Goal: Information Seeking & Learning: Learn about a topic

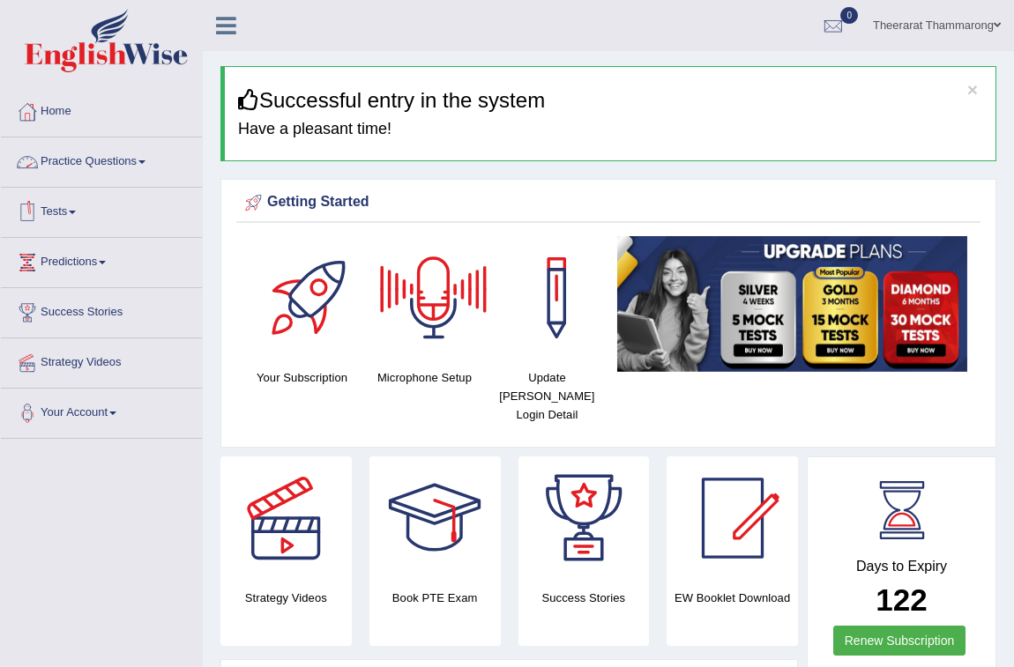
click at [86, 155] on link "Practice Questions" at bounding box center [101, 160] width 201 height 44
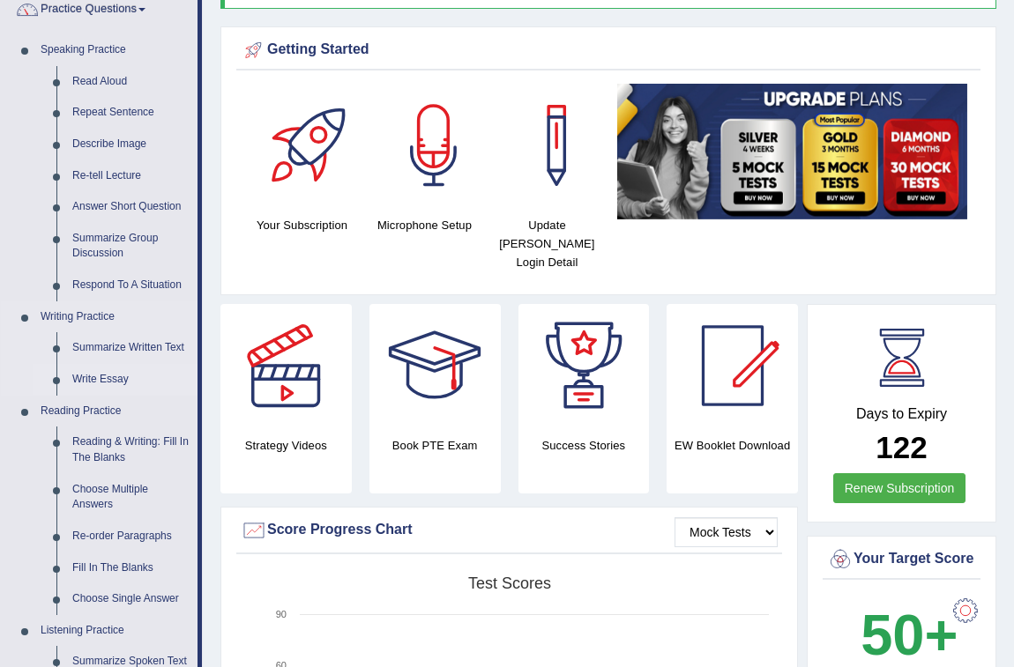
scroll to position [160, 0]
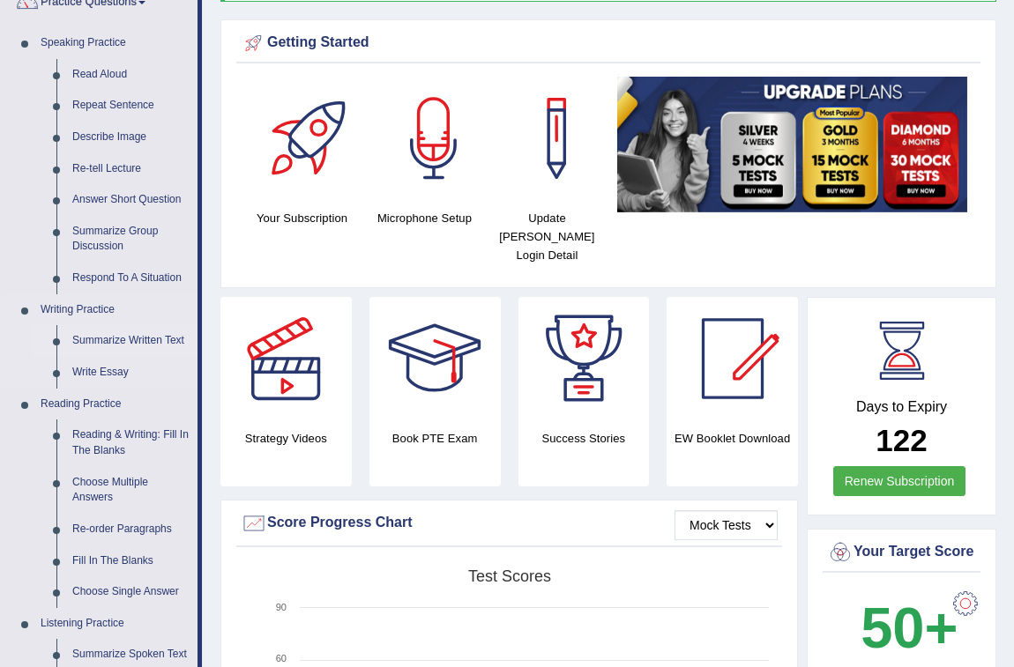
click at [89, 338] on link "Summarize Written Text" at bounding box center [130, 341] width 133 height 32
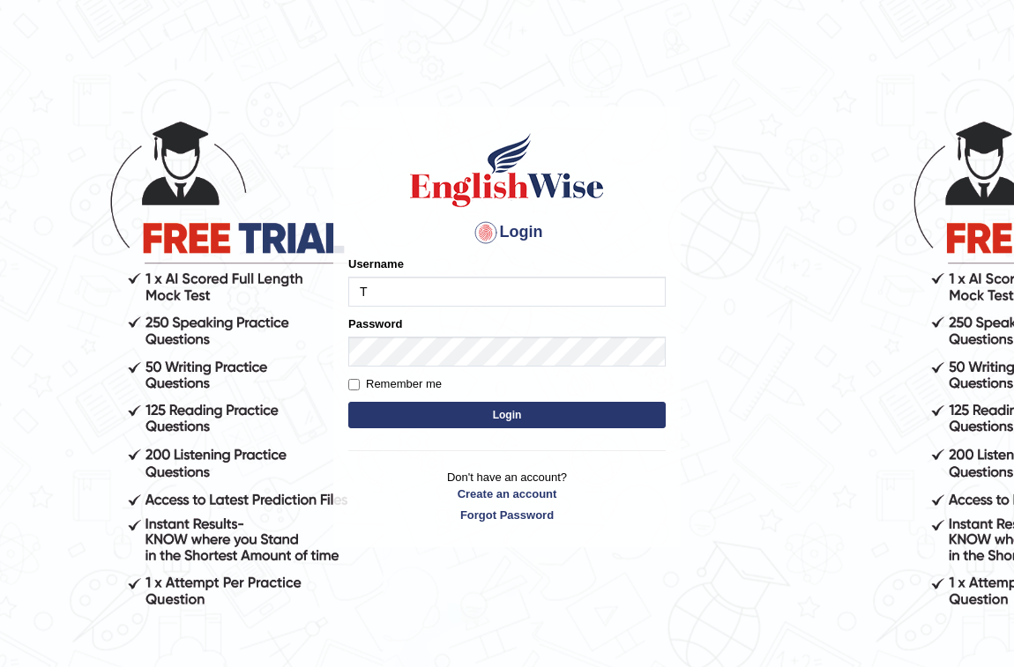
type input "Tia50"
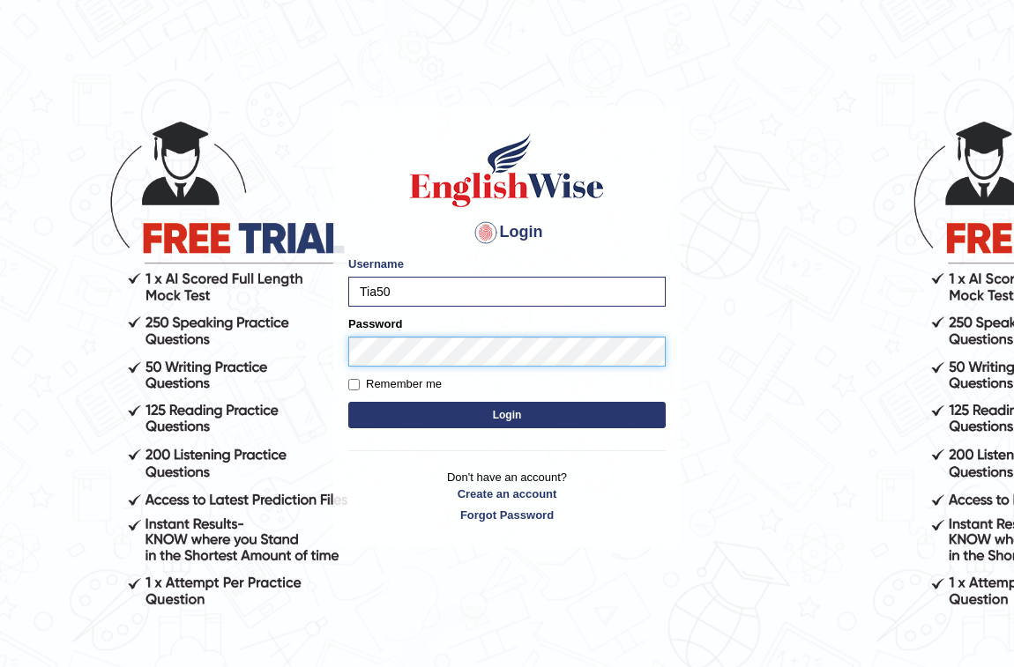
click at [348, 402] on button "Login" at bounding box center [506, 415] width 317 height 26
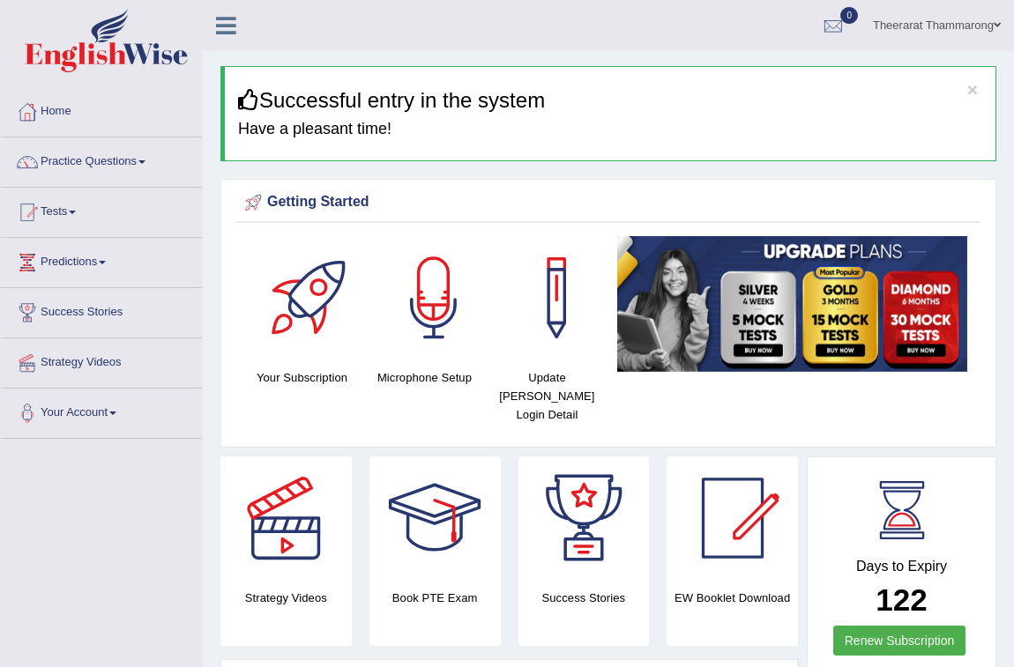
click at [77, 159] on link "Practice Questions" at bounding box center [101, 160] width 201 height 44
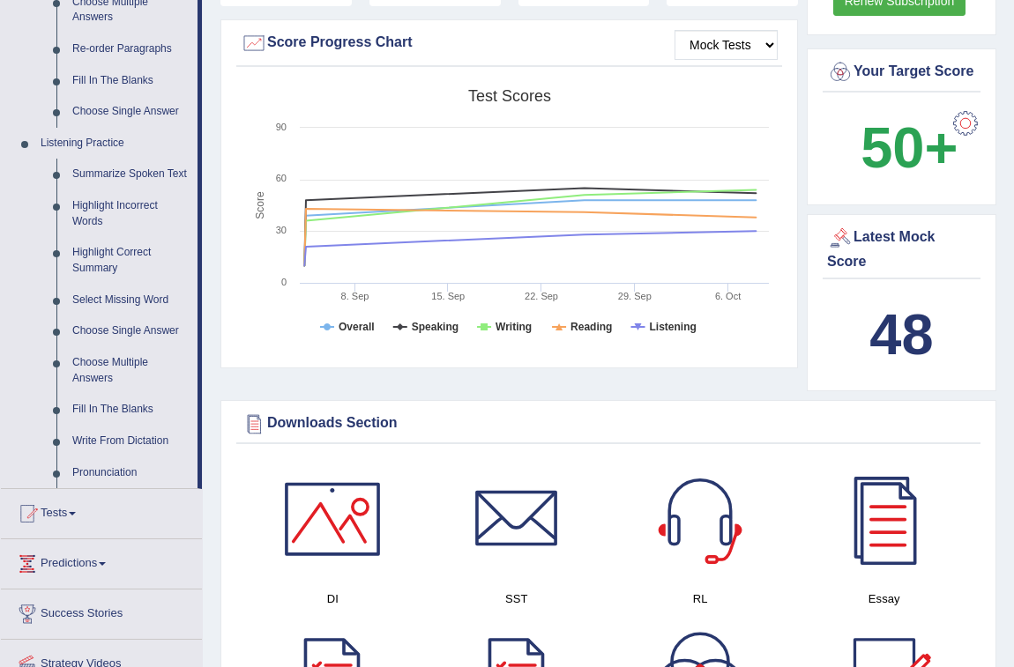
scroll to position [641, 0]
click at [128, 435] on link "Write From Dictation" at bounding box center [130, 441] width 133 height 32
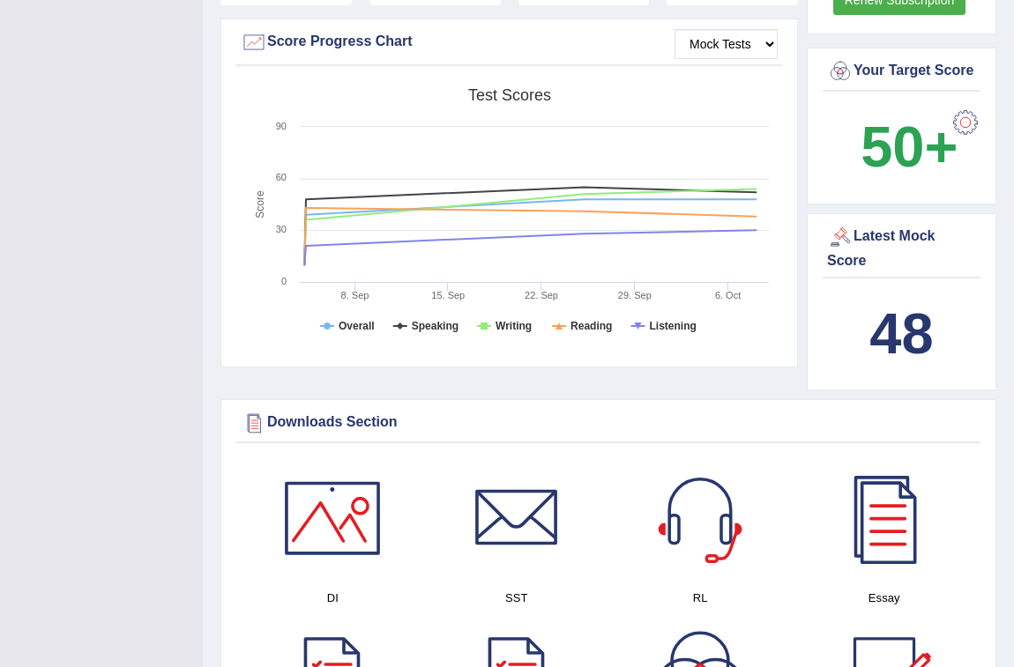
scroll to position [239, 0]
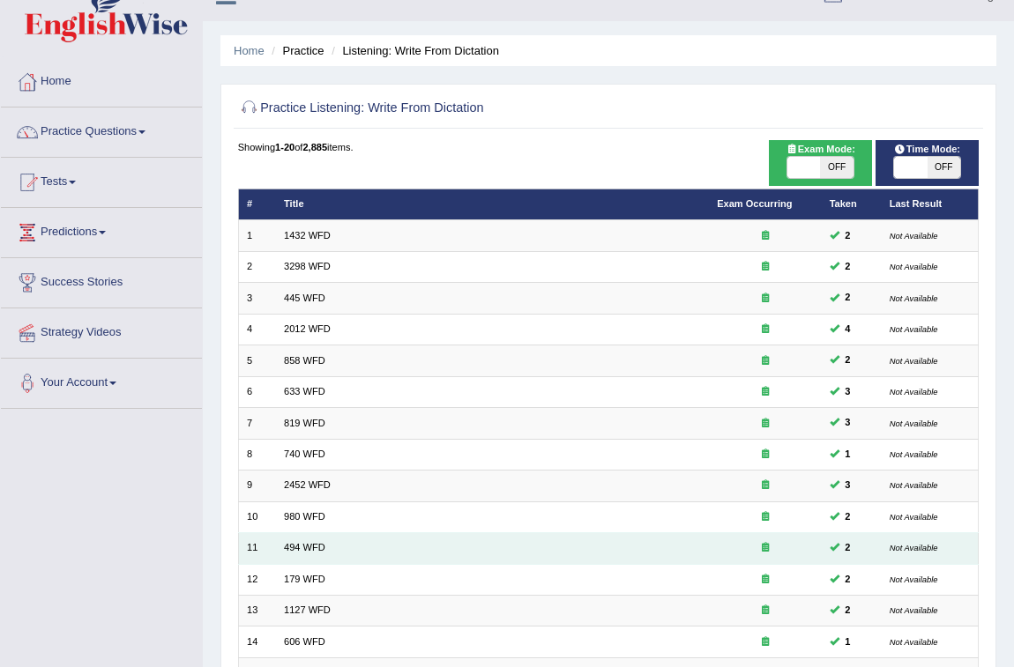
scroll to position [28, 0]
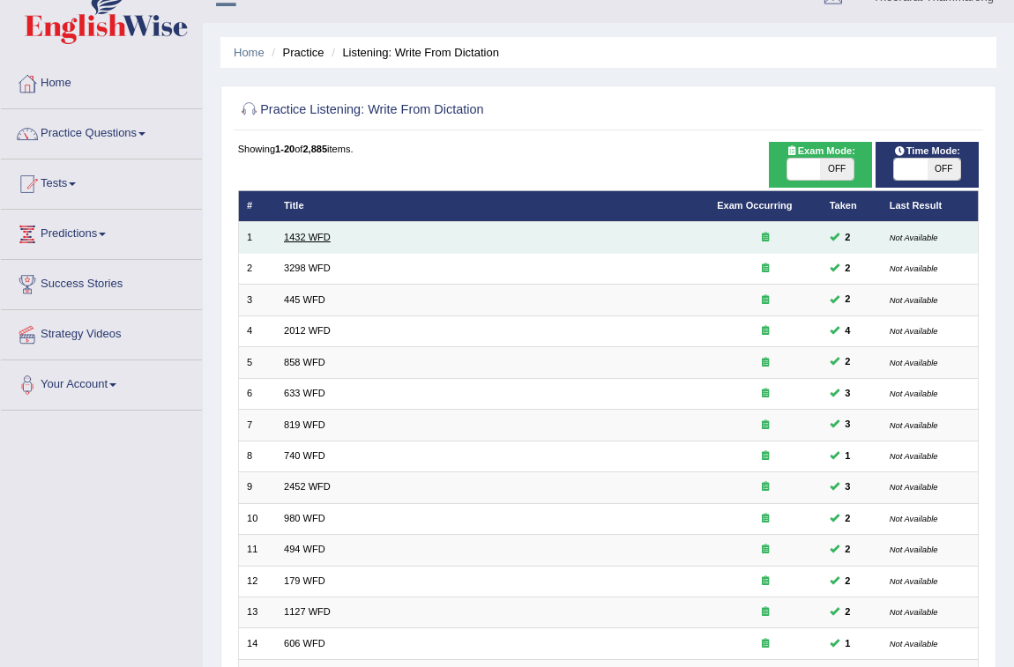
click at [321, 232] on link "1432 WFD" at bounding box center [307, 237] width 47 height 11
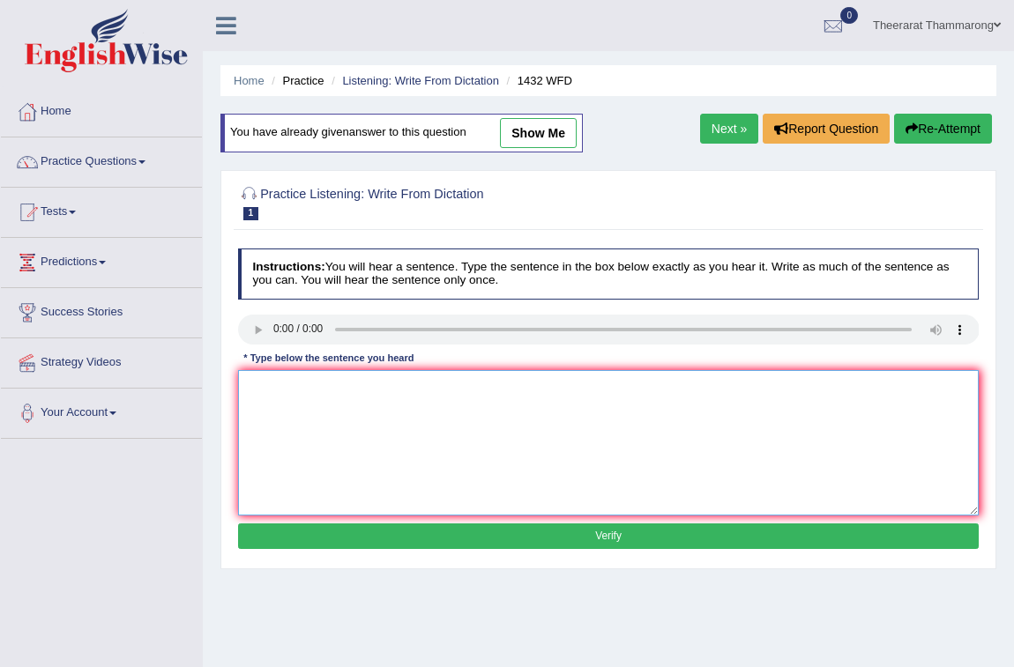
click at [355, 396] on textarea at bounding box center [608, 442] width 741 height 145
type textarea "m"
type textarea "Most in facuties are most important in your house."
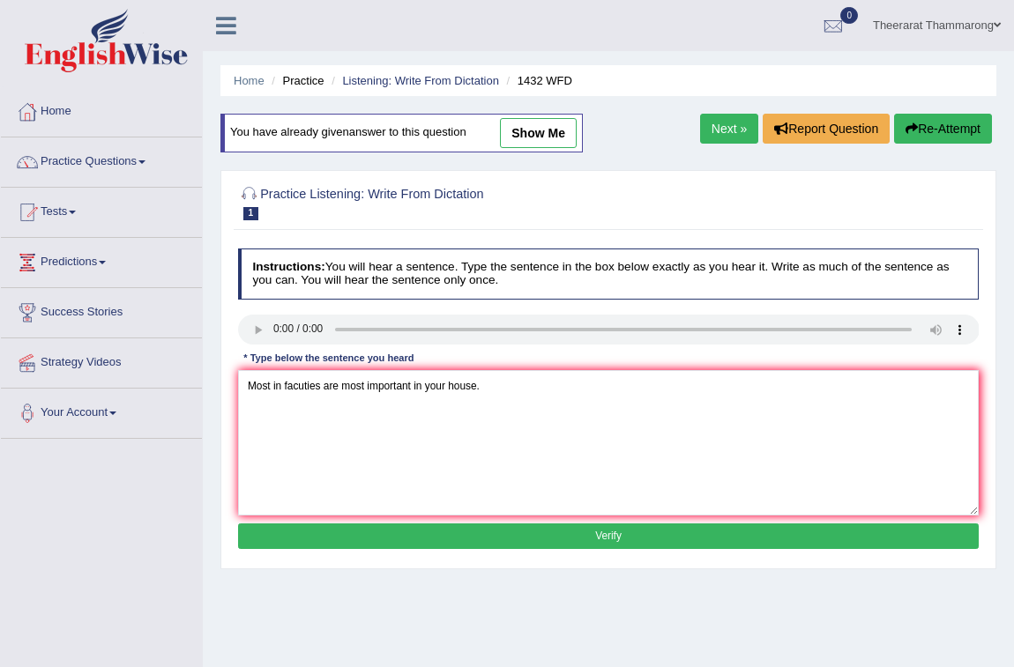
click at [515, 532] on button "Verify" at bounding box center [608, 537] width 741 height 26
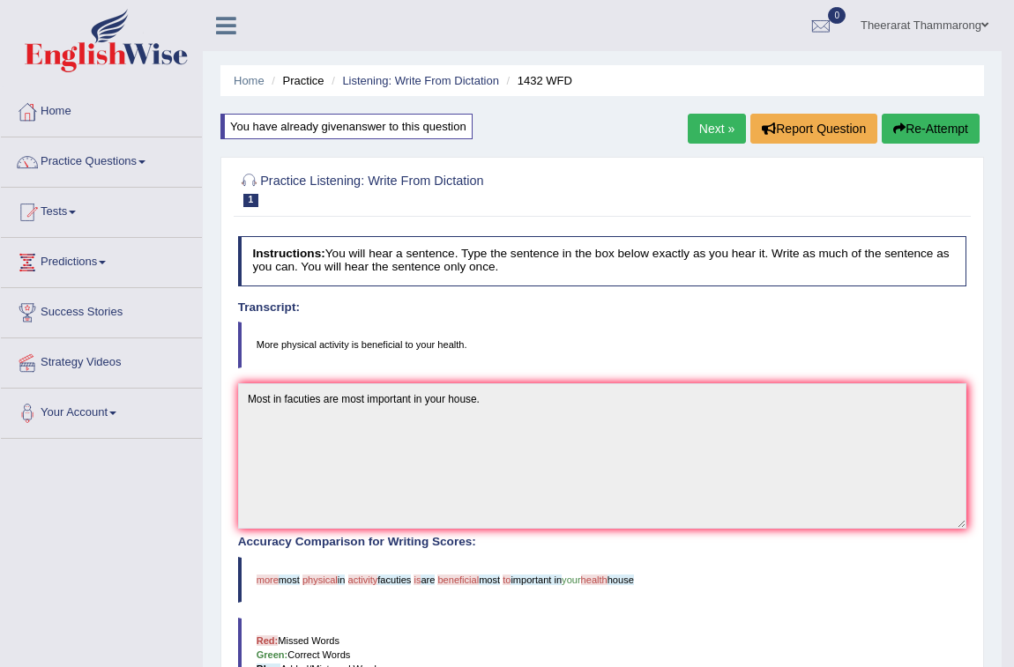
click at [715, 120] on link "Next »" at bounding box center [717, 129] width 58 height 30
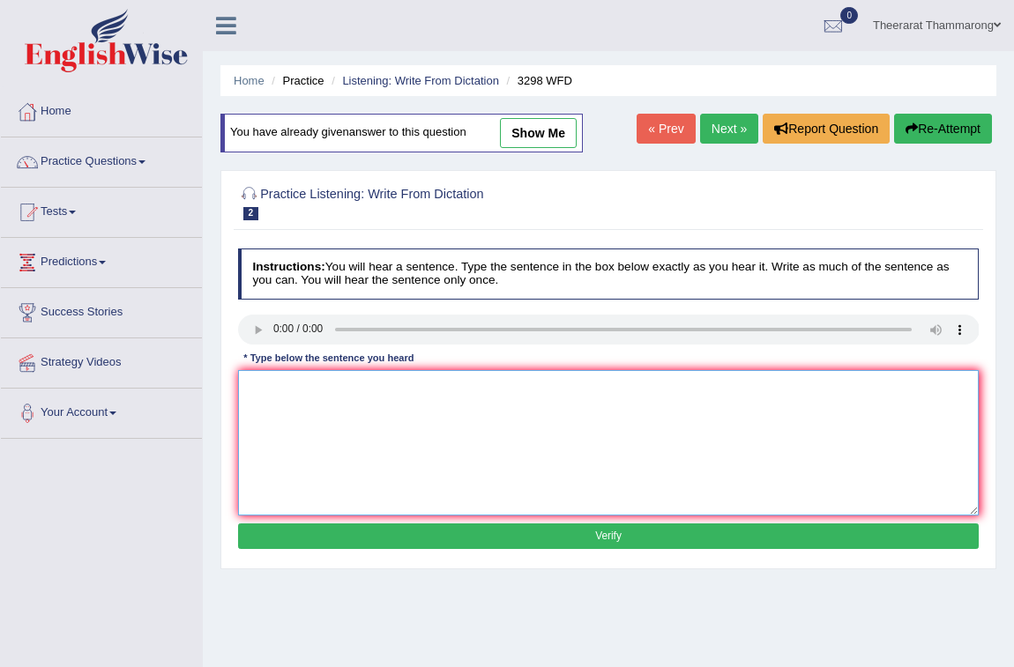
click at [268, 387] on textarea at bounding box center [608, 442] width 741 height 145
click at [360, 395] on textarea "Animals behaviore" at bounding box center [608, 442] width 741 height 145
type textarea "Animals behaviore pear the similar both the sigular partment."
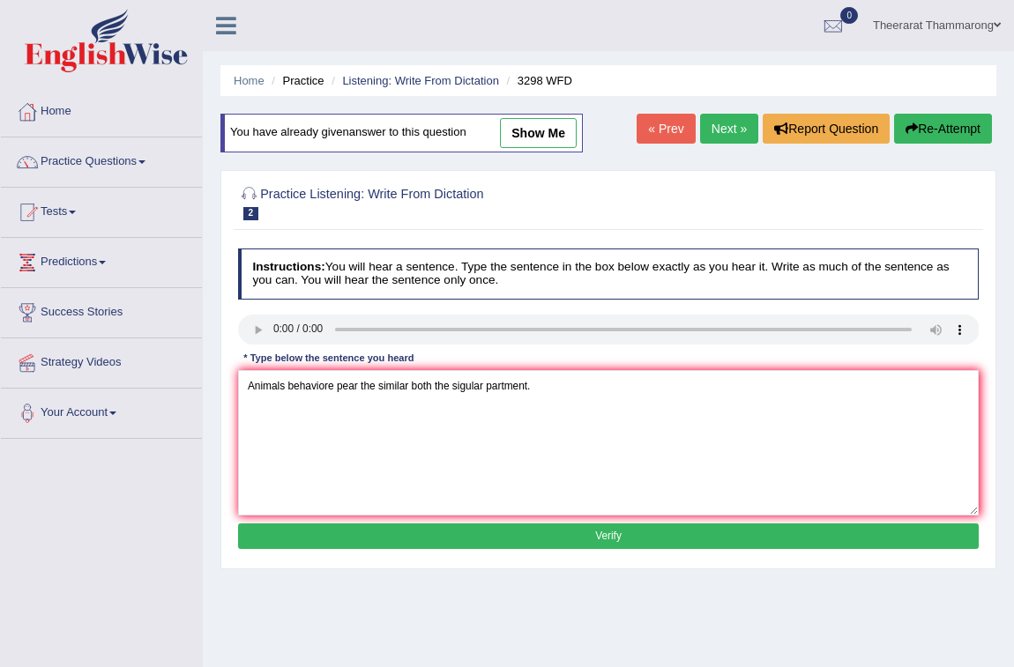
click at [569, 539] on button "Verify" at bounding box center [608, 537] width 741 height 26
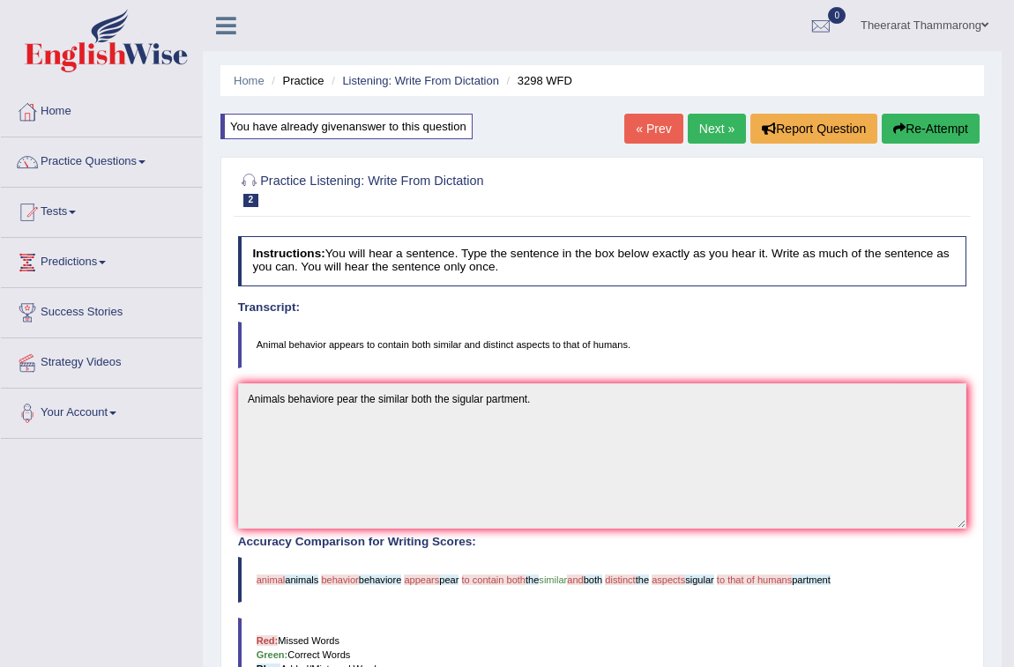
click at [722, 131] on link "Next »" at bounding box center [717, 129] width 58 height 30
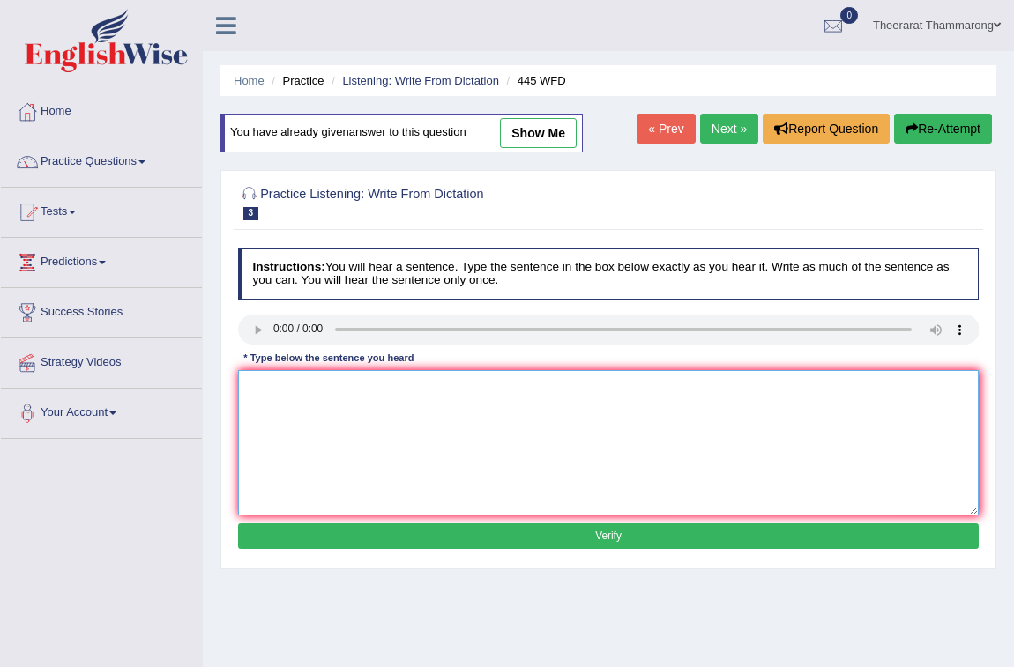
click at [285, 382] on textarea at bounding box center [608, 442] width 741 height 145
type textarea "The Amarican they have a lot of plant the spacial of Mar."
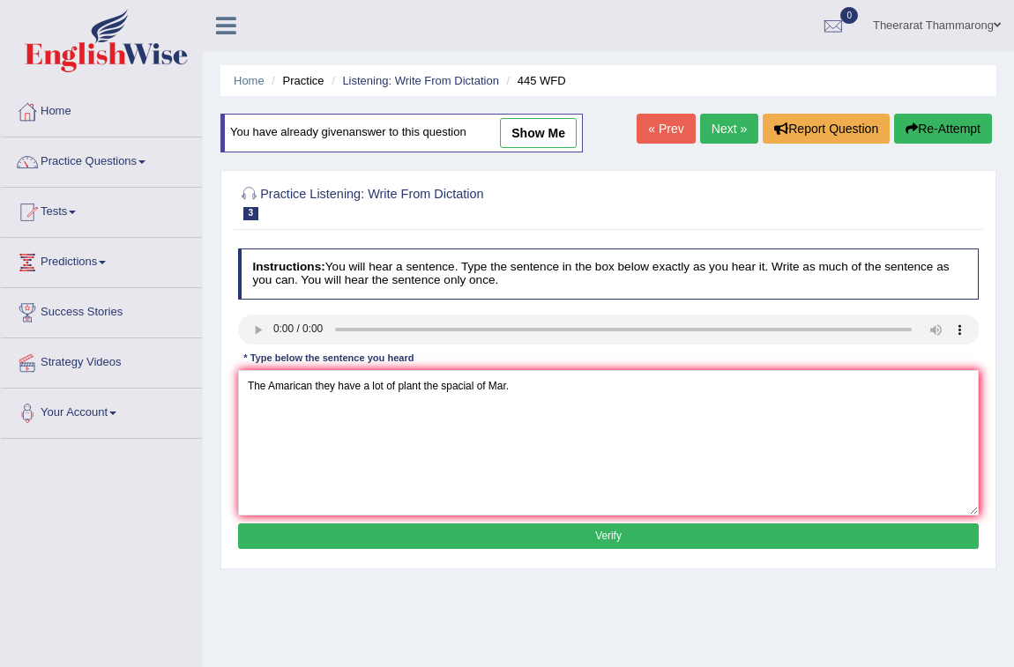
click at [504, 543] on button "Verify" at bounding box center [608, 537] width 741 height 26
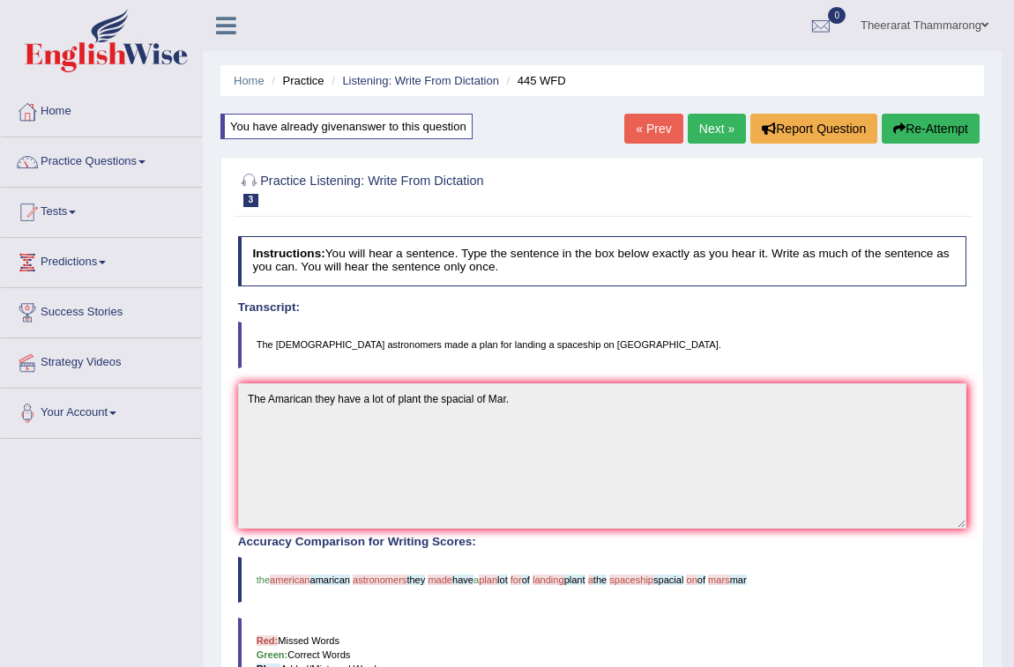
click at [711, 130] on link "Next »" at bounding box center [717, 129] width 58 height 30
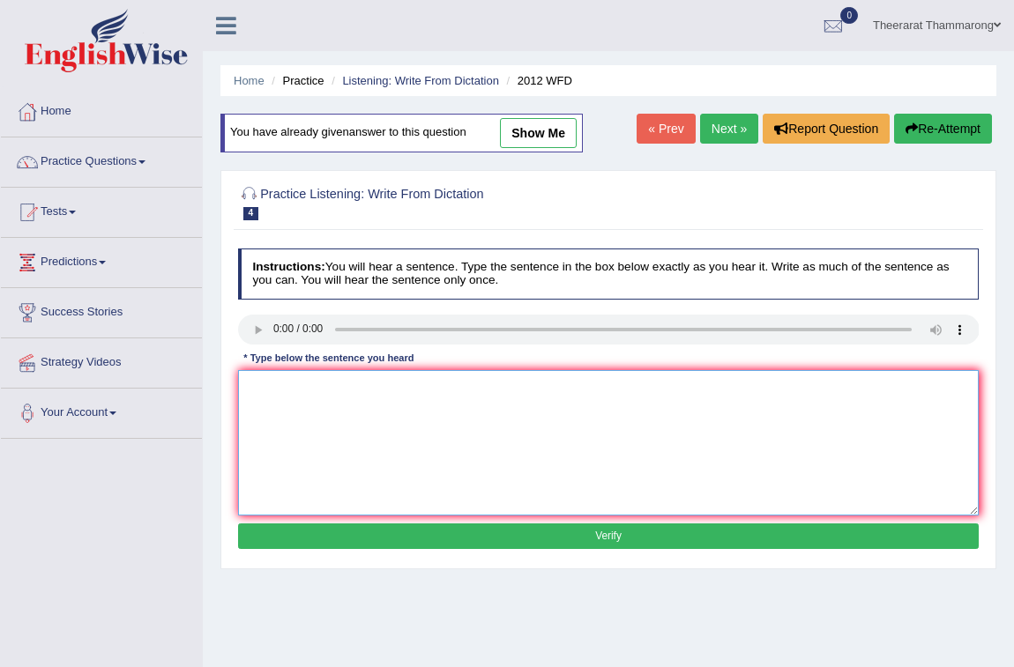
click at [278, 405] on textarea at bounding box center [608, 442] width 741 height 145
click at [318, 389] on textarea "There is a grest dute the debase on the topic." at bounding box center [608, 442] width 741 height 145
click at [334, 391] on textarea "There is a grest dute the debase on the topic." at bounding box center [608, 442] width 741 height 145
click at [341, 387] on textarea "There is a grest dute the debase on the topic." at bounding box center [608, 442] width 741 height 145
type textarea "There is a grest deal the debase on the topic."
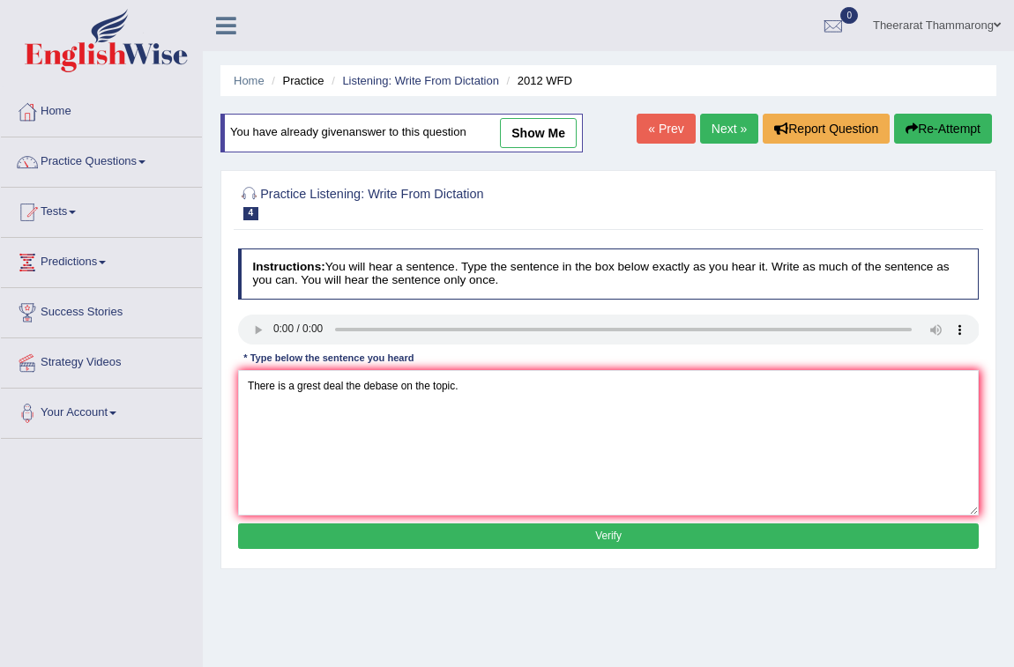
click at [449, 546] on button "Verify" at bounding box center [608, 537] width 741 height 26
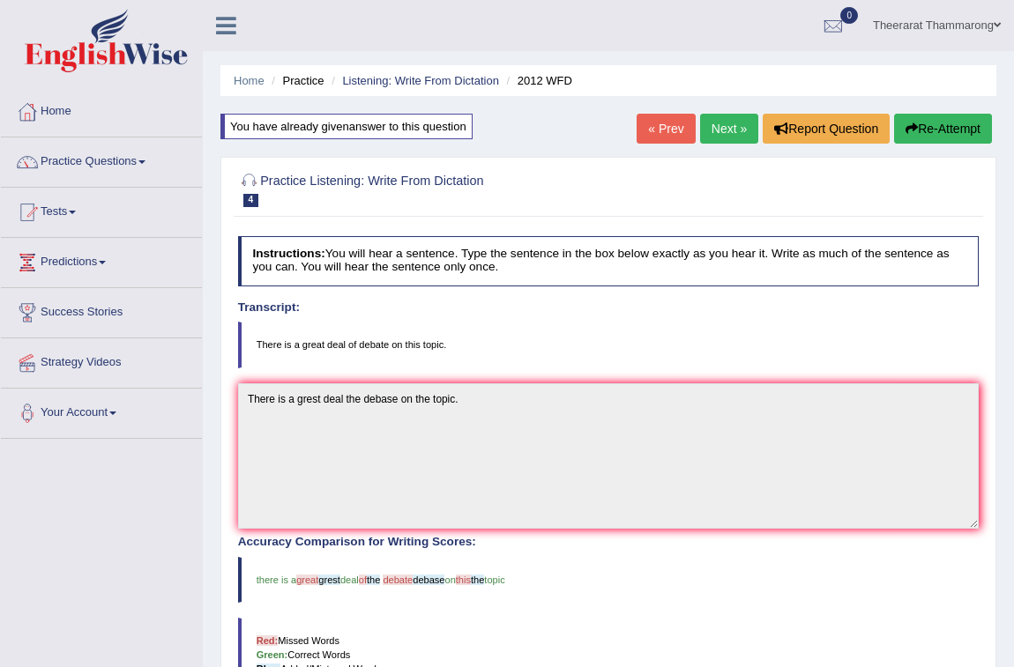
click at [930, 123] on button "Re-Attempt" at bounding box center [943, 129] width 98 height 30
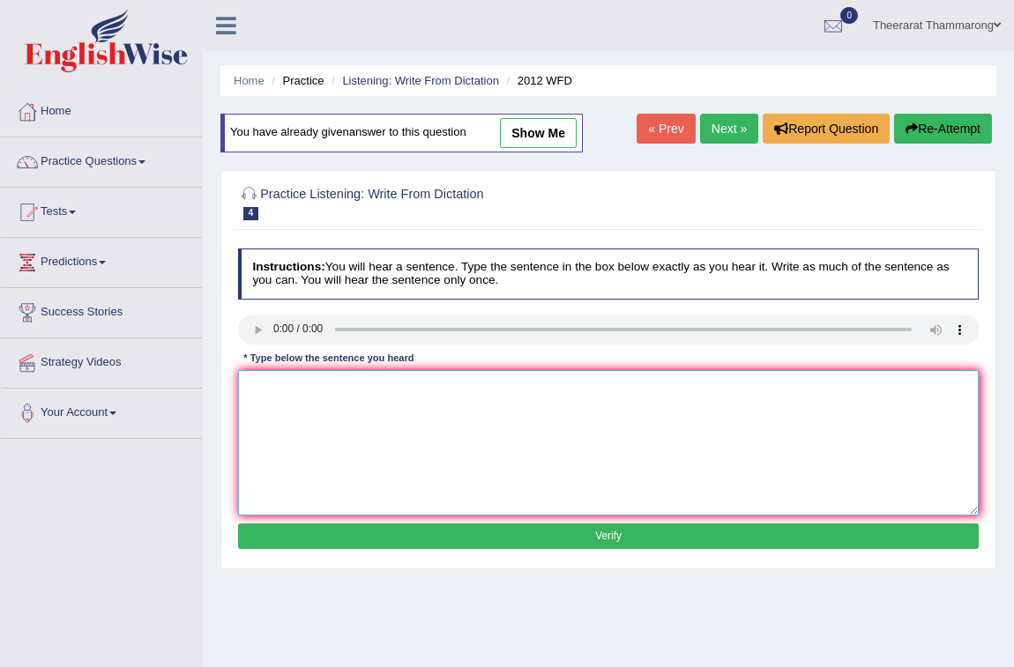
drag, startPoint x: 265, startPoint y: 394, endPoint x: 615, endPoint y: 383, distance: 350.2
click at [266, 394] on textarea at bounding box center [608, 442] width 741 height 145
type textarea "There is a great deal the debate on this topic."
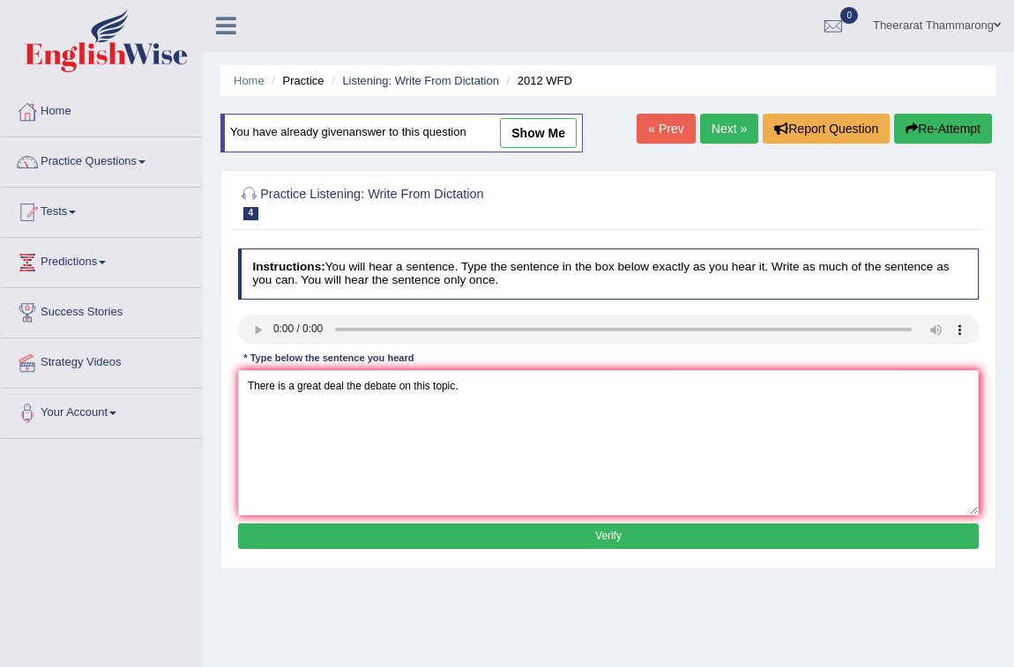
click at [475, 538] on button "Verify" at bounding box center [608, 537] width 741 height 26
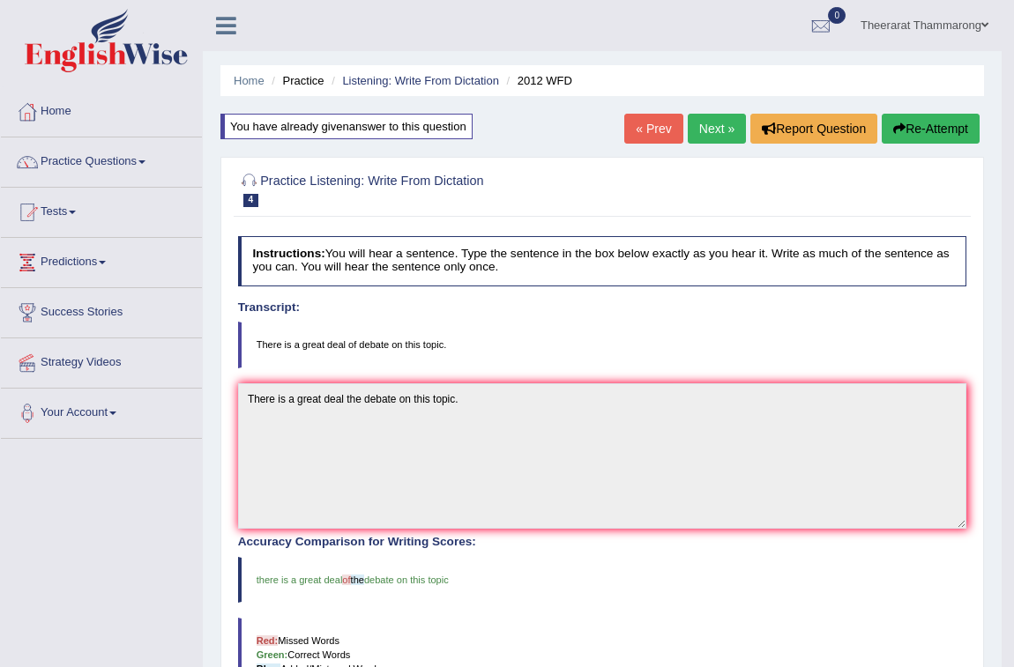
click at [711, 118] on link "Next »" at bounding box center [717, 129] width 58 height 30
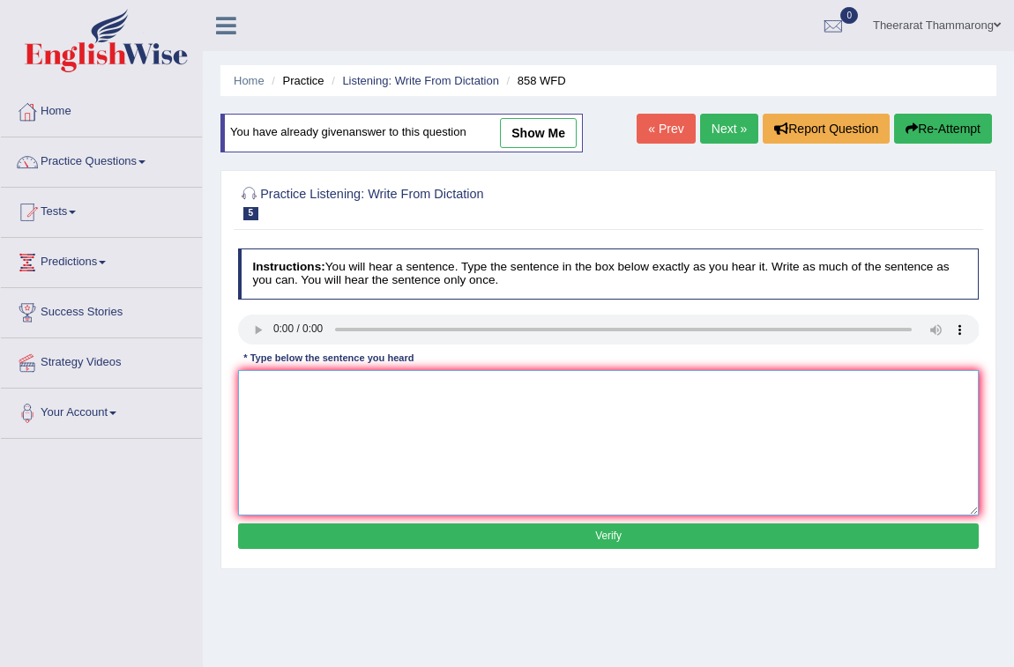
click at [259, 394] on textarea at bounding box center [608, 442] width 741 height 145
type textarea "The years of thie fac for shopping."
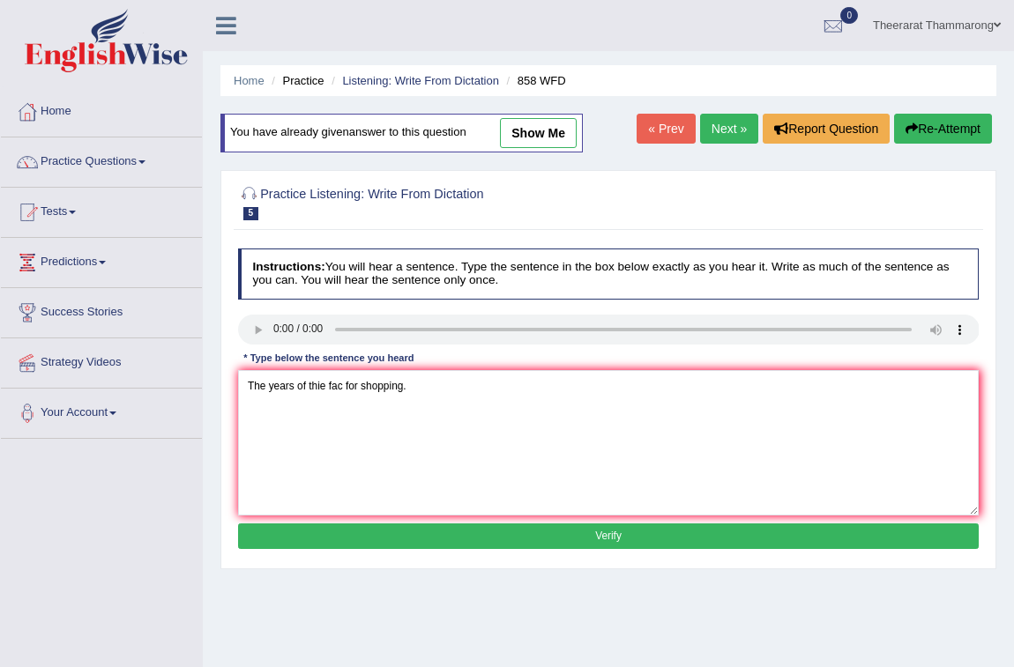
click at [595, 541] on button "Verify" at bounding box center [608, 537] width 741 height 26
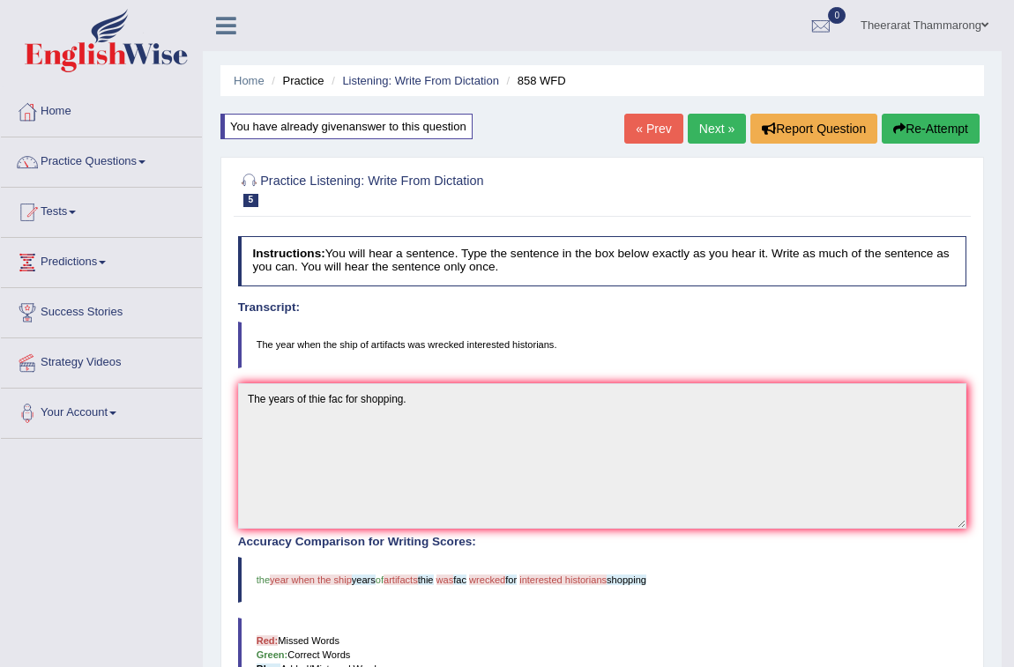
click at [714, 127] on link "Next »" at bounding box center [717, 129] width 58 height 30
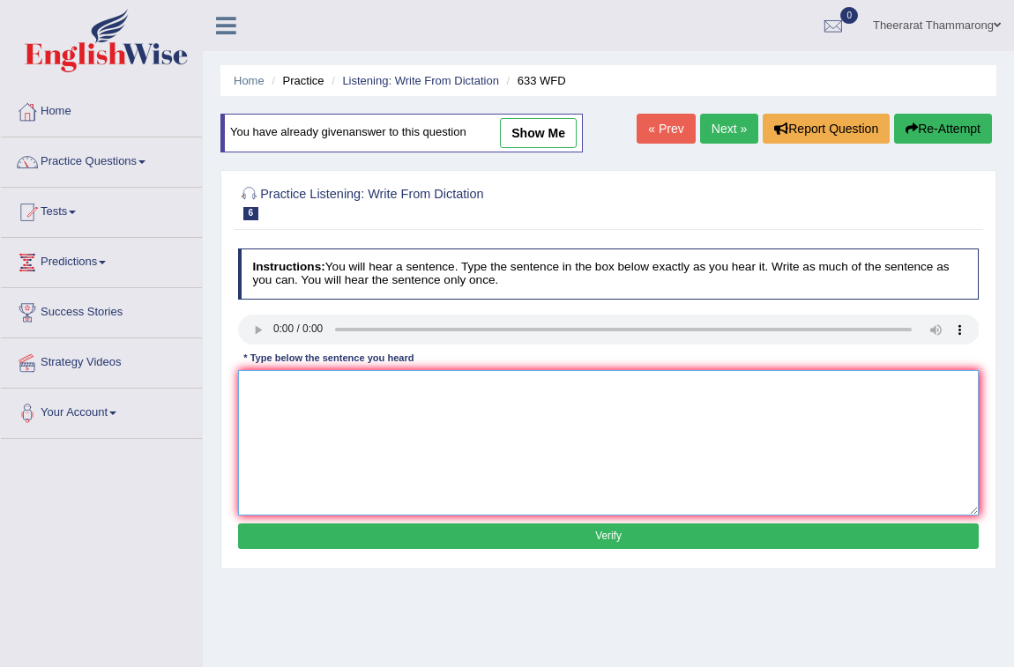
click at [270, 401] on textarea at bounding box center [608, 442] width 741 height 145
click at [389, 387] on textarea "Research showed the exercies make your feel better." at bounding box center [608, 442] width 741 height 145
click at [333, 390] on textarea "Research showed the exercies make your feel better." at bounding box center [608, 442] width 741 height 145
click at [391, 391] on textarea "Research shown the exercies make your feel better." at bounding box center [608, 442] width 741 height 145
type textarea "Research shown the exercing make your feel better."
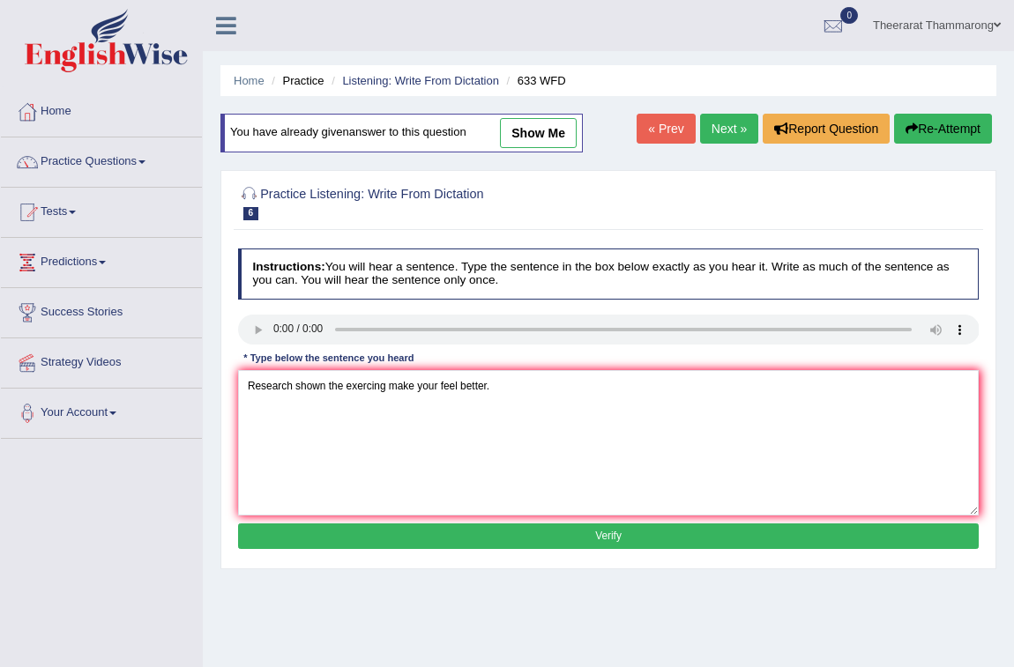
click at [490, 539] on button "Verify" at bounding box center [608, 537] width 741 height 26
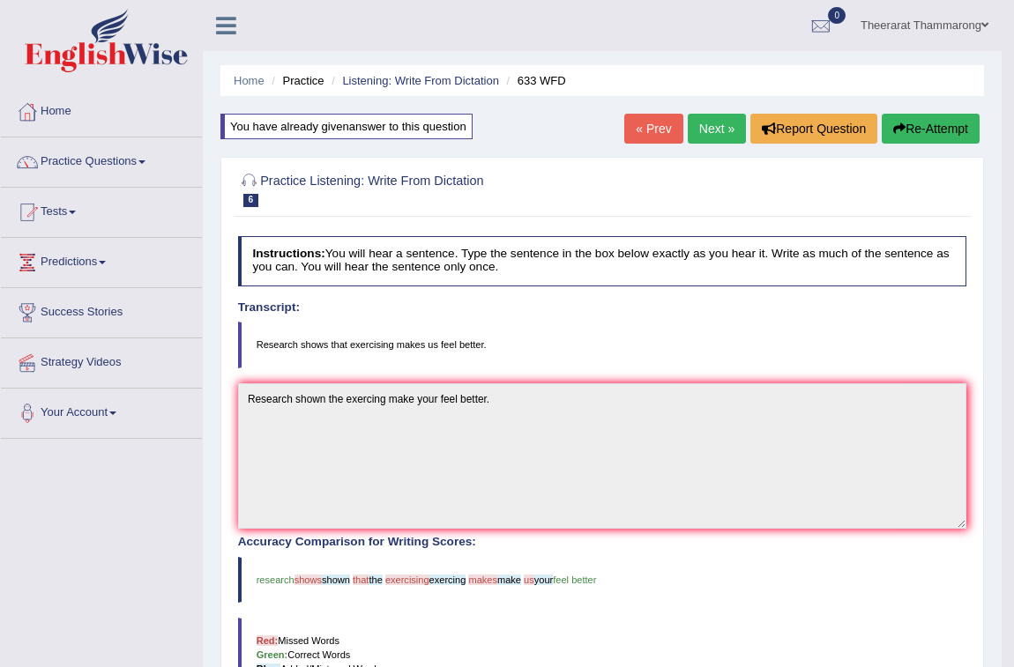
click at [924, 132] on button "Re-Attempt" at bounding box center [931, 129] width 98 height 30
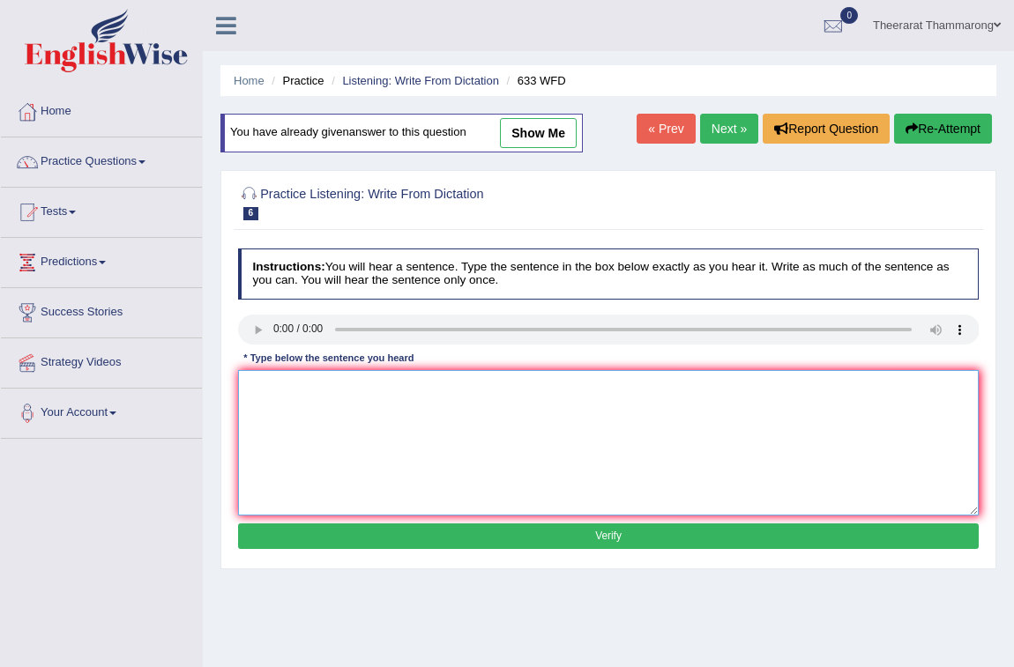
click at [266, 412] on textarea at bounding box center [608, 442] width 741 height 145
type textarea "Research shows the exercising makes us feel better."
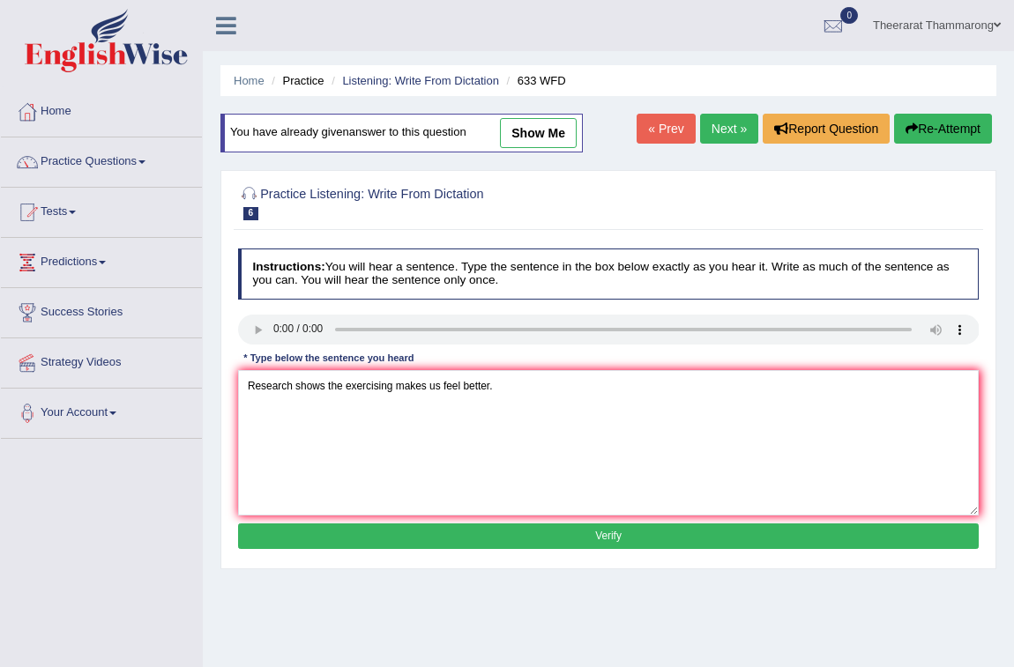
click at [484, 539] on button "Verify" at bounding box center [608, 537] width 741 height 26
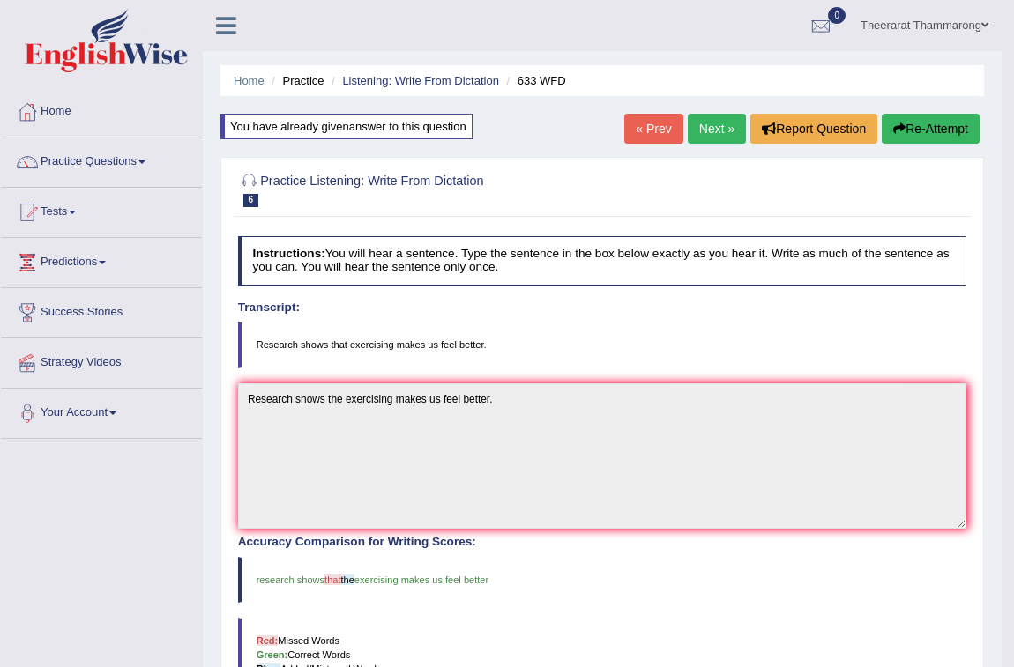
click at [709, 123] on link "Next »" at bounding box center [717, 129] width 58 height 30
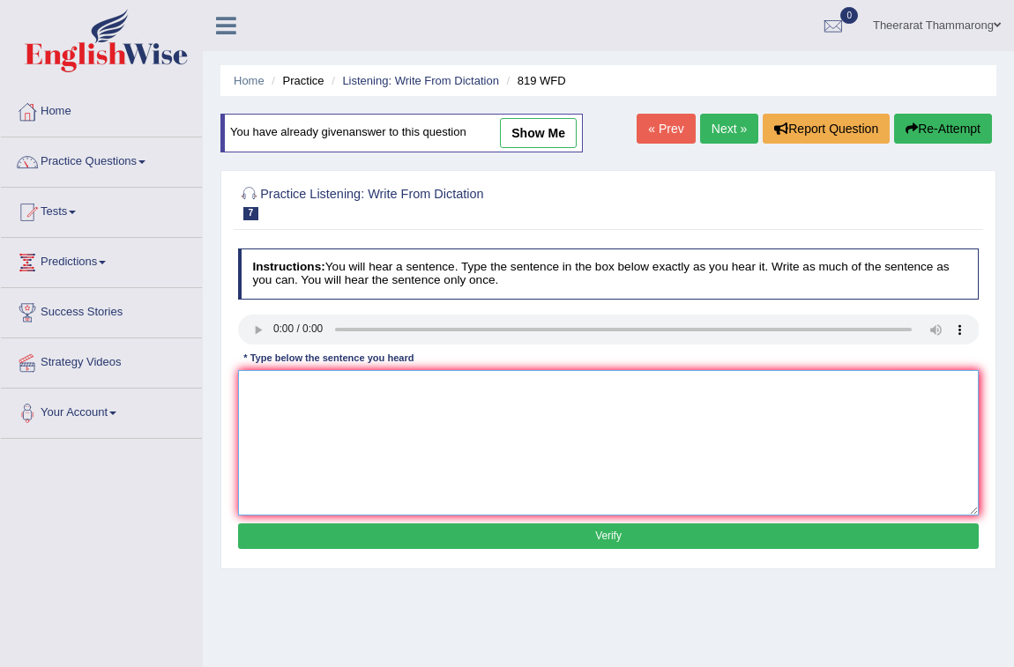
click at [269, 400] on textarea at bounding box center [608, 442] width 741 height 145
click at [305, 387] on textarea "plan to able gloming" at bounding box center [608, 442] width 741 height 145
click at [512, 395] on textarea "plan to continue global warming is abel line gloming" at bounding box center [608, 442] width 741 height 145
click at [254, 382] on textarea "plan to continue global warming is abel line." at bounding box center [608, 442] width 741 height 145
type textarea "Plan to continue global warming is abel line."
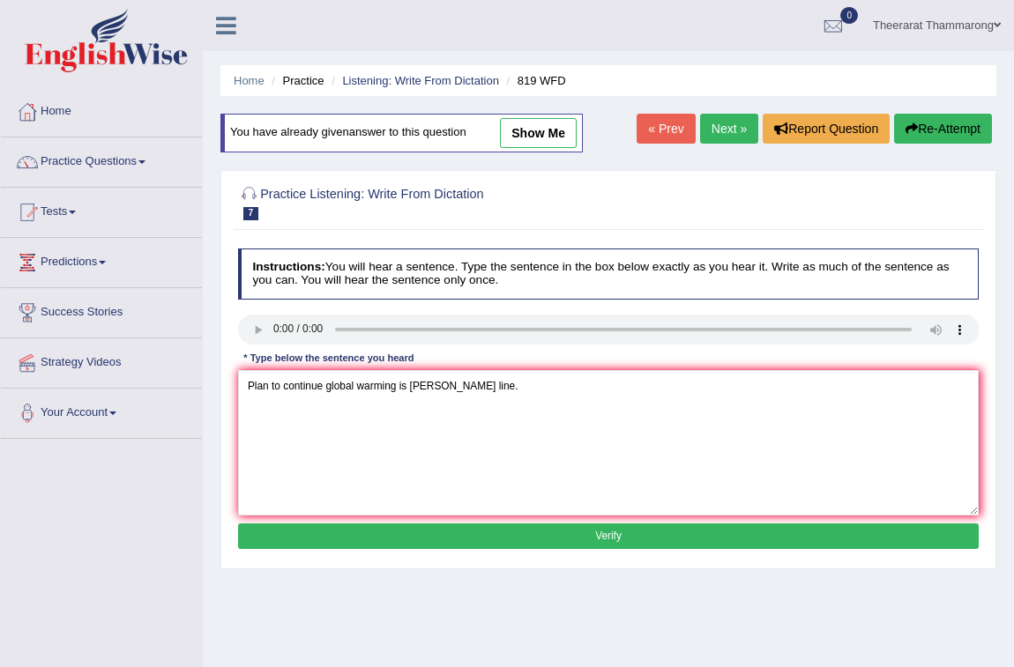
click at [534, 543] on button "Verify" at bounding box center [608, 537] width 741 height 26
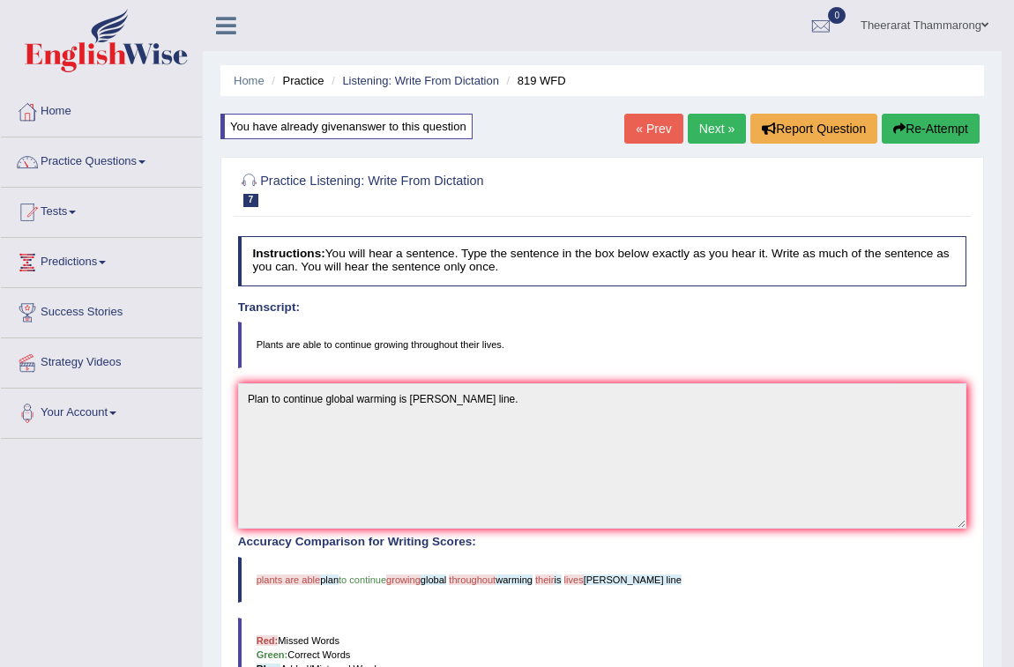
click at [690, 130] on link "Next »" at bounding box center [717, 129] width 58 height 30
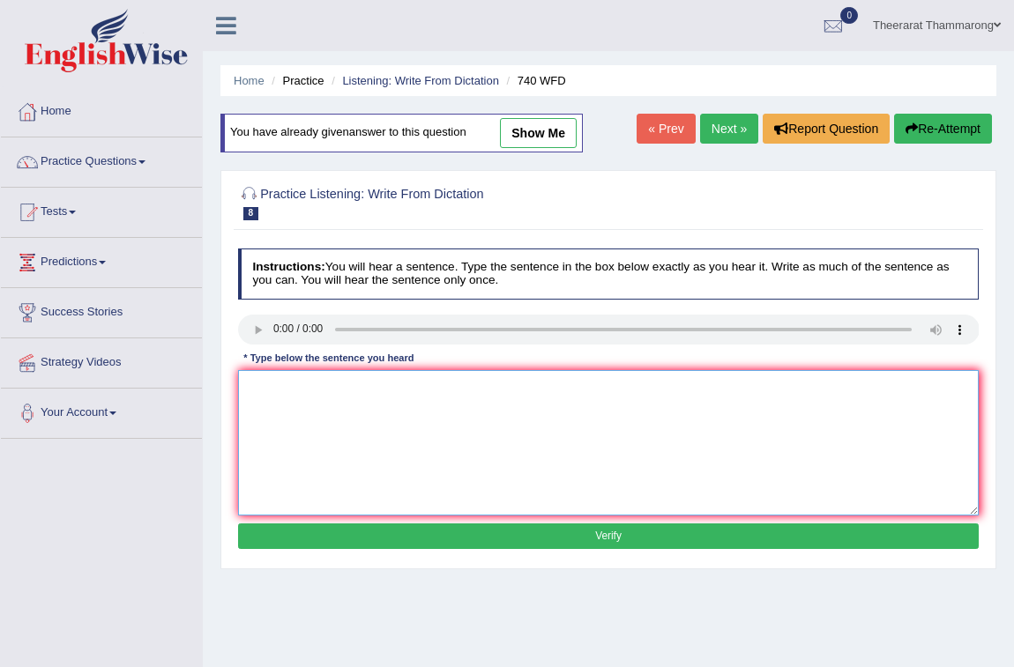
click at [273, 400] on textarea at bounding box center [608, 442] width 741 height 145
click at [296, 398] on textarea "A series" at bounding box center [608, 442] width 741 height 145
click at [373, 396] on textarea "A series of the opservations is on the classroom." at bounding box center [608, 442] width 741 height 145
type textarea "A series of the opservation is on the classroom."
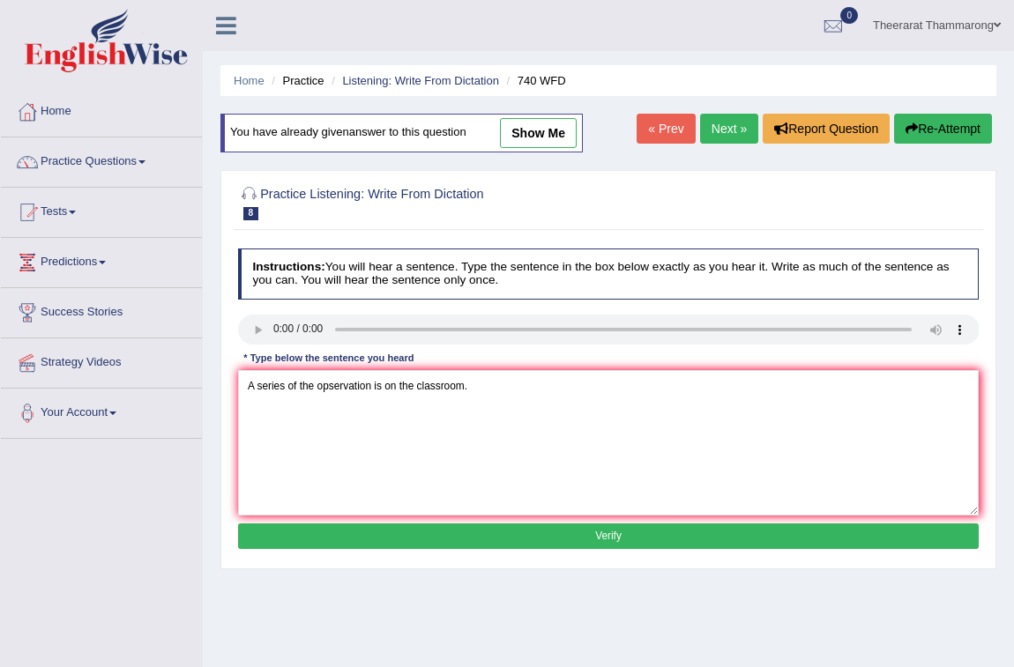
click at [499, 534] on button "Verify" at bounding box center [608, 537] width 741 height 26
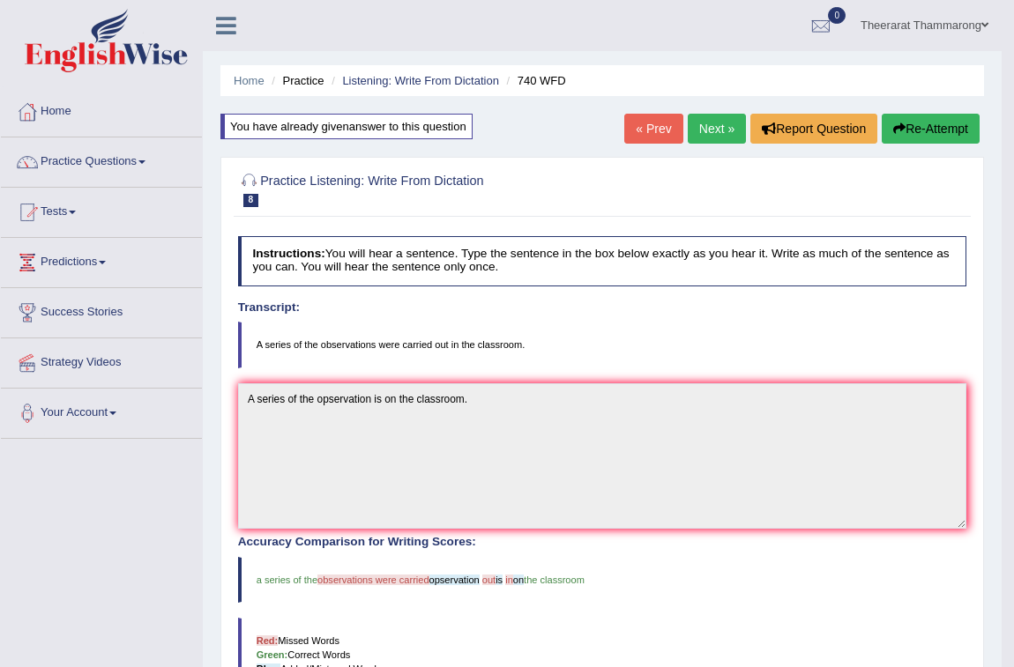
click at [939, 126] on button "Re-Attempt" at bounding box center [931, 129] width 98 height 30
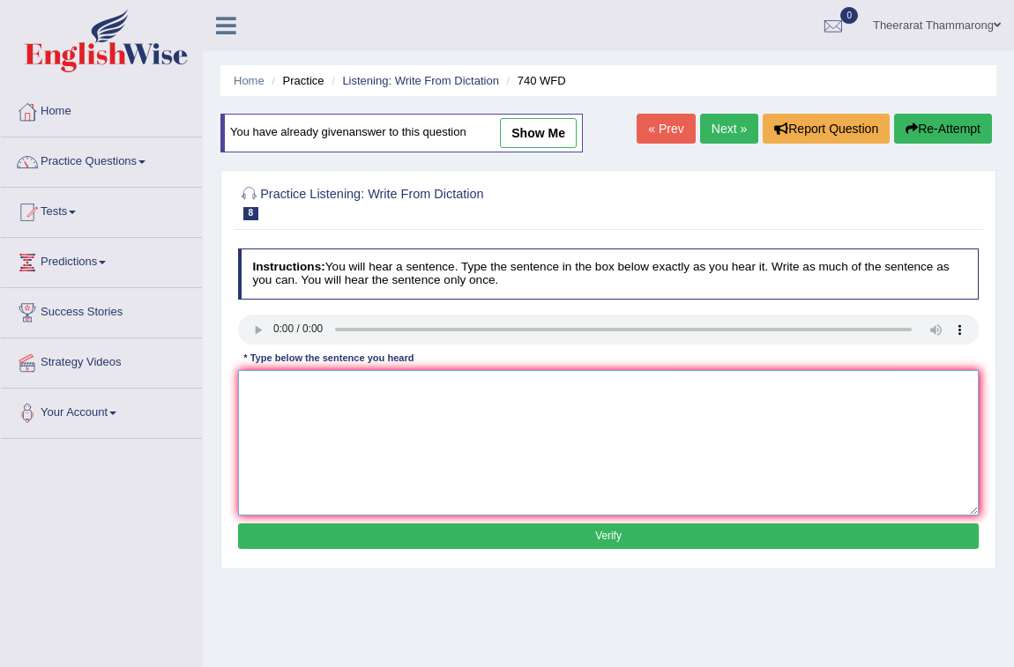
click at [263, 387] on textarea at bounding box center [608, 442] width 741 height 145
click at [288, 387] on textarea "A series observations were on" at bounding box center [608, 442] width 741 height 145
click at [394, 386] on textarea "A series the observations were on" at bounding box center [608, 442] width 741 height 145
type textarea "A series the observations were carried out on the classroom."
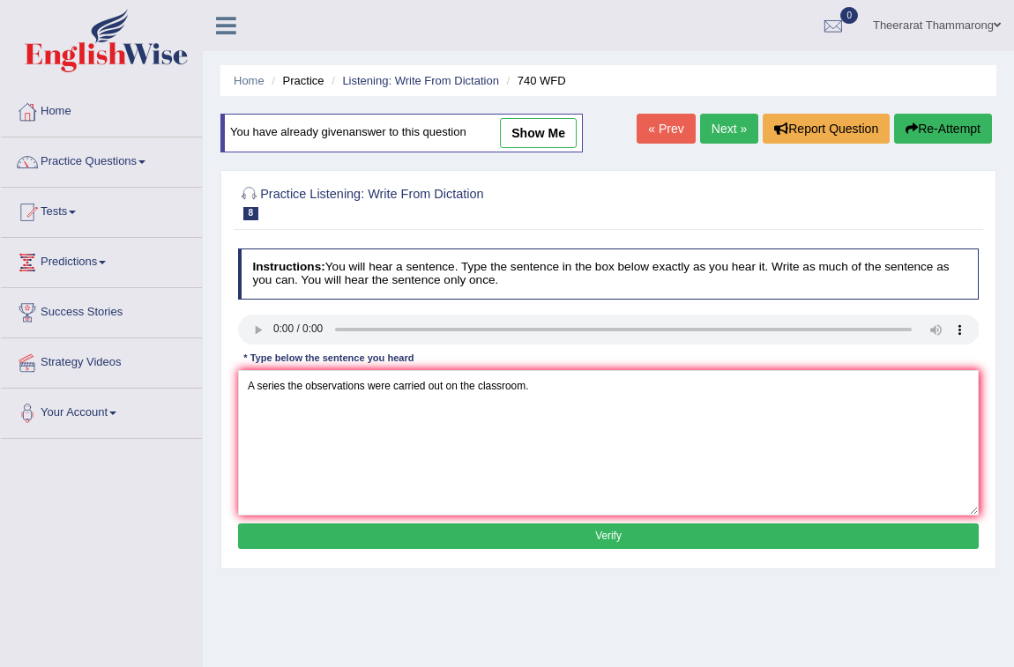
click at [440, 539] on button "Verify" at bounding box center [608, 537] width 741 height 26
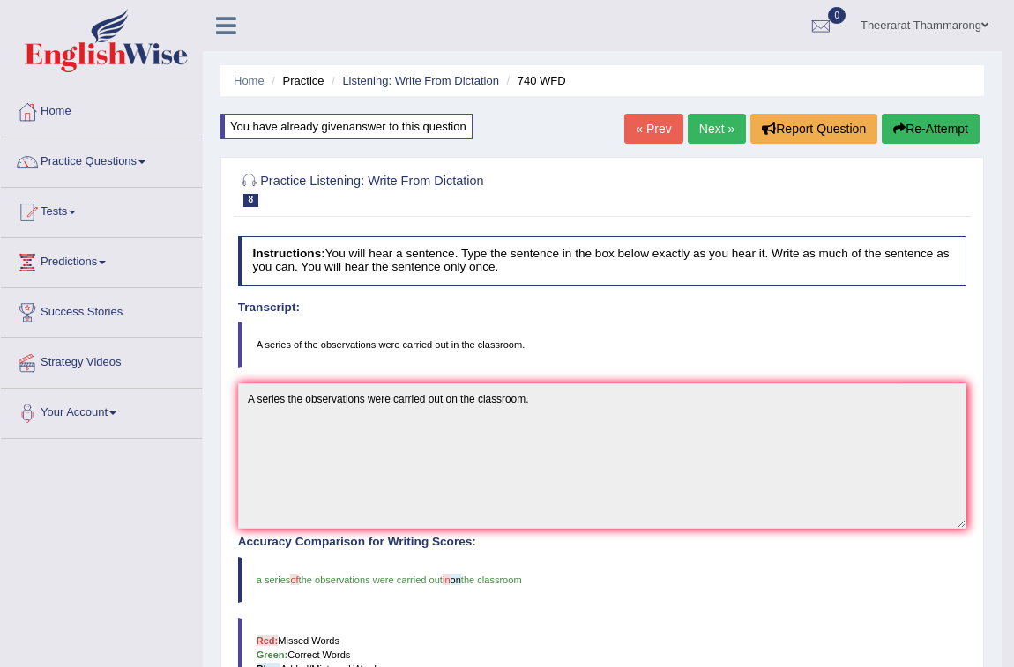
click at [711, 131] on link "Next »" at bounding box center [717, 129] width 58 height 30
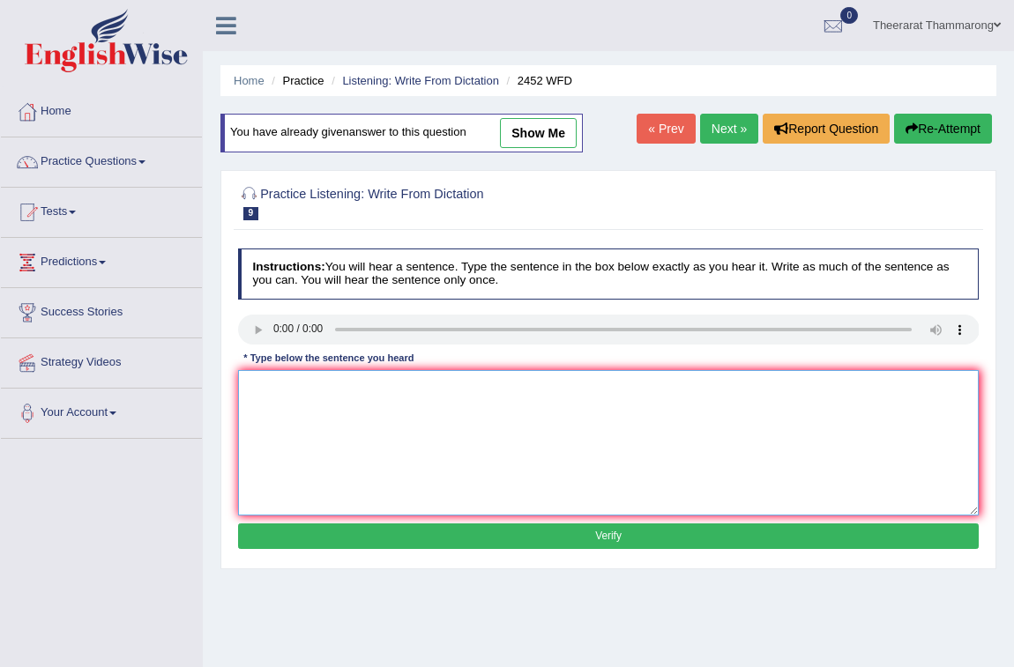
click at [264, 396] on textarea at bounding box center [608, 442] width 741 height 145
type textarea "T"
type textarea "It is the debate of the acknowledge of the values."
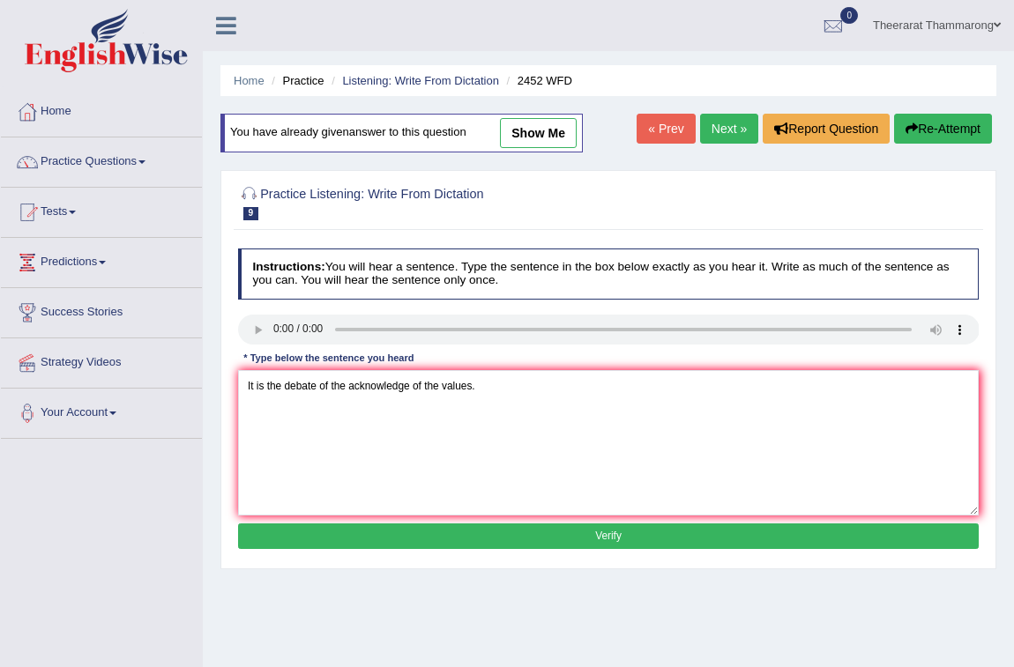
click at [449, 534] on button "Verify" at bounding box center [608, 537] width 741 height 26
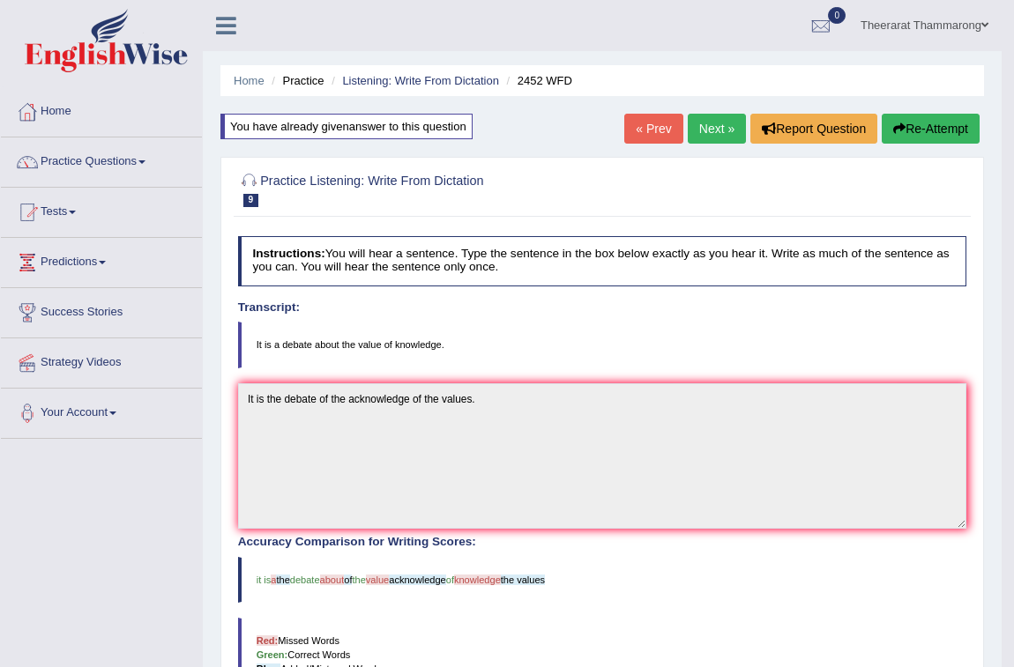
click at [921, 130] on button "Re-Attempt" at bounding box center [931, 129] width 98 height 30
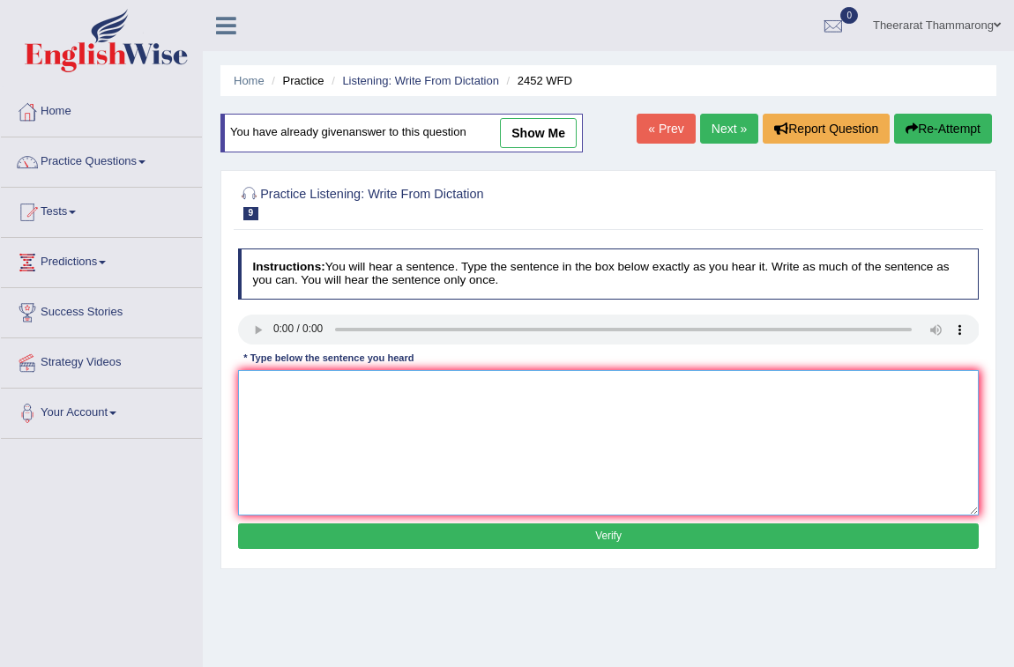
click at [272, 394] on textarea at bounding box center [608, 442] width 741 height 145
click at [309, 391] on textarea "It is a debate the value of the knowledge" at bounding box center [608, 442] width 741 height 145
click at [457, 386] on textarea "It is a debate in the value of the knowledge" at bounding box center [608, 442] width 741 height 145
type textarea "It is a debate in the value of the knowledge."
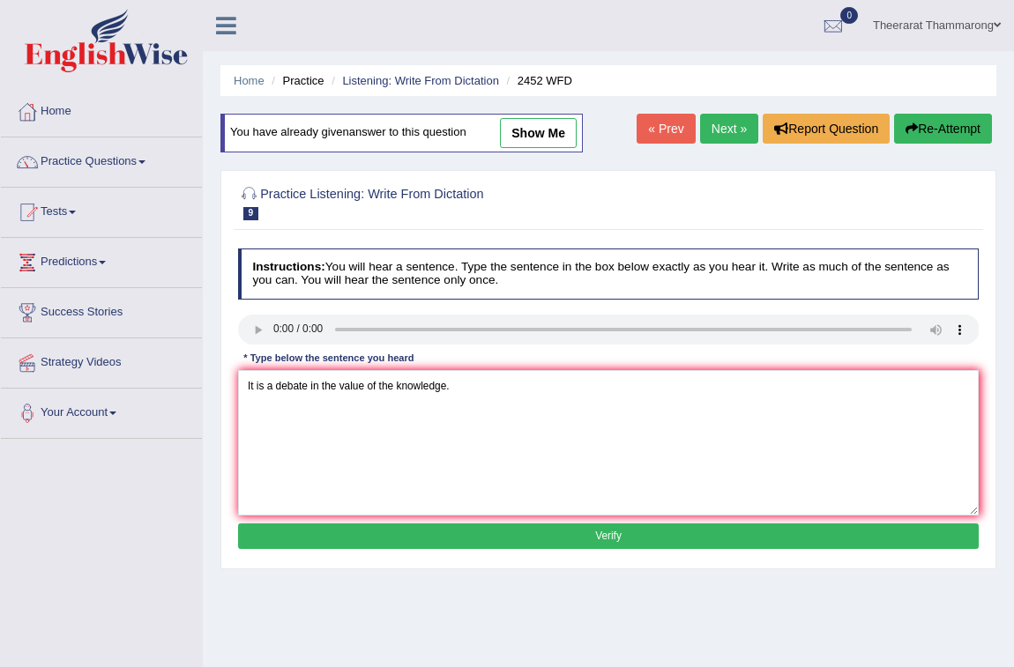
click at [523, 530] on button "Verify" at bounding box center [608, 537] width 741 height 26
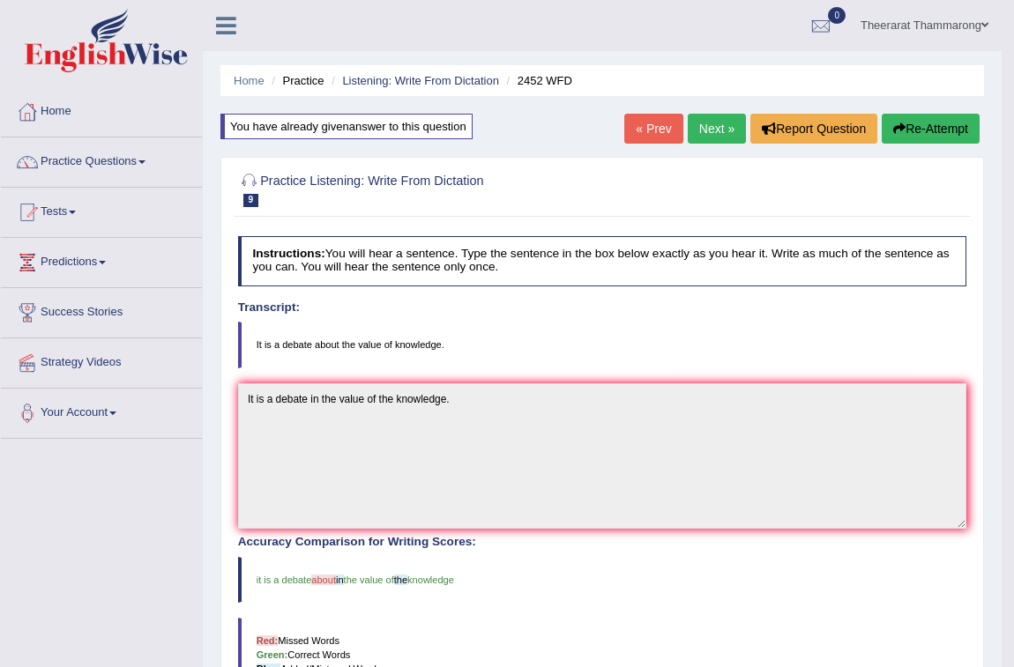
click at [699, 126] on link "Next »" at bounding box center [717, 129] width 58 height 30
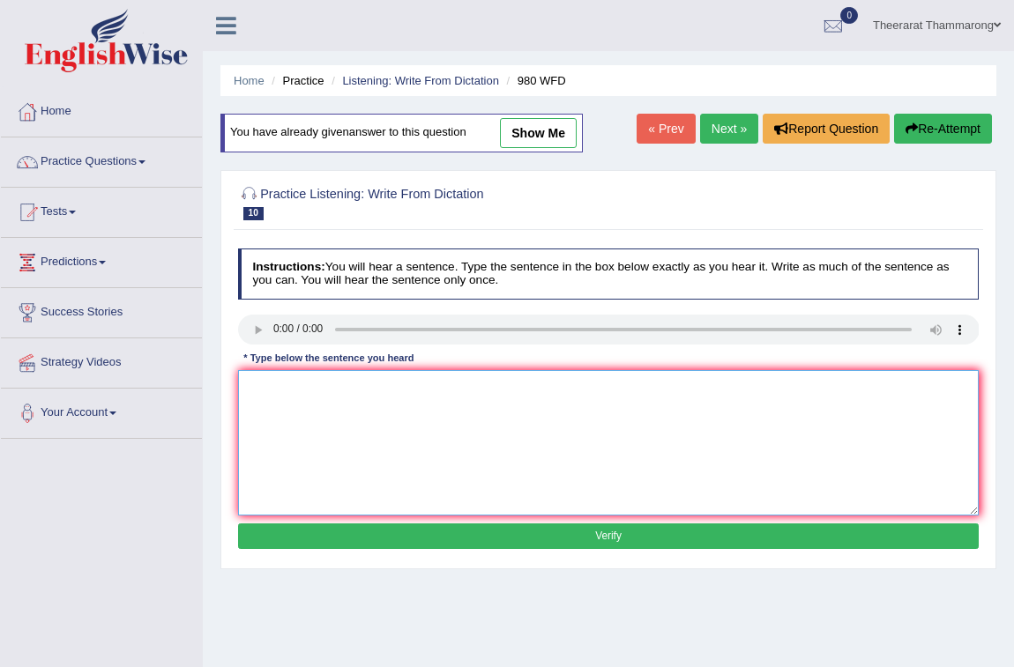
click at [265, 383] on textarea at bounding box center [608, 442] width 741 height 145
click at [319, 387] on textarea "Your ideas has a examiner" at bounding box center [608, 442] width 741 height 145
click at [419, 387] on textarea "Your ideas has dicuss with examiner" at bounding box center [608, 442] width 741 height 145
click at [316, 388] on textarea "Your ideas has dicuss with examiner" at bounding box center [608, 442] width 741 height 145
click at [299, 392] on textarea "Your ideas dicuss with examiner" at bounding box center [608, 442] width 741 height 145
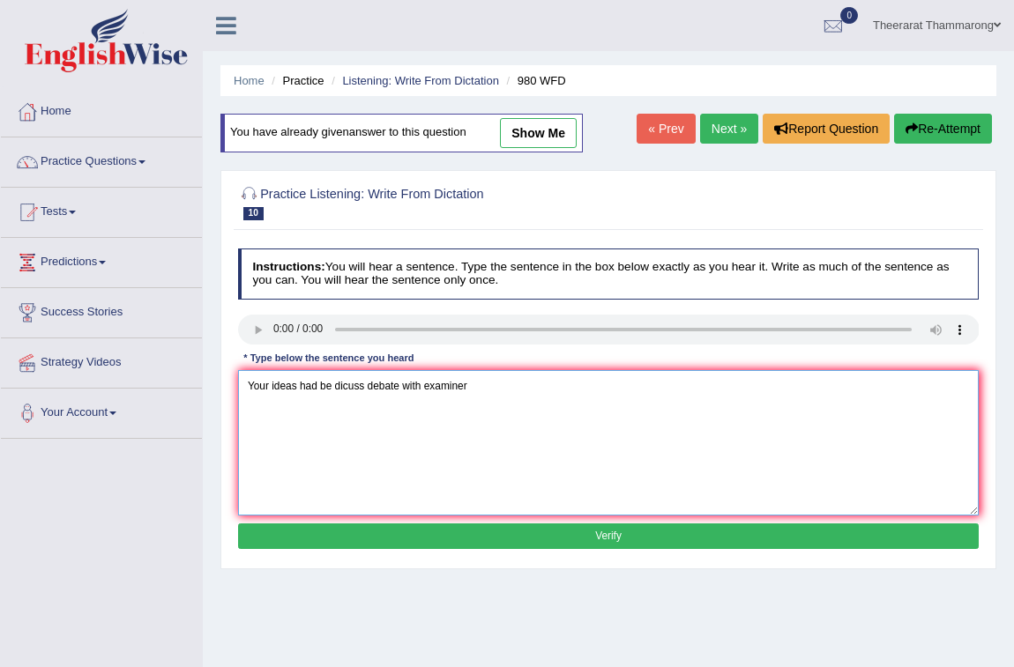
click at [477, 385] on textarea "Your ideas had be dicuss debate with examiner" at bounding box center [608, 442] width 741 height 145
type textarea "Your ideas had be dicuss debate with examiner."
click at [474, 531] on button "Verify" at bounding box center [608, 537] width 741 height 26
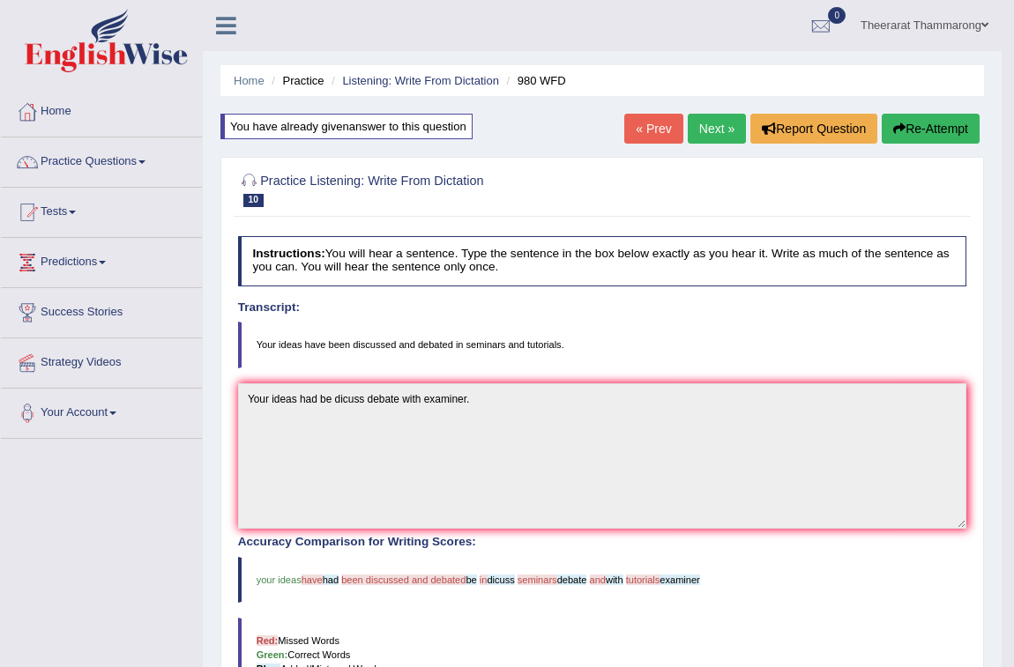
click at [915, 126] on button "Re-Attempt" at bounding box center [931, 129] width 98 height 30
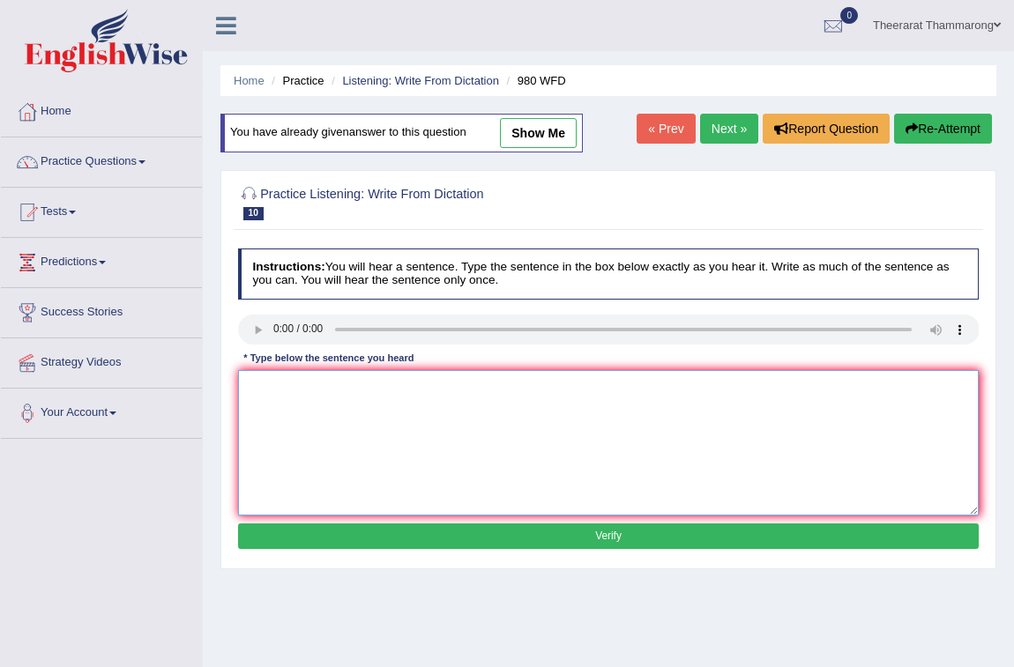
click at [272, 387] on textarea at bounding box center [608, 442] width 741 height 145
type textarea "Yore ideas have been discussed and debated with your seminors and tuterails."
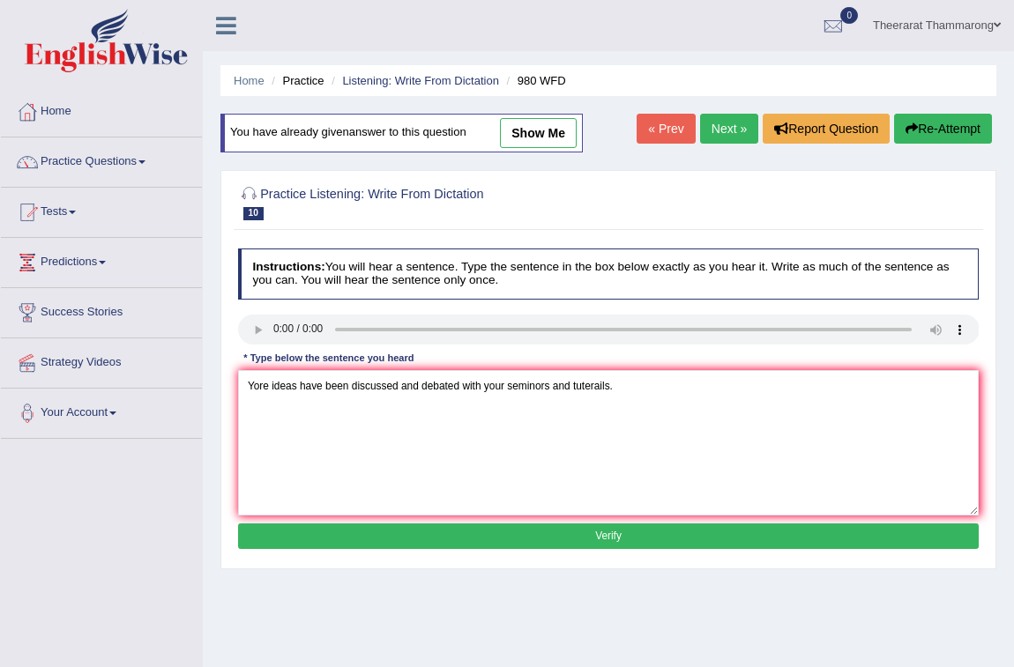
click at [539, 543] on button "Verify" at bounding box center [608, 537] width 741 height 26
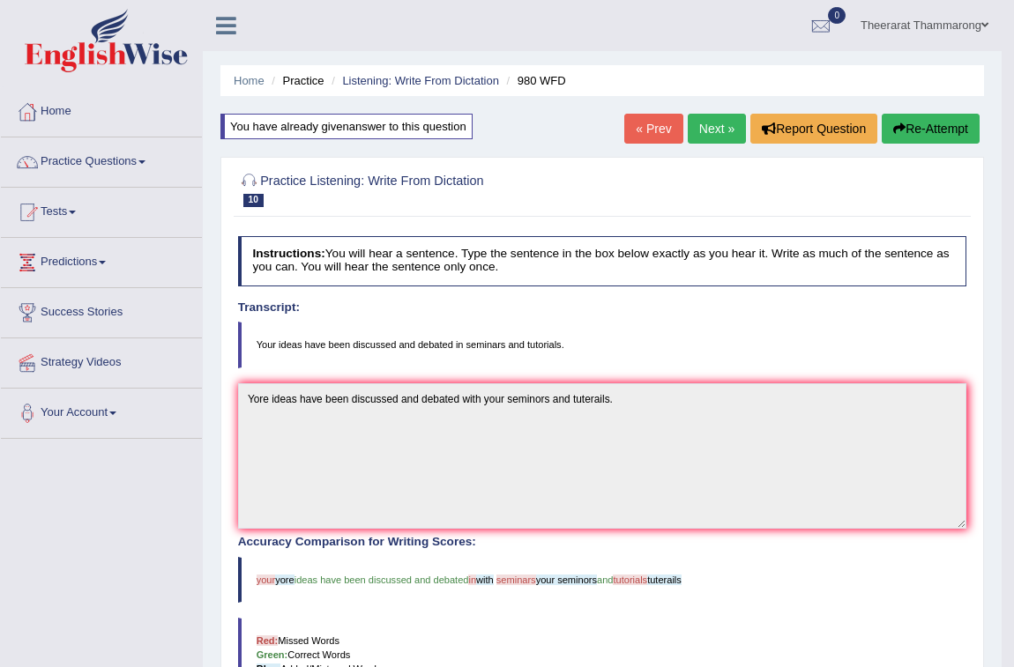
click at [718, 133] on link "Next »" at bounding box center [717, 129] width 58 height 30
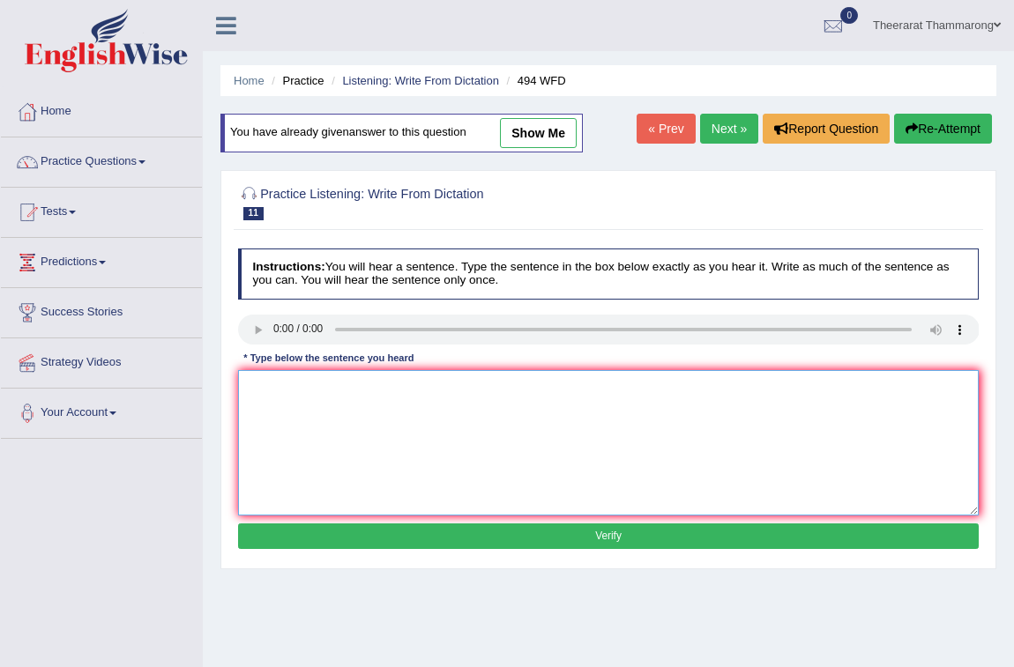
click at [264, 390] on textarea at bounding box center [608, 442] width 741 height 145
type textarea "The wourld cavoraly"
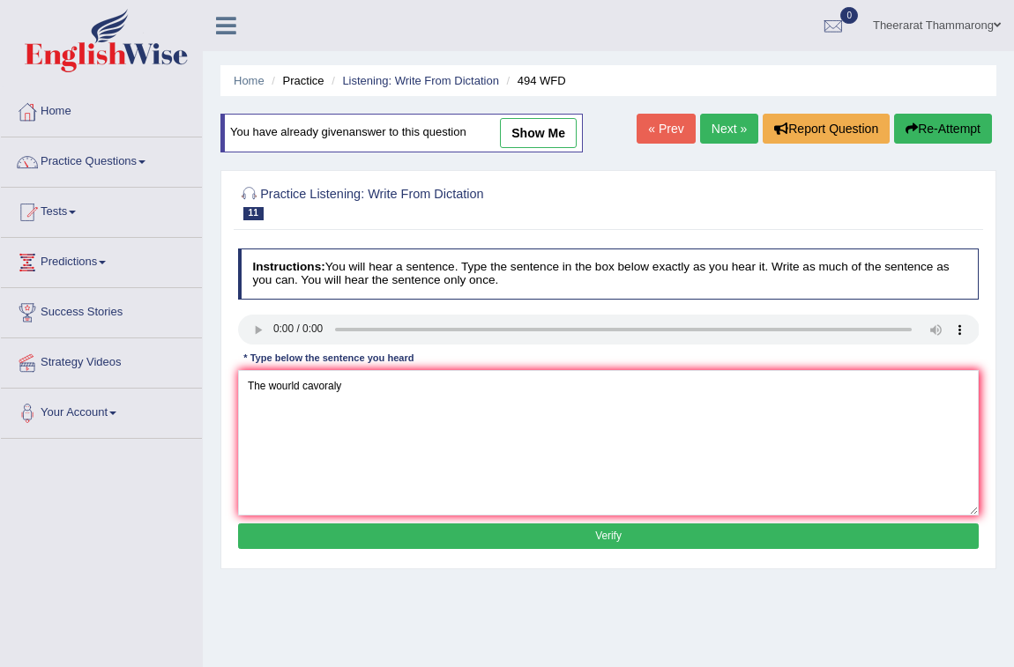
click at [578, 538] on button "Verify" at bounding box center [608, 537] width 741 height 26
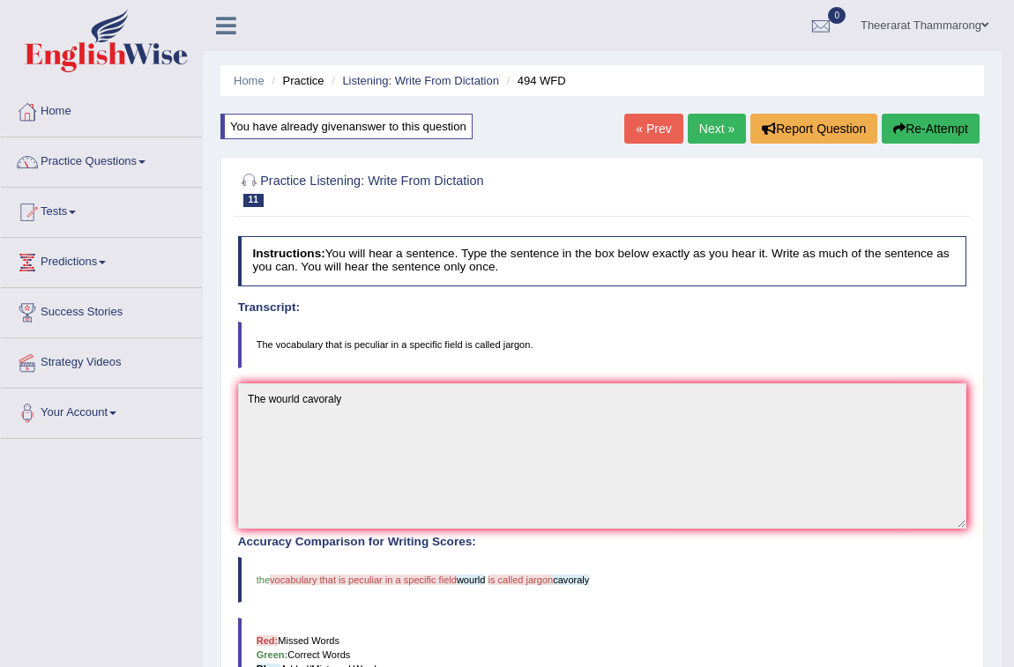
click at [72, 155] on link "Practice Questions" at bounding box center [101, 160] width 201 height 44
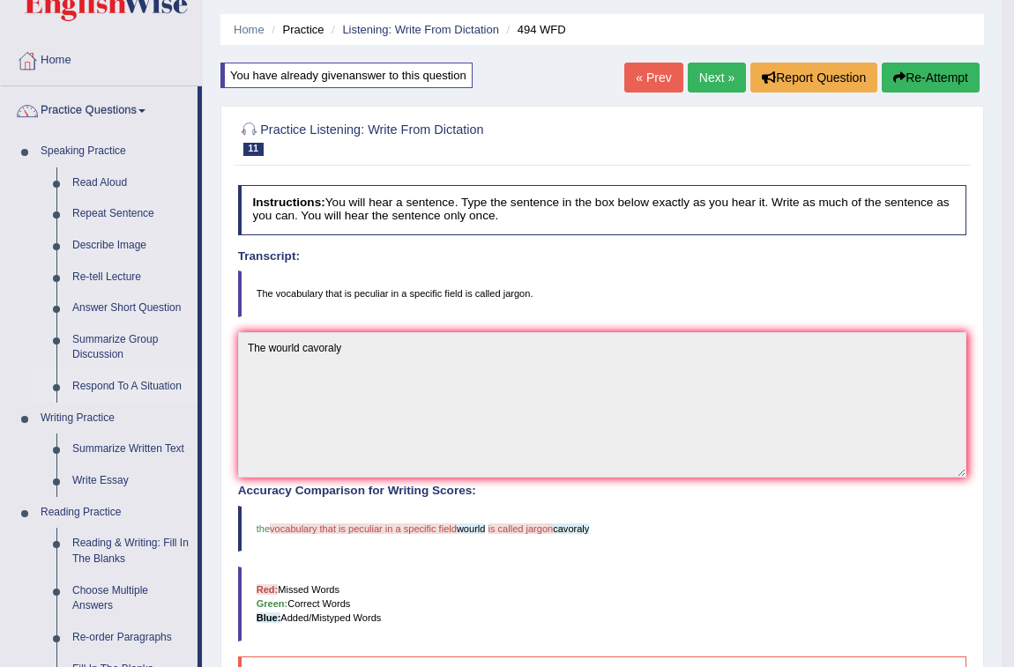
scroll to position [79, 0]
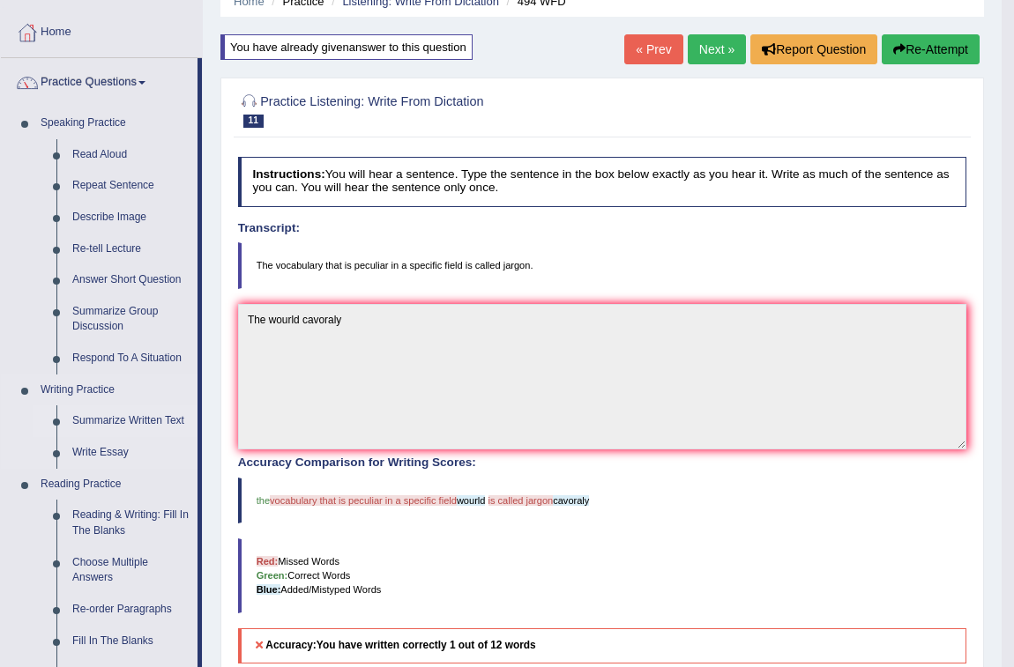
click at [122, 424] on link "Summarize Written Text" at bounding box center [130, 422] width 133 height 32
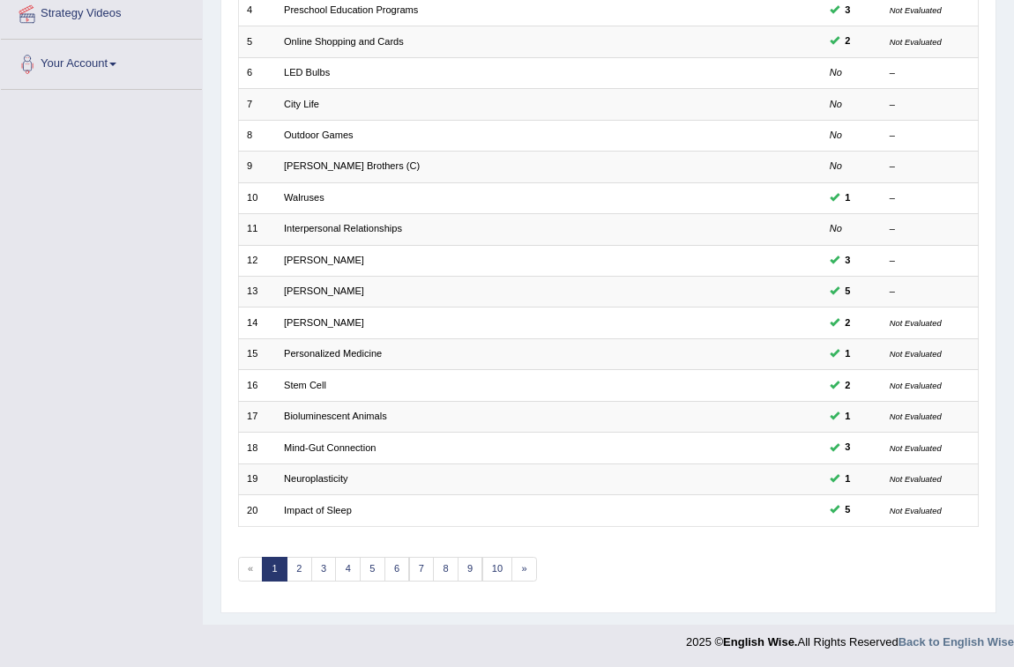
scroll to position [349, 0]
click at [304, 565] on link "2" at bounding box center [299, 569] width 26 height 25
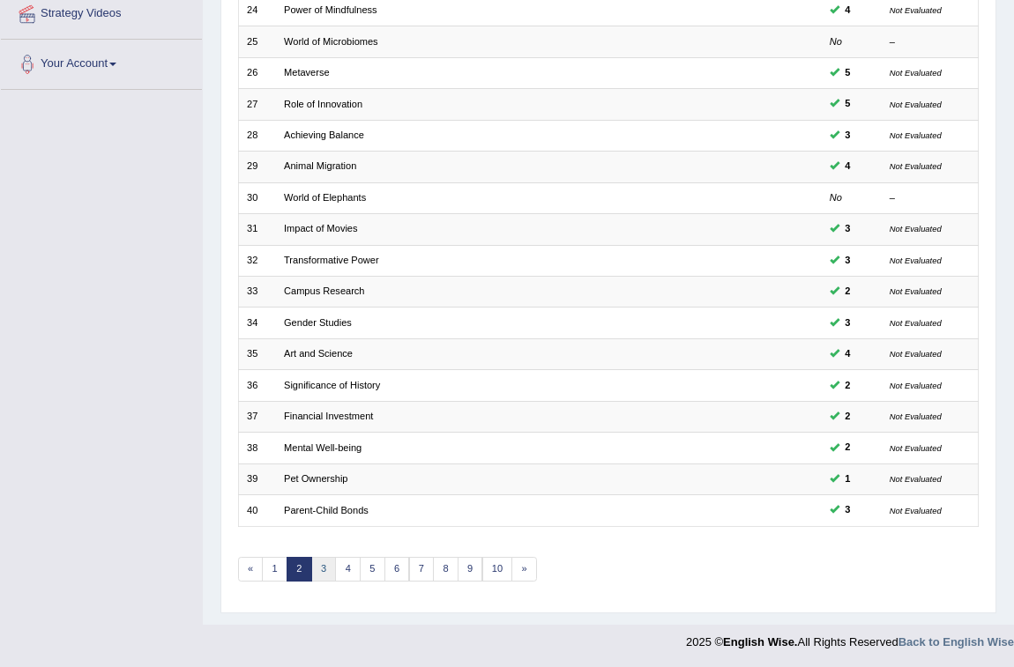
click at [324, 564] on link "3" at bounding box center [324, 569] width 26 height 25
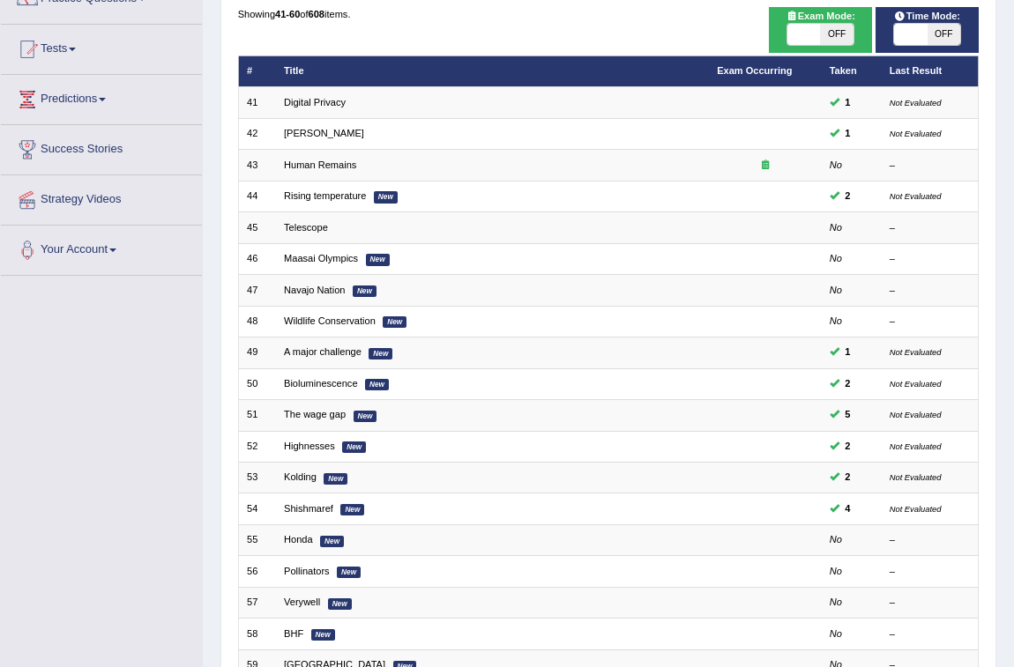
scroll to position [240, 0]
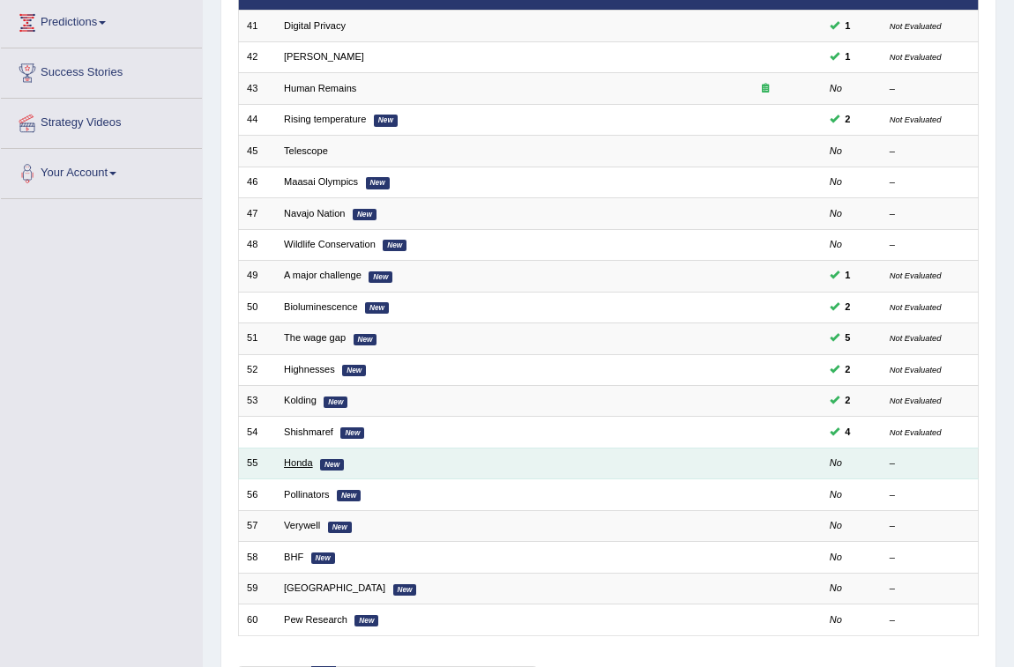
click at [301, 465] on link "Honda" at bounding box center [298, 463] width 29 height 11
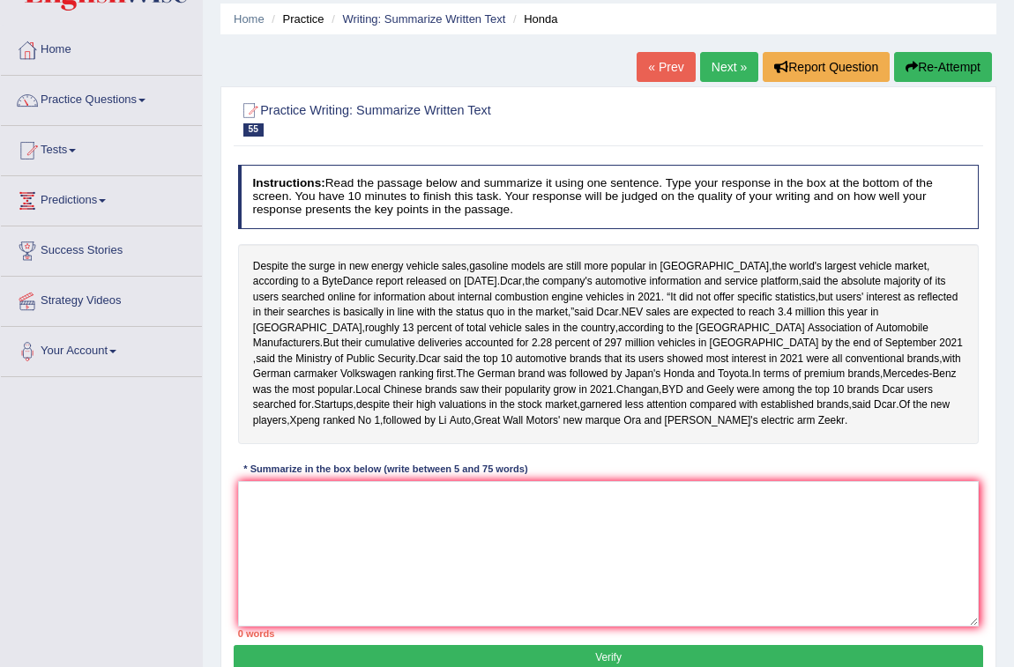
scroll to position [240, 0]
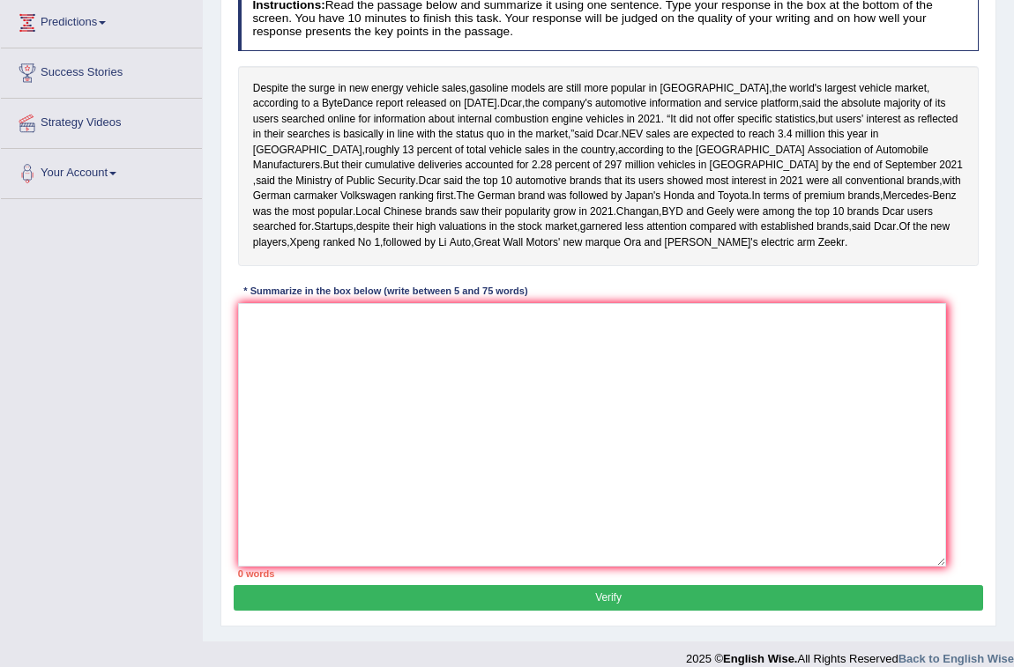
drag, startPoint x: 976, startPoint y: 538, endPoint x: 943, endPoint y: 658, distance: 124.2
click at [943, 567] on textarea at bounding box center [592, 435] width 708 height 264
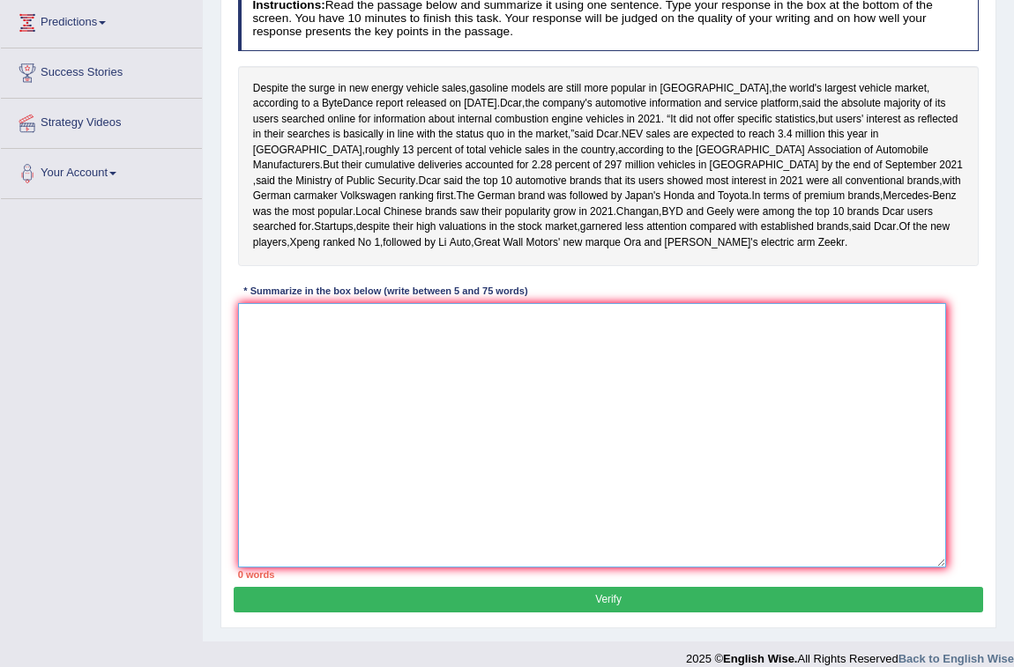
click at [370, 435] on textarea at bounding box center [592, 435] width 708 height 265
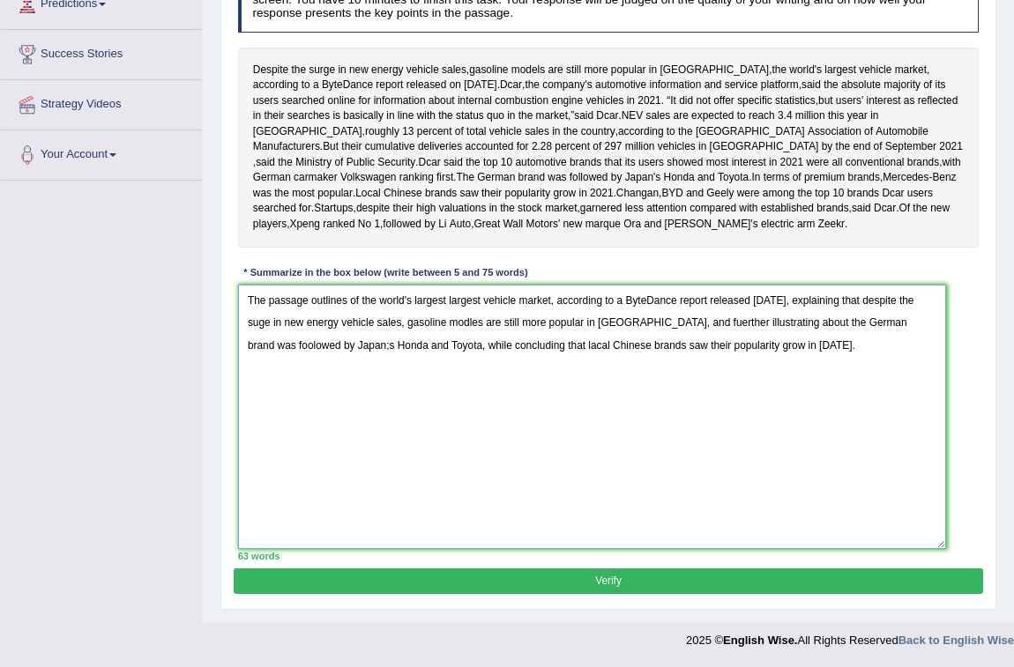
scroll to position [349, 0]
type textarea "The passage outlines of the world's largest largest vehicle market, according t…"
click at [502, 588] on button "Verify" at bounding box center [608, 582] width 748 height 26
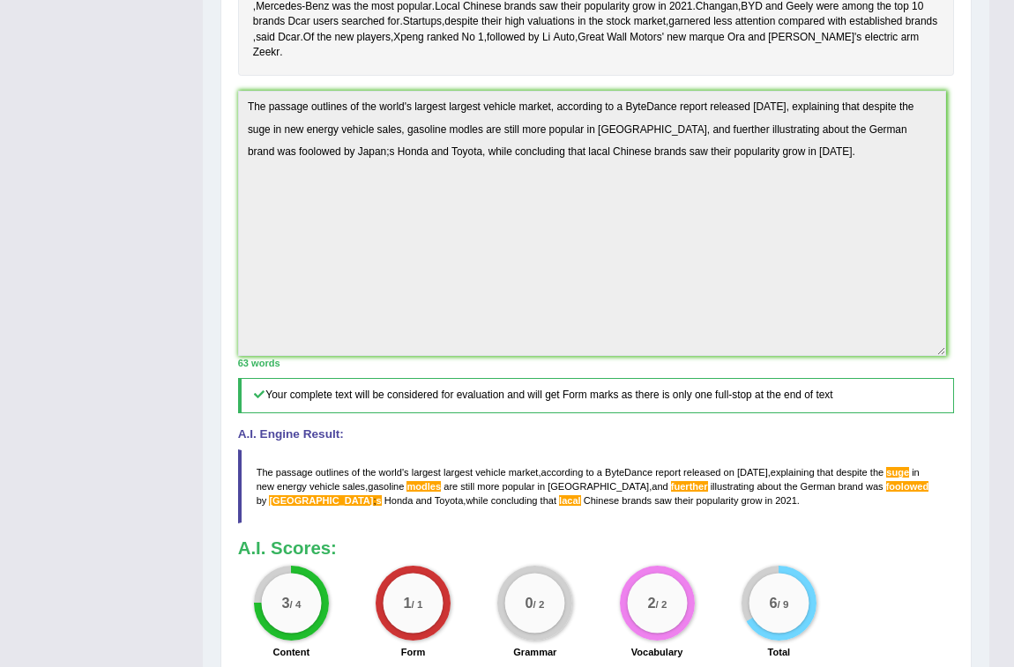
scroll to position [420, 0]
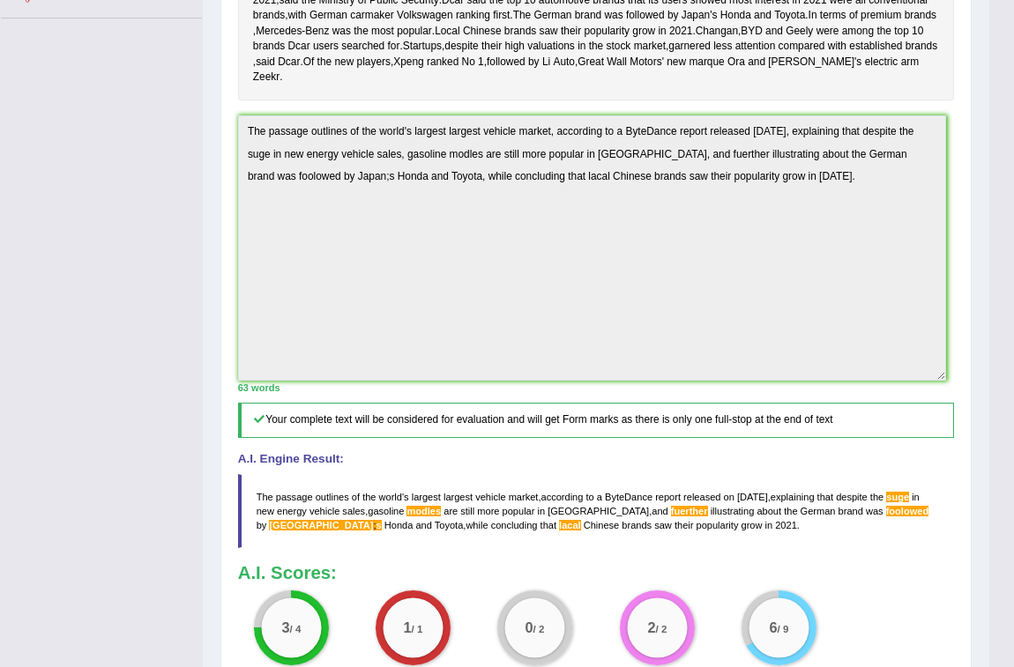
click at [181, 171] on div "Toggle navigation Home Practice Questions Speaking Practice Read Aloud Repeat S…" at bounding box center [494, 206] width 989 height 1252
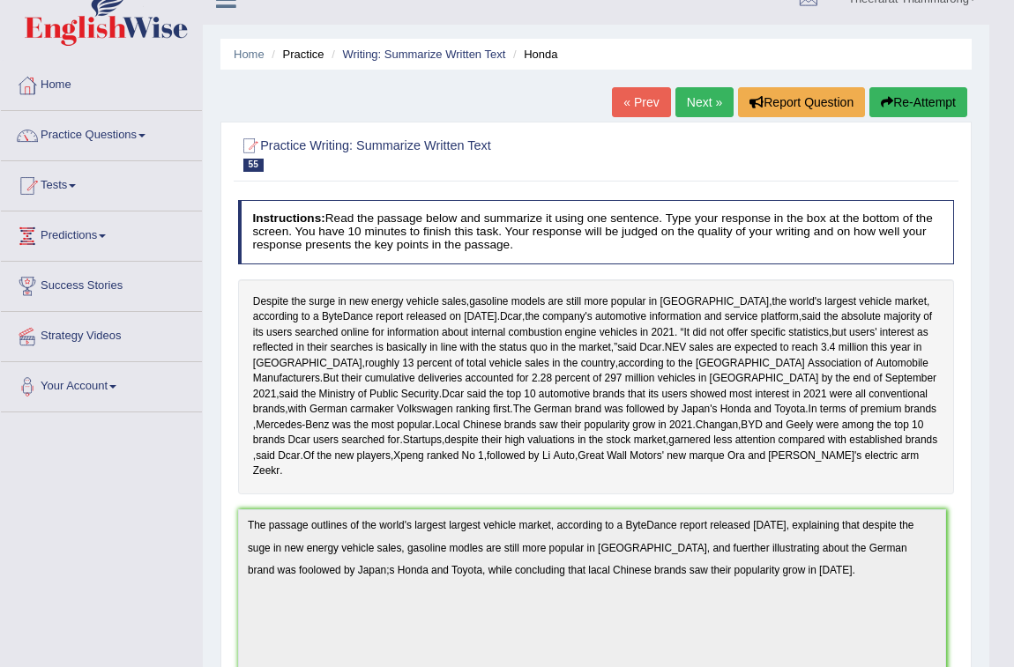
scroll to position [19, 0]
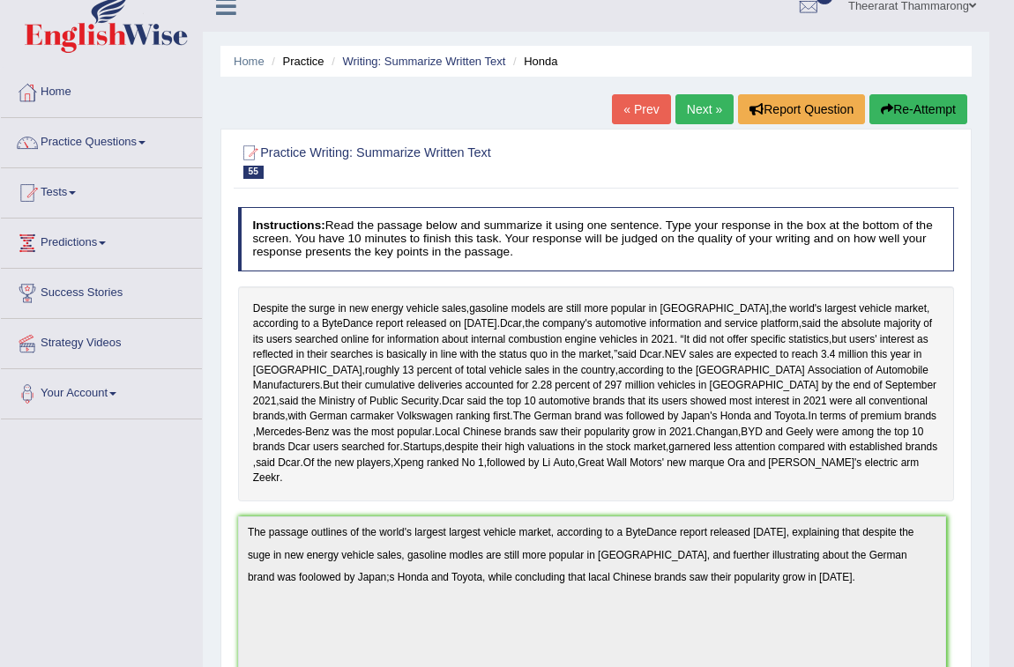
click at [889, 114] on icon "button" at bounding box center [887, 109] width 12 height 12
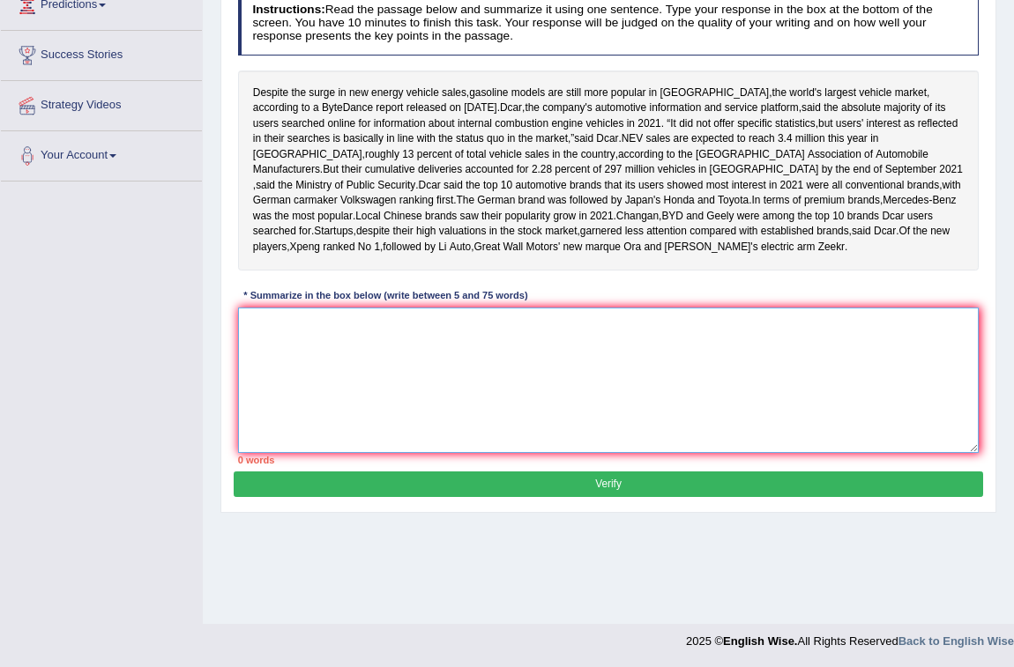
click at [361, 444] on textarea at bounding box center [608, 380] width 741 height 145
paste textarea "The passage outlines of the world's largest largest vehicle market, according t…"
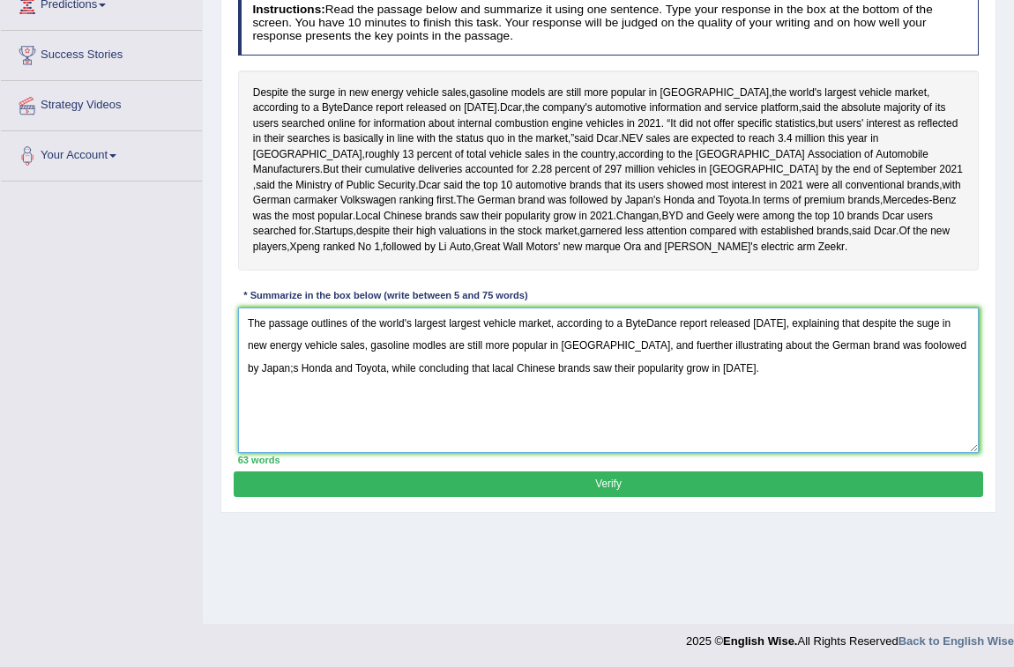
click at [933, 438] on textarea "The passage outlines of the world's largest largest vehicle market, according t…" at bounding box center [608, 380] width 741 height 145
click at [863, 437] on textarea "The passage outlines of the world's largest largest vehicle market, according t…" at bounding box center [608, 380] width 741 height 145
click at [947, 419] on textarea "The passage outlines of the world's largest largest vehicle market, according t…" at bounding box center [608, 380] width 741 height 145
click at [638, 440] on textarea "The passage outlines of the world's largest largest vehicle market, according t…" at bounding box center [608, 380] width 741 height 145
click at [449, 453] on textarea "The passage outlines of the world's largest largest vehicle market, according t…" at bounding box center [608, 380] width 741 height 145
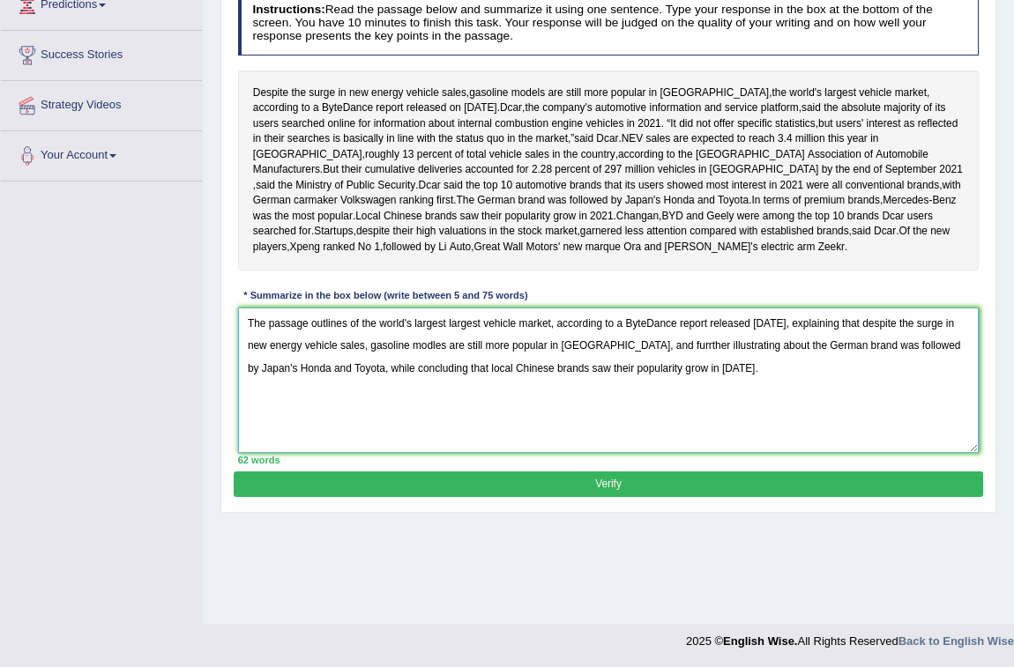
type textarea "The passage outlines of the world's largest largest vehicle market, according t…"
click at [526, 497] on button "Verify" at bounding box center [608, 485] width 748 height 26
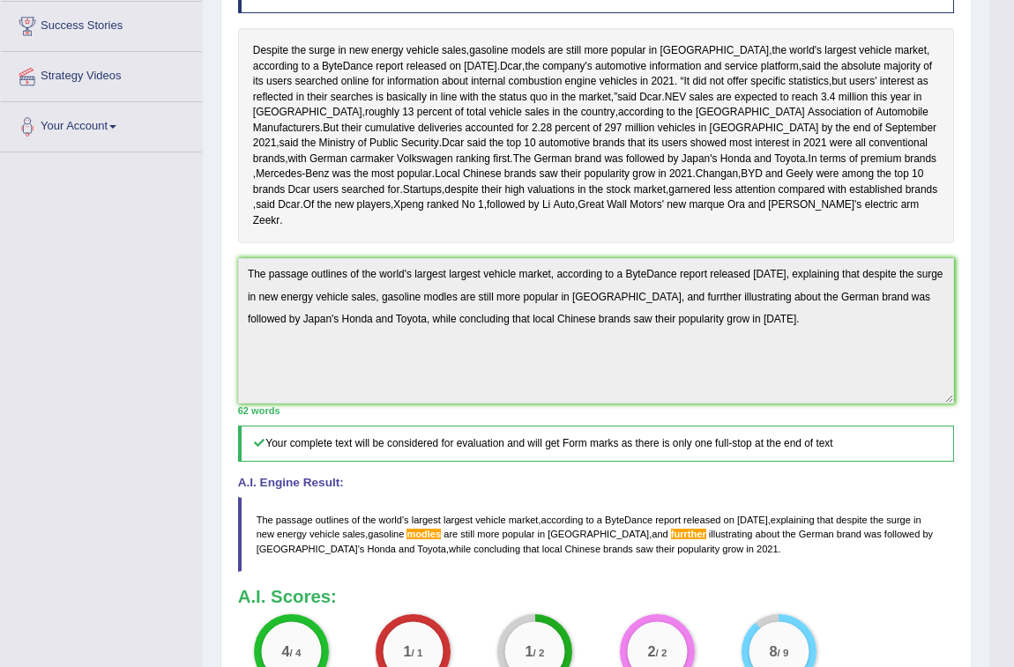
scroll to position [257, 0]
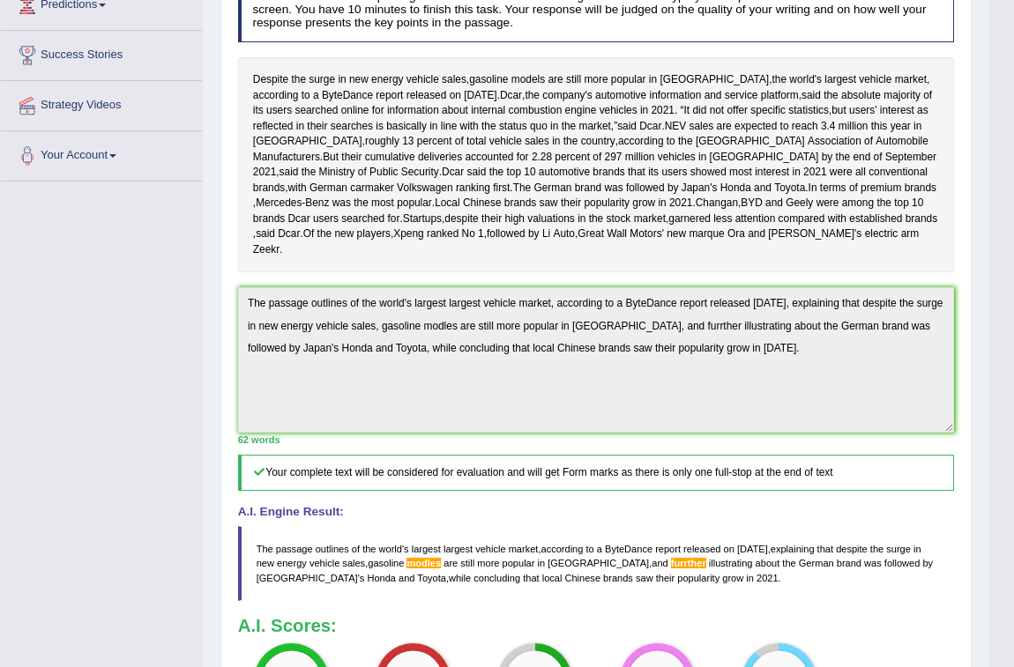
click at [104, 278] on div "Toggle navigation Home Practice Questions Speaking Practice Read Aloud Repeat S…" at bounding box center [494, 313] width 989 height 1141
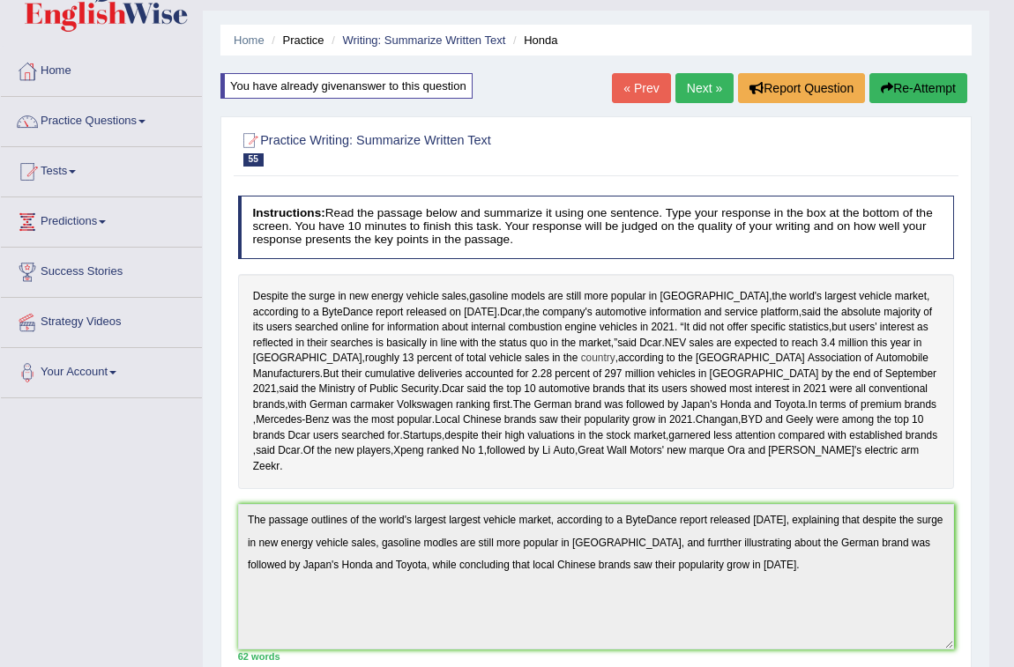
scroll to position [0, 0]
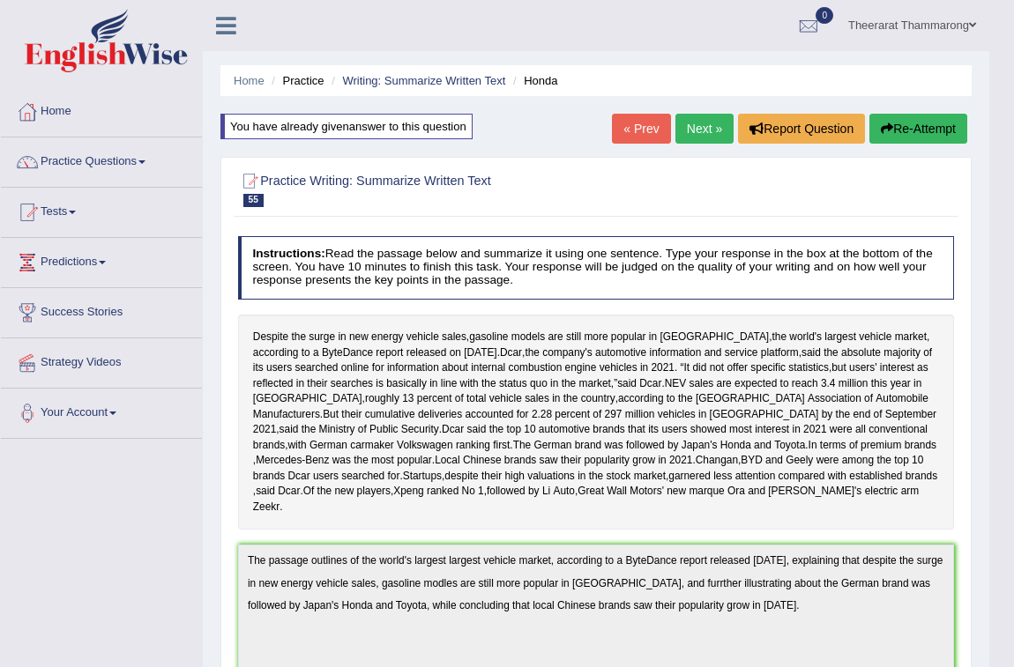
click at [886, 134] on button "Re-Attempt" at bounding box center [918, 129] width 98 height 30
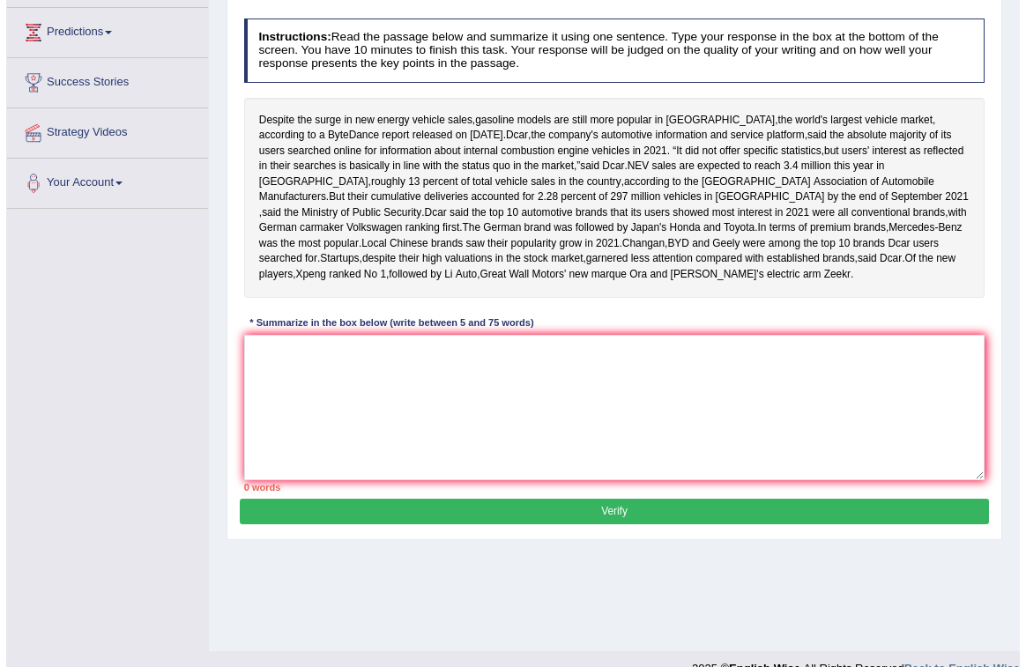
scroll to position [240, 0]
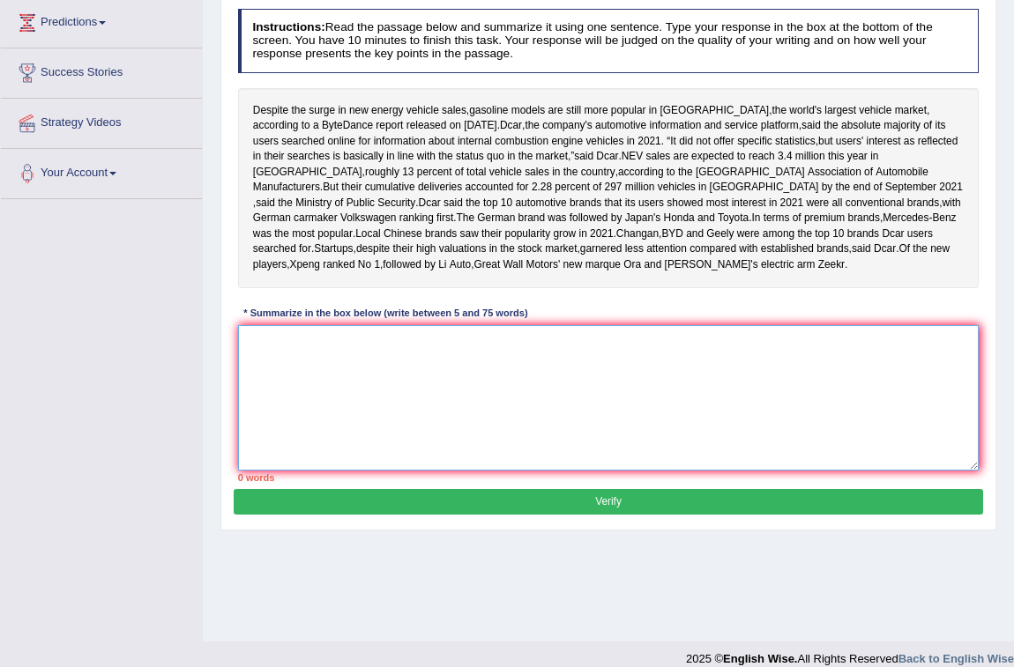
click at [308, 443] on textarea at bounding box center [608, 397] width 741 height 145
paste textarea "The passage outlines of the world's largest largest vehicle market, according t…"
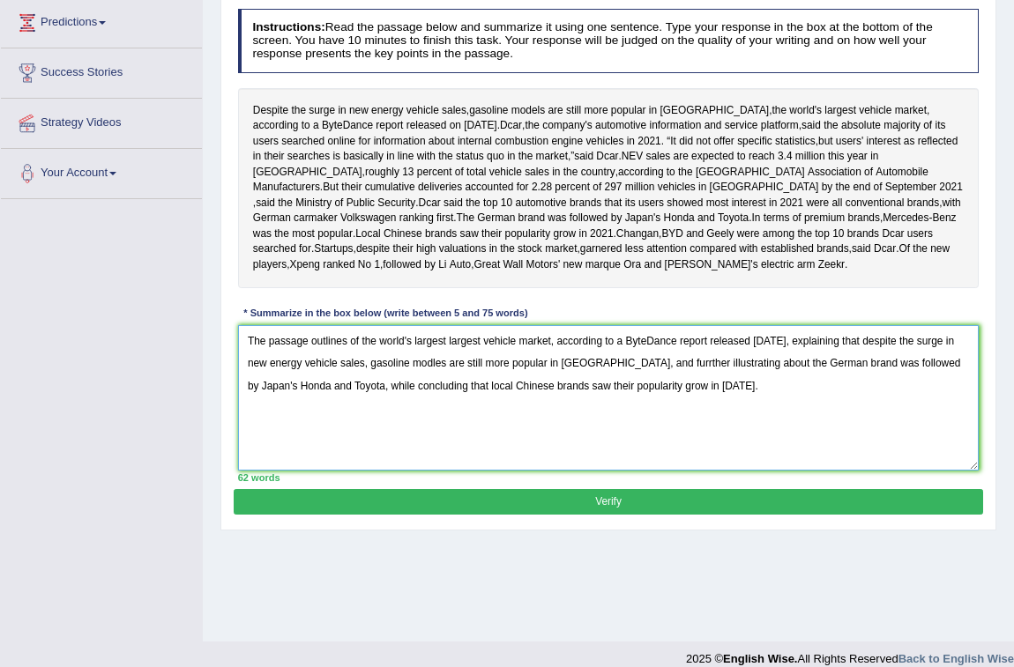
click at [638, 458] on textarea "The passage outlines of the world's largest largest vehicle market, according t…" at bounding box center [608, 397] width 741 height 145
click at [450, 454] on textarea "The passage outlines of the world's largest largest vehicle market, according t…" at bounding box center [608, 397] width 741 height 145
type textarea "The passage outlines of the world's largest largest vehicle market, according t…"
click at [532, 515] on button "Verify" at bounding box center [608, 502] width 748 height 26
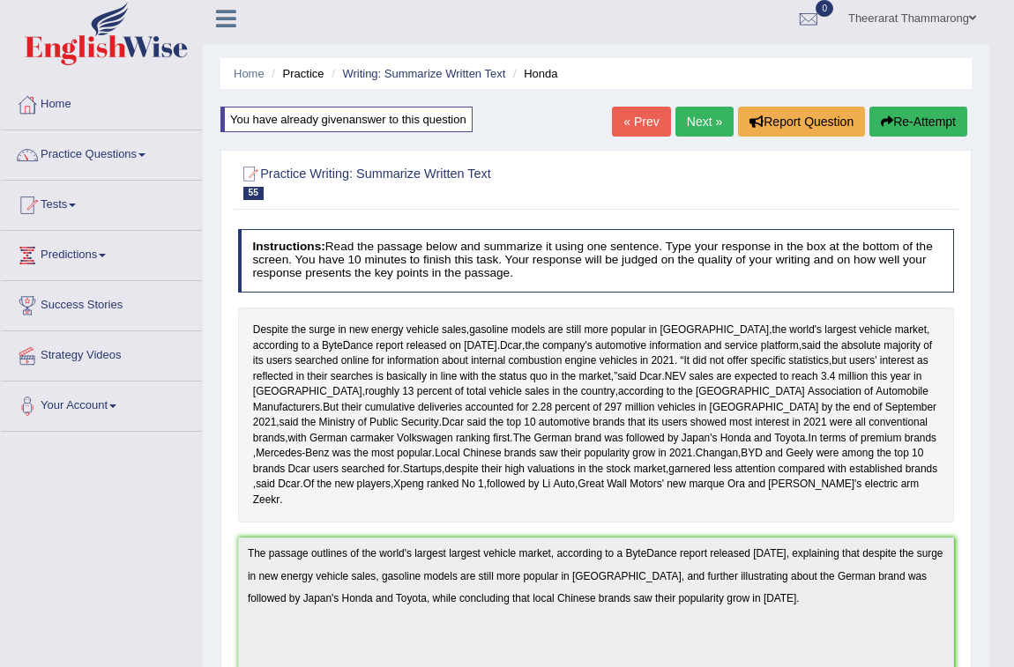
scroll to position [0, 0]
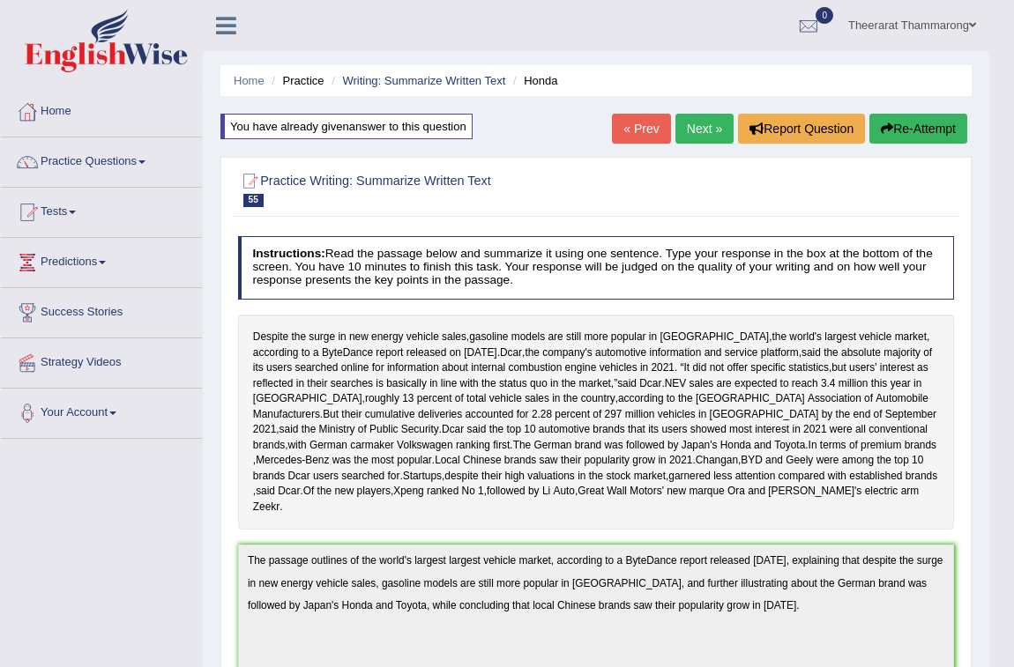
click at [714, 130] on link "Next »" at bounding box center [704, 129] width 58 height 30
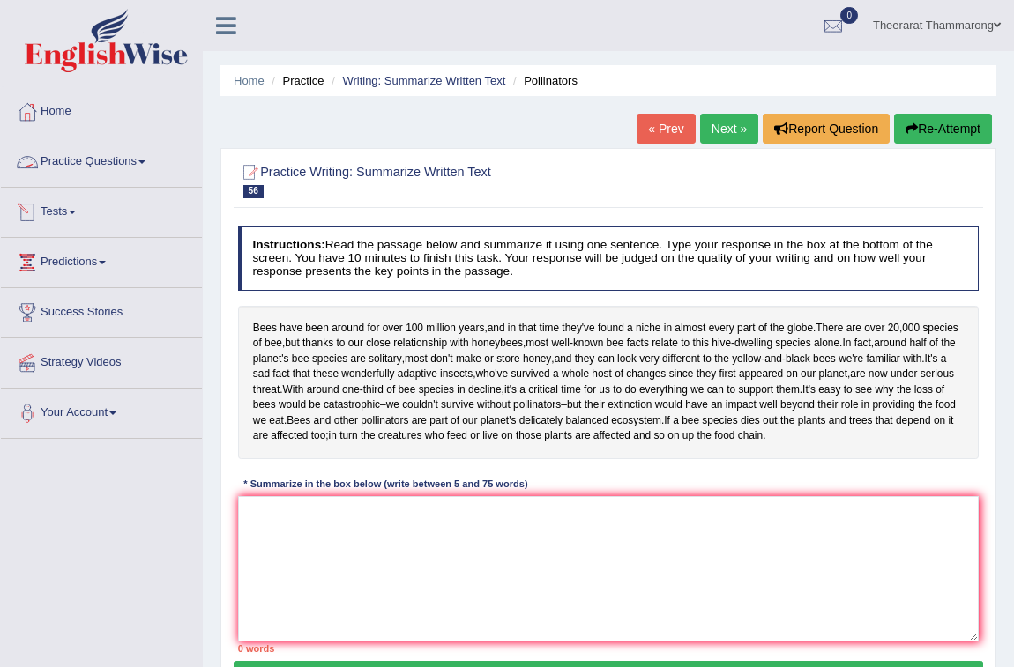
click at [74, 154] on link "Practice Questions" at bounding box center [101, 160] width 201 height 44
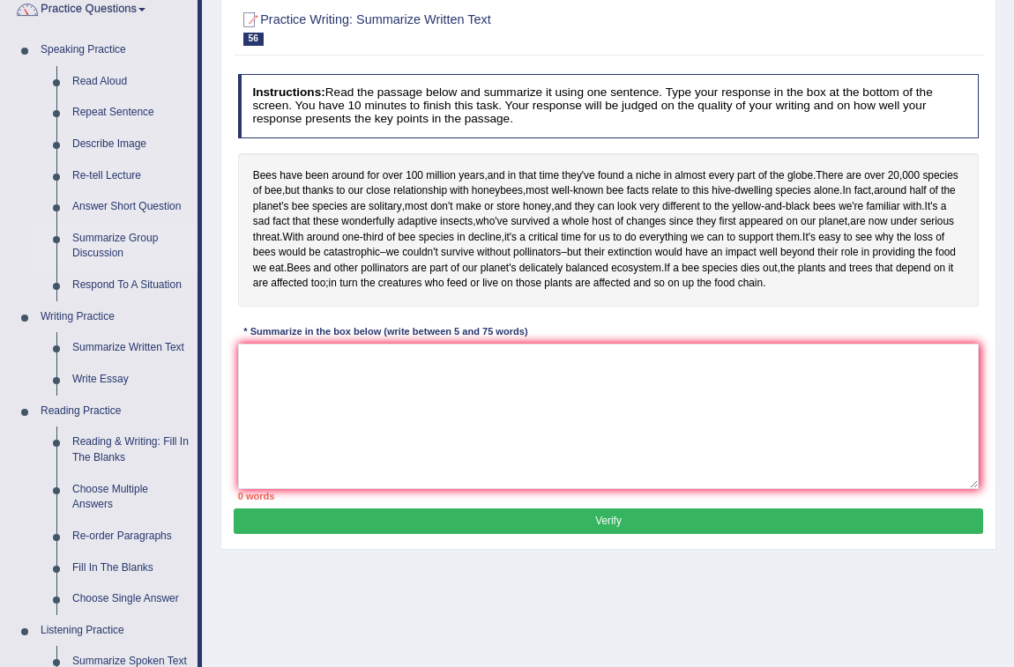
scroll to position [160, 0]
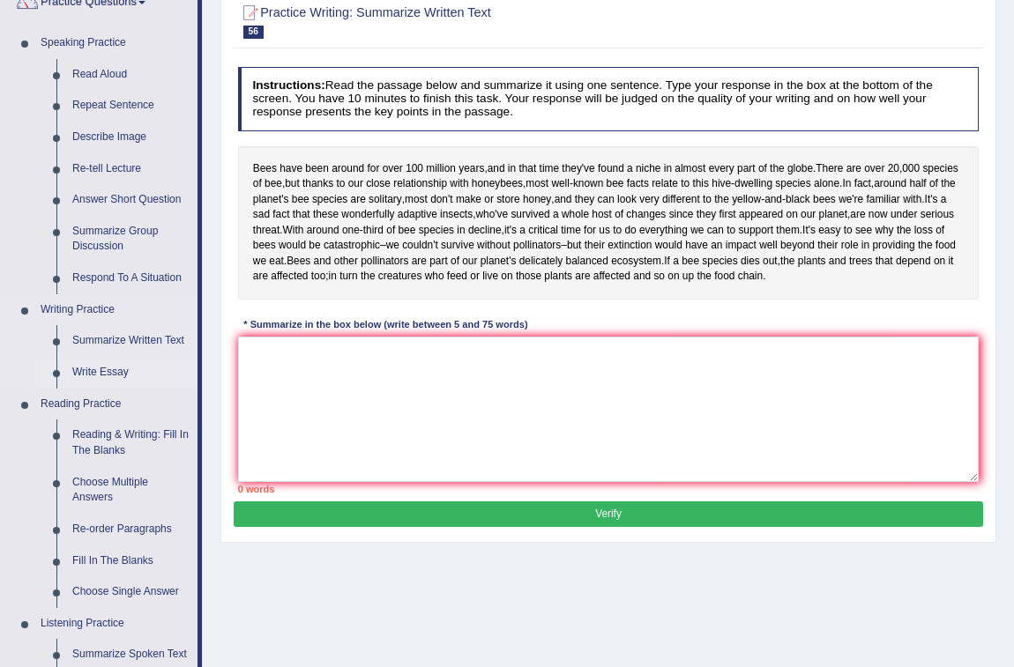
click at [101, 368] on link "Write Essay" at bounding box center [130, 373] width 133 height 32
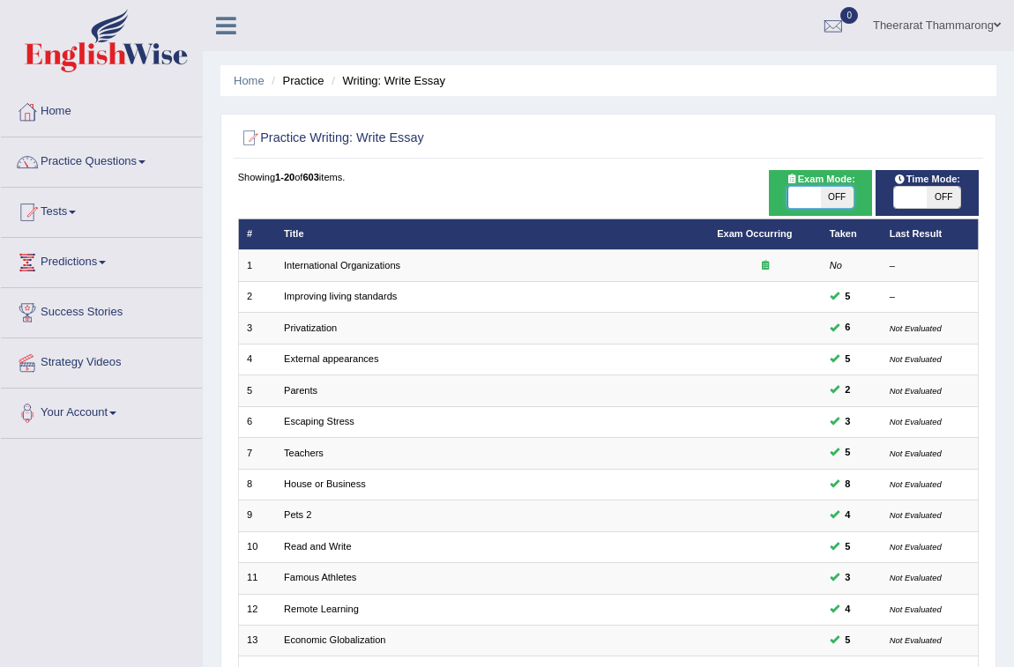
click at [798, 194] on span at bounding box center [803, 197] width 33 height 21
checkbox input "true"
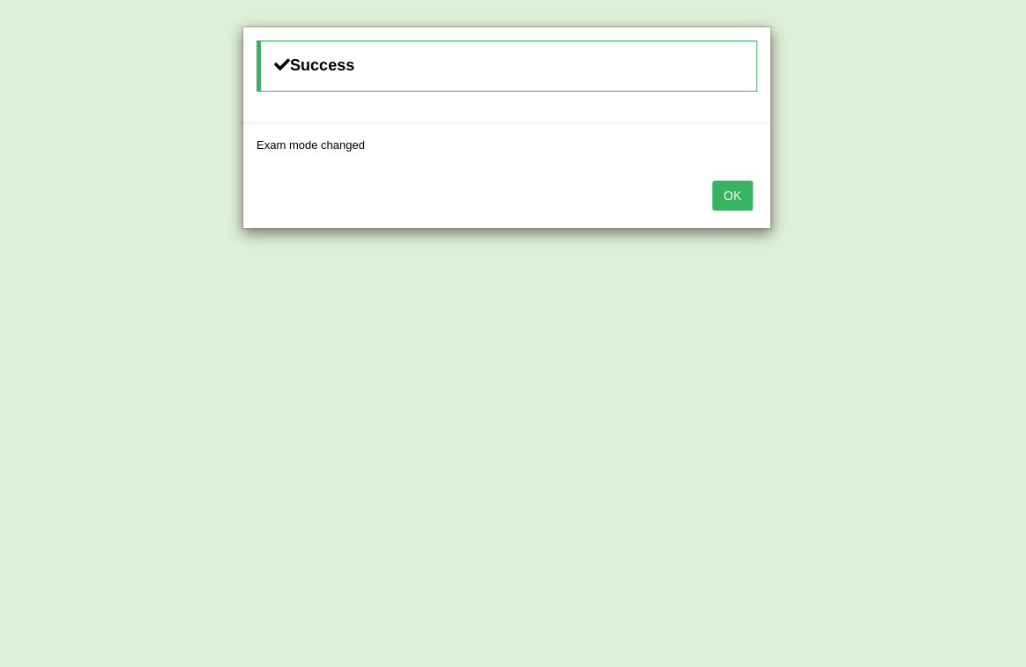
click at [738, 188] on button "OK" at bounding box center [732, 196] width 41 height 30
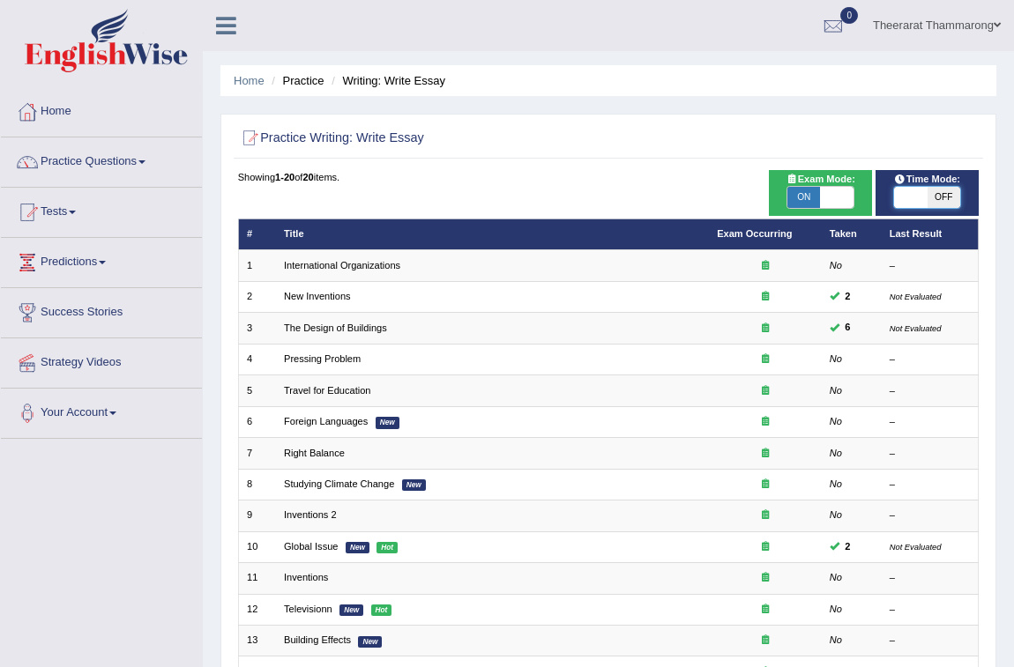
click at [908, 199] on span at bounding box center [910, 197] width 33 height 21
checkbox input "true"
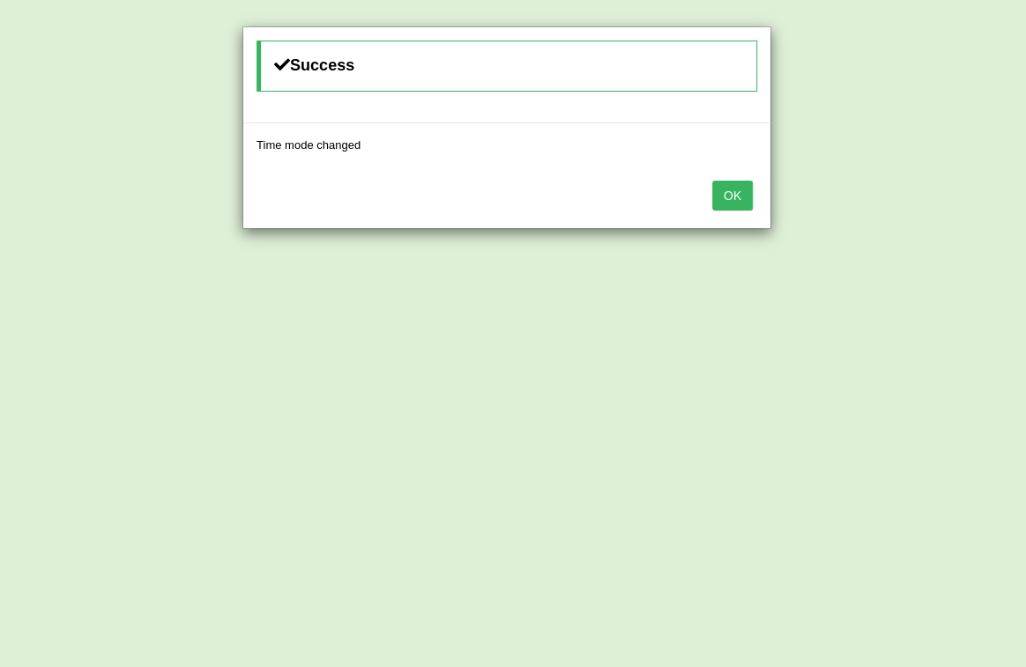
click at [740, 205] on button "OK" at bounding box center [732, 196] width 41 height 30
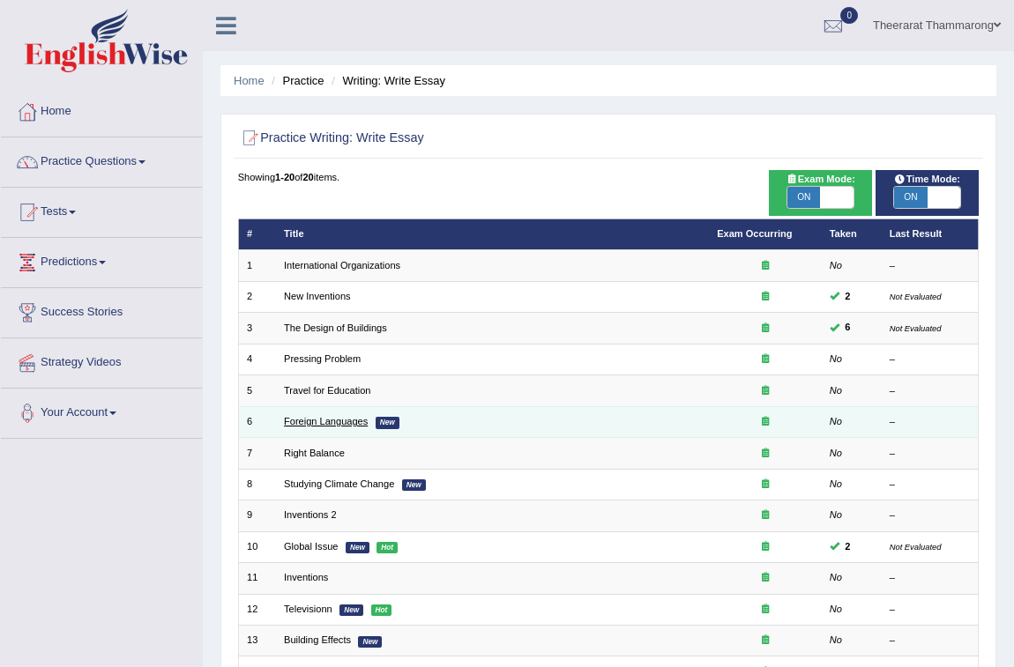
click at [330, 421] on link "Foreign Languages" at bounding box center [326, 421] width 84 height 11
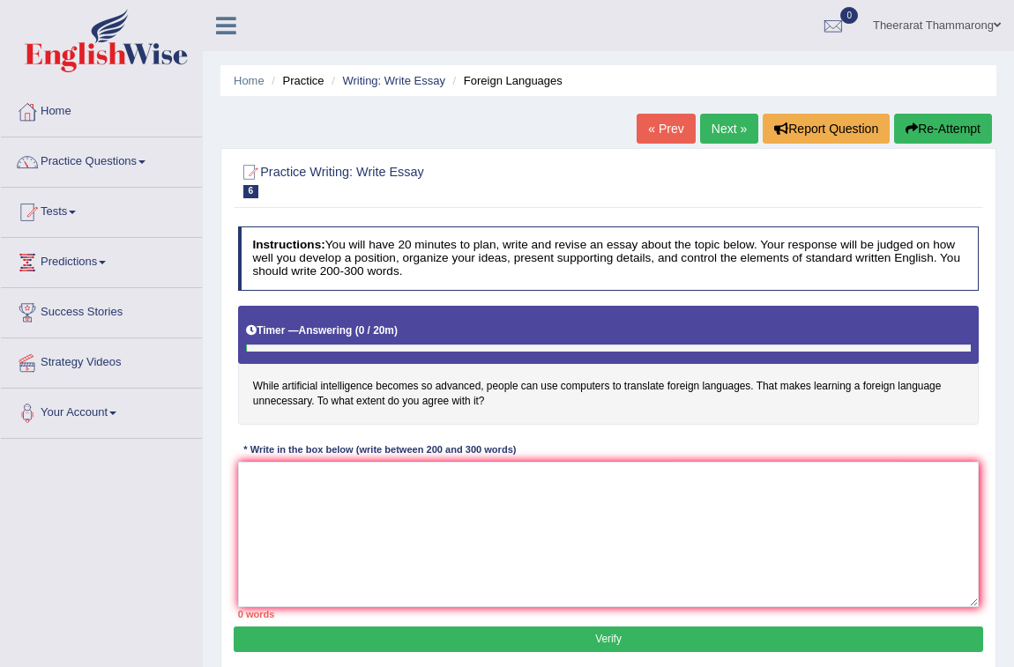
scroll to position [240, 0]
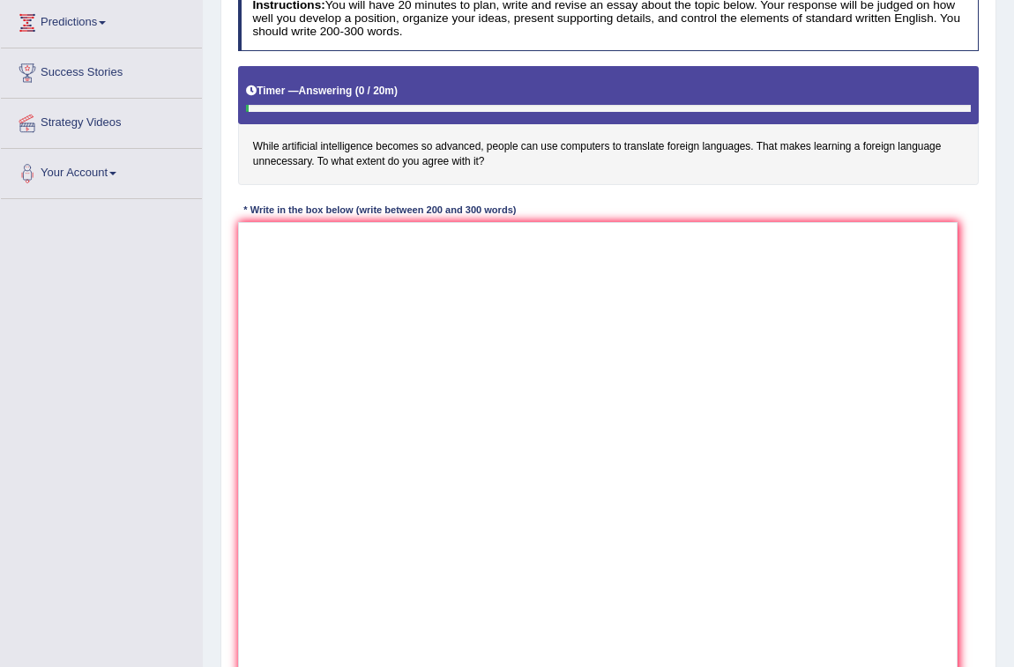
drag, startPoint x: 974, startPoint y: 361, endPoint x: 952, endPoint y: 671, distance: 310.2
click at [952, 428] on html "Toggle navigation Home Practice Questions Speaking Practice Read Aloud Repeat S…" at bounding box center [507, 93] width 1014 height 667
click at [390, 270] on textarea at bounding box center [597, 450] width 719 height 456
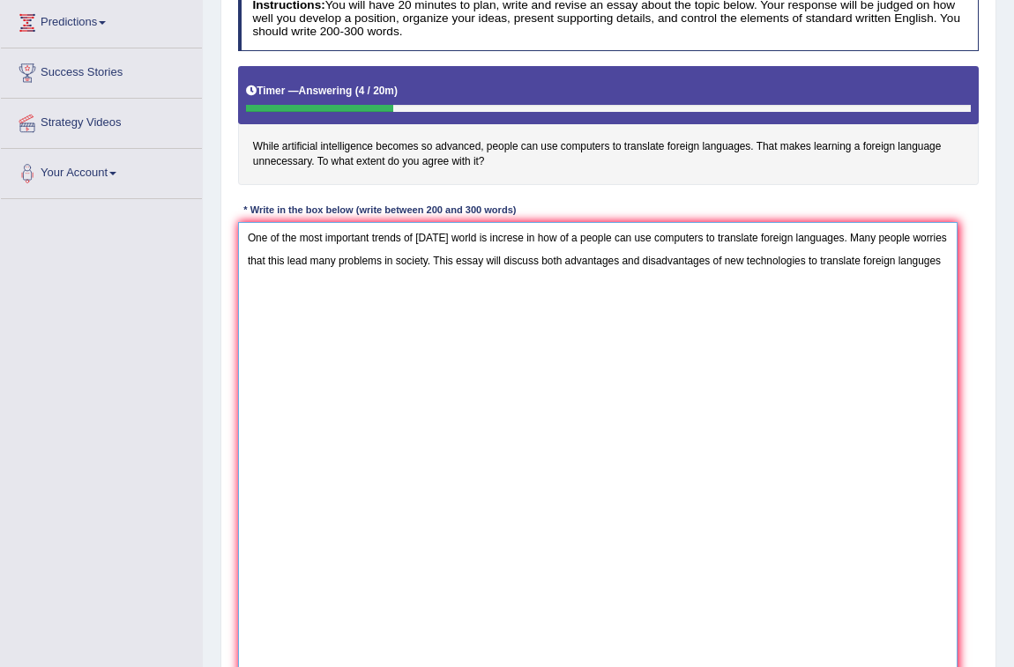
click at [805, 259] on textarea "One of the most important trends of [DATE] world is increse in how of a people …" at bounding box center [597, 450] width 719 height 456
click at [937, 264] on textarea "One of the most important trends of [DATE] world is increse in how of a people …" at bounding box center [597, 450] width 719 height 456
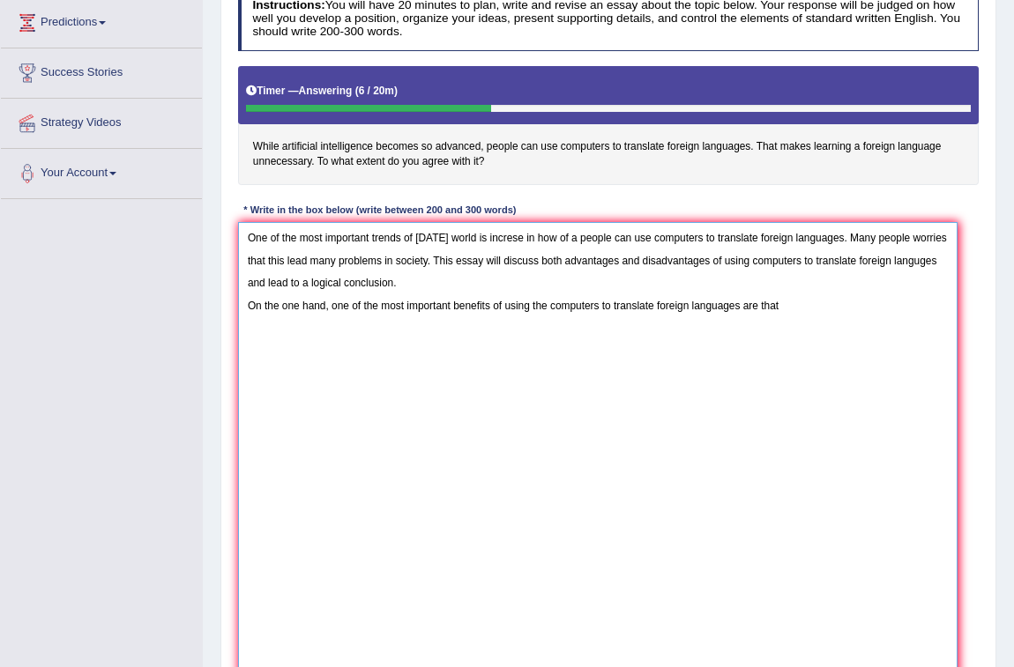
click at [778, 302] on textarea "One of the most important trends of [DATE] world is increse in how of a people …" at bounding box center [597, 450] width 719 height 456
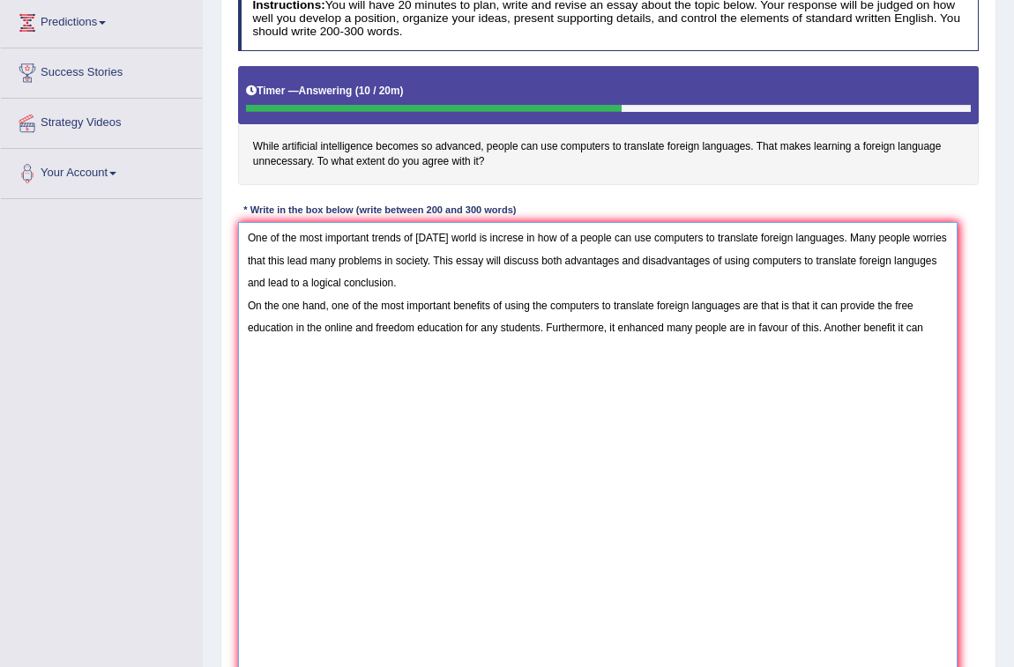
click at [667, 326] on textarea "One of the most important trends of [DATE] world is increse in how of a people …" at bounding box center [597, 450] width 719 height 456
click at [856, 326] on textarea "One of the most important trends of [DATE] world is increse in how of a people …" at bounding box center [597, 450] width 719 height 456
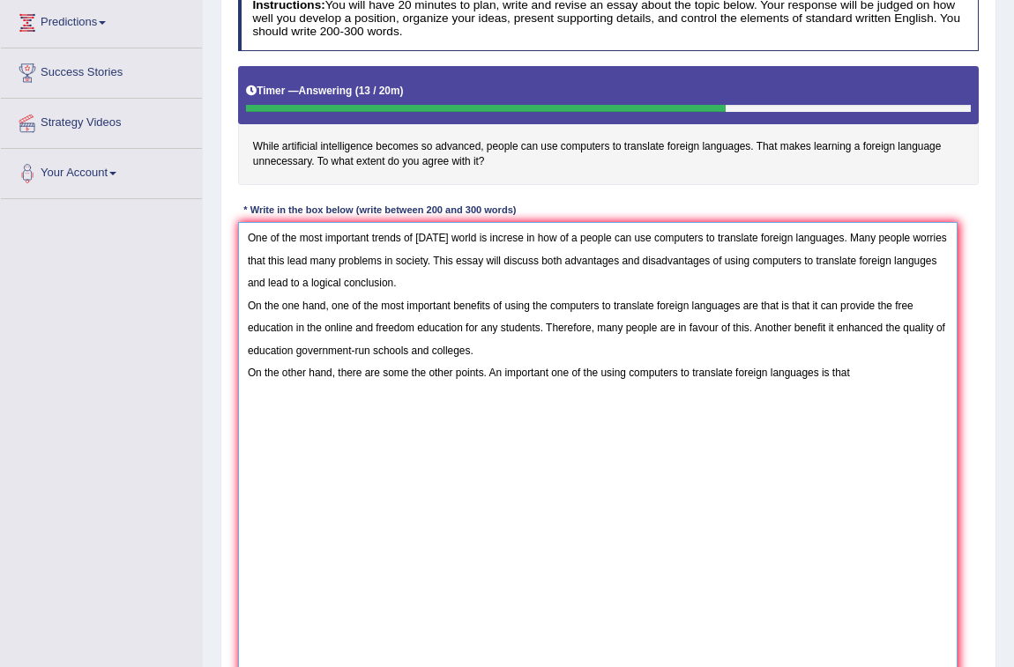
click at [866, 369] on textarea "One of the most important trends of [DATE] world is increse in how of a people …" at bounding box center [597, 450] width 719 height 456
click at [412, 396] on textarea "One of the most important trends of today's world is increse in how of a people…" at bounding box center [597, 450] width 719 height 456
click at [488, 405] on textarea "One of the most important trends of today's world is increse in how of a people…" at bounding box center [597, 450] width 719 height 456
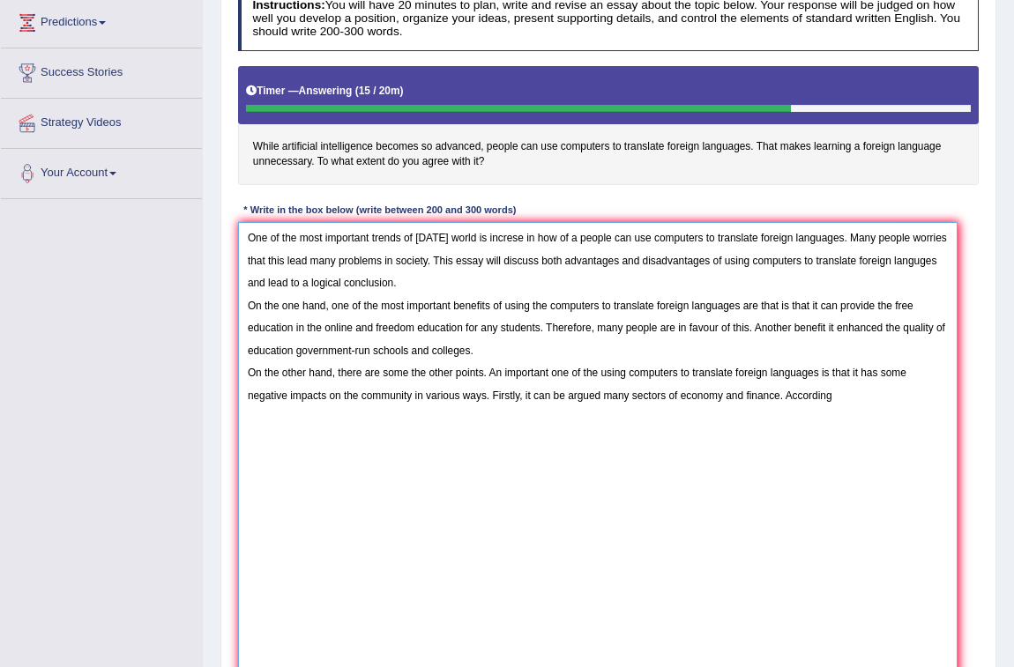
click at [783, 391] on textarea "One of the most important trends of today's world is increse in how of a people…" at bounding box center [597, 450] width 719 height 456
click at [682, 395] on textarea "One of the most important trends of today's world is increse in how of a people…" at bounding box center [597, 450] width 719 height 456
click at [781, 392] on textarea "One of the most important trends of today's world is increse in how of a people…" at bounding box center [597, 450] width 719 height 456
drag, startPoint x: 779, startPoint y: 394, endPoint x: 680, endPoint y: 393, distance: 99.6
click at [680, 393] on textarea "One of the most important trends of today's world is increse in how of a people…" at bounding box center [597, 450] width 719 height 456
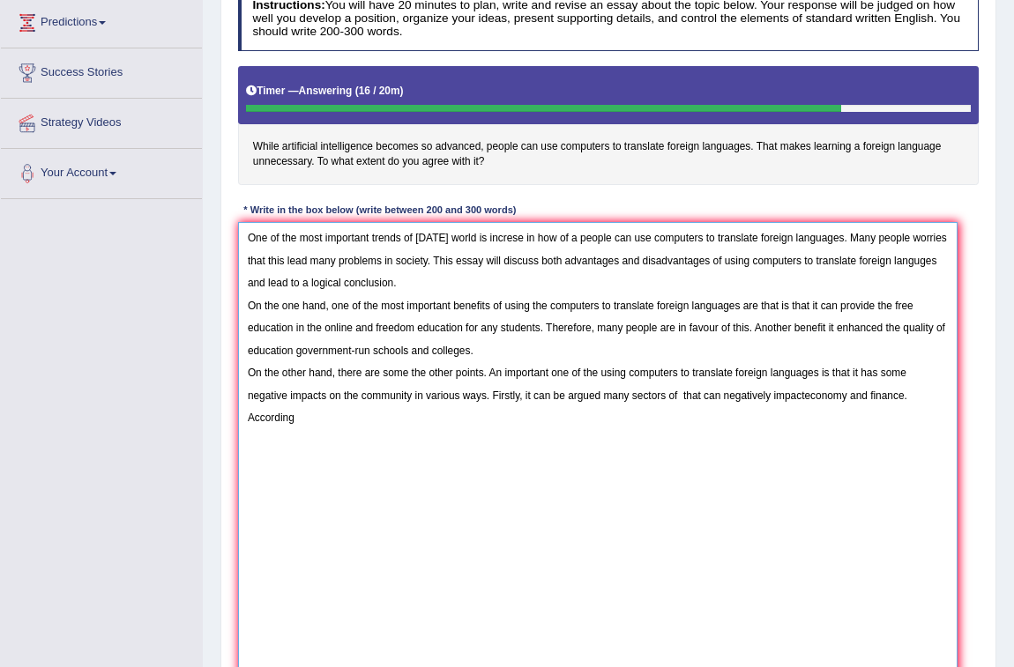
click at [801, 393] on textarea "One of the most important trends of today's world is increse in how of a people…" at bounding box center [597, 450] width 719 height 456
click at [806, 396] on textarea "One of the most important trends of today's world is increse in how of a people…" at bounding box center [597, 450] width 719 height 456
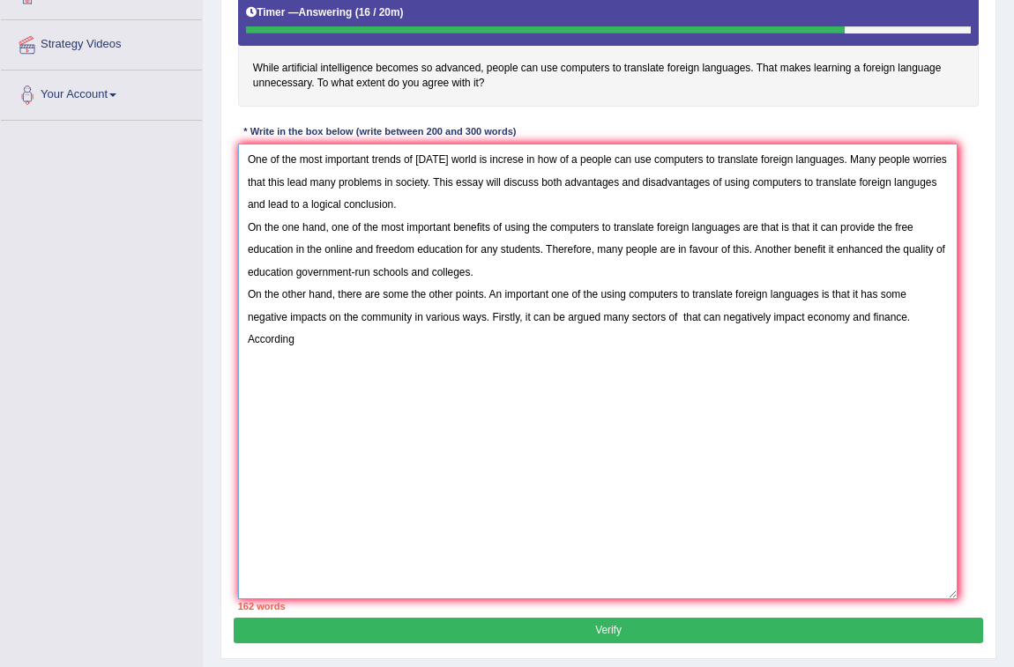
scroll to position [366, 0]
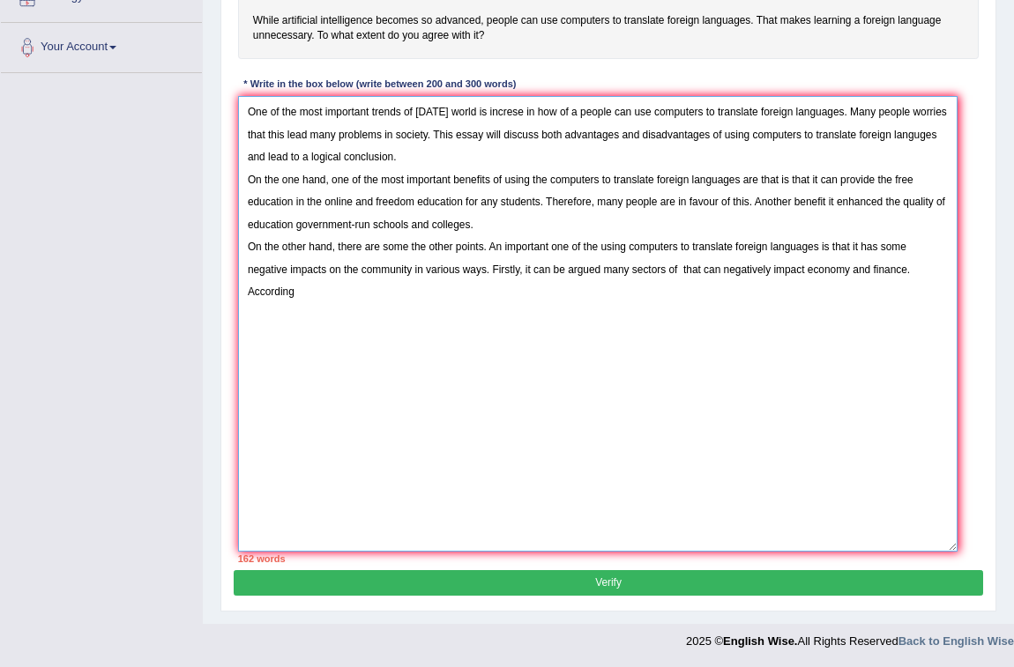
click at [678, 268] on textarea "One of the most important trends of today's world is increse in how of a people…" at bounding box center [597, 324] width 719 height 456
click at [600, 247] on textarea "One of the most important trends of today's world is increse in how of a people…" at bounding box center [597, 324] width 719 height 456
drag, startPoint x: 585, startPoint y: 248, endPoint x: 800, endPoint y: 249, distance: 215.1
click at [800, 249] on textarea "One of the most important trends of today's world is increse in how of a people…" at bounding box center [597, 324] width 719 height 456
click at [636, 270] on textarea "One of the most important trends of today's world is increse in how of a people…" at bounding box center [597, 324] width 719 height 456
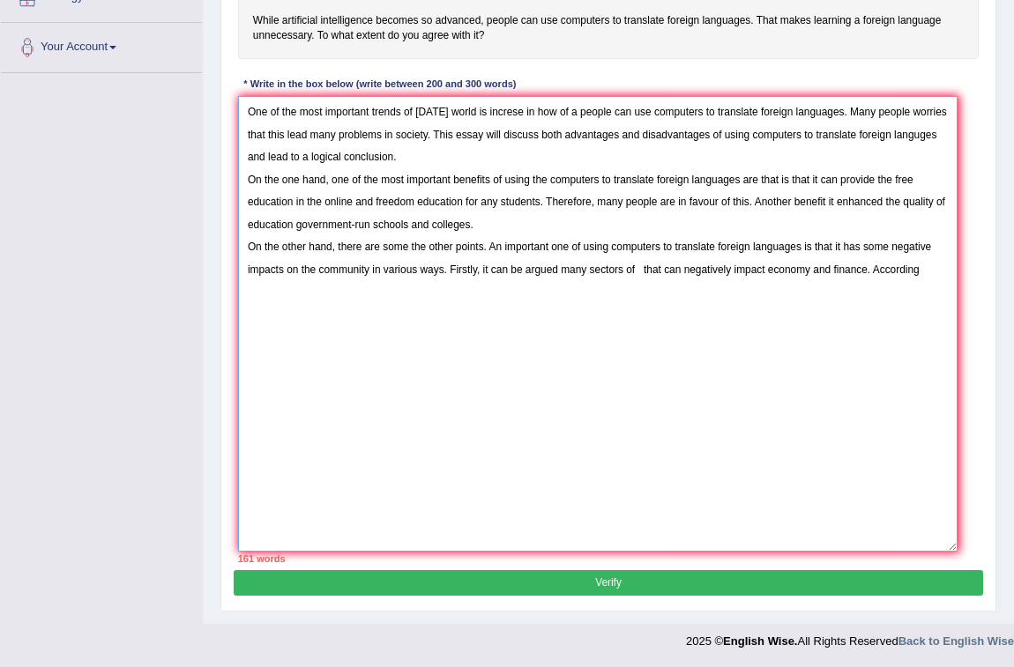
paste textarea "using computers to translate foreign languages"
click at [641, 272] on textarea "One of the most important trends of today's world is increse in how of a people…" at bounding box center [597, 324] width 719 height 456
click at [443, 294] on textarea "One of the most important trends of today's world is increse in how of a people…" at bounding box center [597, 324] width 719 height 456
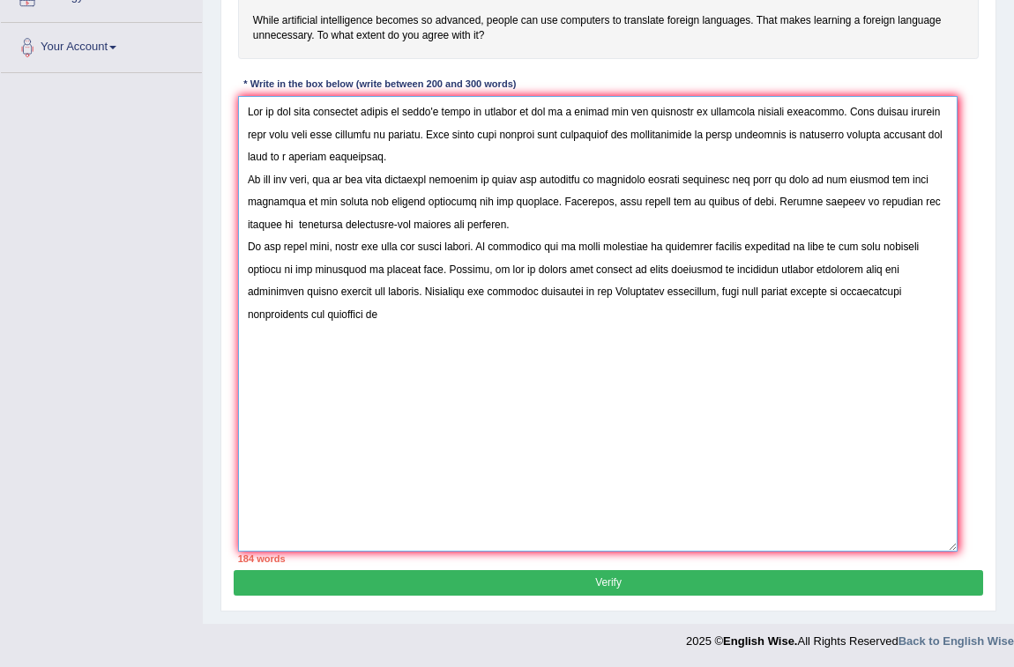
paste textarea "using computers to translate foreign languages"
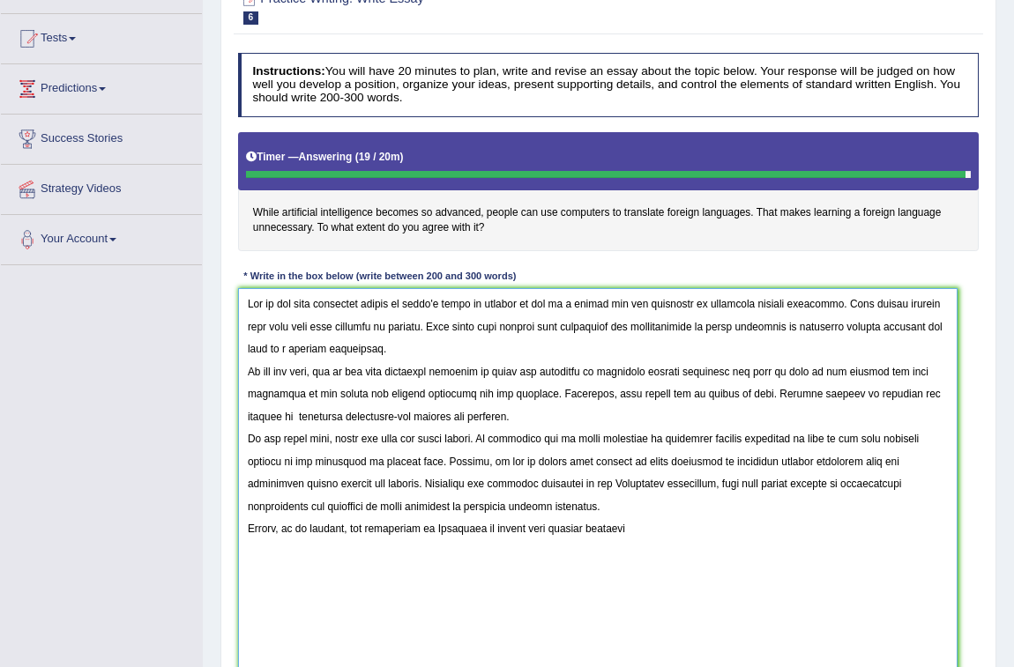
scroll to position [125, 0]
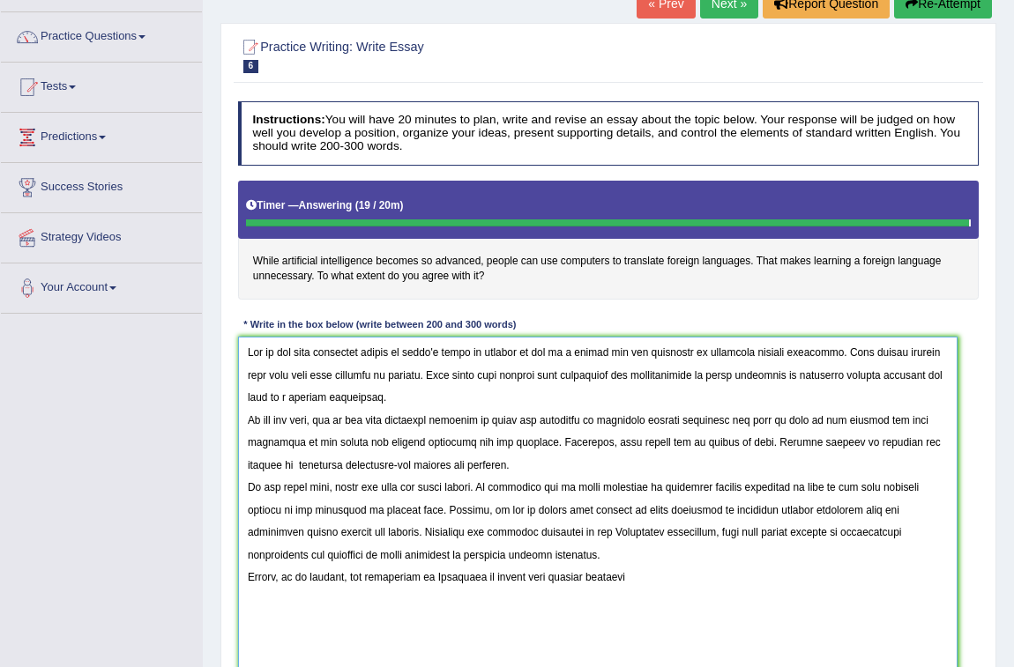
drag, startPoint x: 644, startPoint y: 589, endPoint x: 181, endPoint y: 314, distance: 538.4
click at [176, 314] on div "Toggle navigation Home Practice Questions Speaking Practice Read Aloud Repeat S…" at bounding box center [507, 387] width 1014 height 1025
click at [645, 585] on textarea at bounding box center [597, 565] width 719 height 456
type textarea "One of the most important trends of today's world is increse in how of a people…"
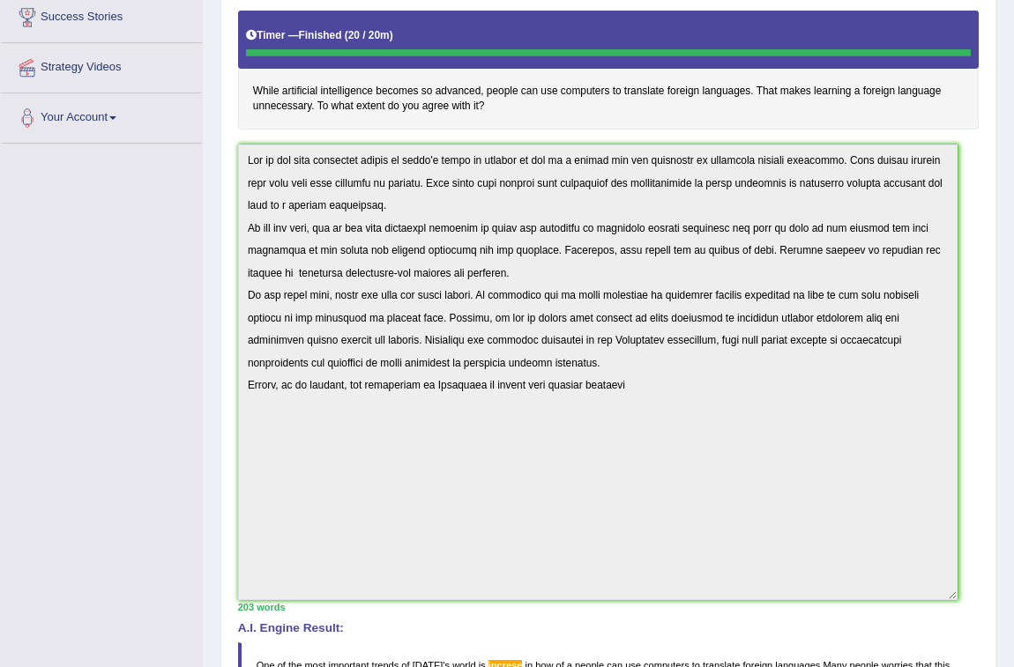
scroll to position [271, 0]
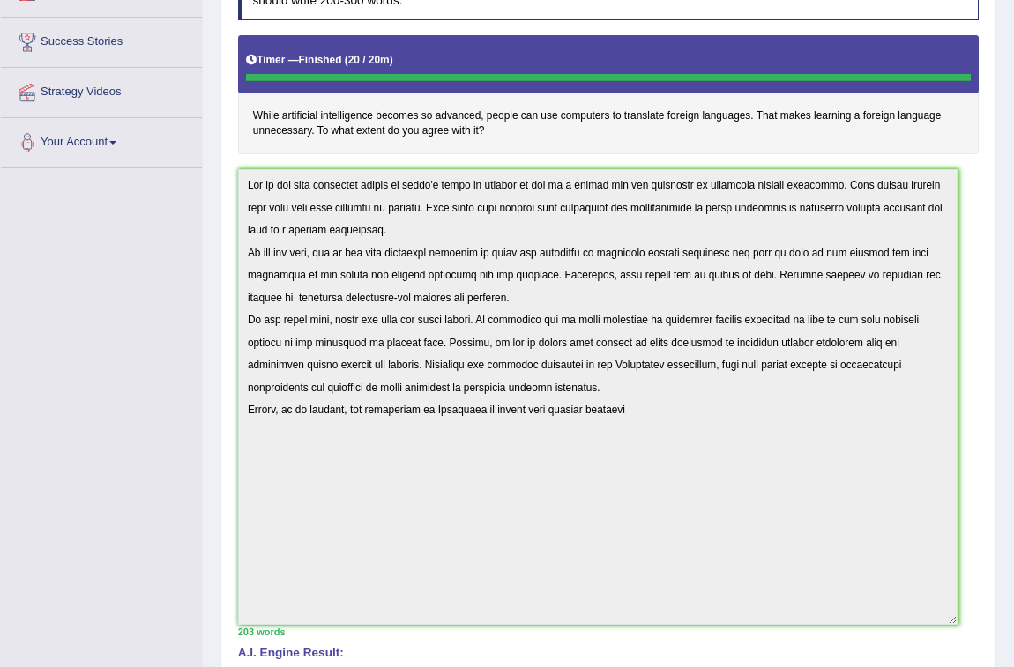
click at [158, 141] on div "Toggle navigation Home Practice Questions Speaking Practice Read Aloud Repeat S…" at bounding box center [507, 434] width 1014 height 1410
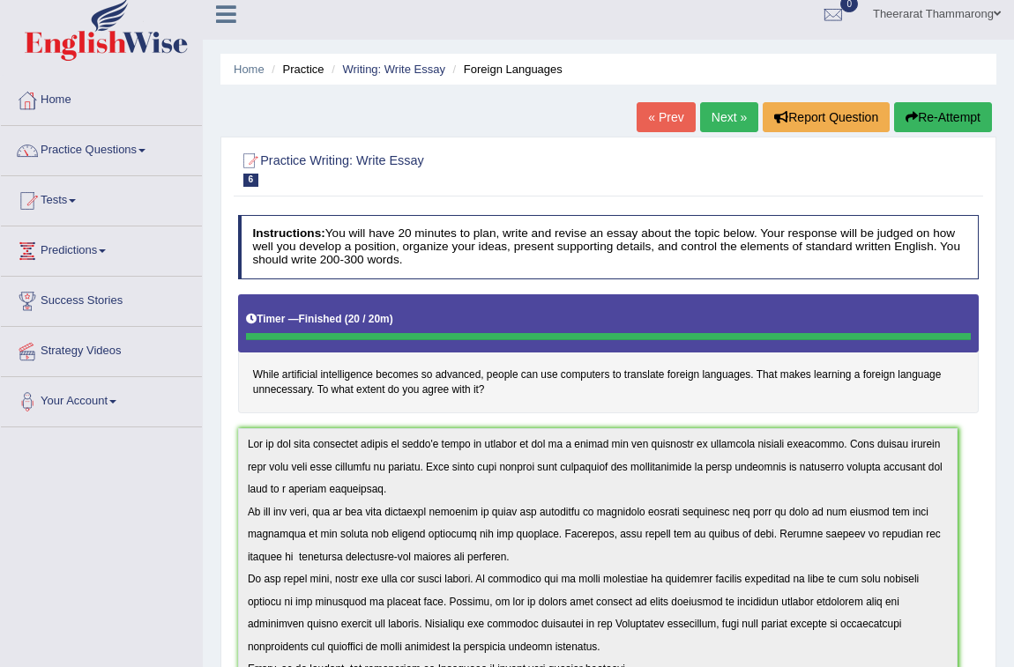
scroll to position [0, 0]
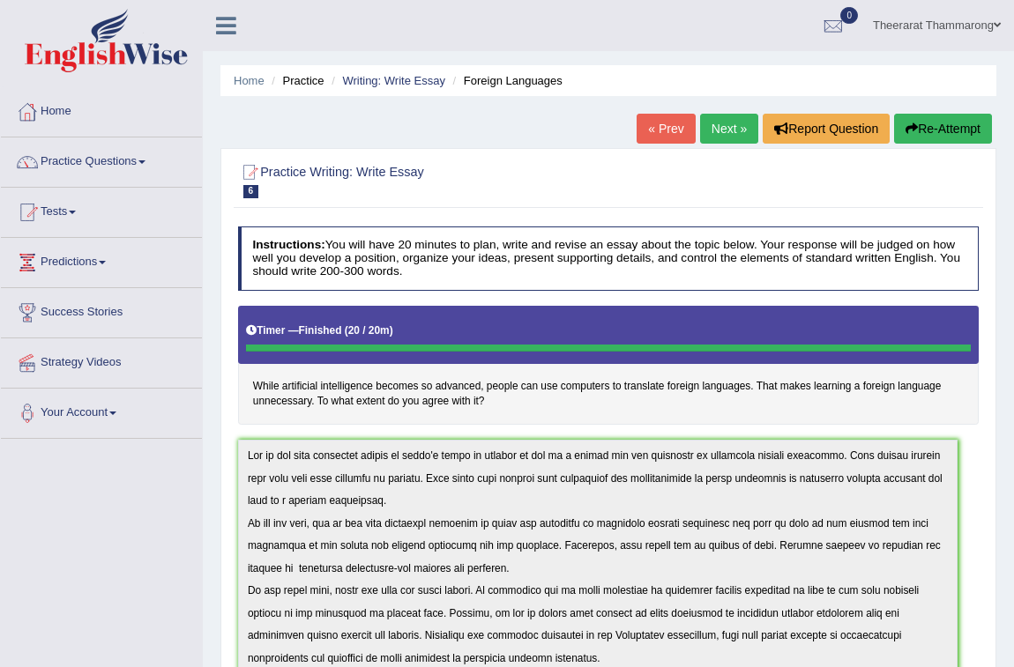
click at [931, 129] on button "Re-Attempt" at bounding box center [943, 129] width 98 height 30
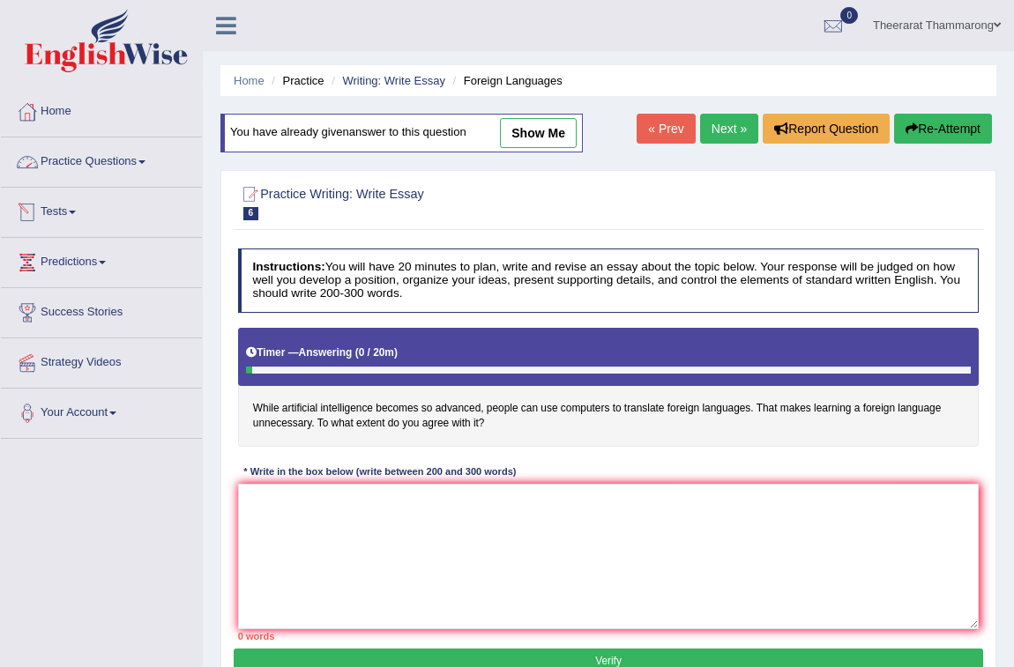
click at [67, 165] on link "Practice Questions" at bounding box center [101, 160] width 201 height 44
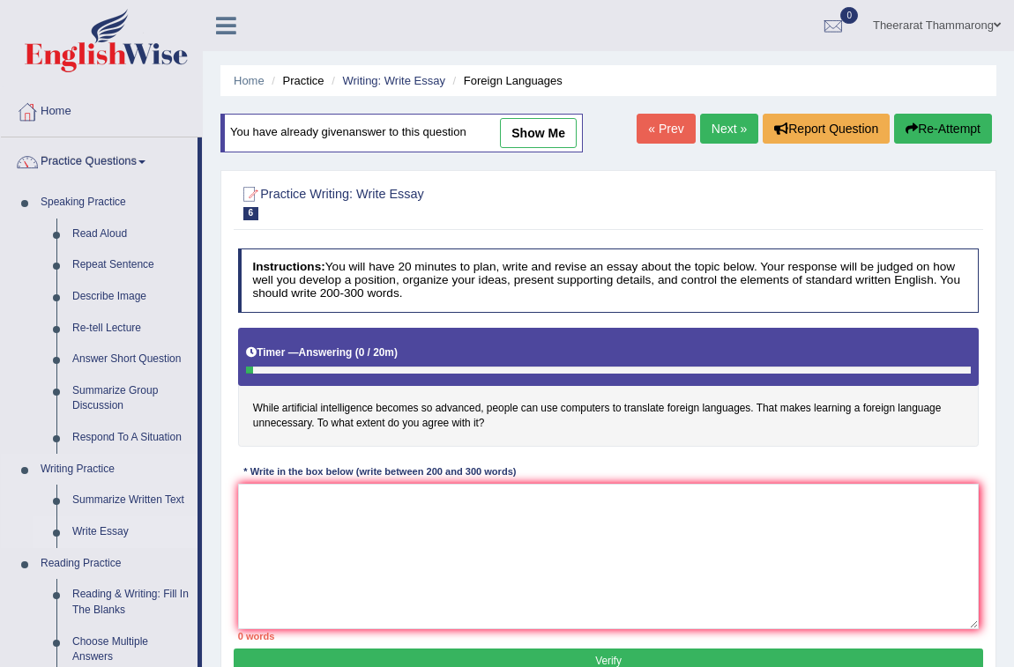
click at [106, 533] on link "Write Essay" at bounding box center [130, 533] width 133 height 32
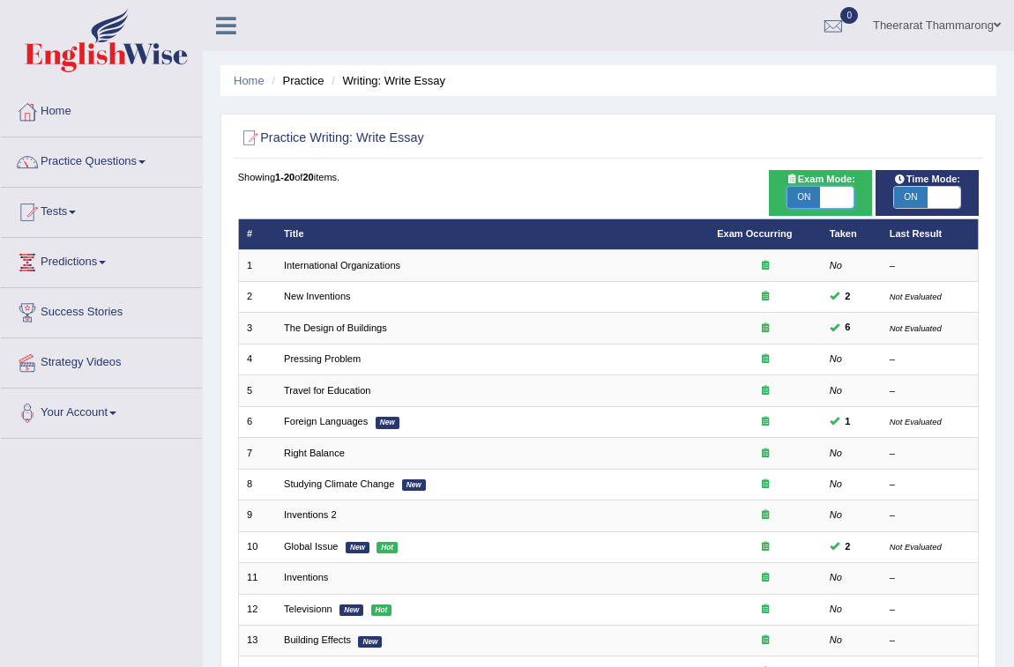
click at [831, 188] on span at bounding box center [836, 197] width 33 height 21
checkbox input "false"
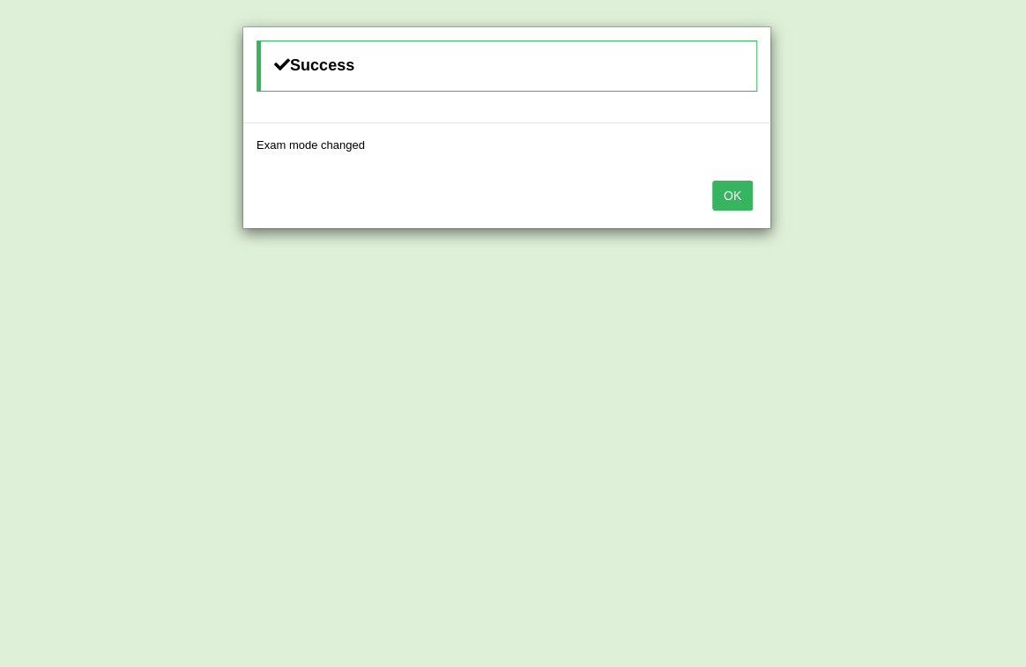
click at [748, 185] on button "OK" at bounding box center [732, 196] width 41 height 30
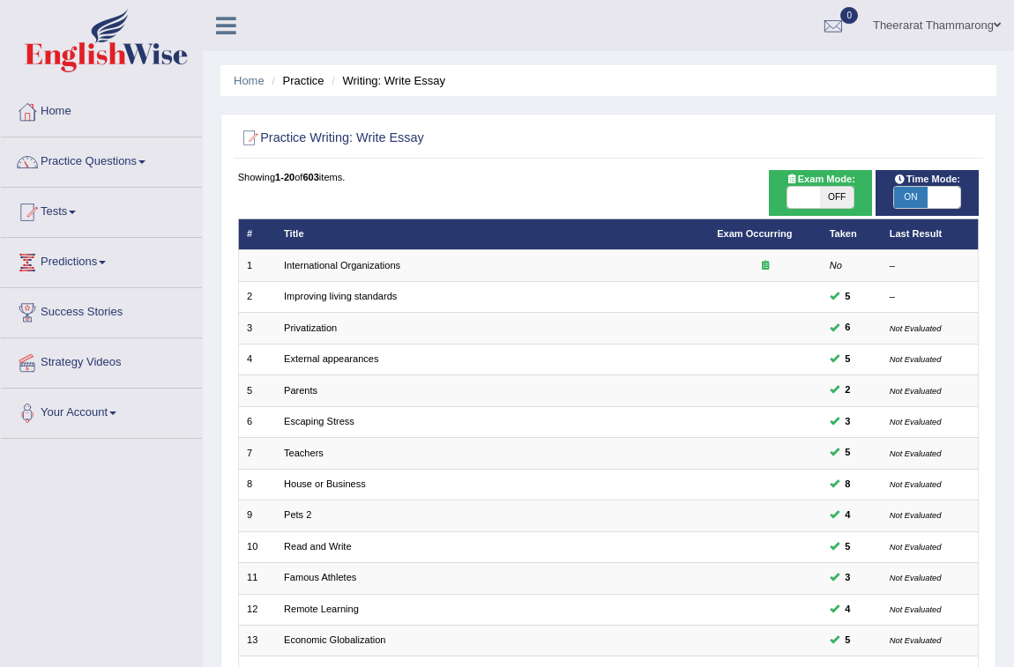
click at [934, 193] on span at bounding box center [943, 197] width 33 height 21
checkbox input "false"
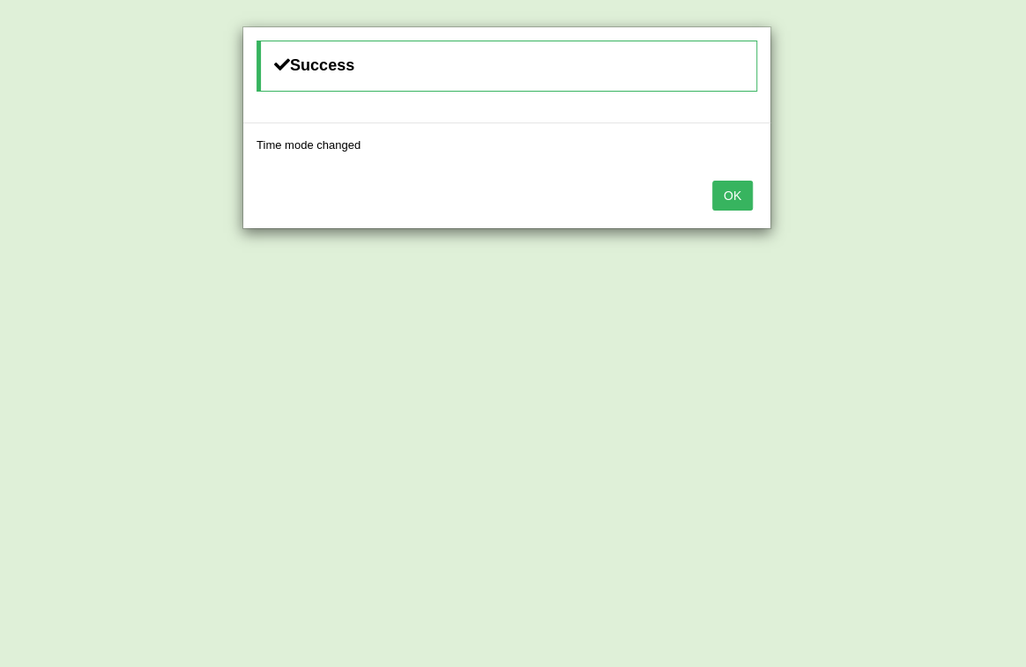
click at [737, 194] on button "OK" at bounding box center [732, 196] width 41 height 30
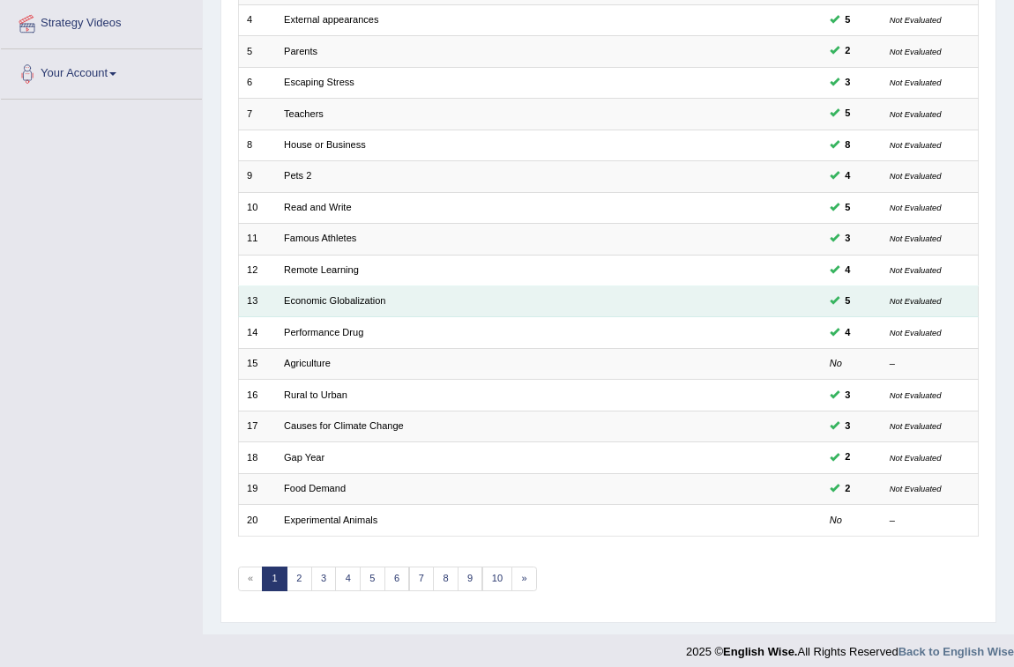
scroll to position [349, 0]
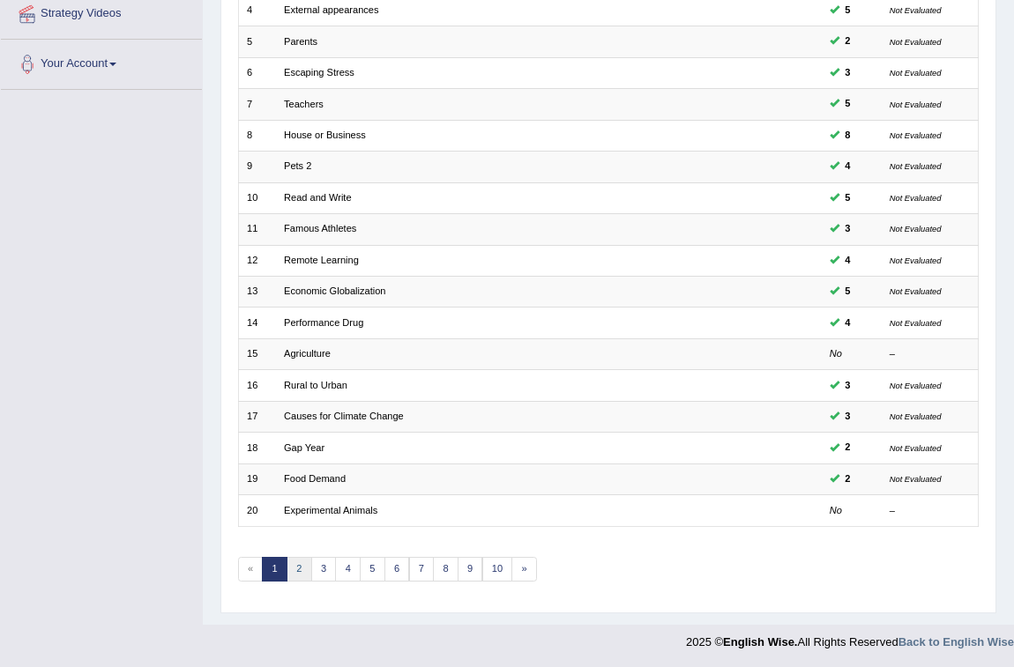
click at [298, 566] on link "2" at bounding box center [299, 569] width 26 height 25
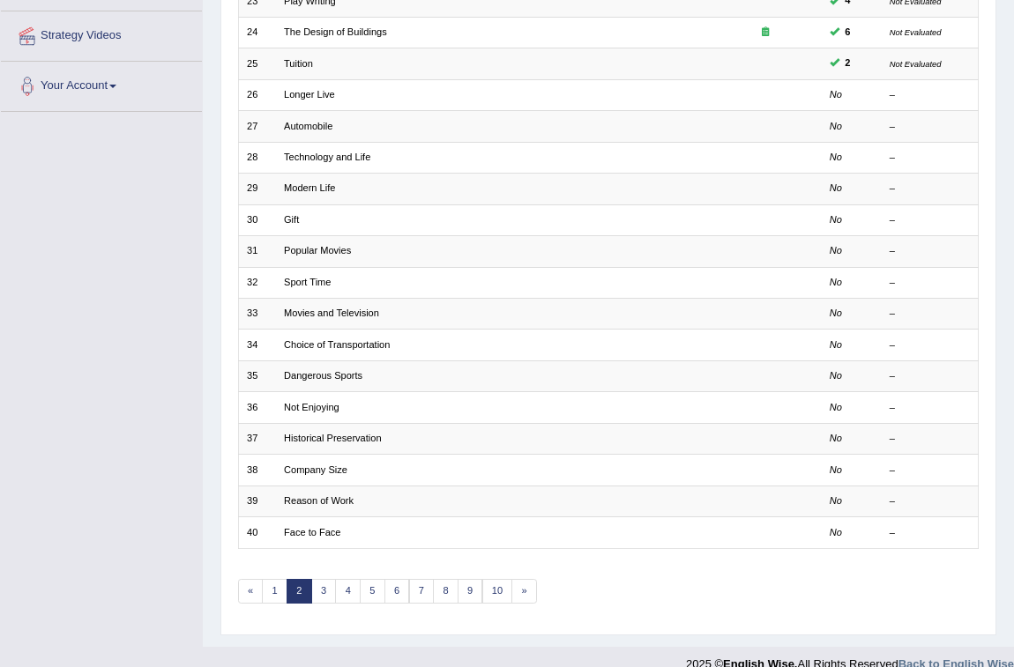
scroll to position [349, 0]
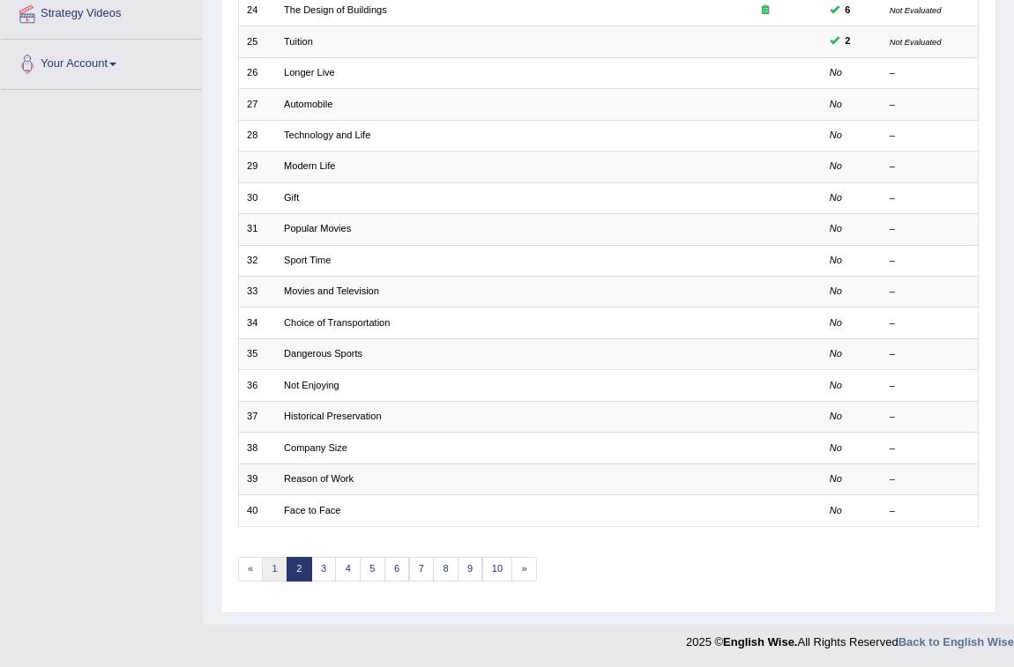
click at [277, 571] on link "1" at bounding box center [275, 569] width 26 height 25
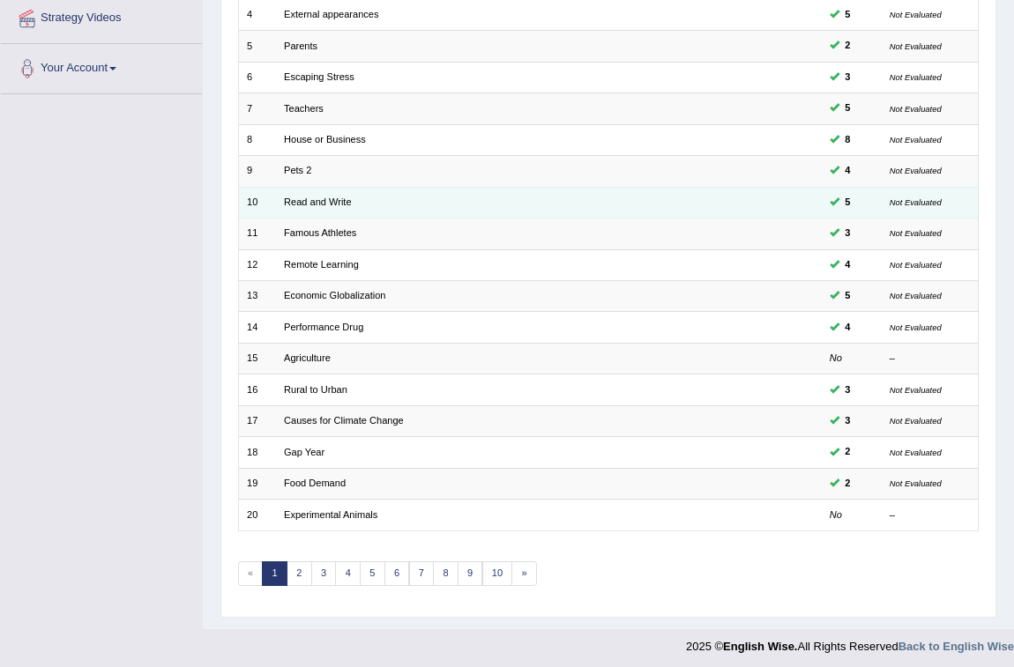
scroll to position [349, 0]
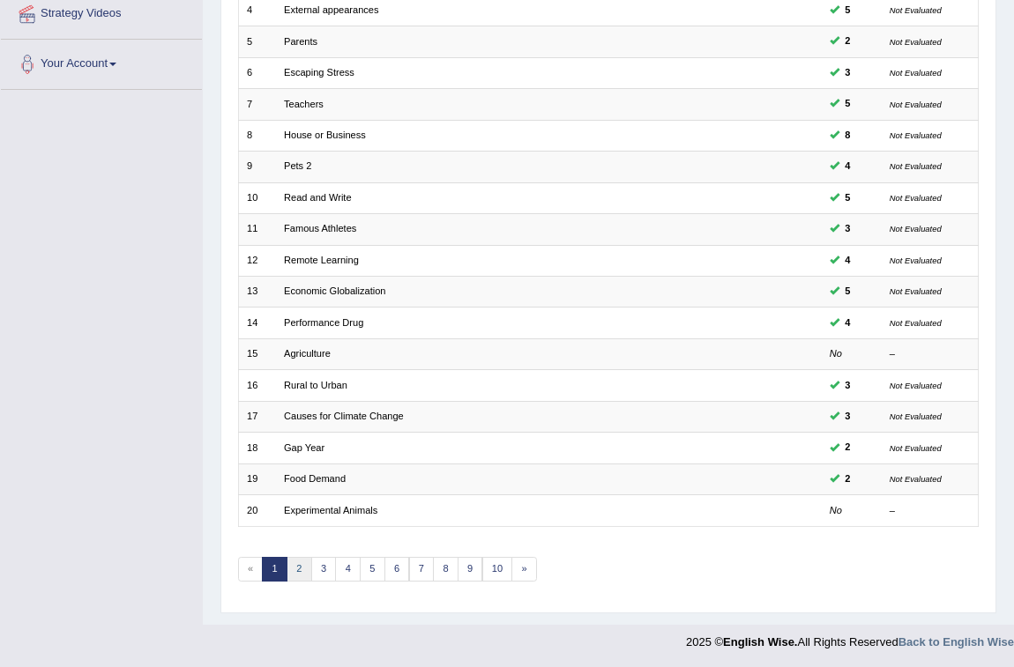
click at [297, 563] on link "2" at bounding box center [299, 569] width 26 height 25
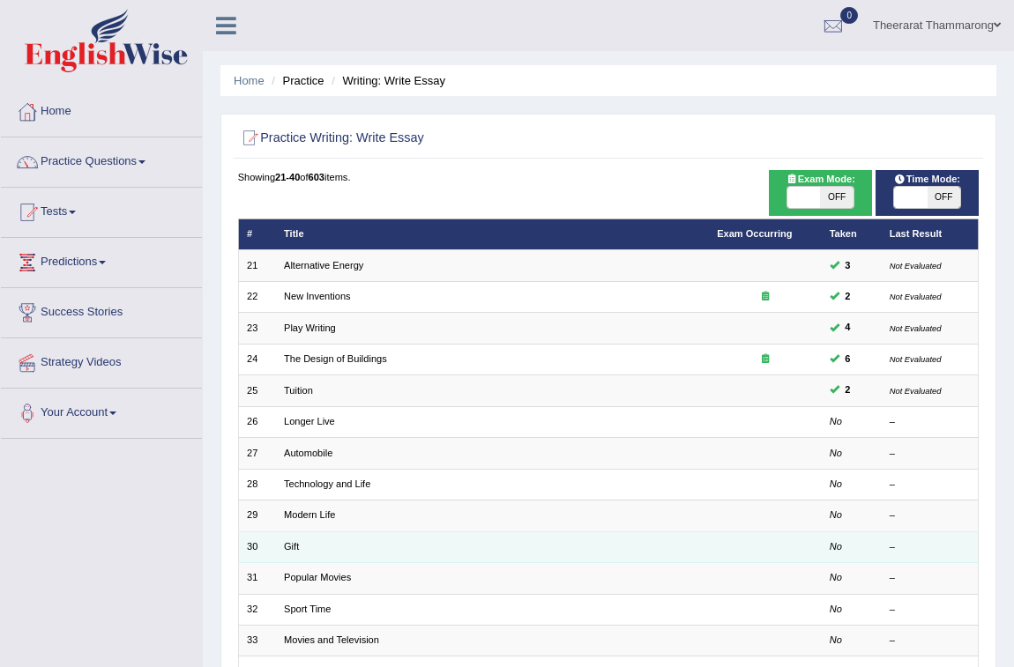
scroll to position [349, 0]
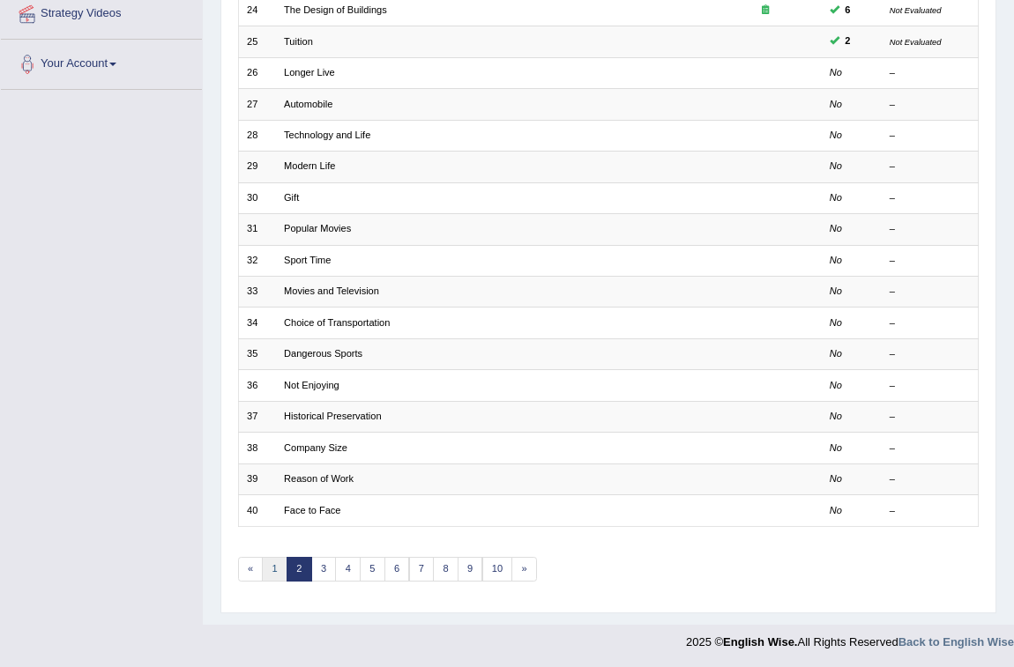
click at [279, 567] on link "1" at bounding box center [275, 569] width 26 height 25
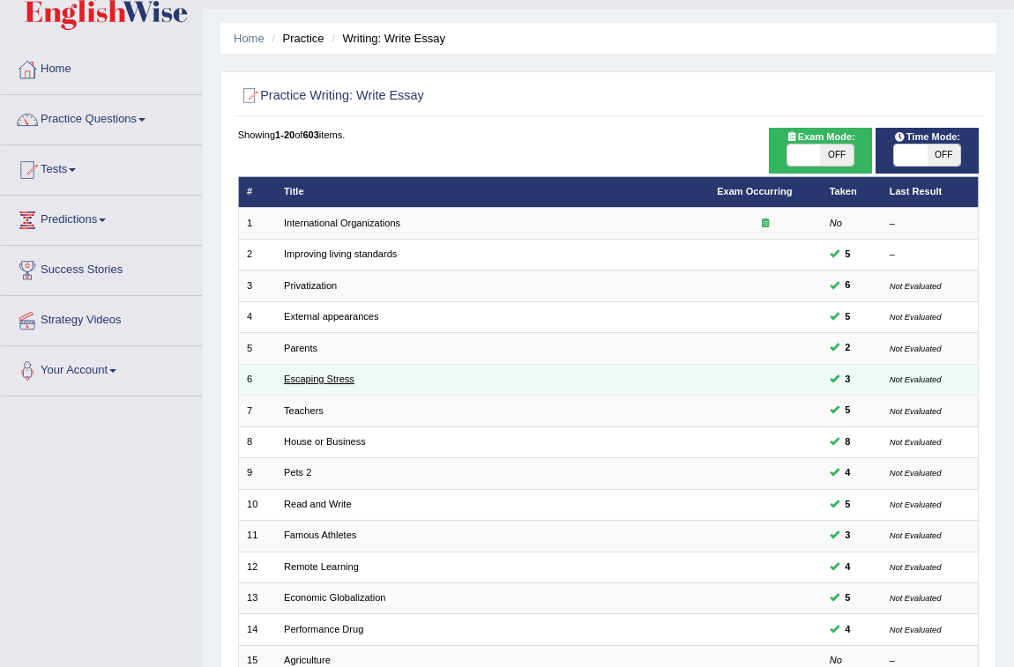
scroll to position [28, 0]
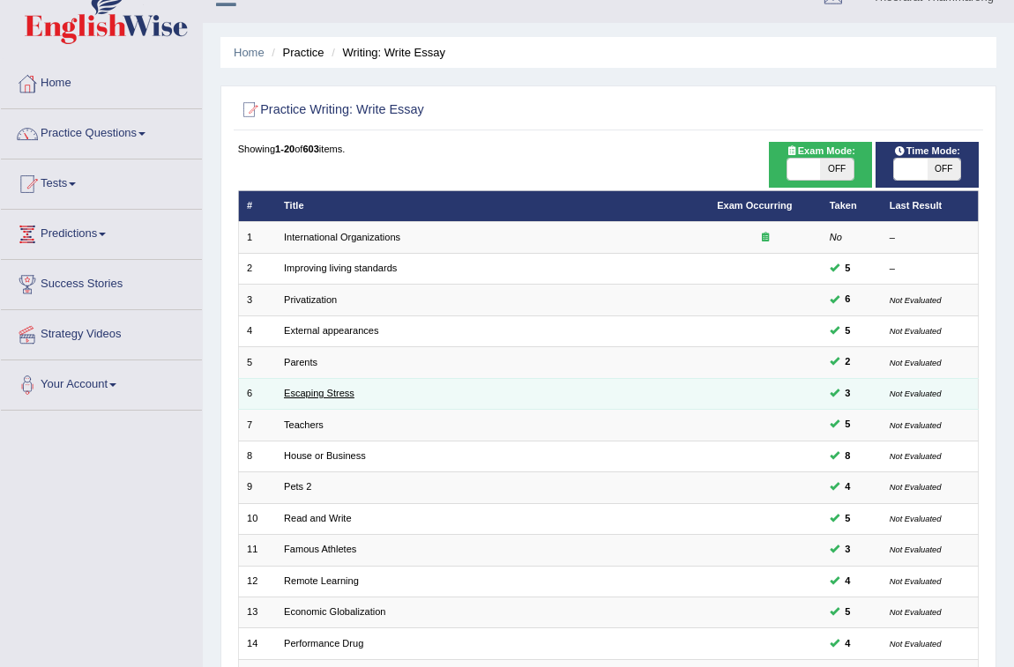
click at [297, 392] on link "Escaping Stress" at bounding box center [319, 393] width 71 height 11
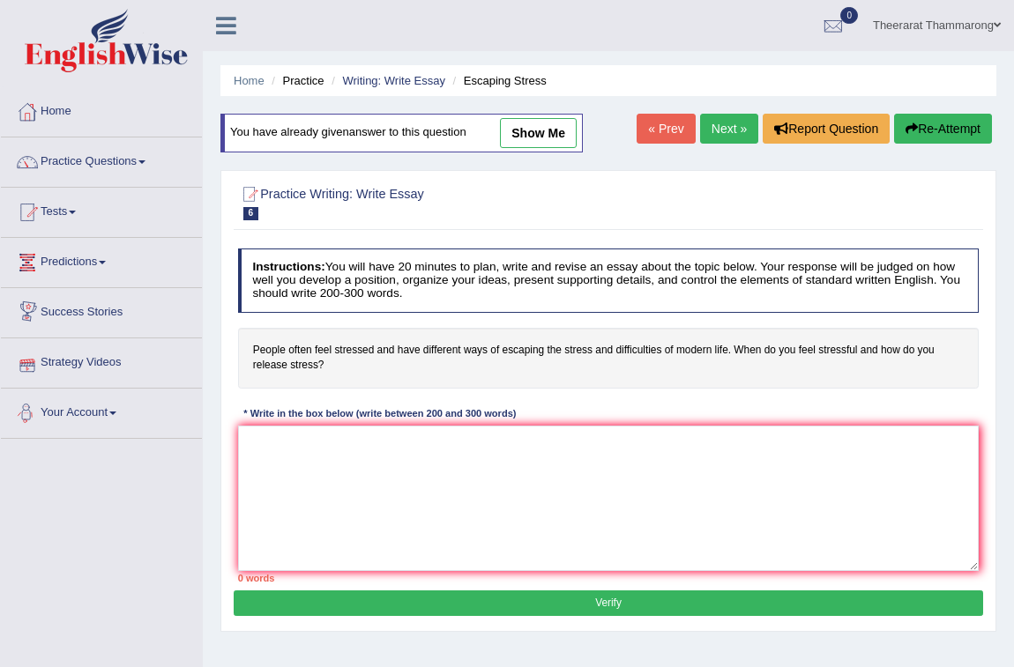
click at [62, 157] on link "Practice Questions" at bounding box center [101, 160] width 201 height 44
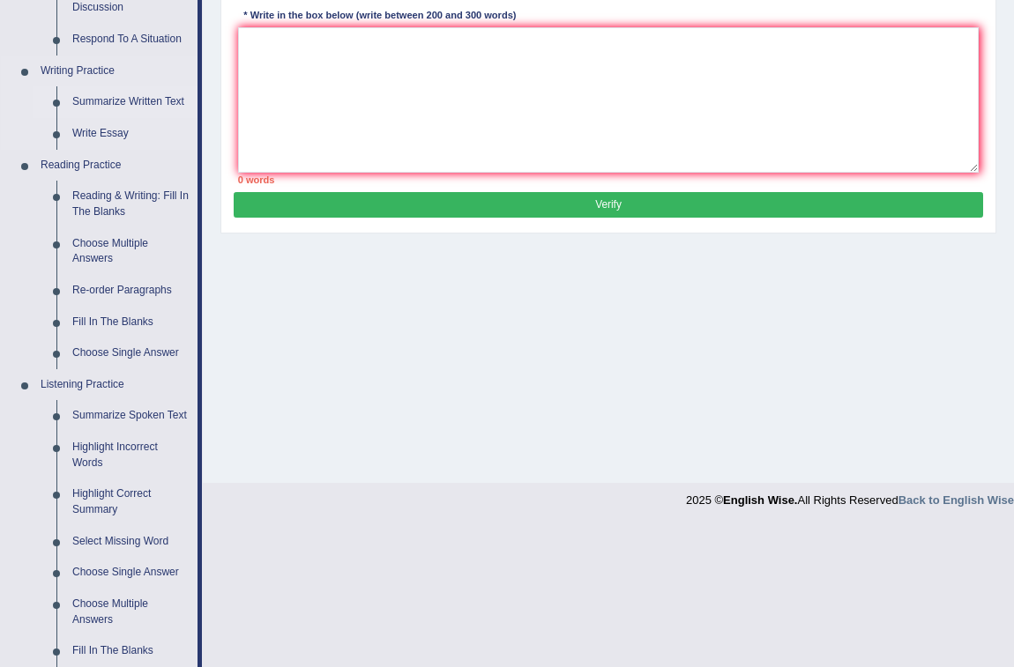
scroll to position [400, 0]
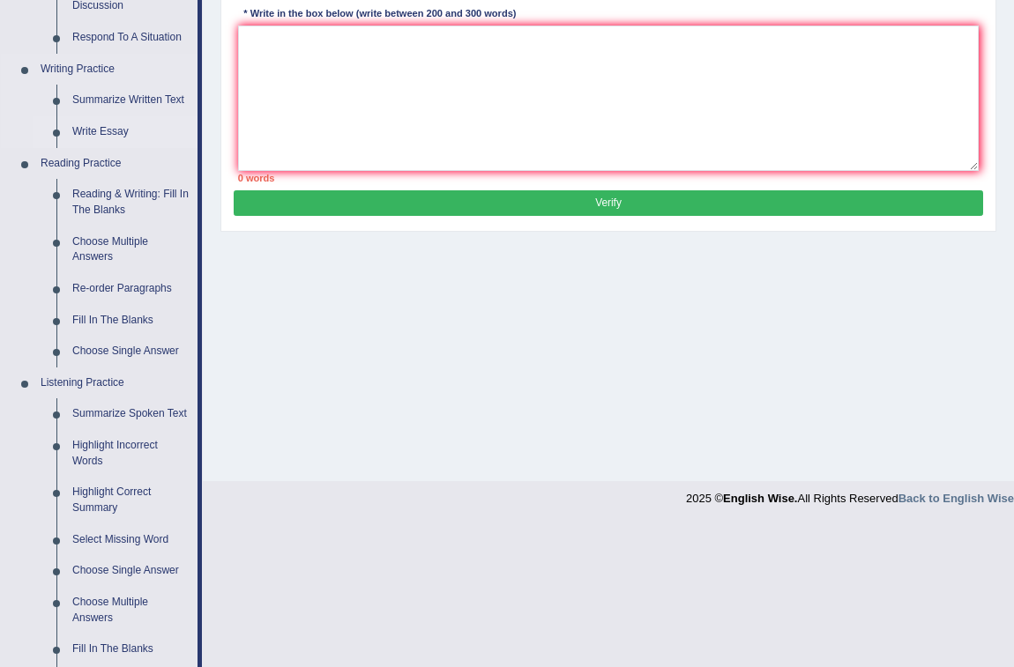
click at [93, 136] on link "Write Essay" at bounding box center [130, 132] width 133 height 32
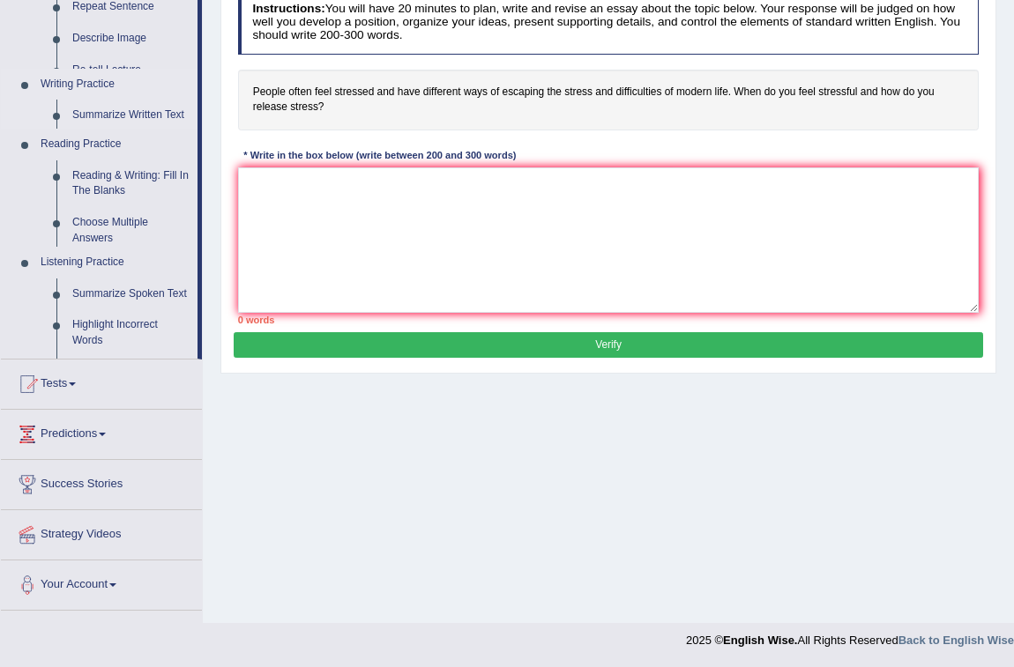
scroll to position [257, 0]
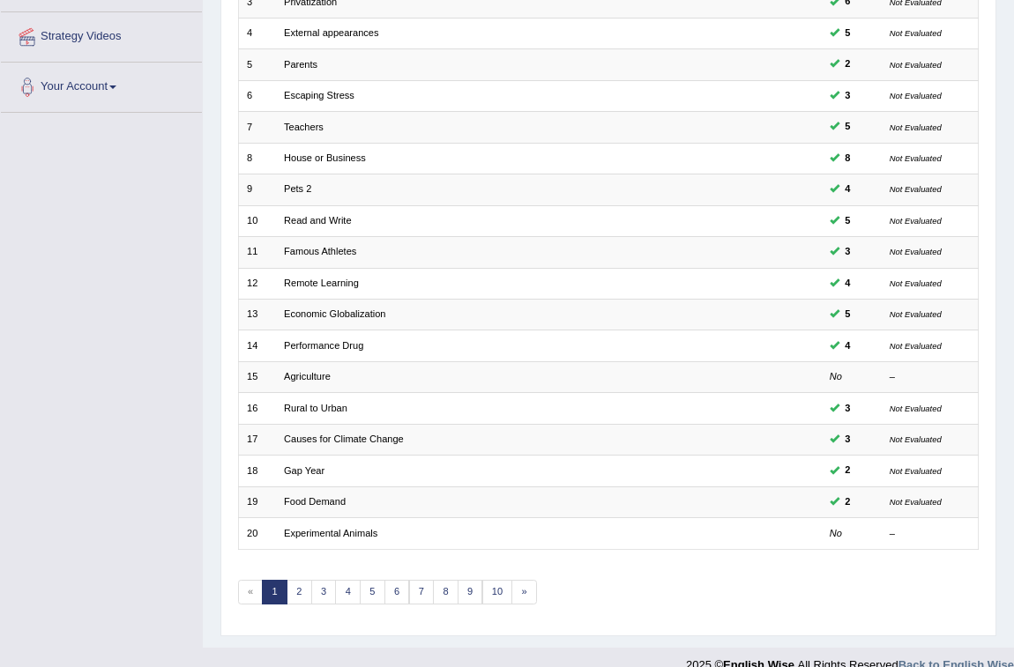
scroll to position [349, 0]
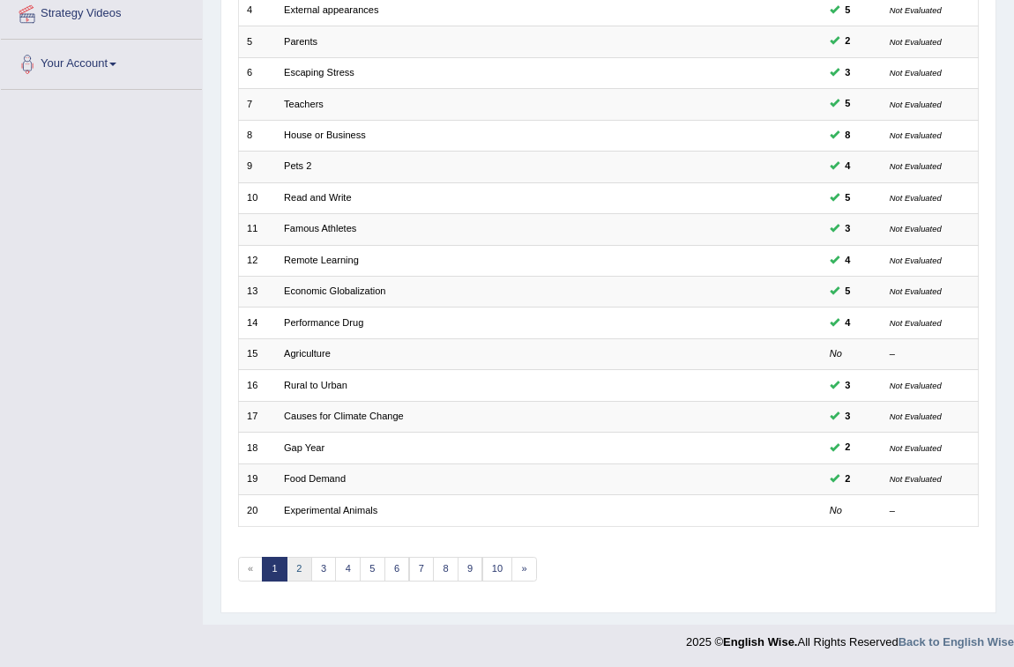
click at [303, 571] on link "2" at bounding box center [299, 569] width 26 height 25
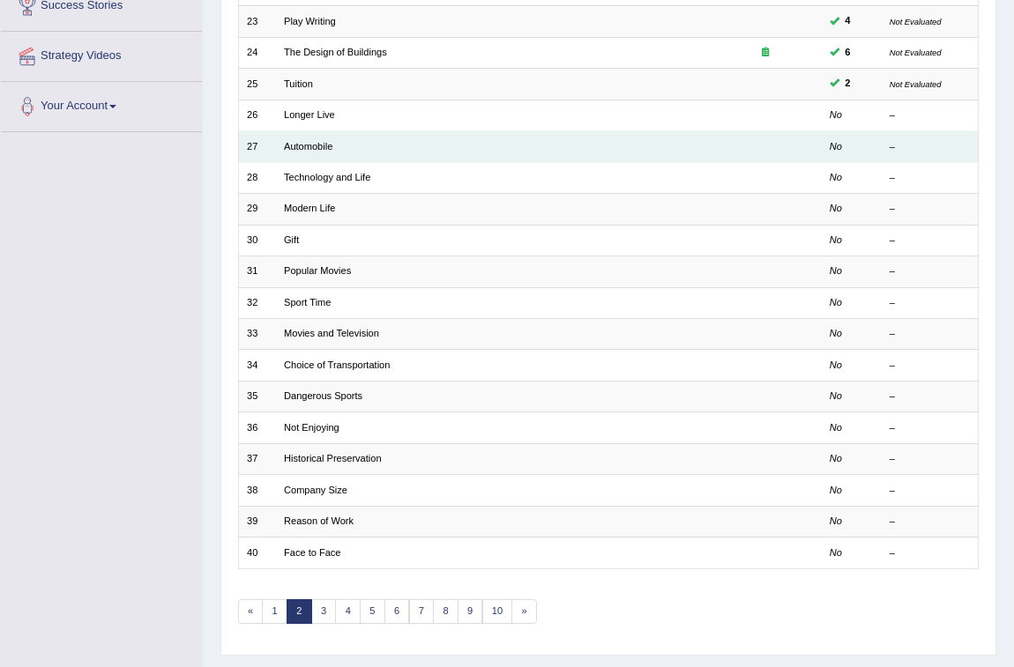
scroll to position [320, 0]
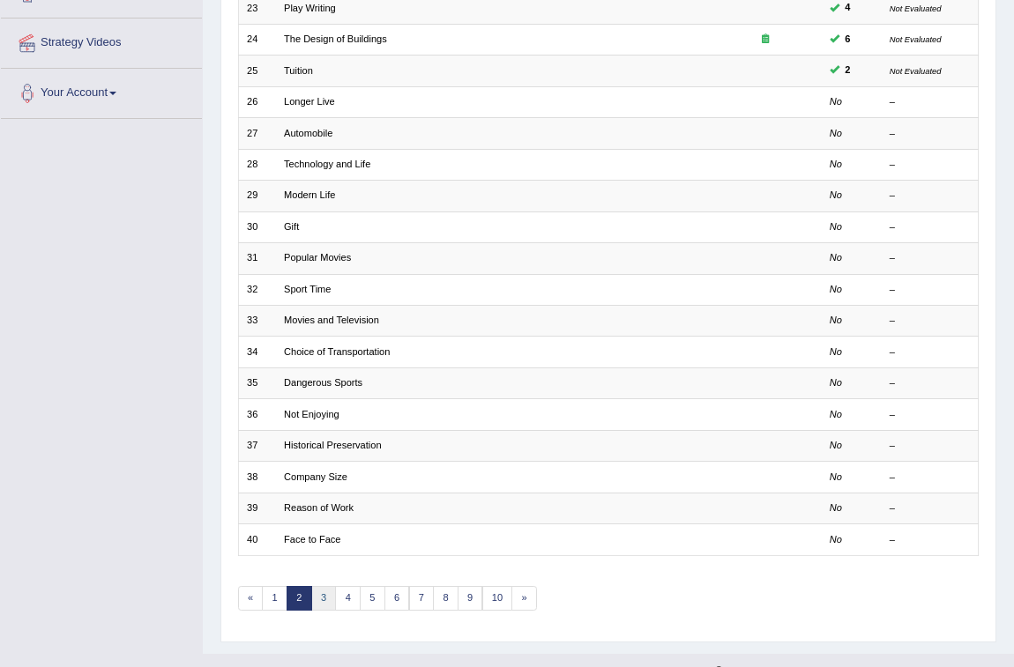
click at [319, 590] on link "3" at bounding box center [324, 598] width 26 height 25
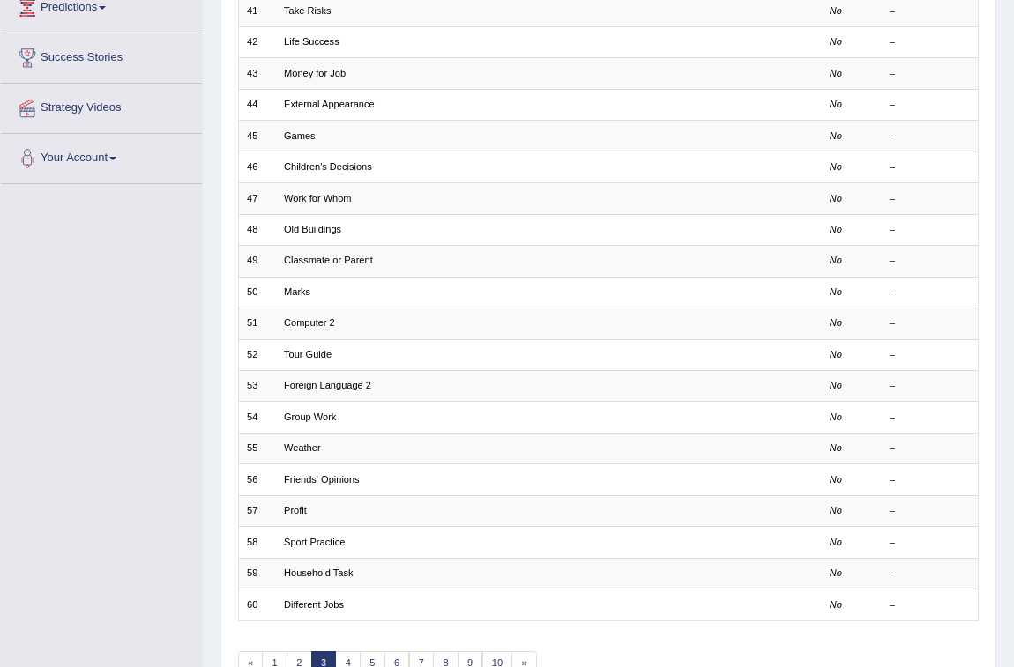
scroll to position [320, 0]
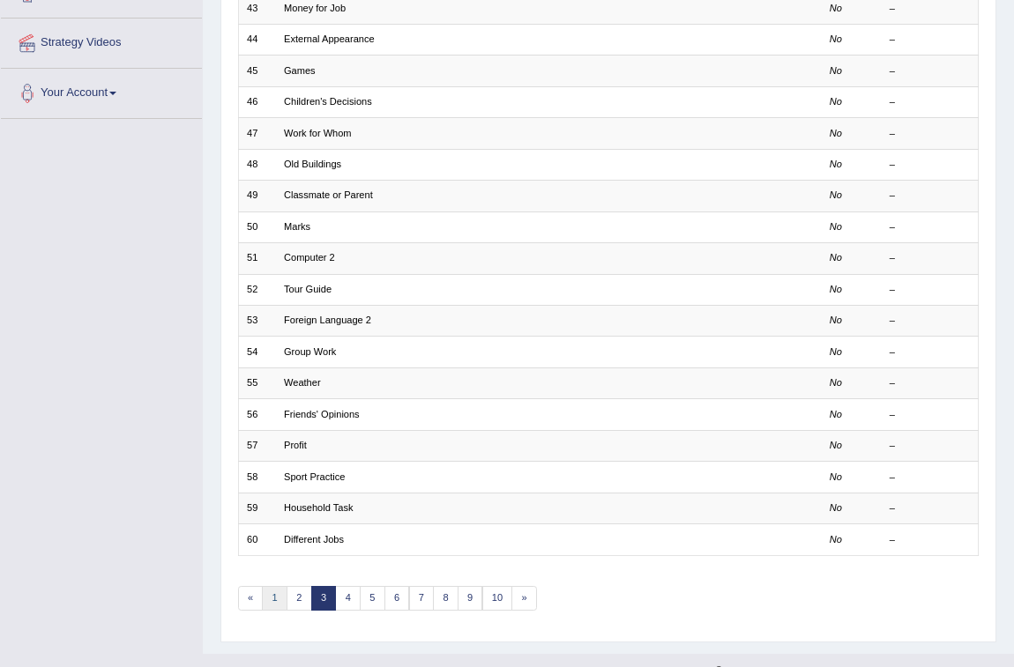
click at [272, 605] on link "1" at bounding box center [275, 598] width 26 height 25
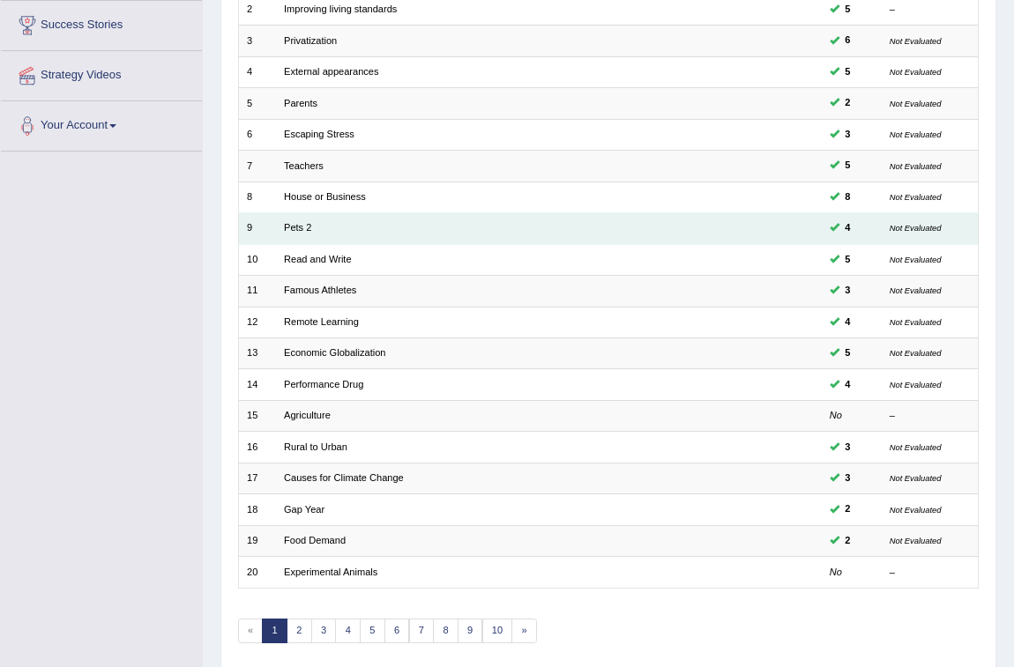
scroll to position [349, 0]
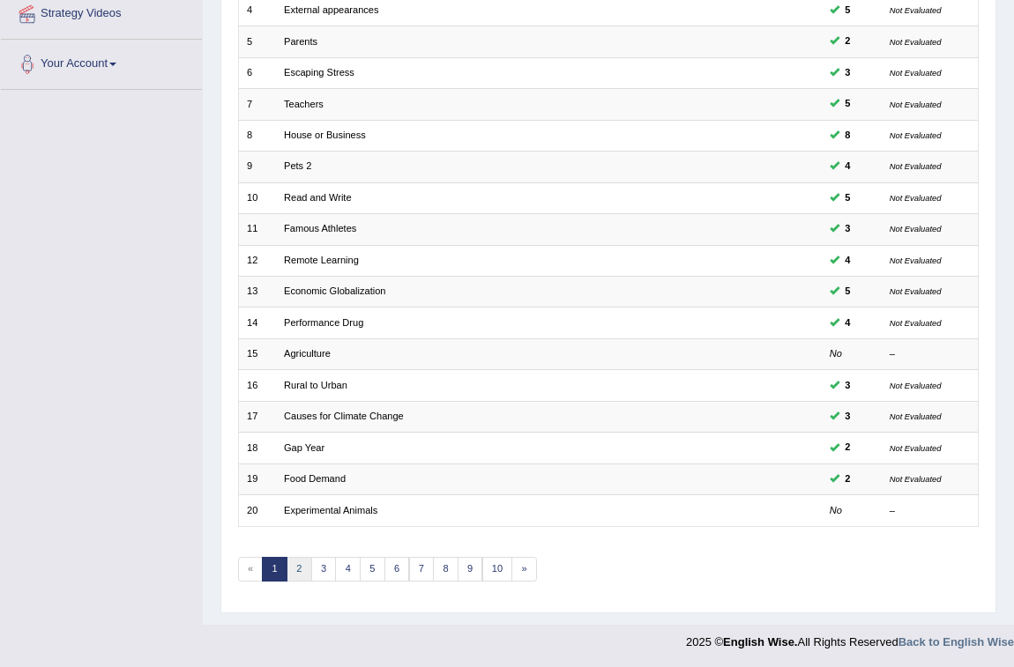
click at [301, 565] on link "2" at bounding box center [299, 569] width 26 height 25
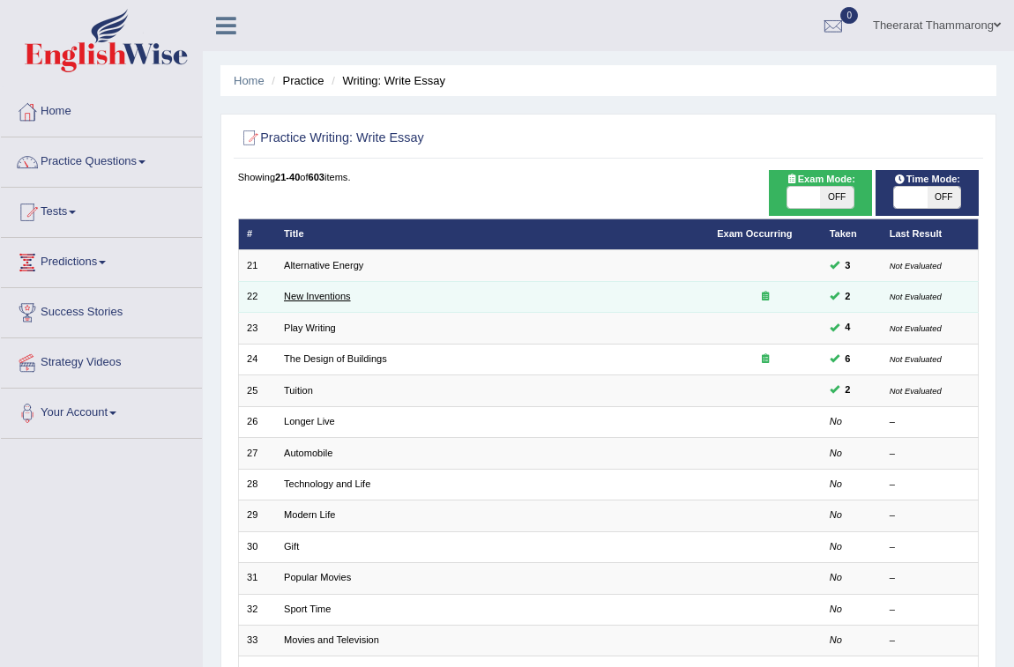
click at [302, 294] on link "New Inventions" at bounding box center [317, 296] width 67 height 11
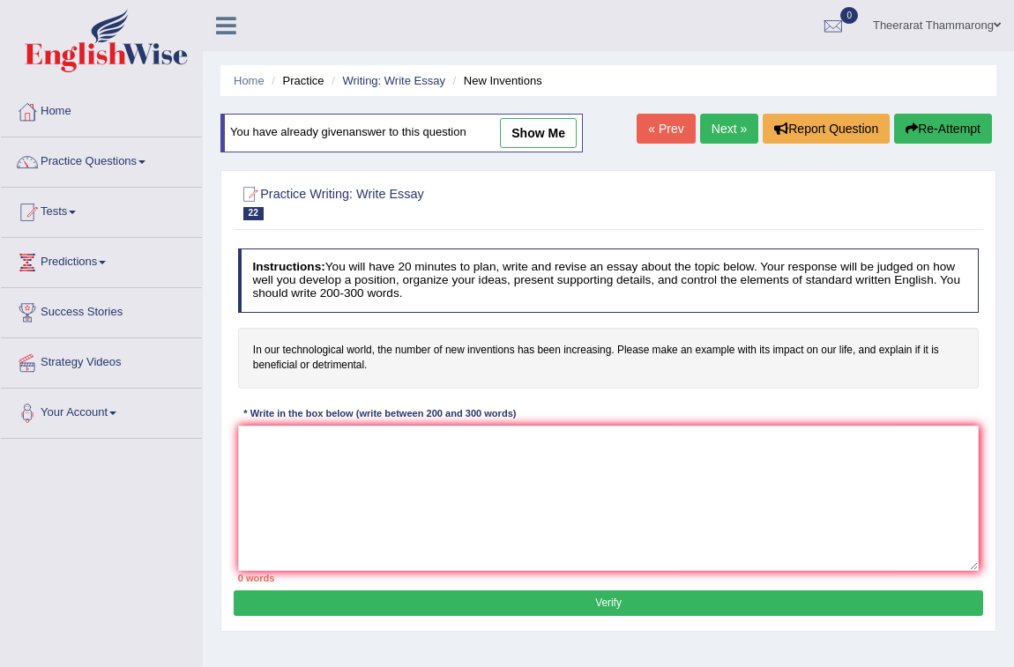
click at [718, 129] on link "Next »" at bounding box center [729, 129] width 58 height 30
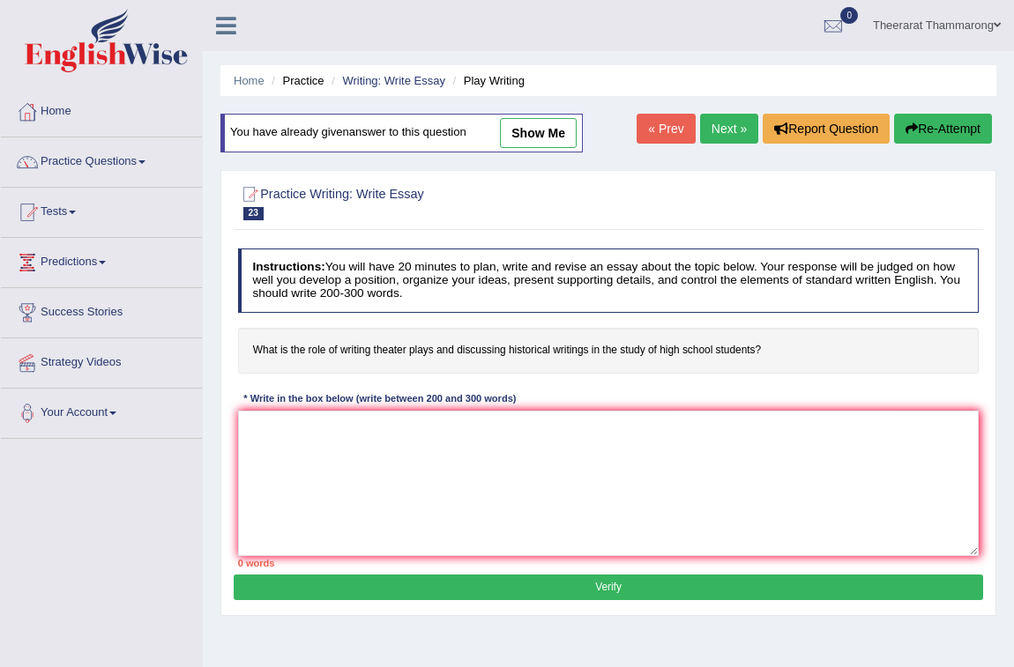
click at [718, 129] on link "Next »" at bounding box center [729, 129] width 58 height 30
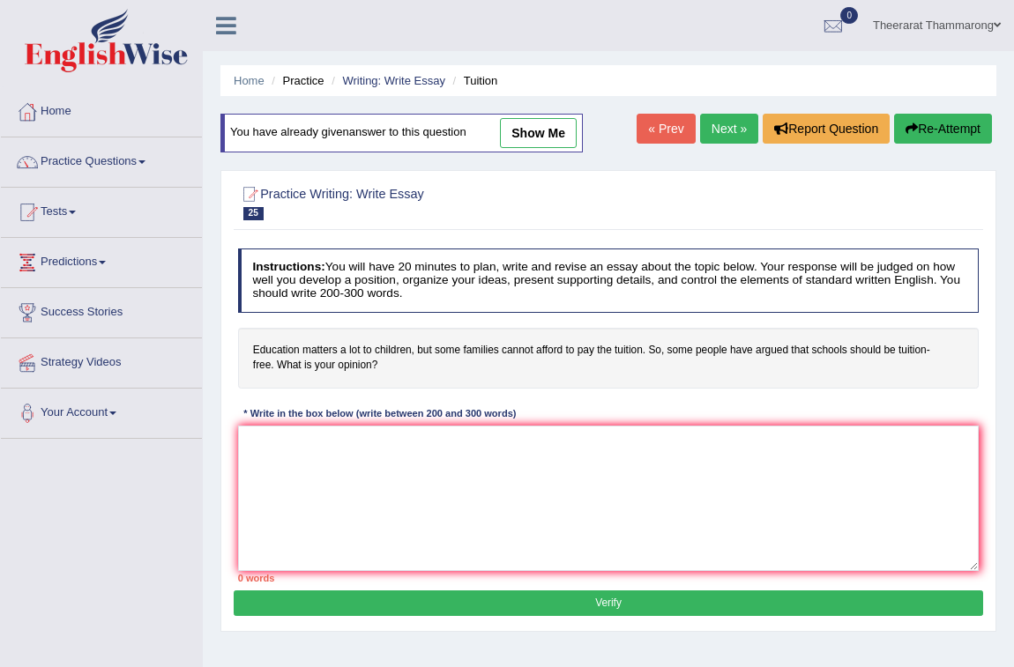
click at [718, 129] on link "Next »" at bounding box center [729, 129] width 58 height 30
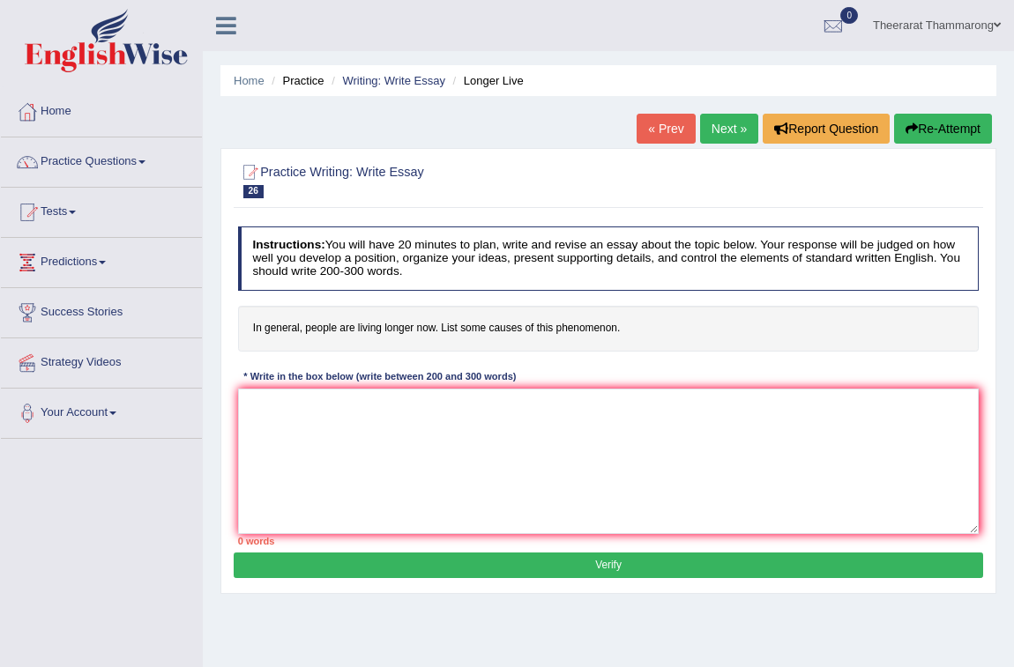
click at [718, 129] on link "Next »" at bounding box center [729, 129] width 58 height 30
click at [666, 137] on link "« Prev" at bounding box center [665, 129] width 58 height 30
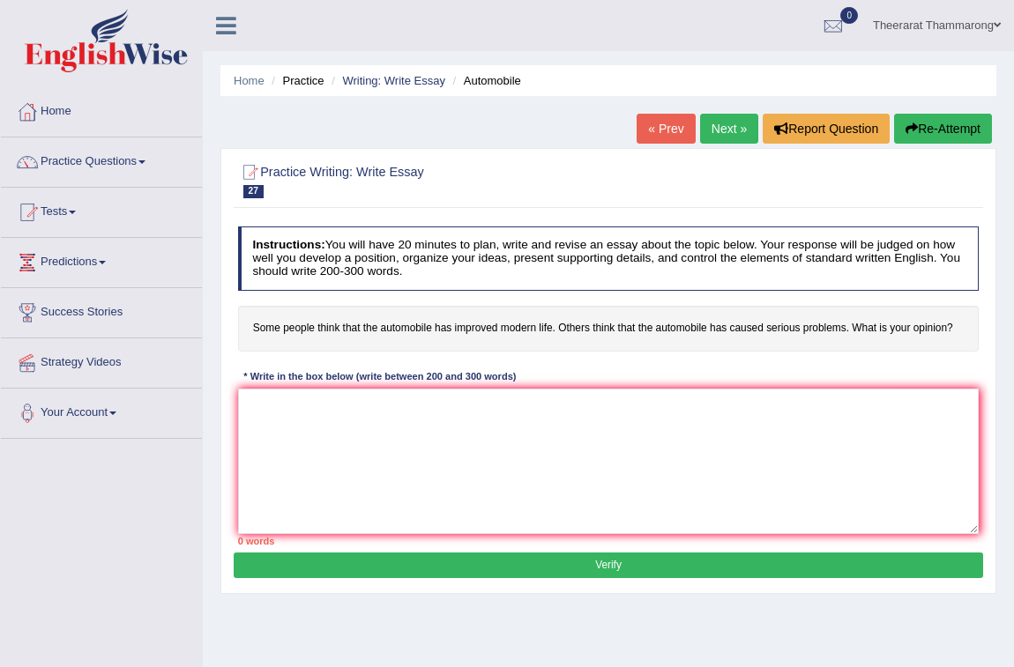
click at [666, 137] on link "« Prev" at bounding box center [665, 129] width 58 height 30
click at [123, 156] on link "Practice Questions" at bounding box center [101, 160] width 201 height 44
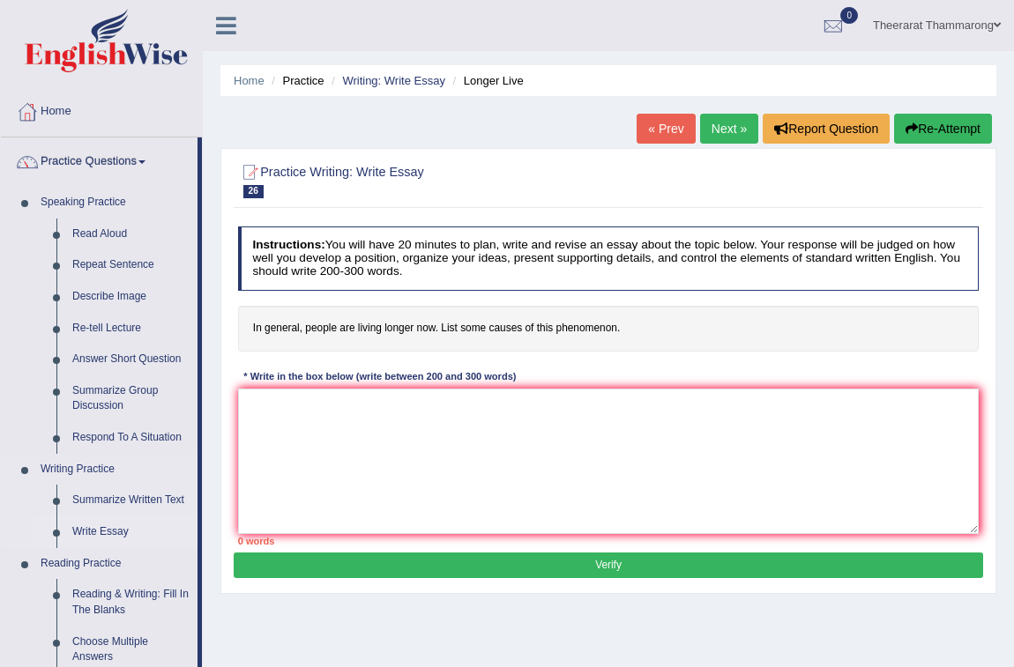
click at [114, 533] on link "Write Essay" at bounding box center [130, 533] width 133 height 32
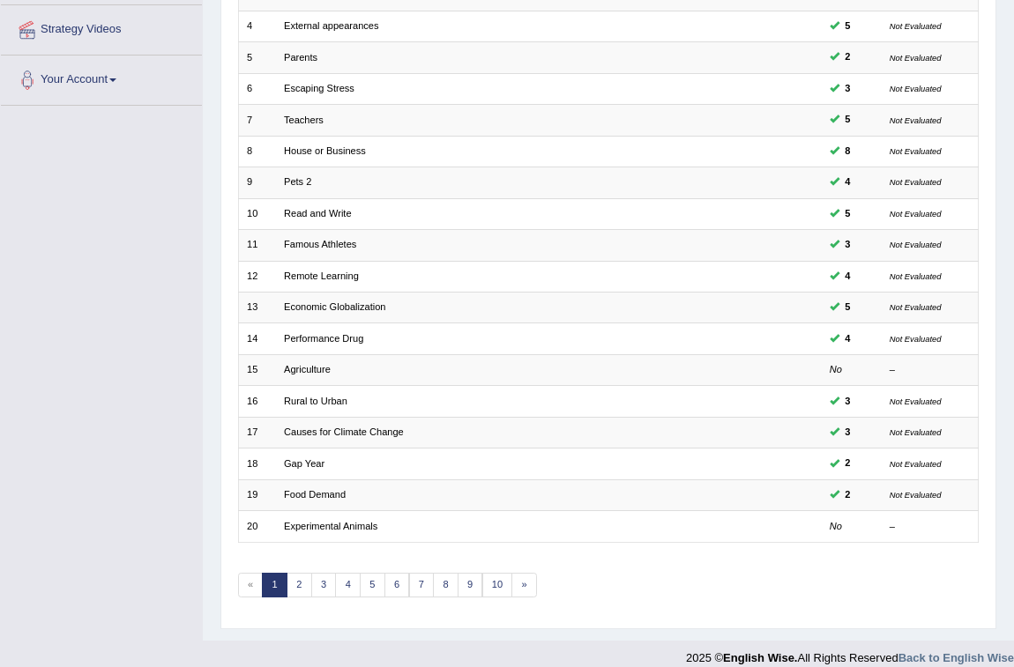
scroll to position [349, 0]
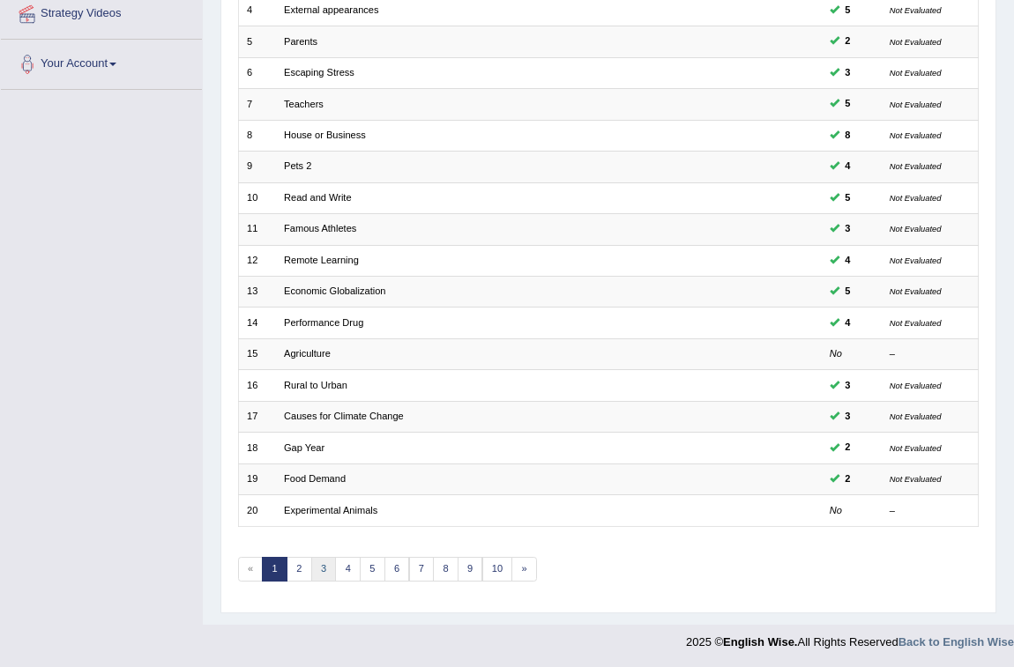
click at [324, 567] on link "3" at bounding box center [324, 569] width 26 height 25
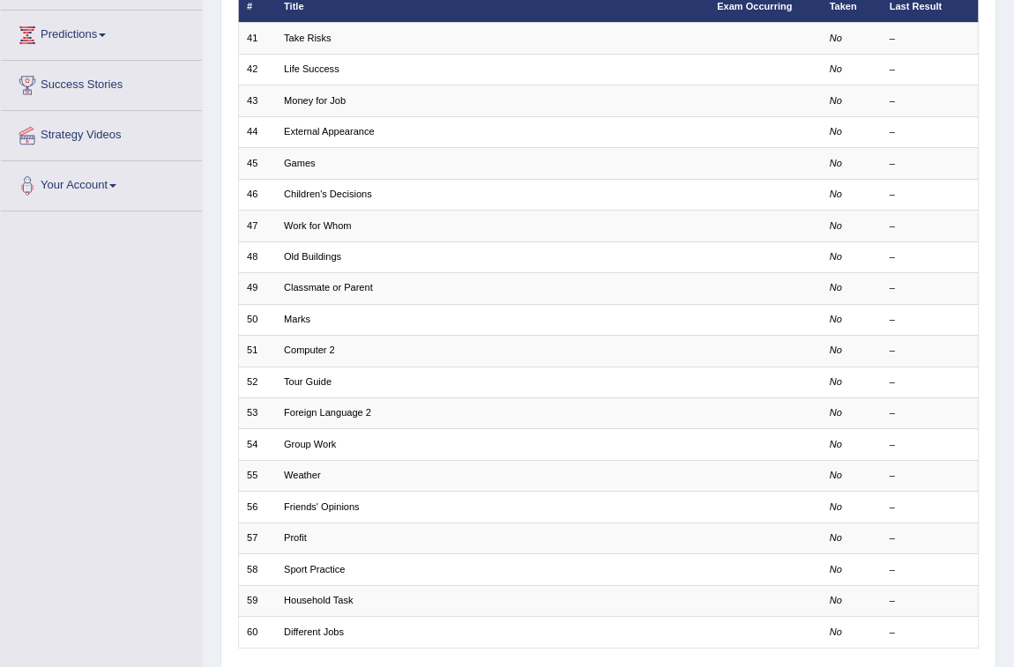
scroll to position [349, 0]
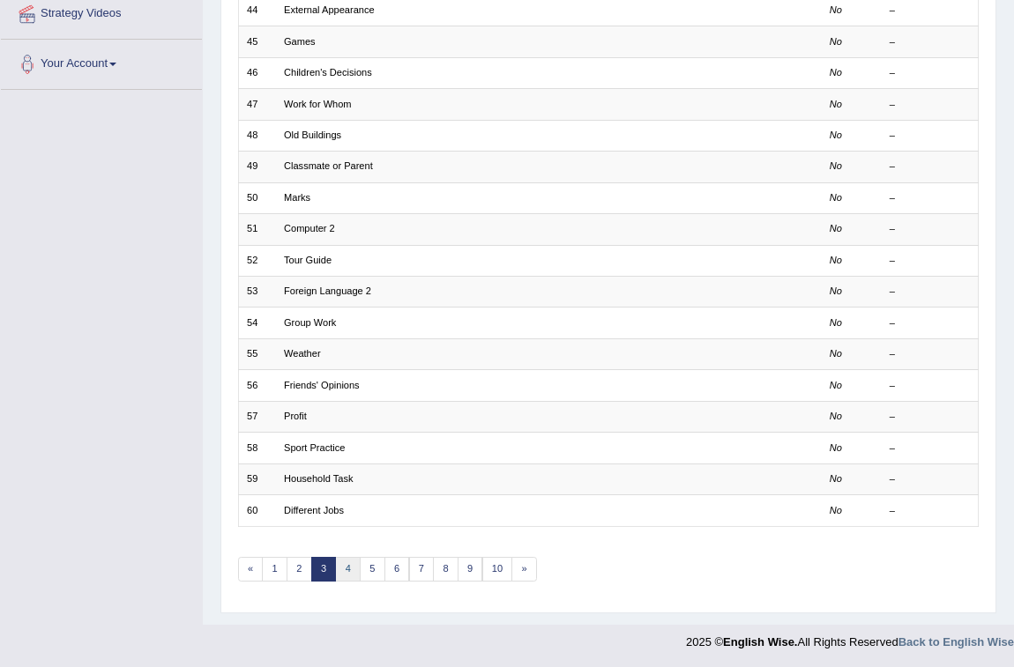
click at [351, 569] on link "4" at bounding box center [348, 569] width 26 height 25
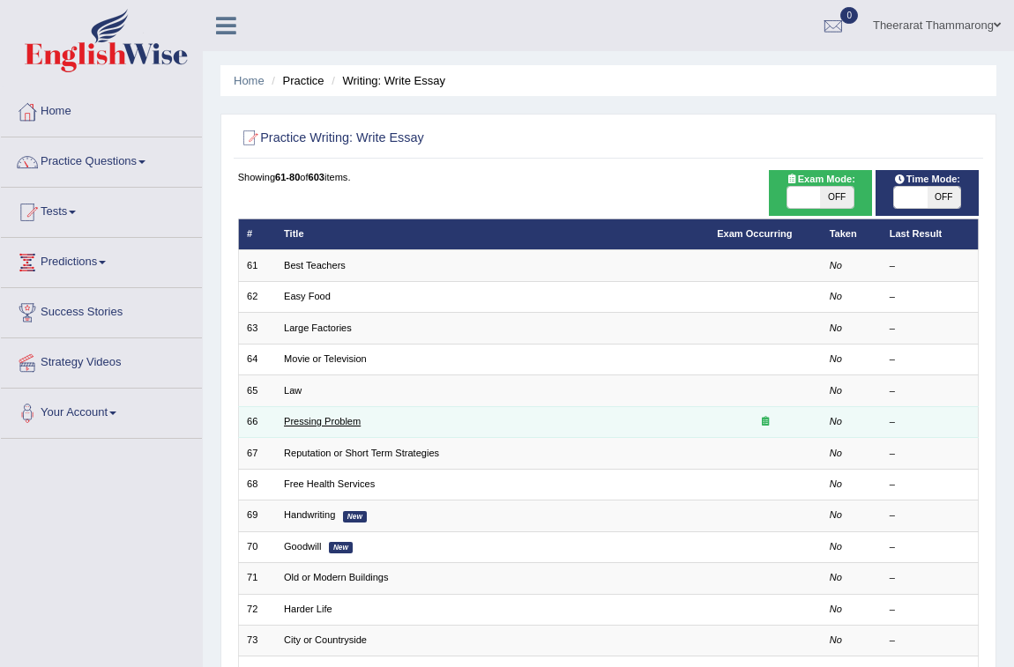
click at [339, 416] on link "Pressing Problem" at bounding box center [322, 421] width 77 height 11
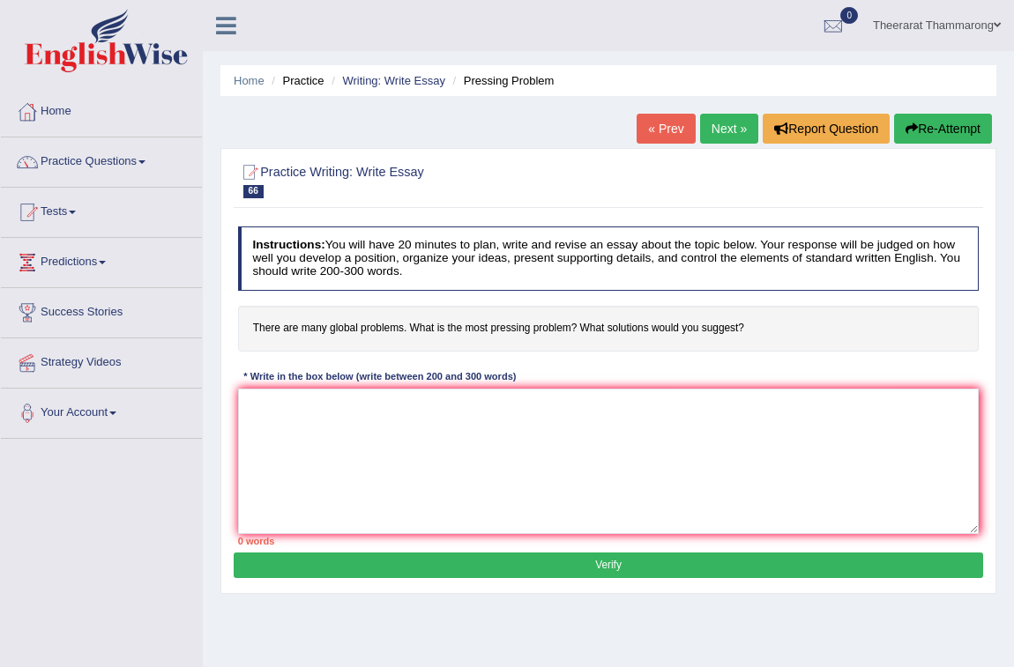
click at [646, 125] on link "« Prev" at bounding box center [665, 129] width 58 height 30
click at [378, 77] on link "Writing: Write Essay" at bounding box center [393, 80] width 103 height 13
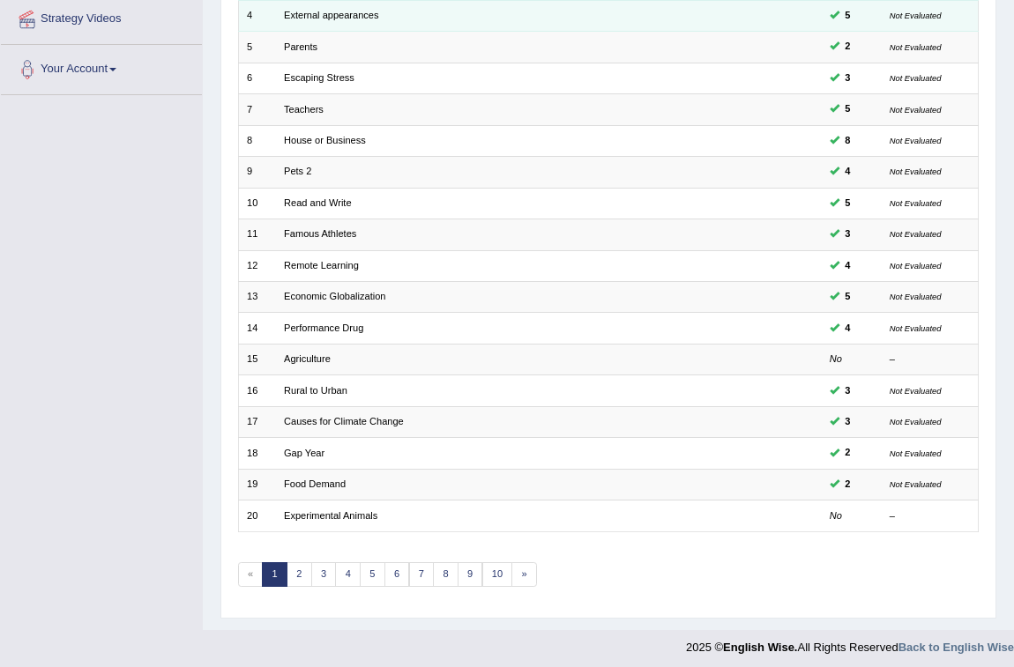
scroll to position [349, 0]
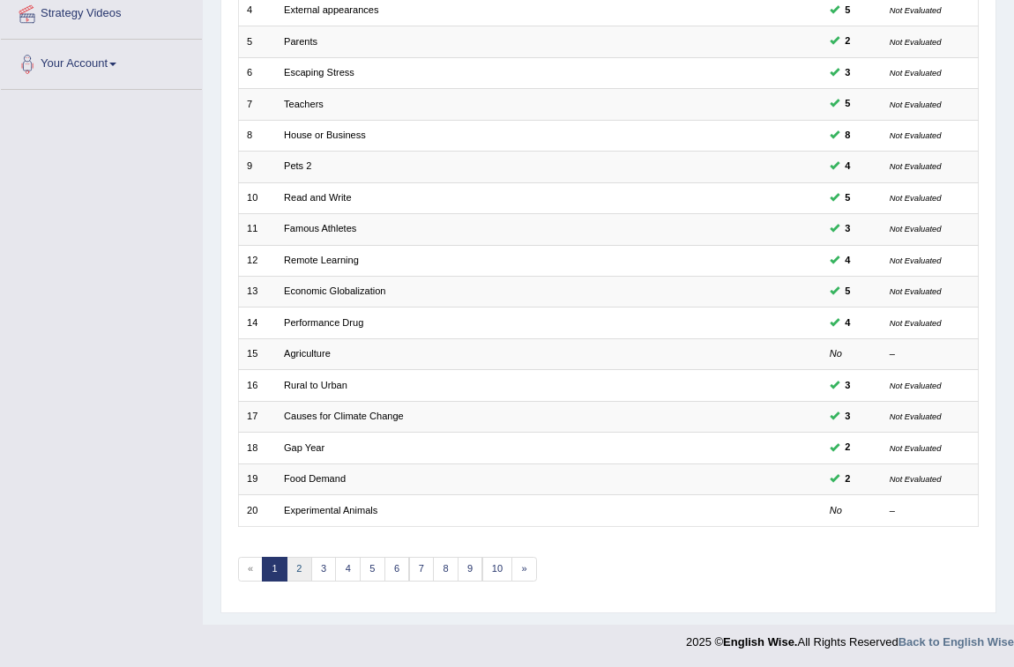
click at [291, 562] on link "2" at bounding box center [299, 569] width 26 height 25
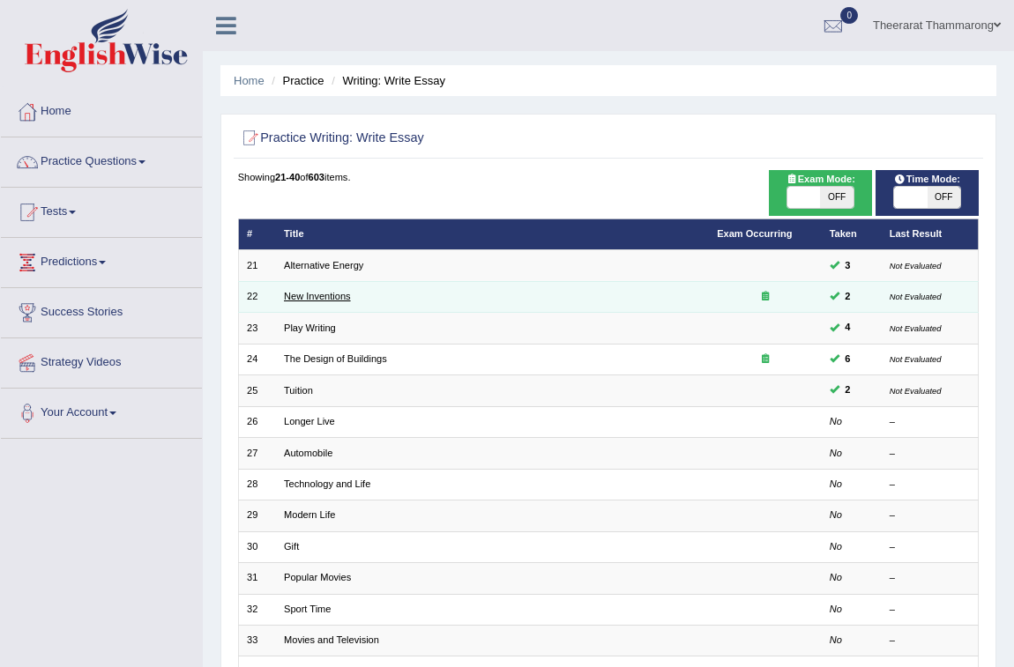
click at [322, 298] on link "New Inventions" at bounding box center [317, 296] width 67 height 11
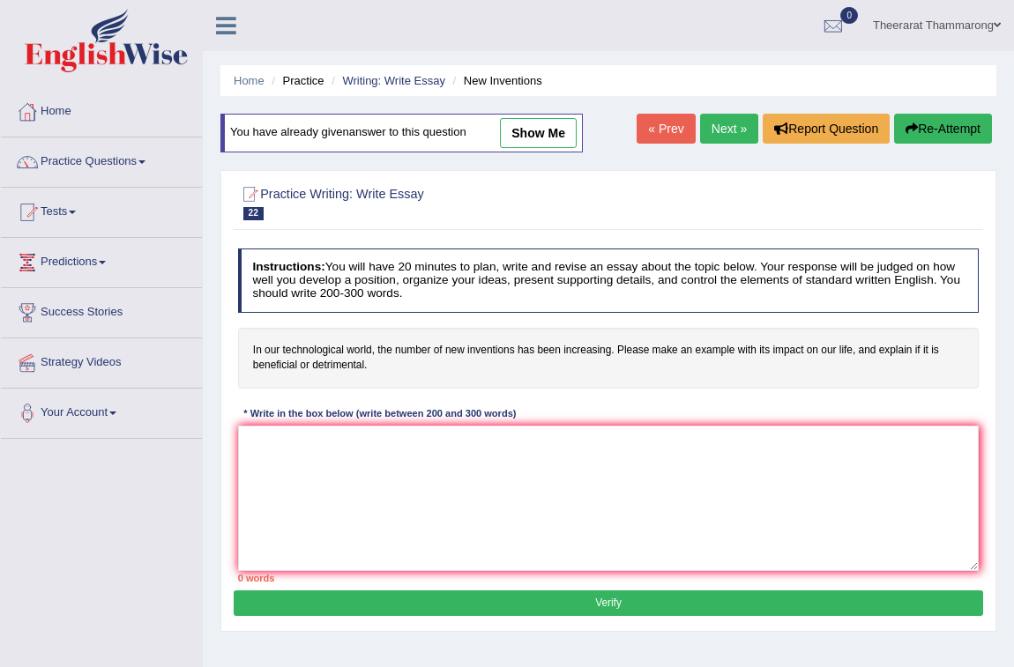
click at [723, 123] on link "Next »" at bounding box center [729, 129] width 58 height 30
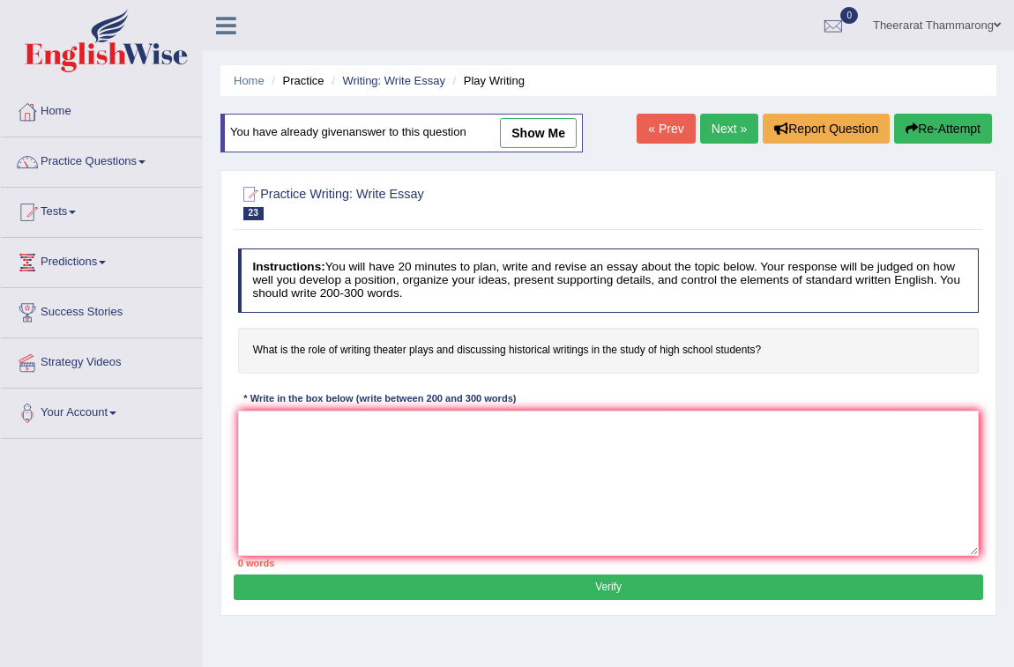
click at [723, 123] on link "Next »" at bounding box center [729, 129] width 58 height 30
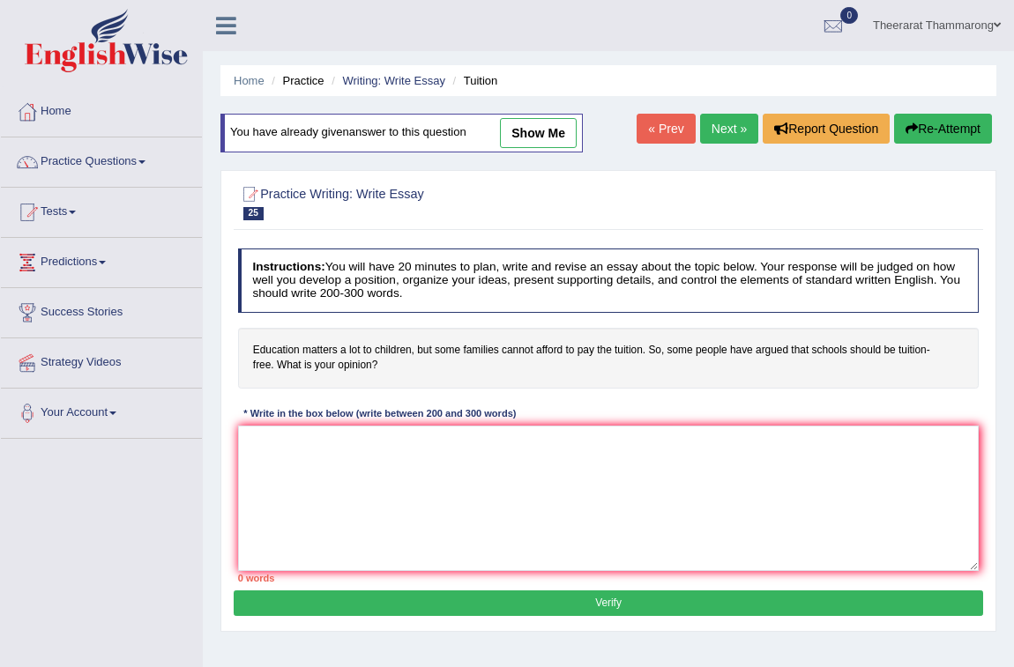
click at [723, 123] on link "Next »" at bounding box center [729, 129] width 58 height 30
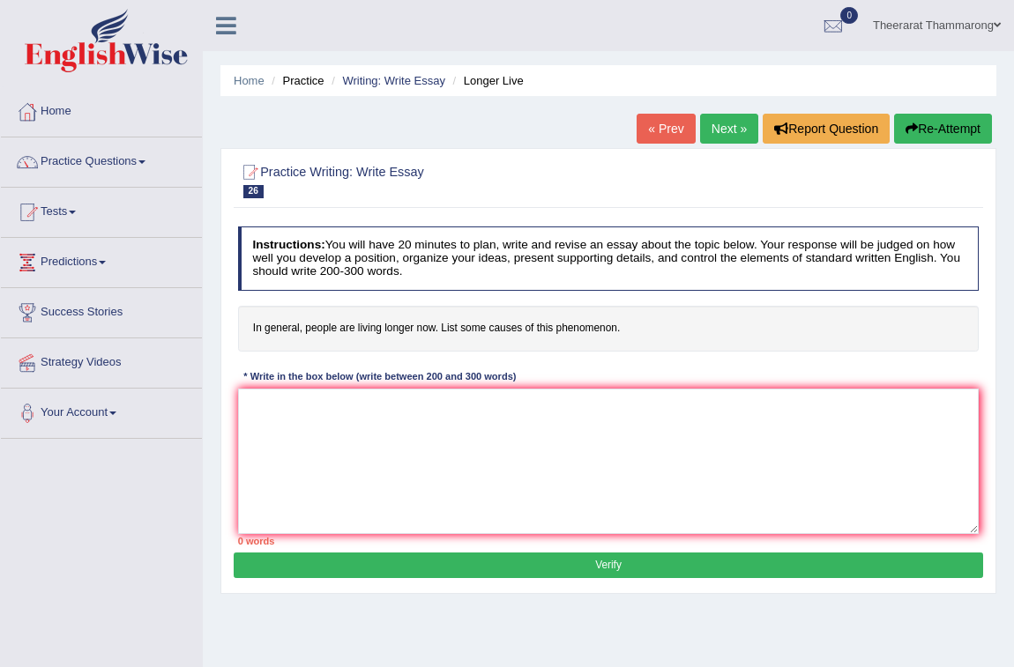
click at [723, 123] on link "Next »" at bounding box center [729, 129] width 58 height 30
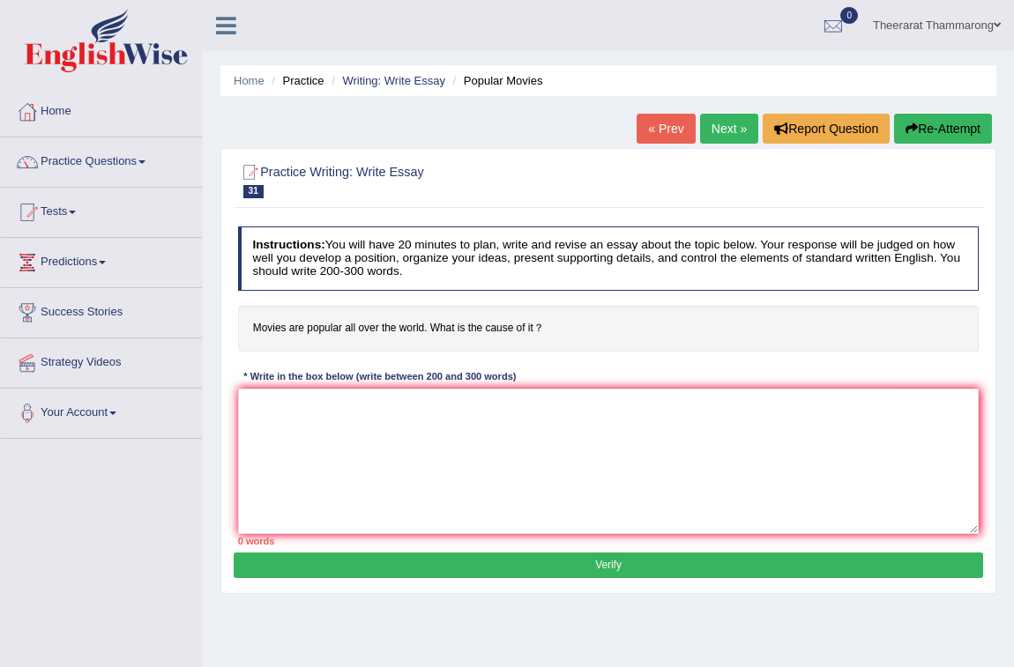
click at [723, 123] on link "Next »" at bounding box center [729, 129] width 58 height 30
click at [658, 123] on link "« Prev" at bounding box center [665, 129] width 58 height 30
click at [705, 134] on link "Next »" at bounding box center [729, 129] width 58 height 30
click at [72, 150] on link "Practice Questions" at bounding box center [101, 160] width 201 height 44
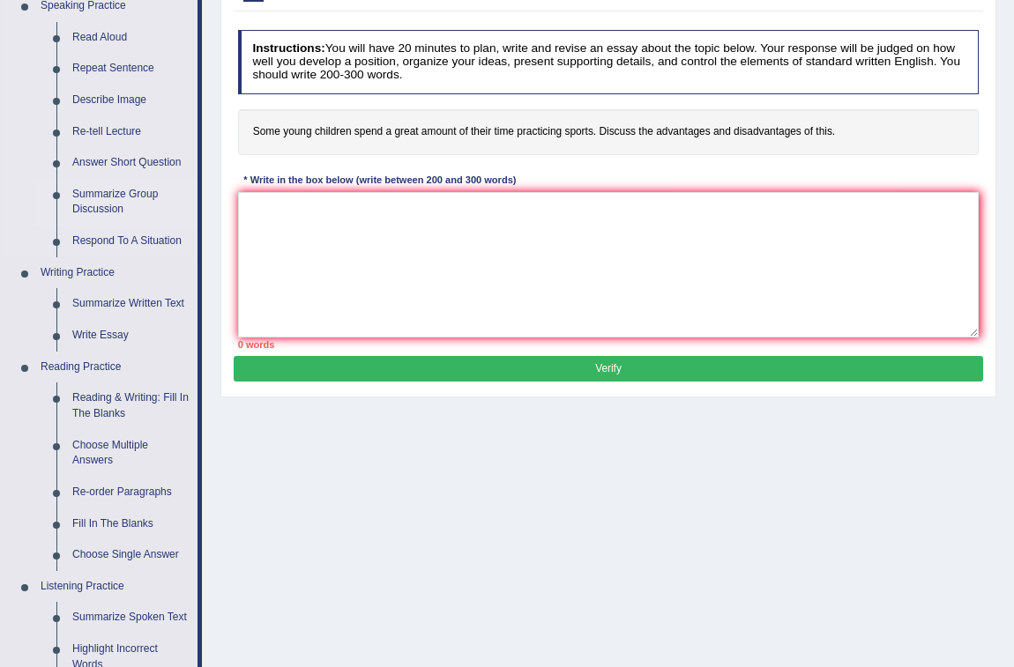
scroll to position [240, 0]
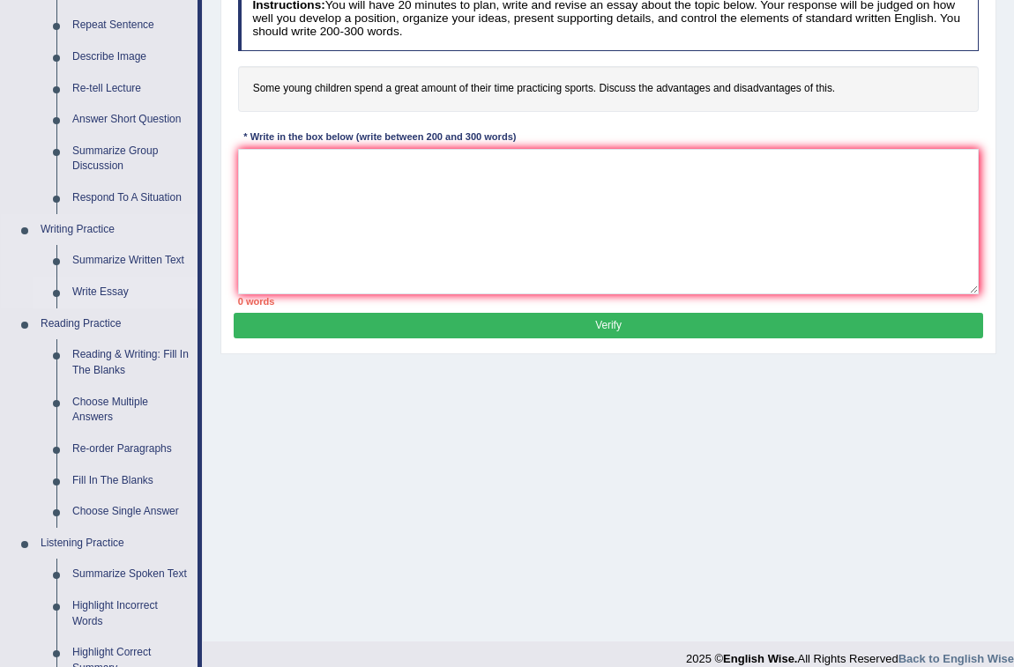
click at [84, 287] on link "Write Essay" at bounding box center [130, 293] width 133 height 32
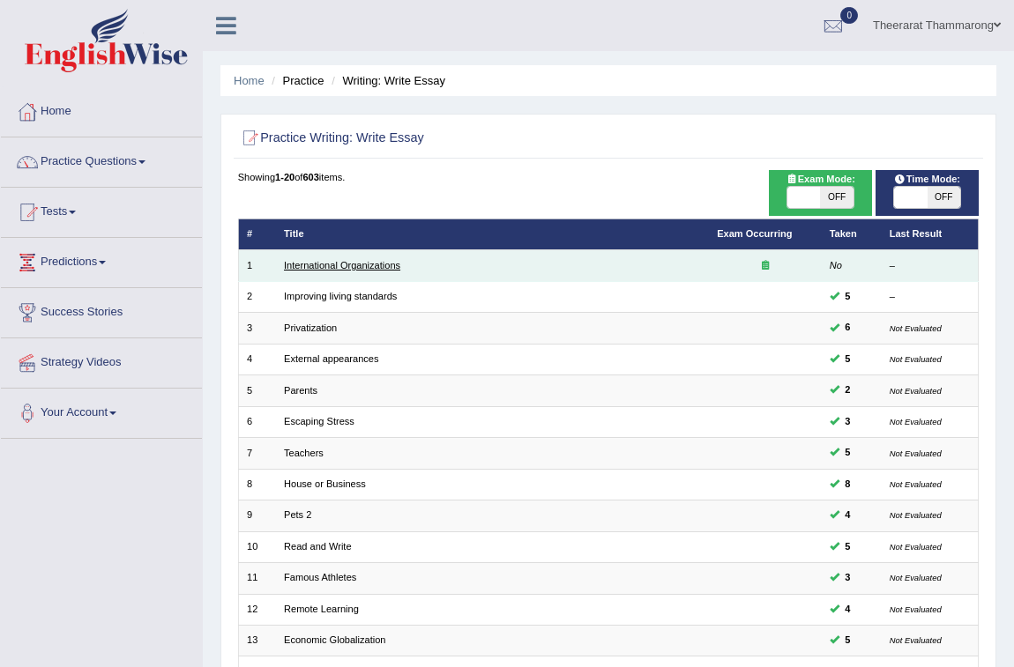
click at [335, 261] on link "International Organizations" at bounding box center [342, 265] width 116 height 11
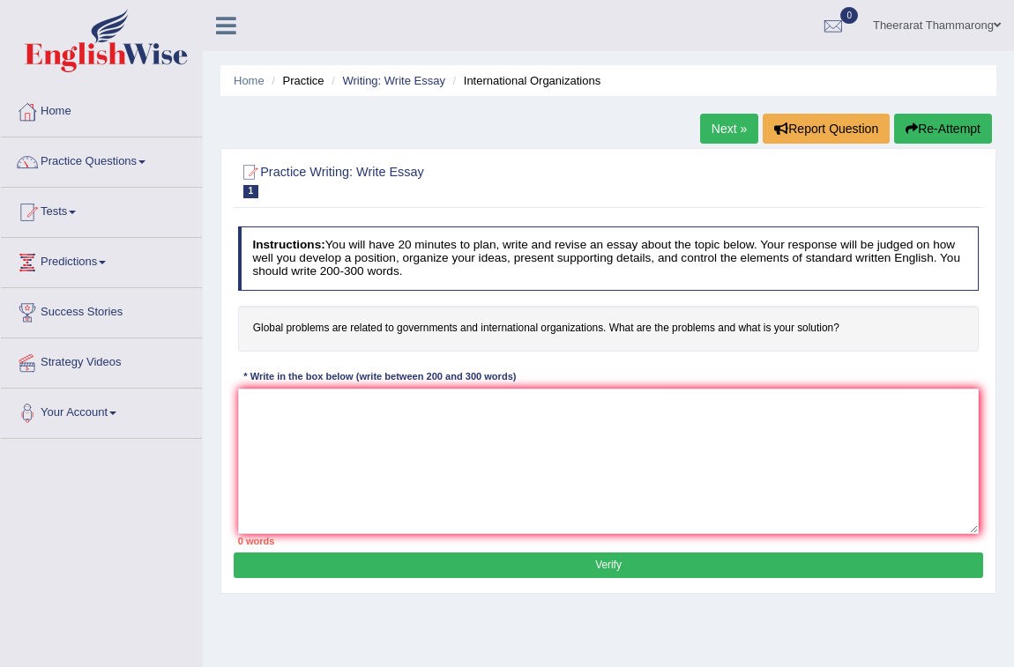
click at [729, 132] on link "Next »" at bounding box center [729, 129] width 58 height 30
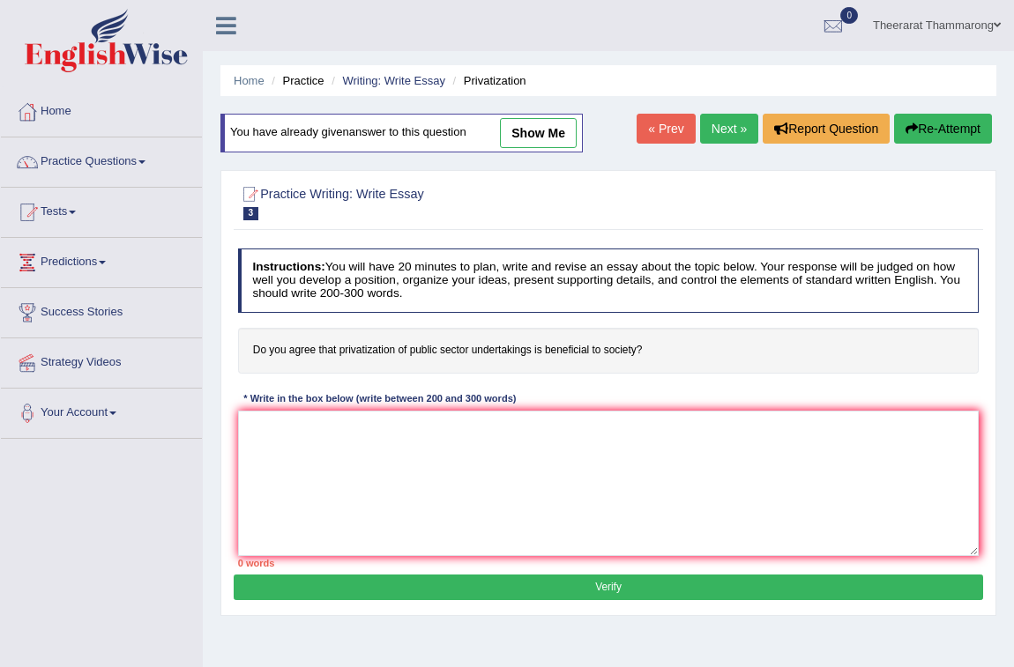
click at [729, 132] on link "Next »" at bounding box center [729, 129] width 58 height 30
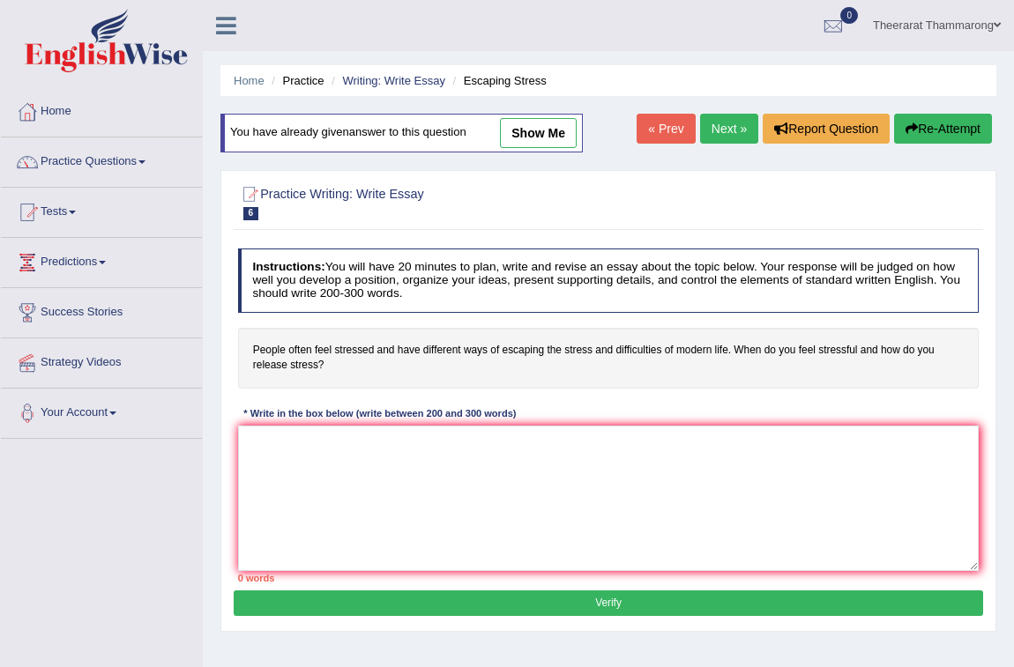
click at [729, 132] on link "Next »" at bounding box center [729, 129] width 58 height 30
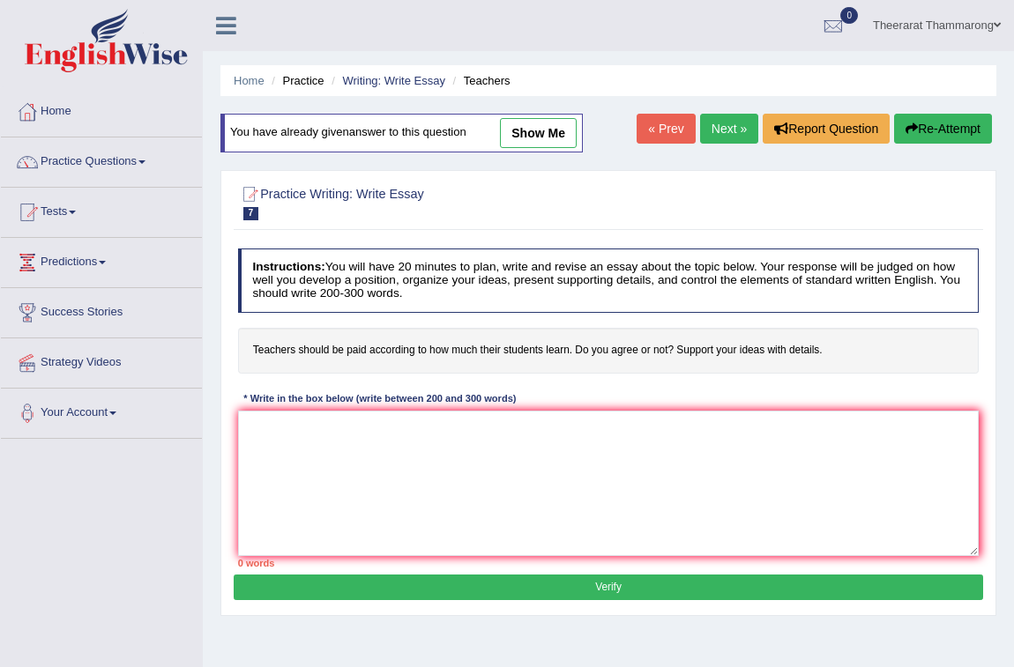
click at [729, 132] on link "Next »" at bounding box center [729, 129] width 58 height 30
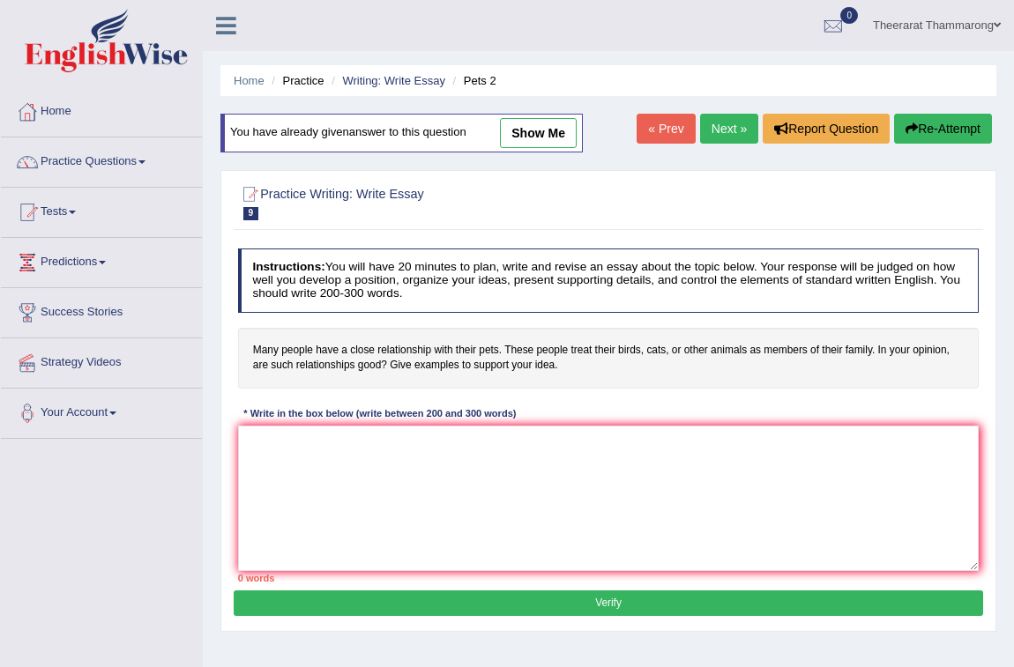
click at [731, 120] on link "Next »" at bounding box center [729, 129] width 58 height 30
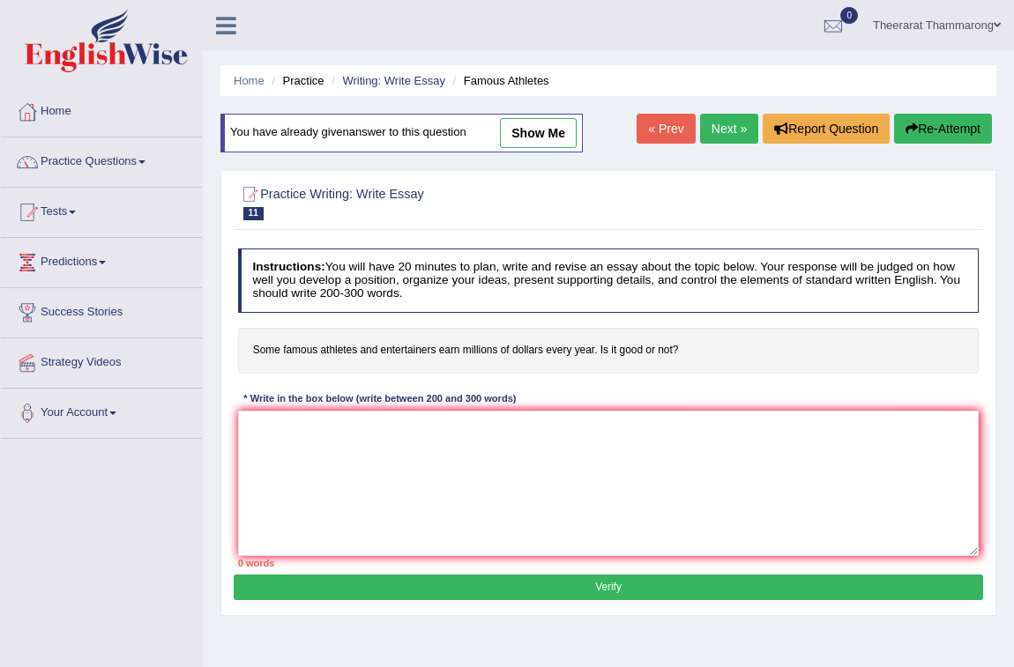
click at [731, 120] on link "Next »" at bounding box center [729, 129] width 58 height 30
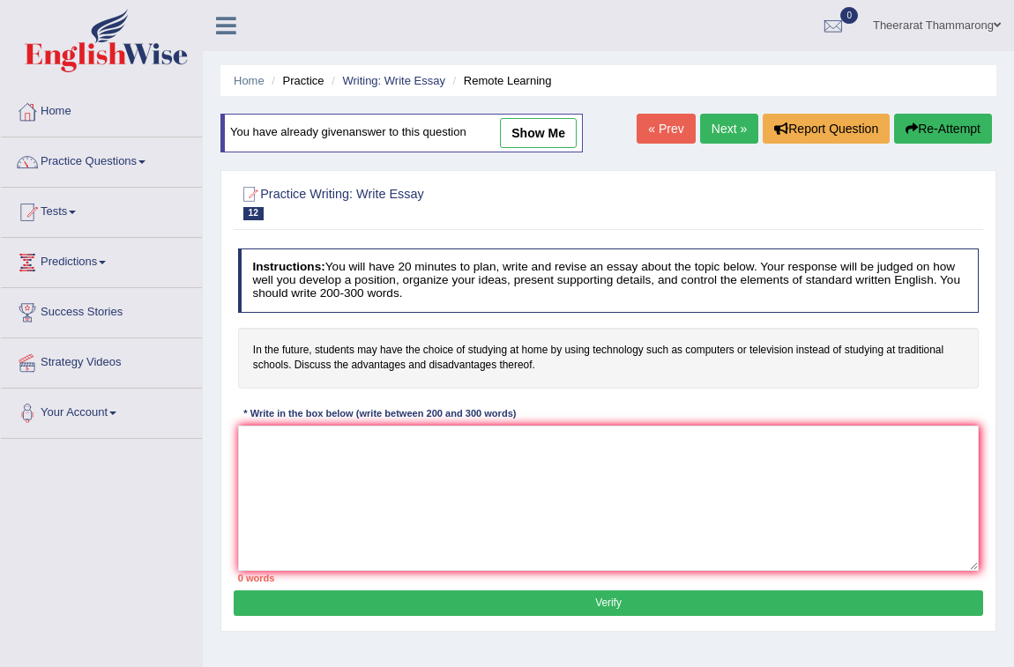
click at [731, 120] on link "Next »" at bounding box center [729, 129] width 58 height 30
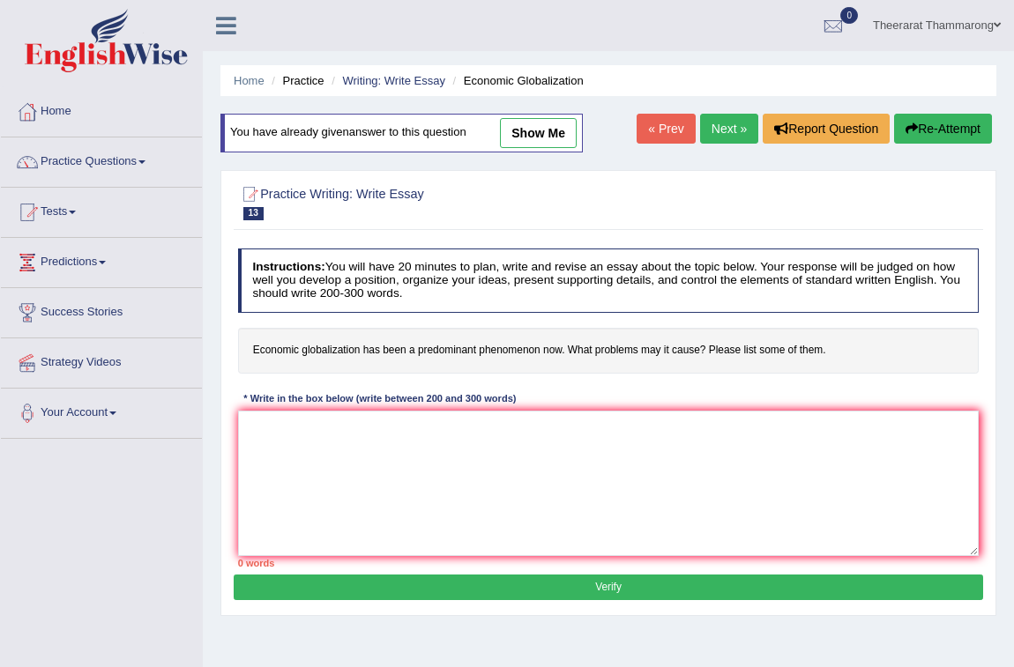
click at [731, 120] on link "Next »" at bounding box center [729, 129] width 58 height 30
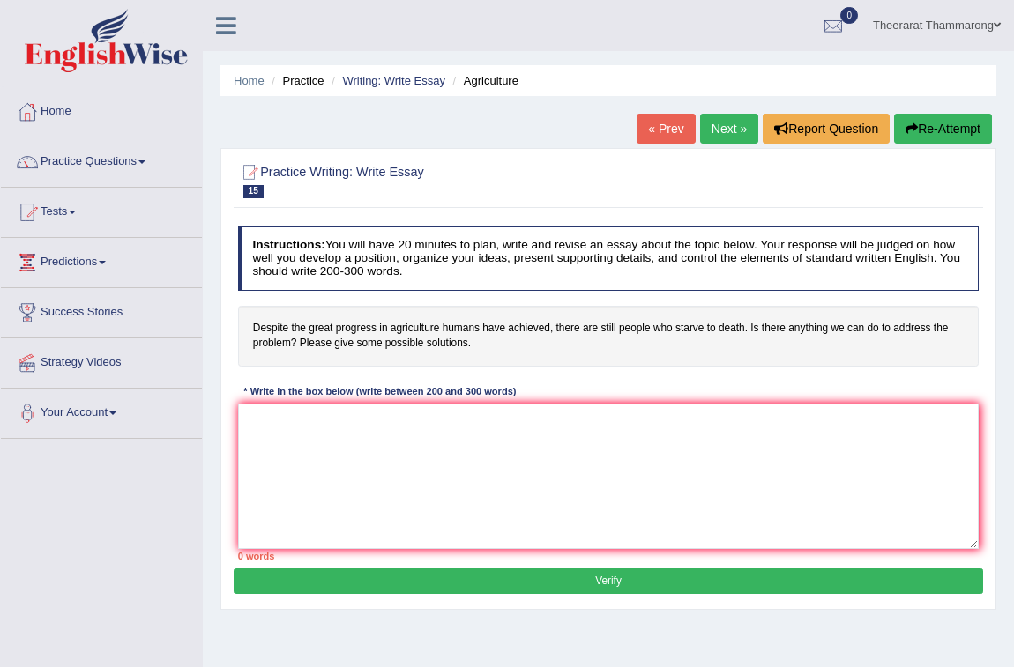
click at [731, 120] on link "Next »" at bounding box center [729, 129] width 58 height 30
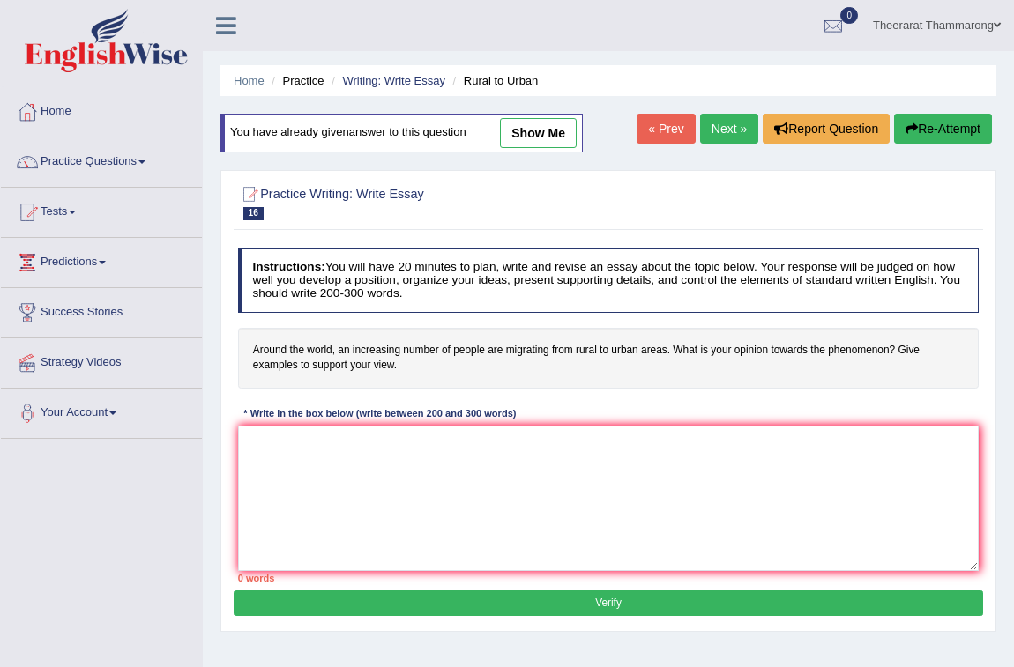
click at [731, 120] on link "Next »" at bounding box center [729, 129] width 58 height 30
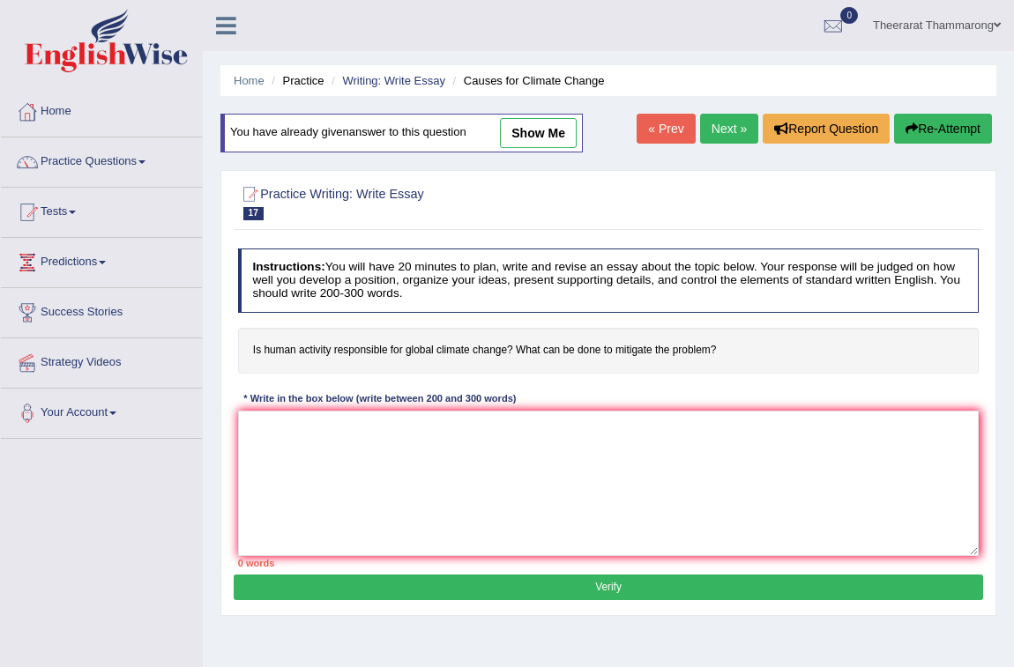
click at [731, 120] on link "Next »" at bounding box center [729, 129] width 58 height 30
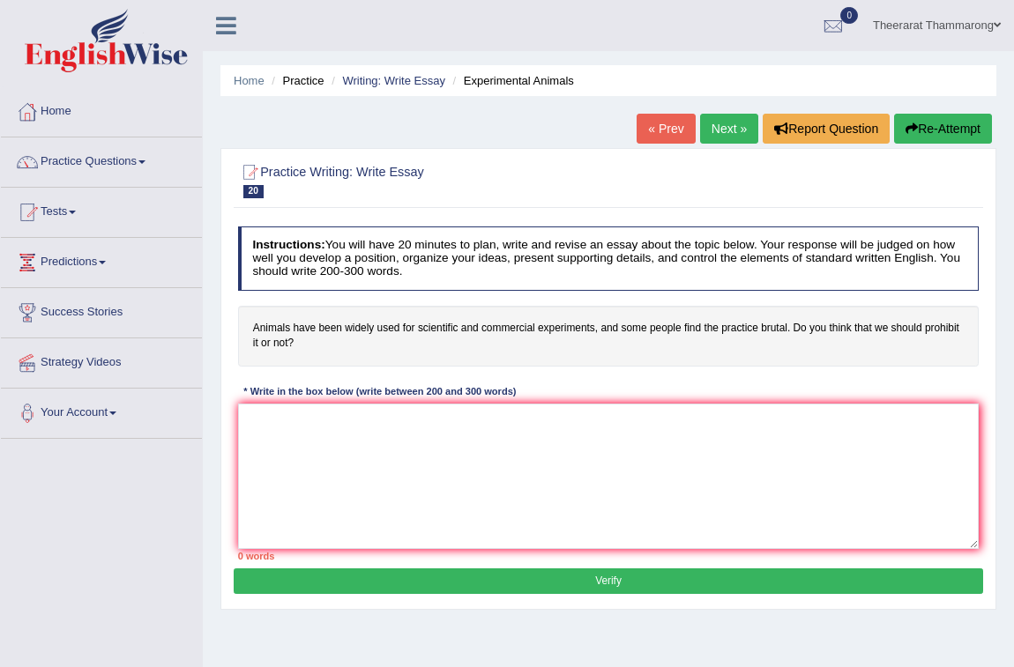
click at [731, 120] on link "Next »" at bounding box center [729, 129] width 58 height 30
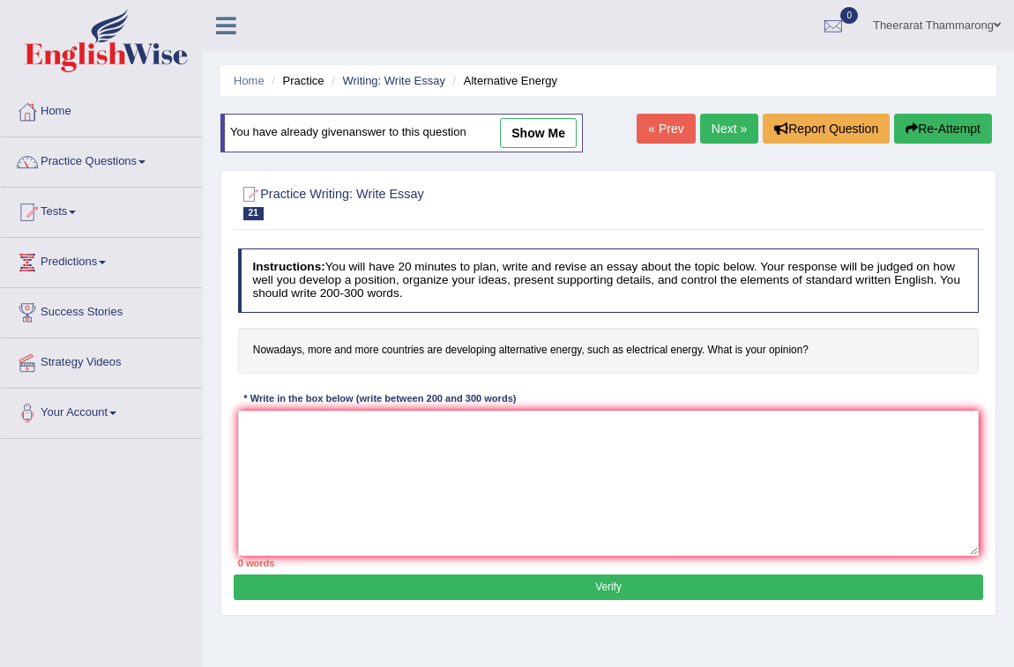
click at [731, 120] on link "Next »" at bounding box center [729, 129] width 58 height 30
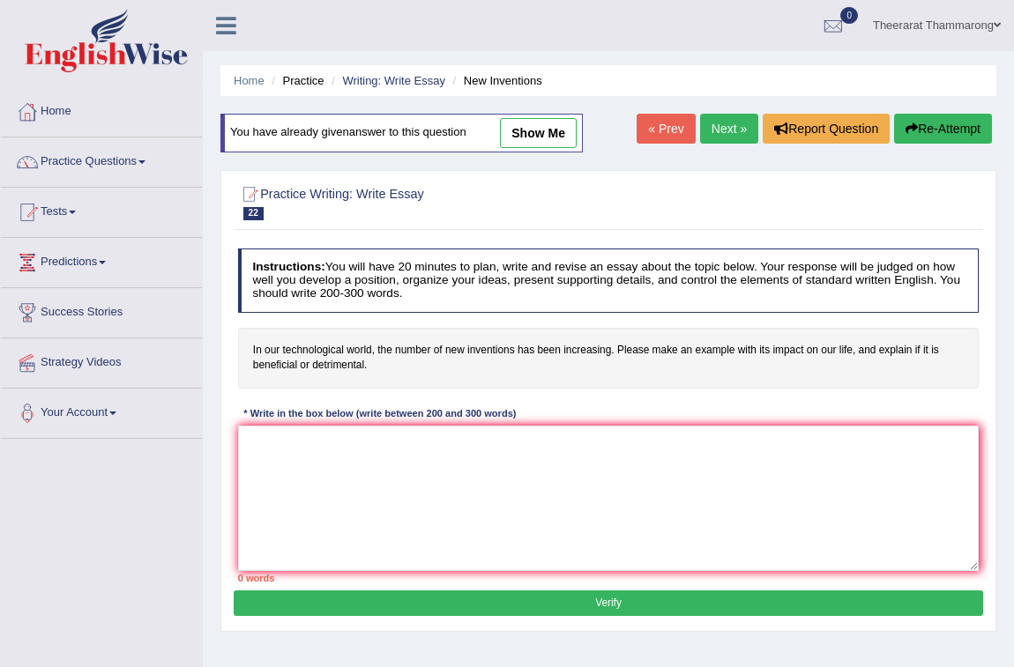
click at [731, 120] on link "Next »" at bounding box center [729, 129] width 58 height 30
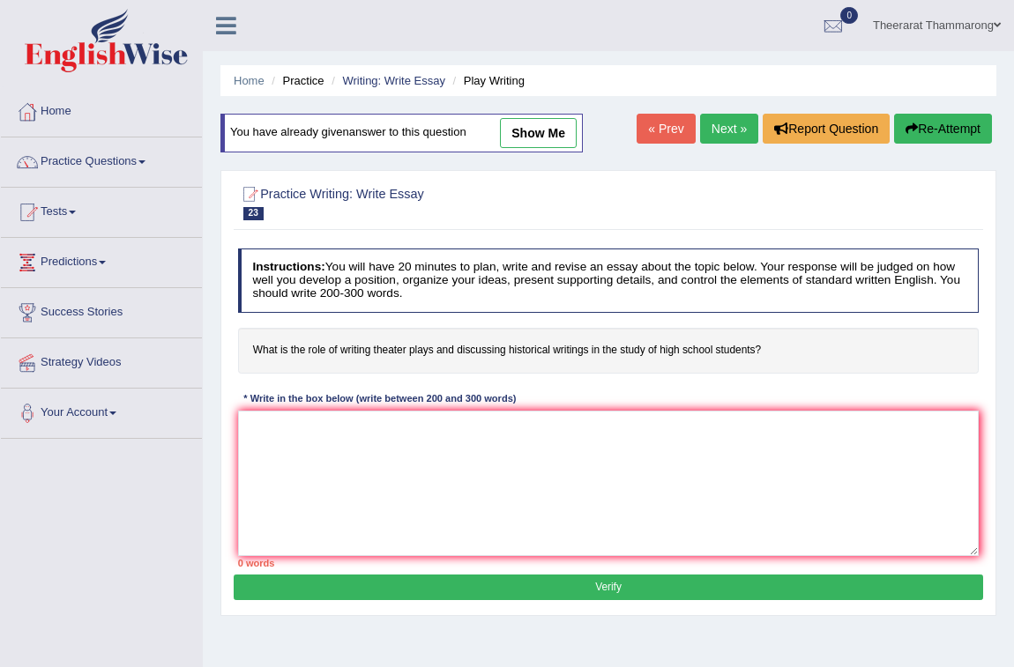
click at [731, 120] on link "Next »" at bounding box center [729, 129] width 58 height 30
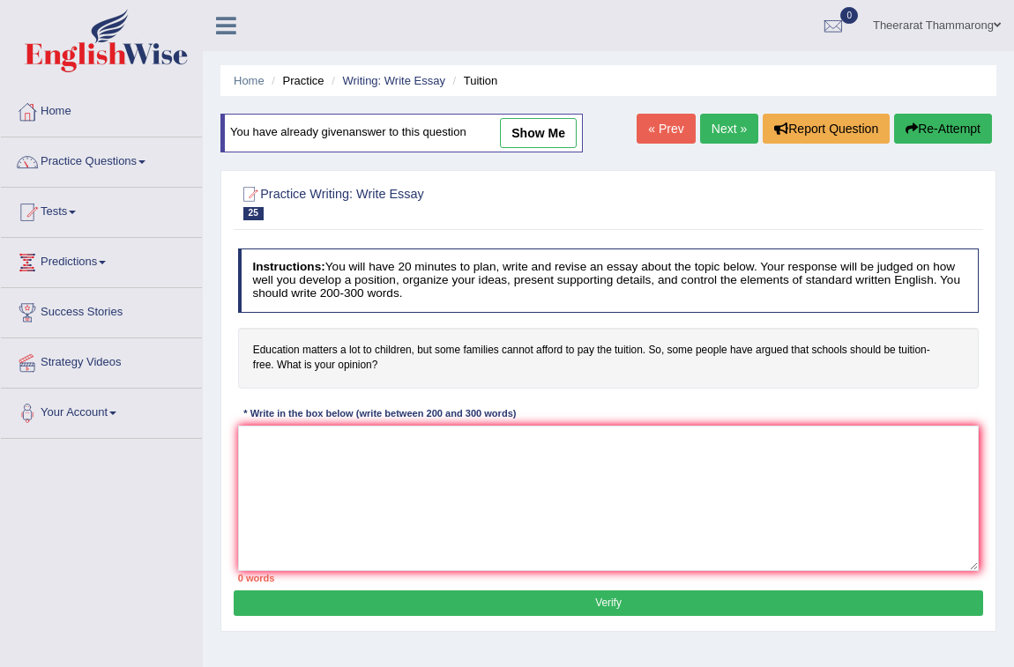
click at [731, 120] on link "Next »" at bounding box center [729, 129] width 58 height 30
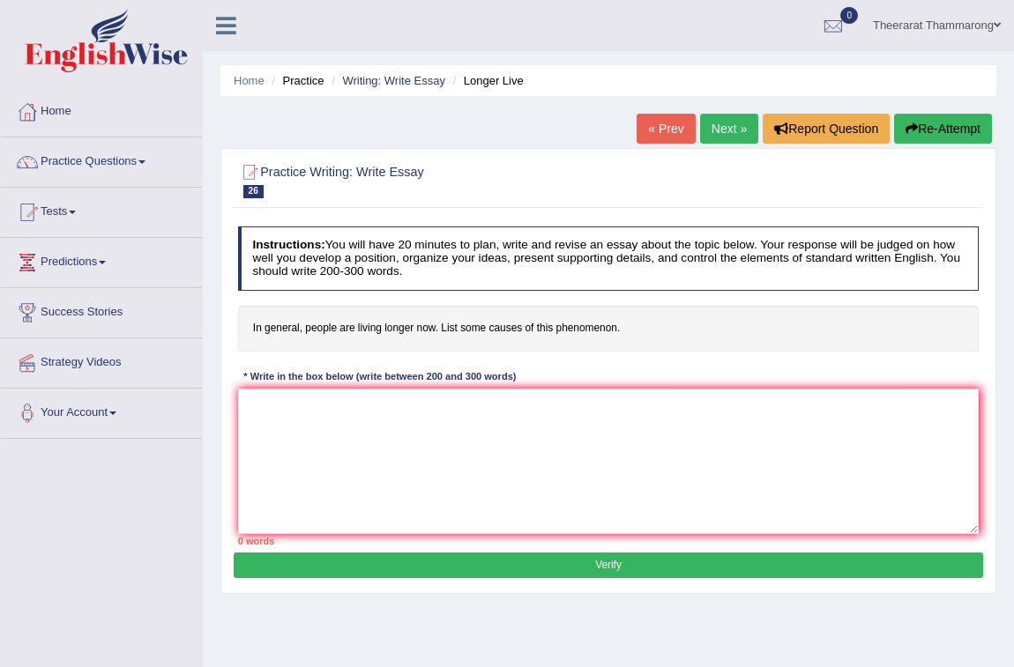
click at [731, 120] on link "Next »" at bounding box center [729, 129] width 58 height 30
click at [124, 164] on link "Practice Questions" at bounding box center [101, 160] width 201 height 44
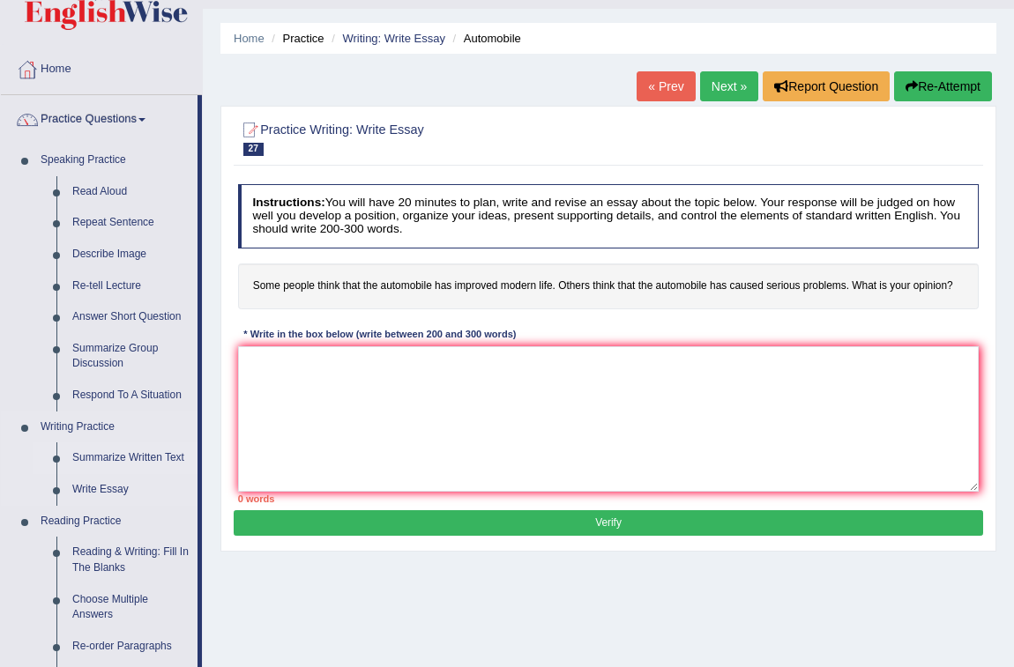
scroll to position [79, 0]
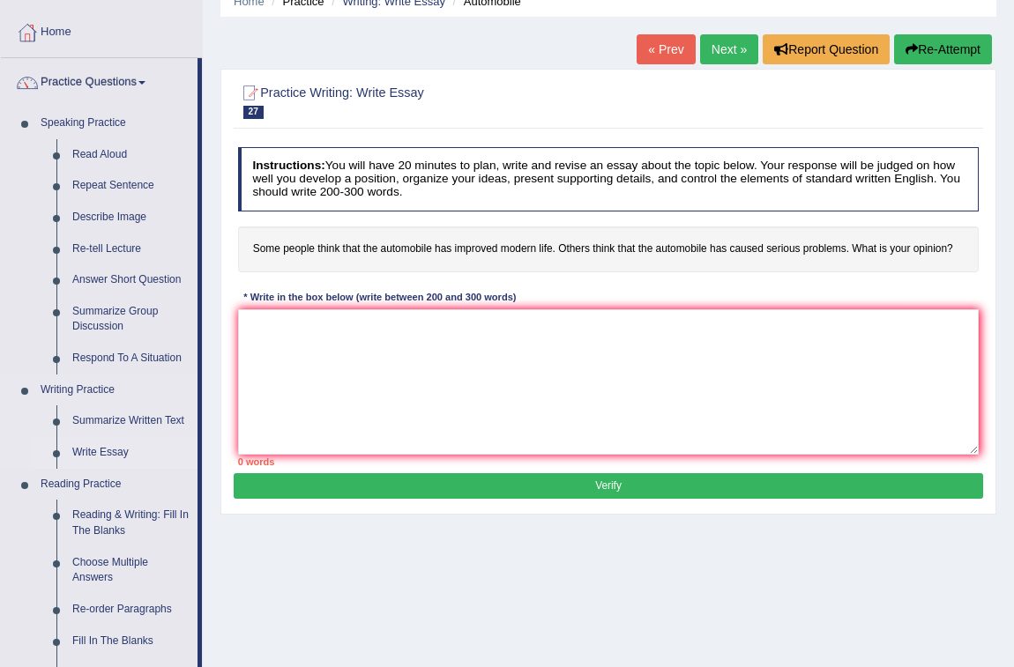
click at [96, 449] on link "Write Essay" at bounding box center [130, 453] width 133 height 32
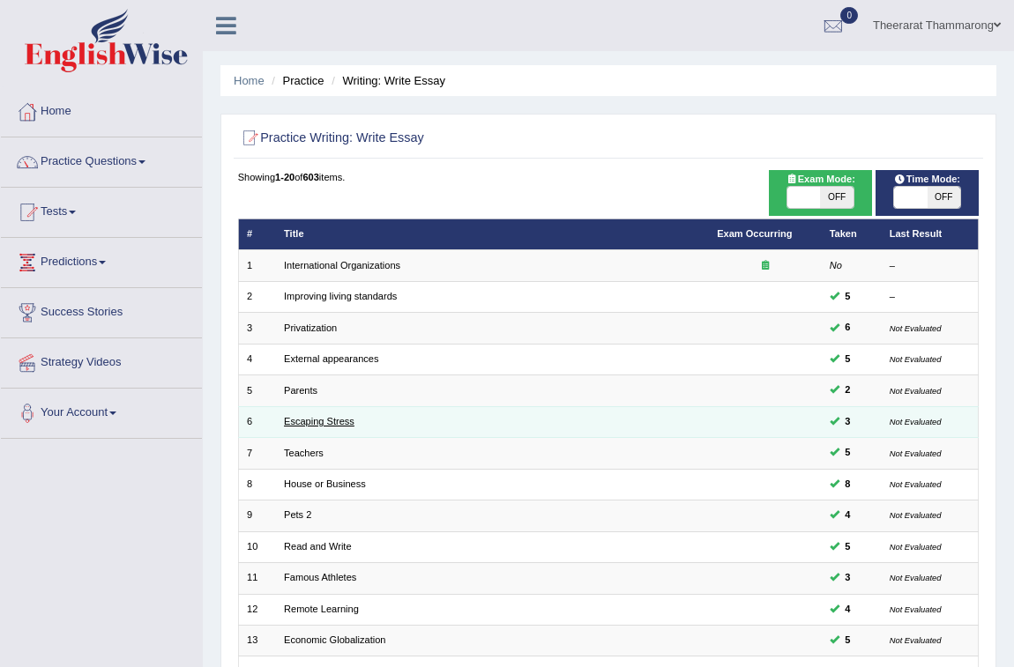
click at [302, 419] on link "Escaping Stress" at bounding box center [319, 421] width 71 height 11
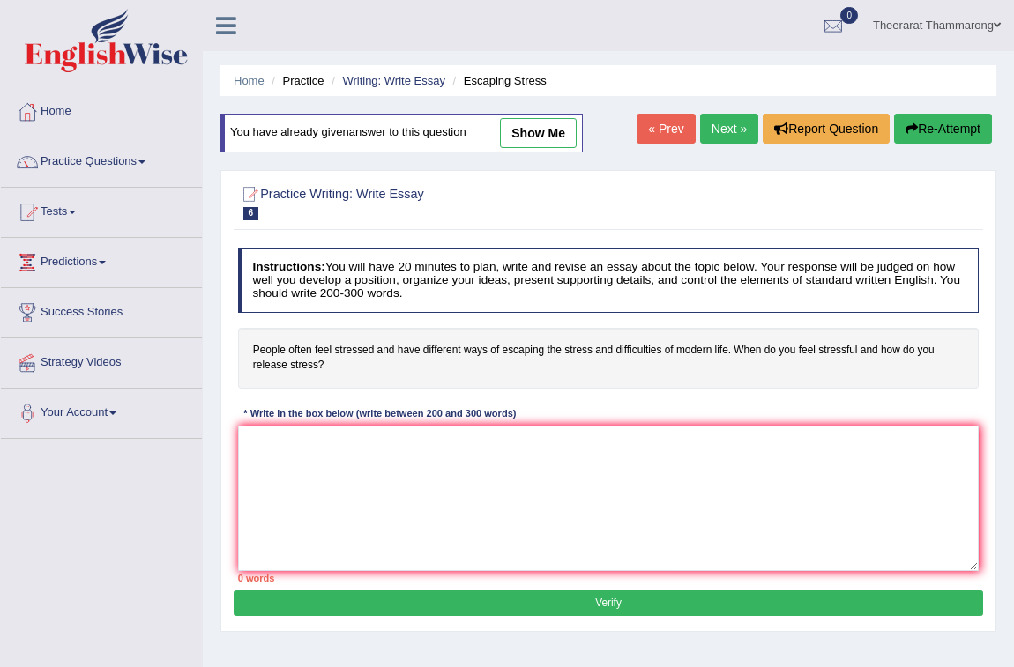
click at [717, 123] on link "Next »" at bounding box center [729, 129] width 58 height 30
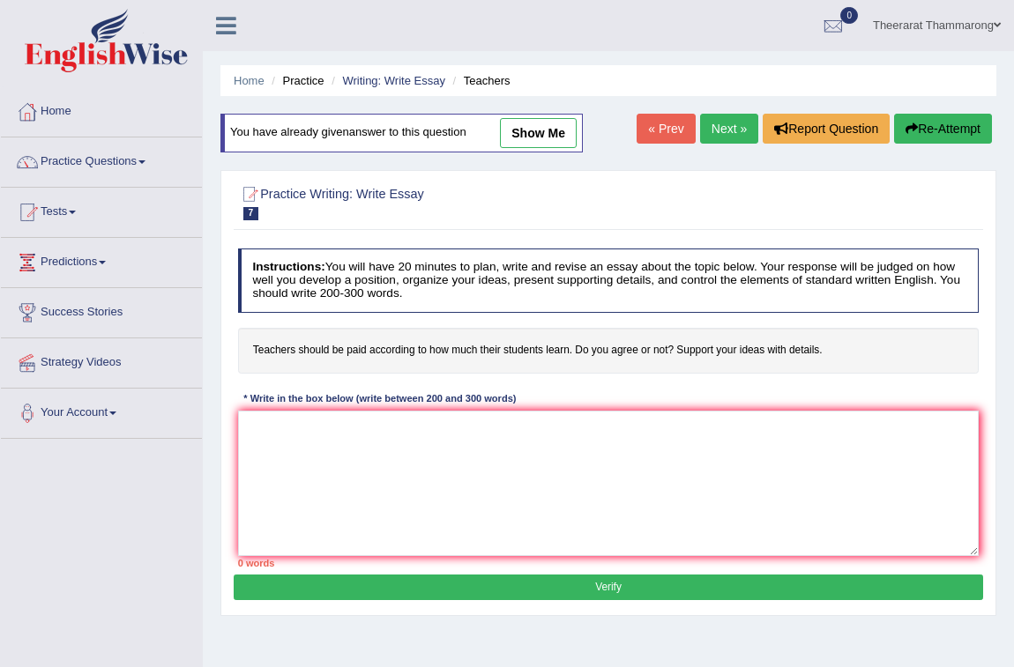
click at [669, 122] on link "« Prev" at bounding box center [665, 129] width 58 height 30
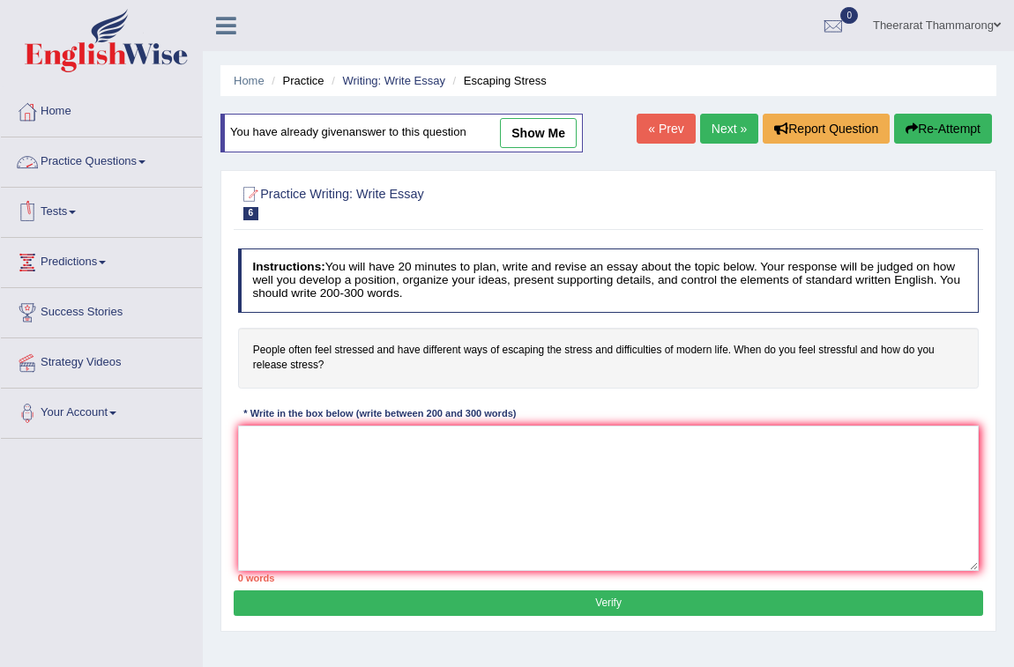
click at [123, 157] on link "Practice Questions" at bounding box center [101, 160] width 201 height 44
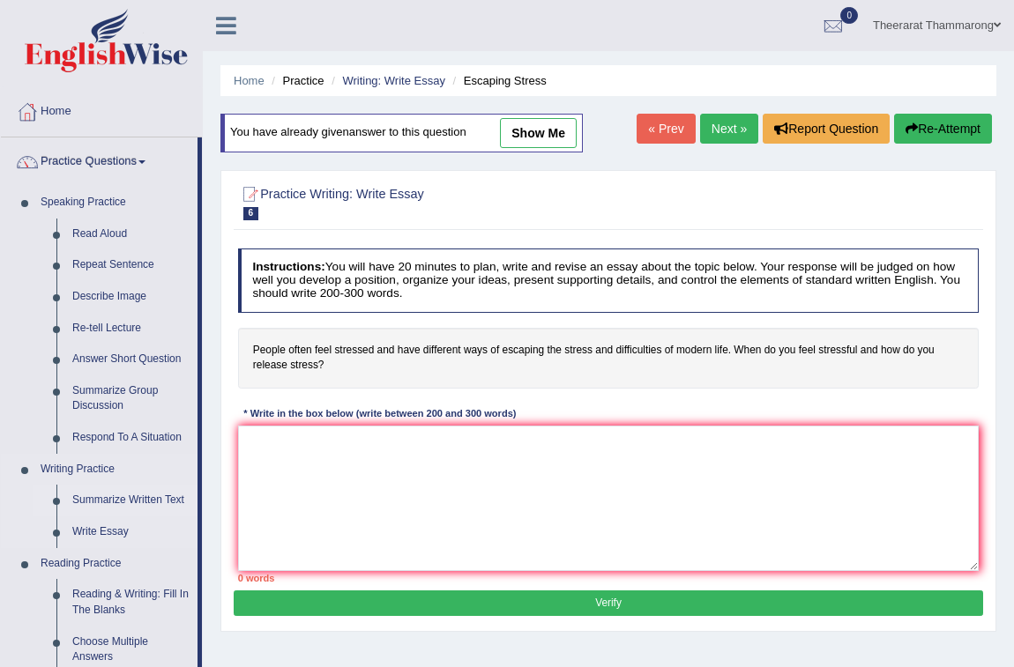
click at [123, 497] on link "Summarize Written Text" at bounding box center [130, 501] width 133 height 32
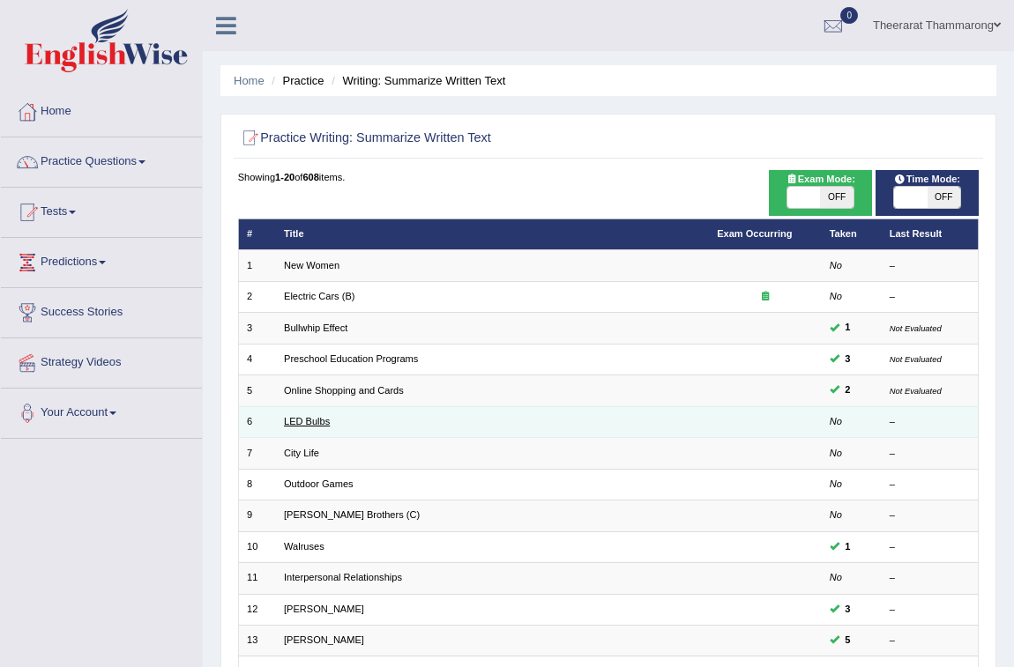
click at [304, 422] on link "LED Bulbs" at bounding box center [307, 421] width 46 height 11
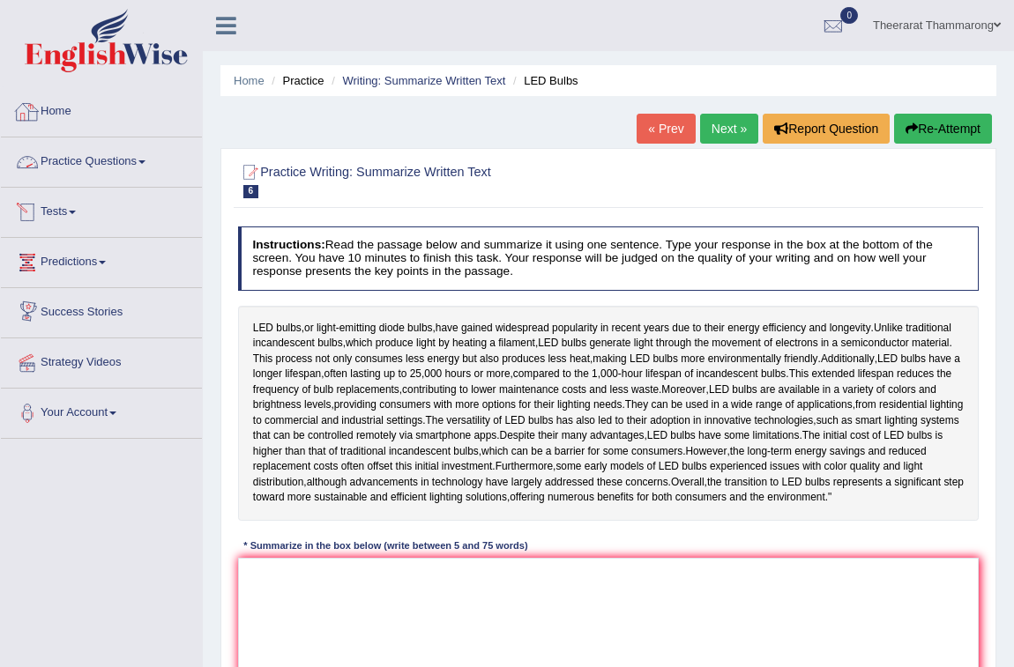
click at [69, 159] on link "Practice Questions" at bounding box center [101, 160] width 201 height 44
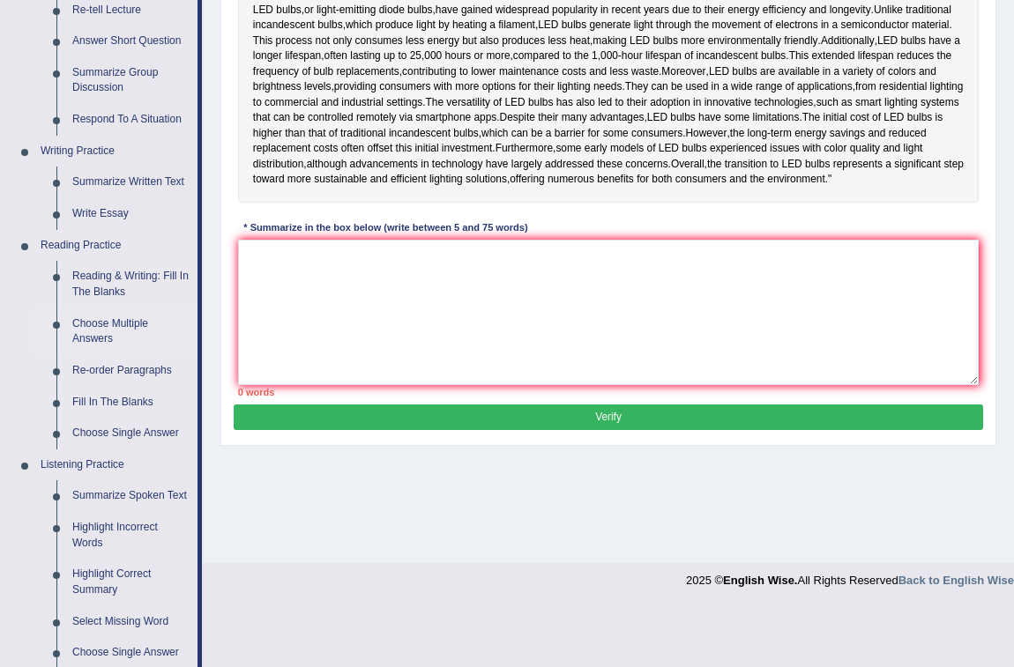
scroll to position [320, 0]
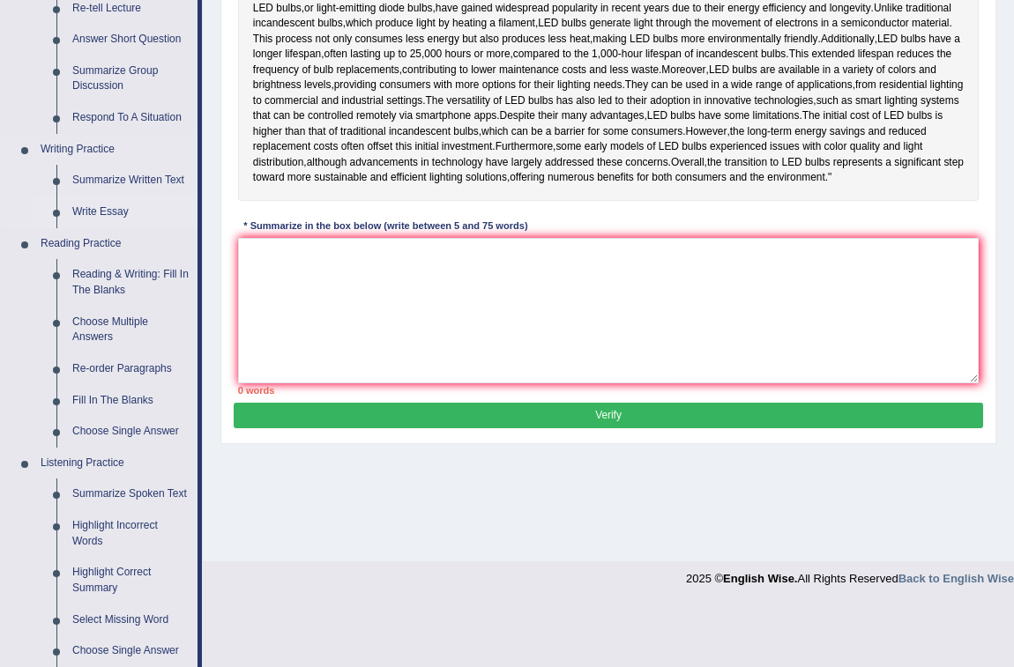
click at [99, 208] on link "Write Essay" at bounding box center [130, 213] width 133 height 32
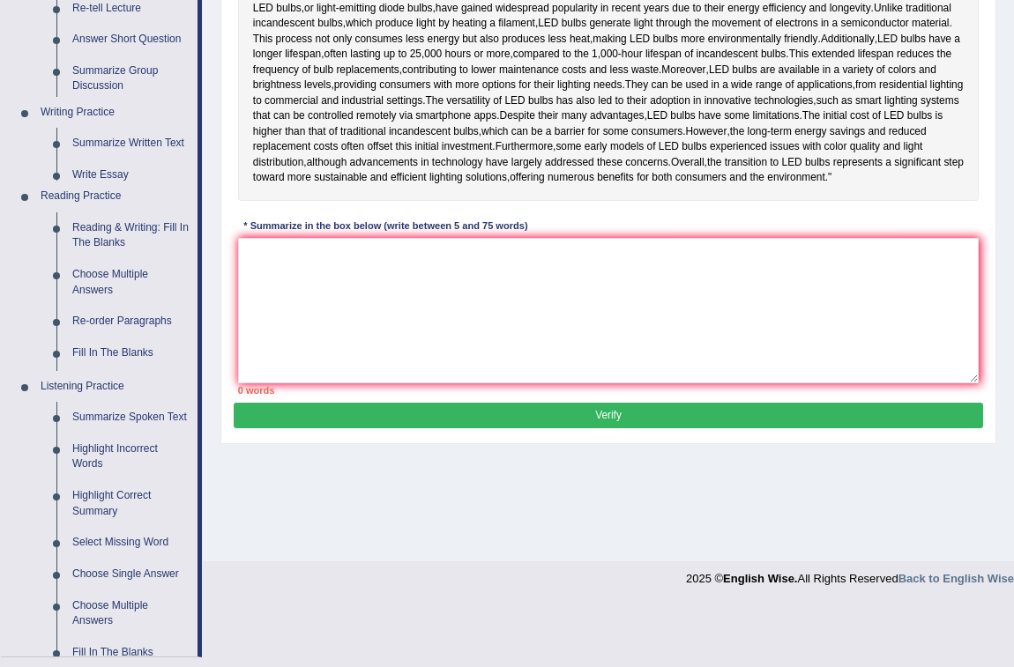
scroll to position [257, 0]
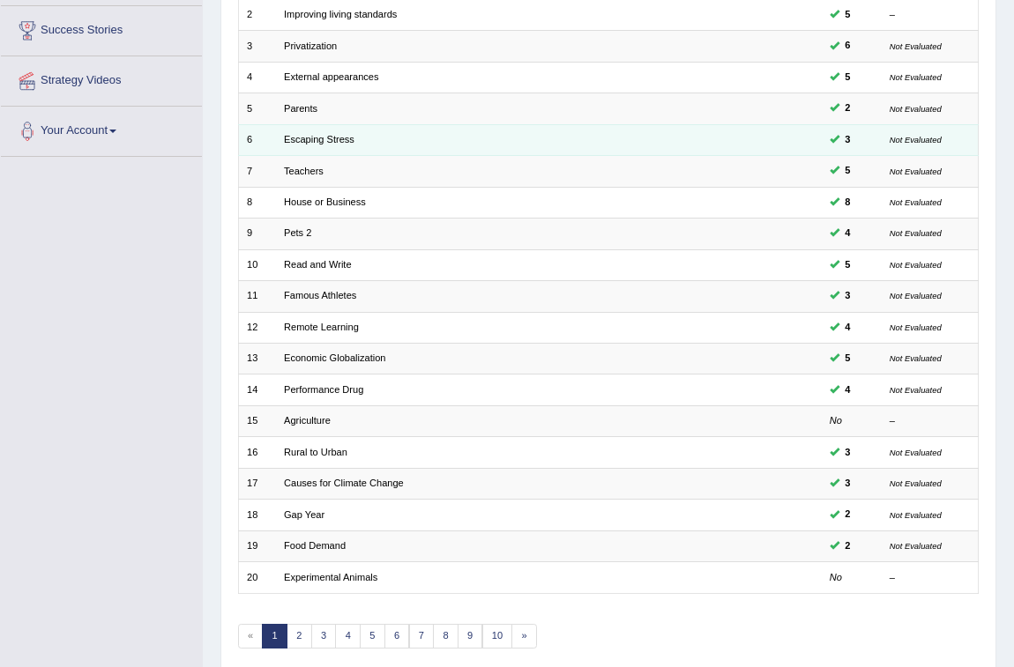
scroll to position [320, 0]
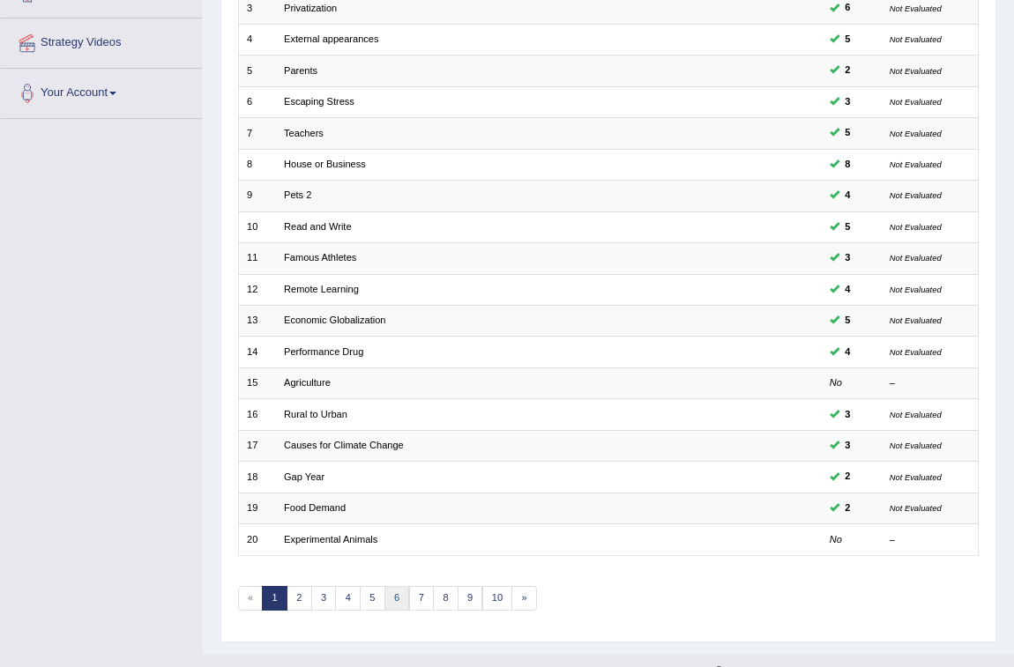
click at [397, 606] on link "6" at bounding box center [397, 598] width 26 height 25
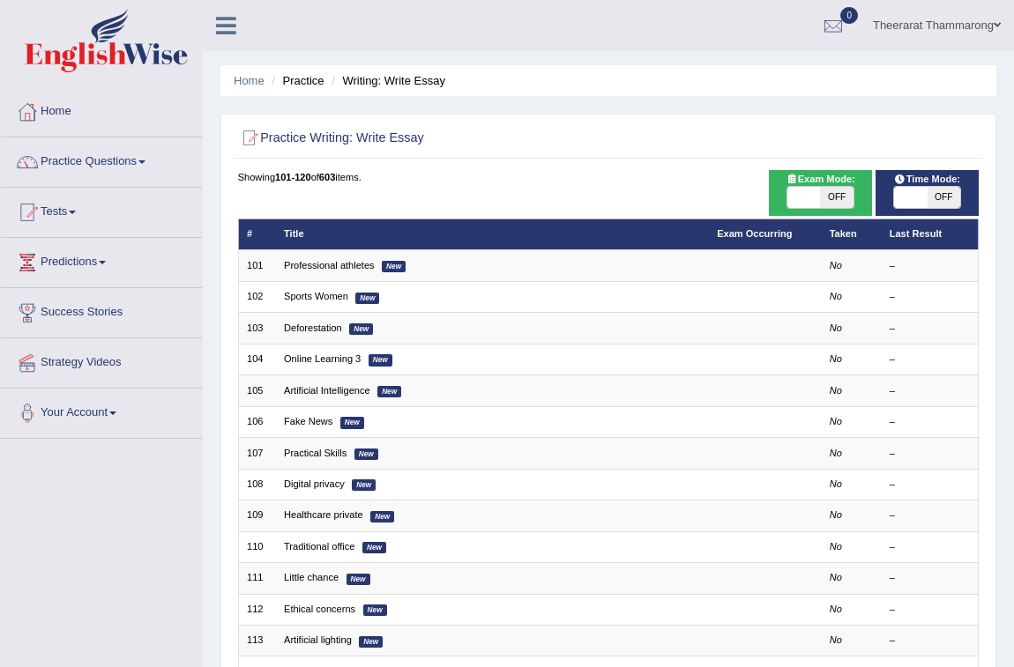
click at [49, 211] on link "Tests" at bounding box center [101, 210] width 201 height 44
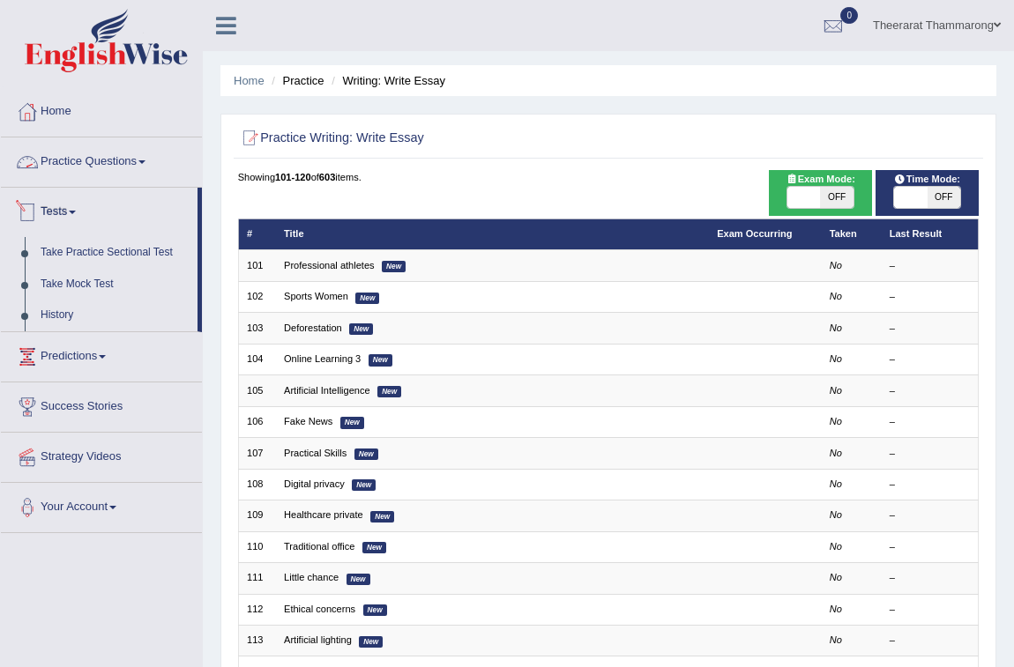
click at [78, 160] on link "Practice Questions" at bounding box center [101, 160] width 201 height 44
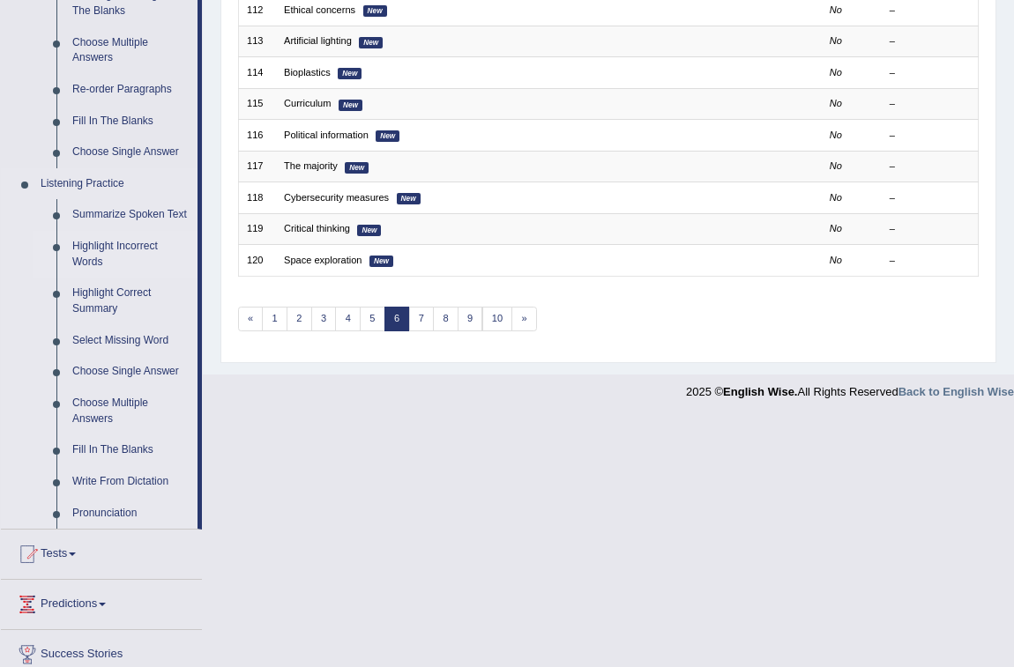
scroll to position [480, 0]
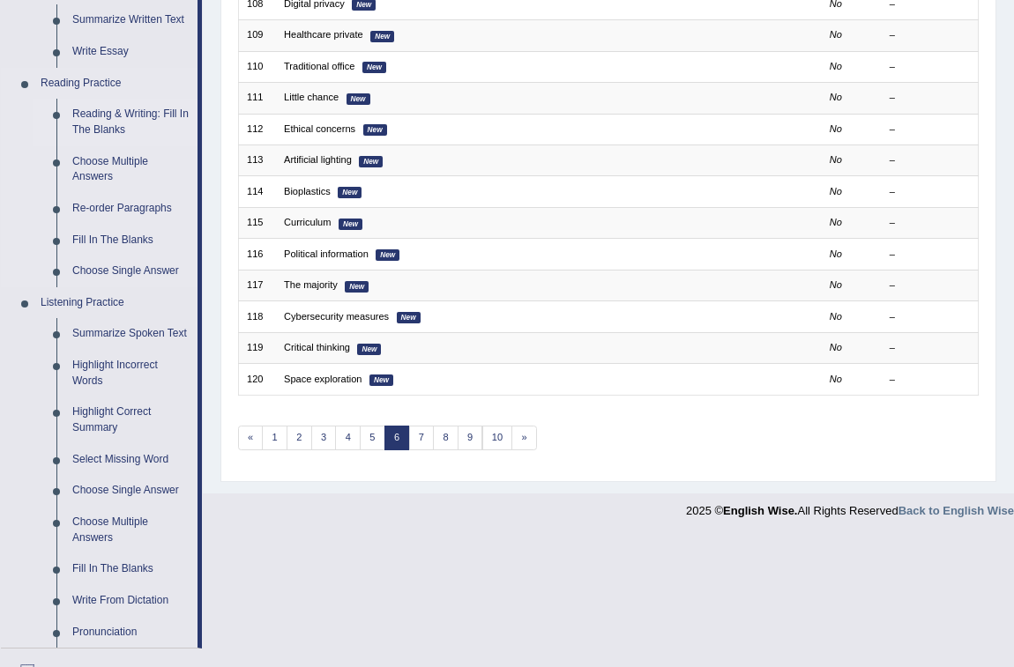
click at [104, 107] on link "Reading & Writing: Fill In The Blanks" at bounding box center [130, 122] width 133 height 47
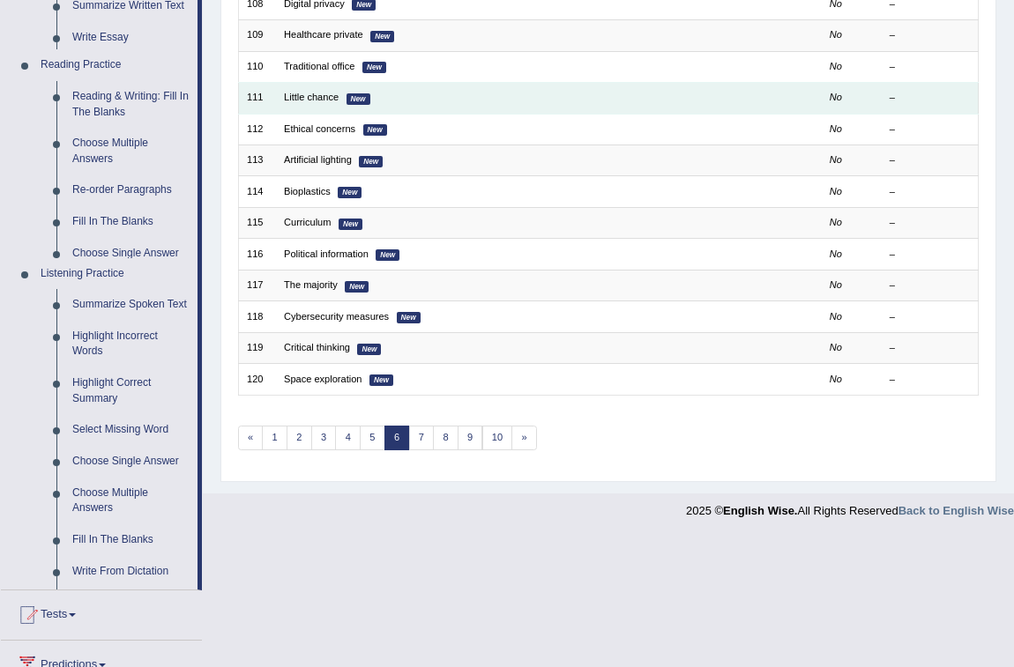
scroll to position [349, 0]
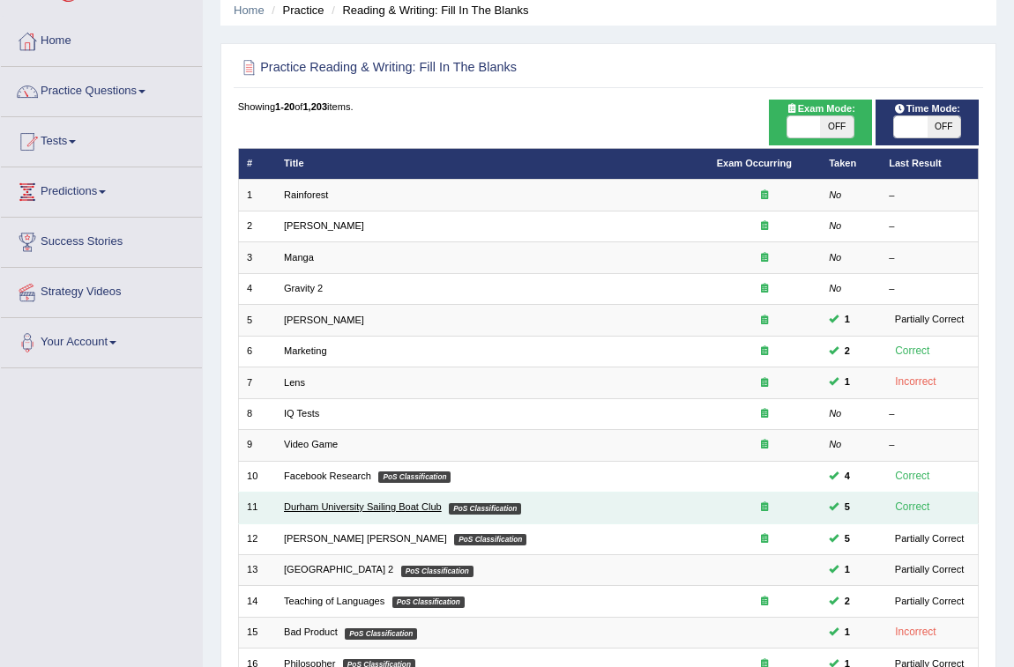
scroll to position [320, 0]
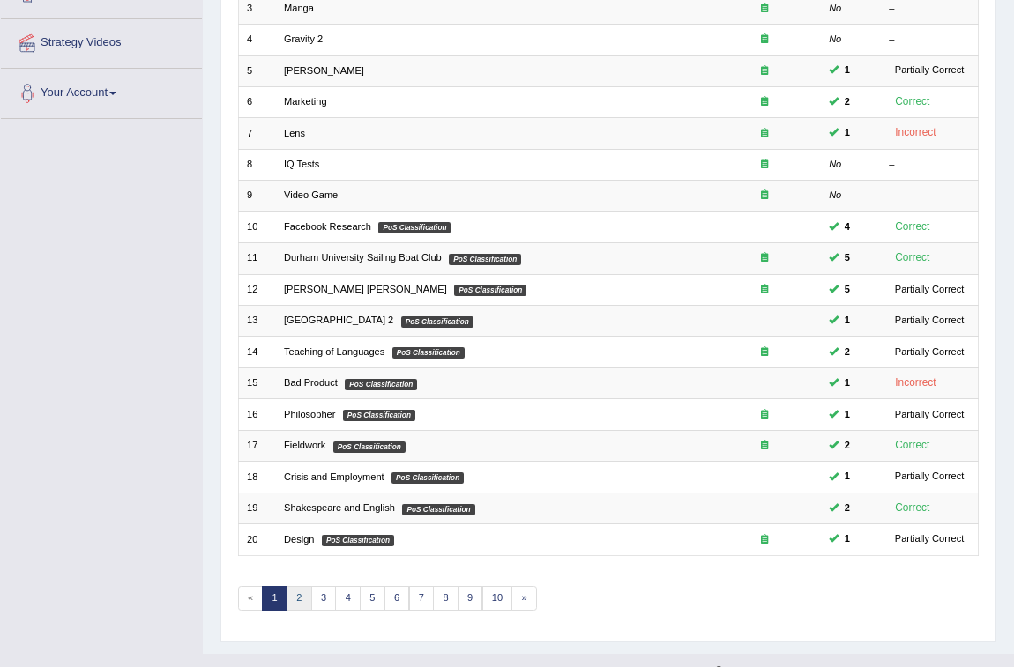
click at [294, 595] on link "2" at bounding box center [299, 598] width 26 height 25
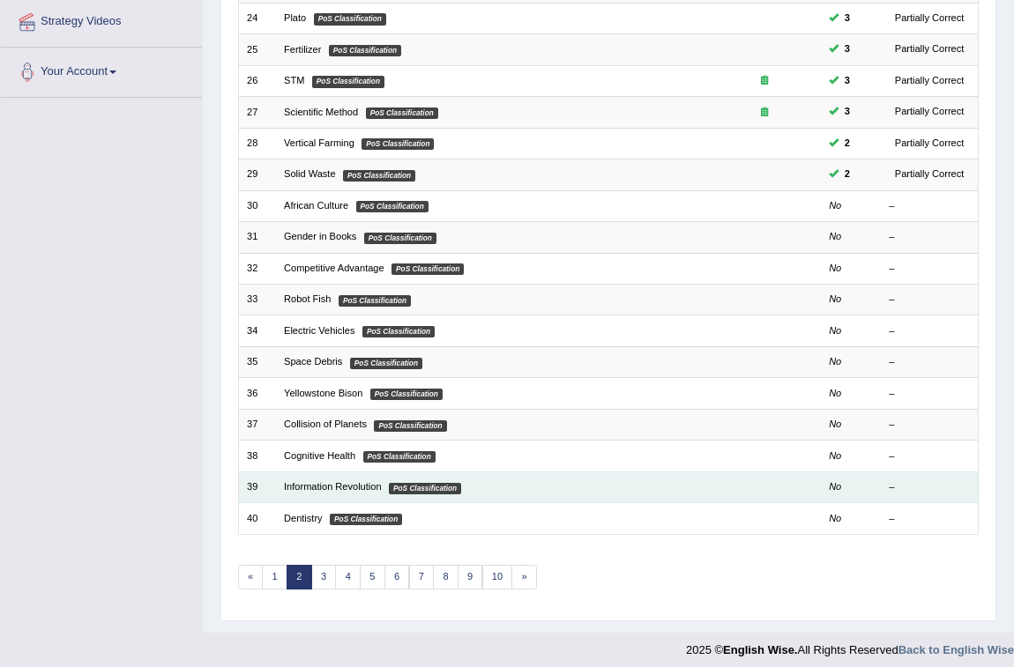
scroll to position [349, 0]
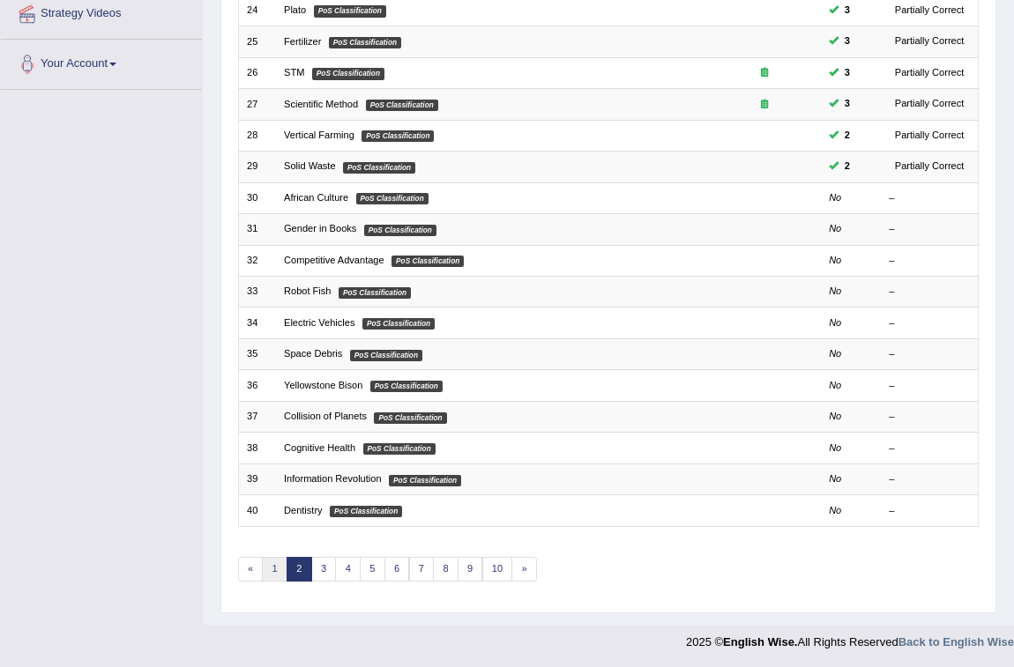
click at [269, 568] on link "1" at bounding box center [275, 569] width 26 height 25
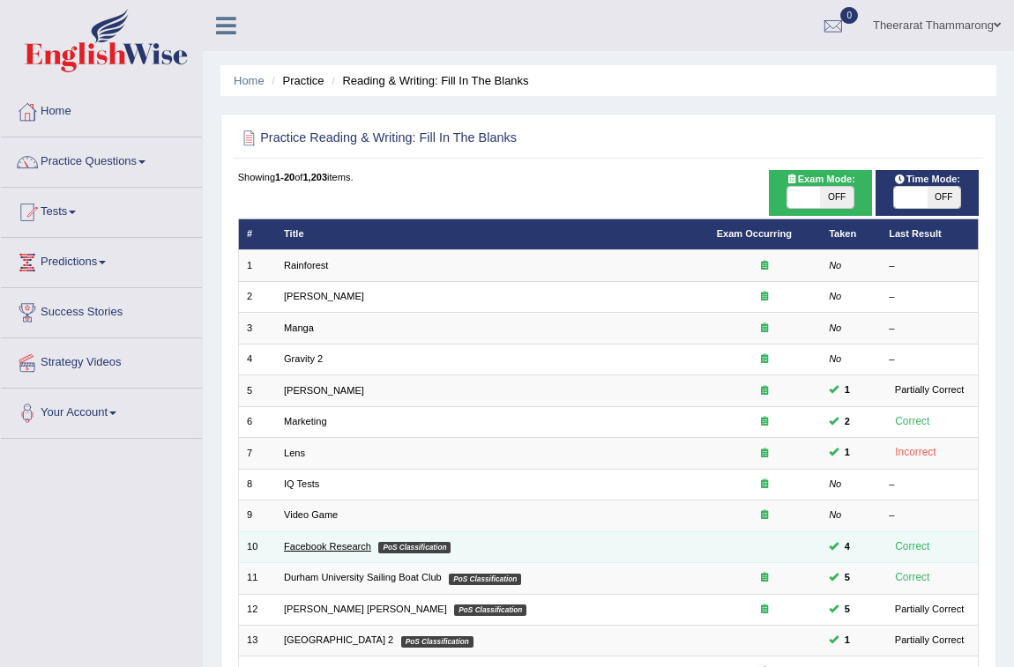
click at [344, 547] on link "Facebook Research" at bounding box center [327, 546] width 87 height 11
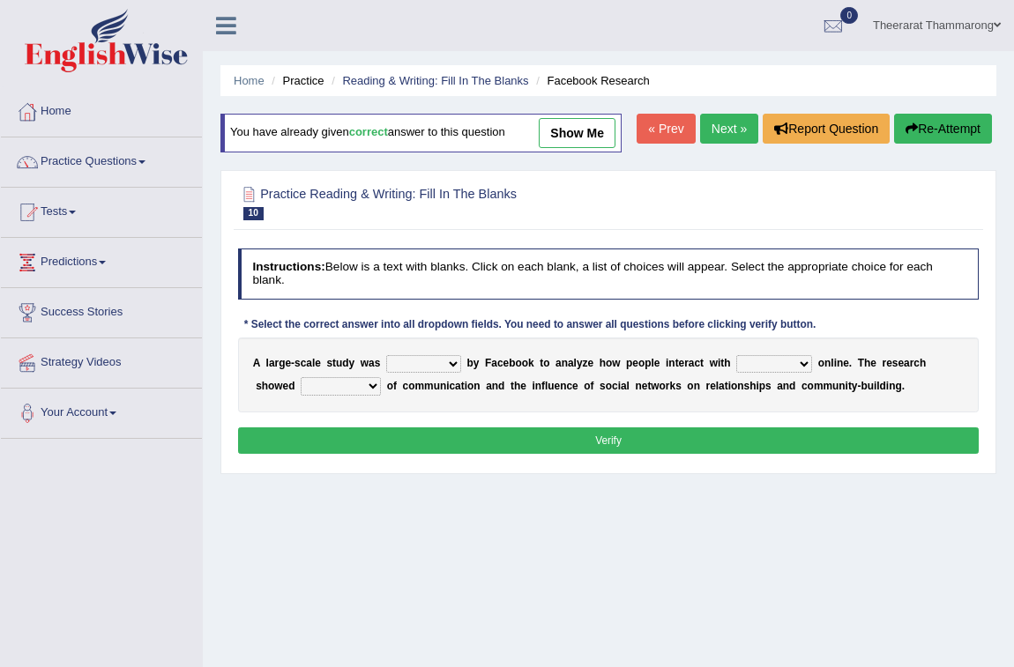
click at [450, 373] on select "surveyed had asked made" at bounding box center [423, 364] width 75 height 18
select select "surveyed"
click at [386, 373] on select "surveyed had asked made" at bounding box center [423, 364] width 75 height 18
click at [368, 395] on select "advantages standards fellowships patterns" at bounding box center [341, 386] width 80 height 18
select select "patterns"
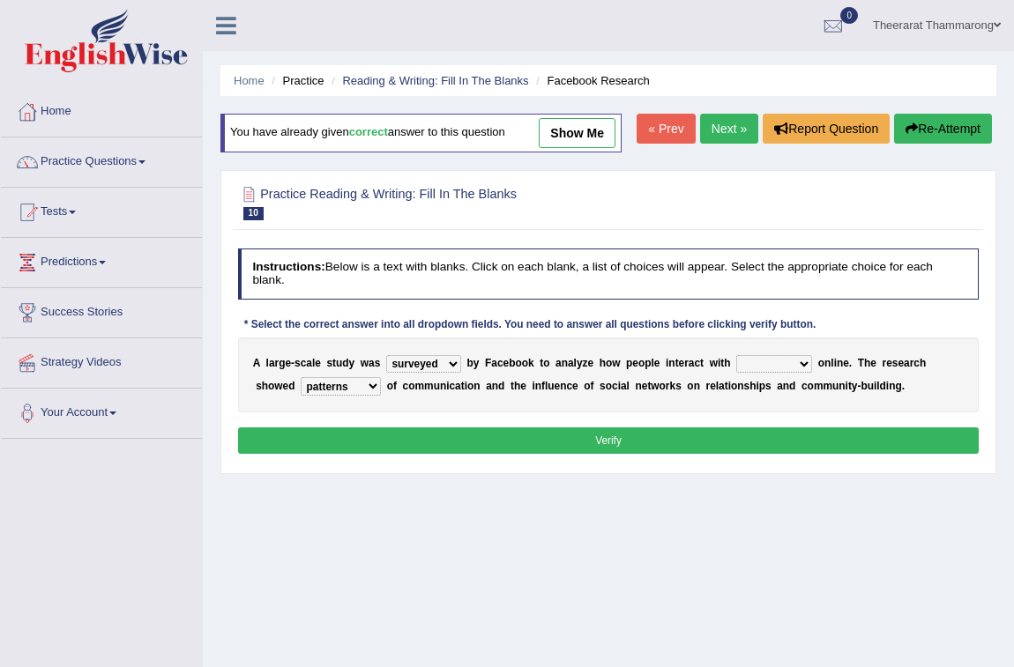
click at [301, 395] on select "advantages standards fellowships patterns" at bounding box center [341, 386] width 80 height 18
click at [780, 373] on select "together all each other another" at bounding box center [774, 364] width 76 height 18
select select "each other"
click at [736, 373] on select "together all each other another" at bounding box center [774, 364] width 76 height 18
click at [725, 453] on button "Verify" at bounding box center [608, 441] width 741 height 26
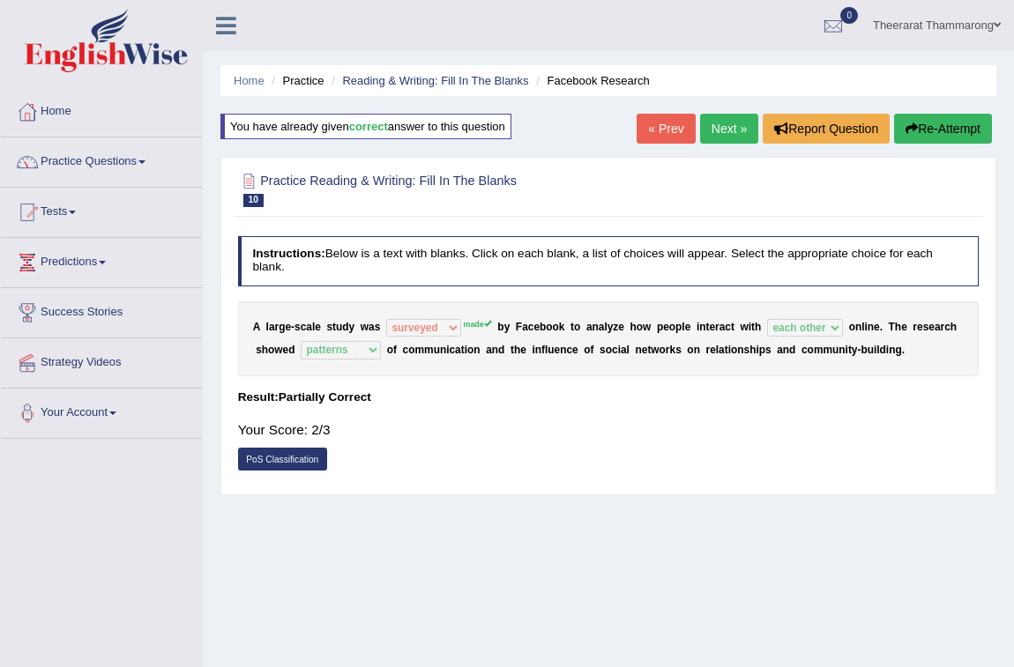
click at [720, 127] on link "Next »" at bounding box center [729, 129] width 58 height 30
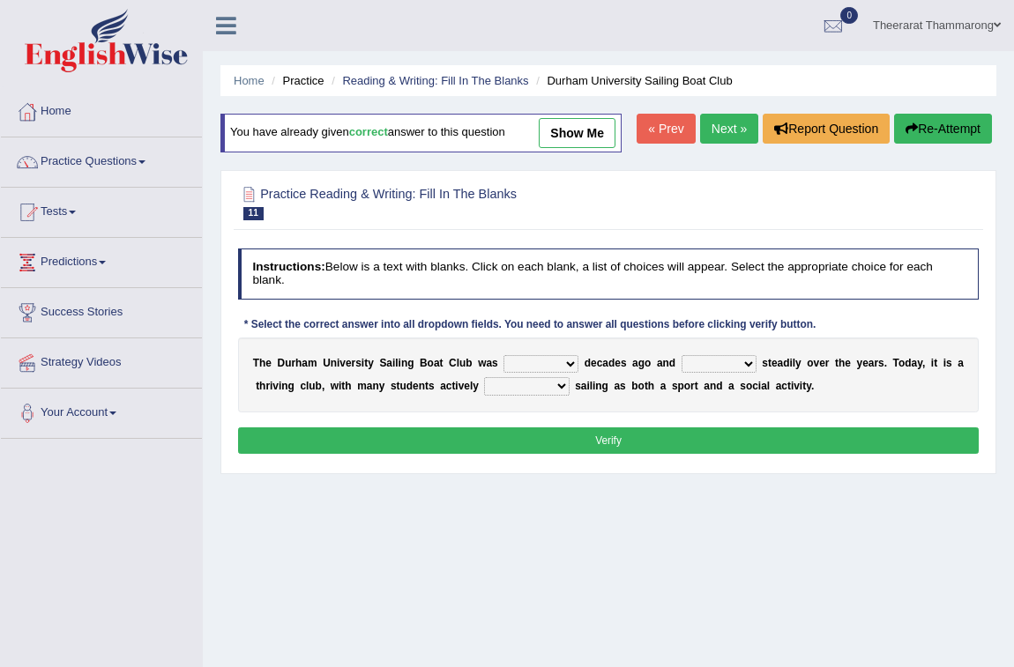
click at [536, 373] on select "found fund founded find" at bounding box center [540, 364] width 75 height 18
click at [431, 451] on div "Instructions: Below is a text with blanks. Click on each blank, a list of choic…" at bounding box center [608, 354] width 748 height 224
click at [564, 373] on select "found fund founded find" at bounding box center [540, 364] width 75 height 18
select select "found"
click at [503, 373] on select "found fund founded find" at bounding box center [540, 364] width 75 height 18
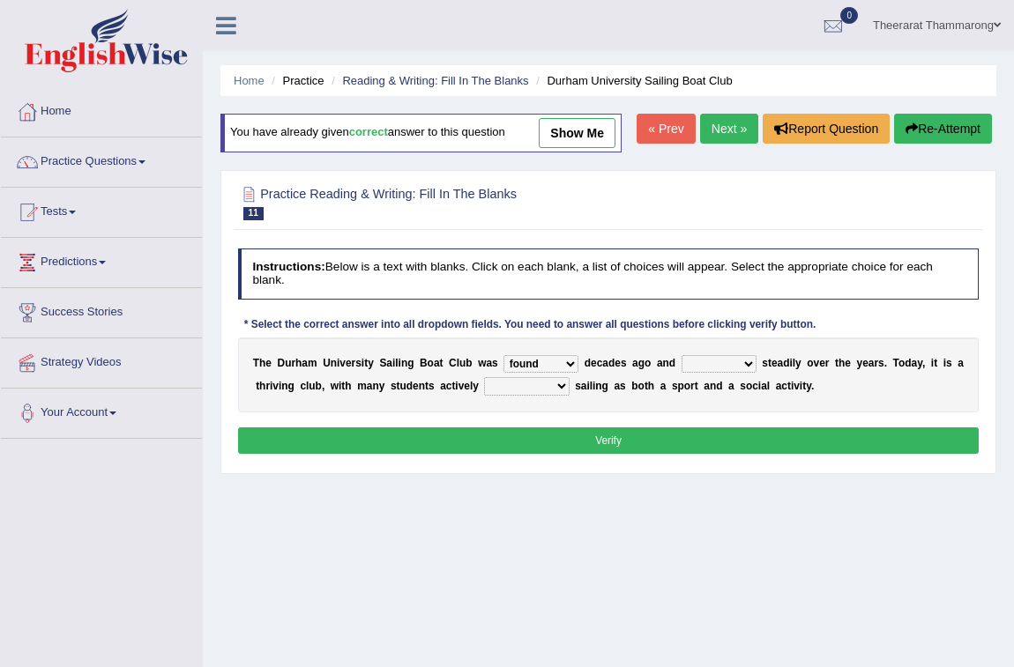
click at [740, 373] on select "grow growing has grown grown" at bounding box center [718, 364] width 75 height 18
select select "growing"
click at [681, 373] on select "grow growing has grown grown" at bounding box center [718, 364] width 75 height 18
click at [558, 395] on select "enjoy enjoyed are enjoying enjoying" at bounding box center [526, 386] width 85 height 18
select select "enjoying"
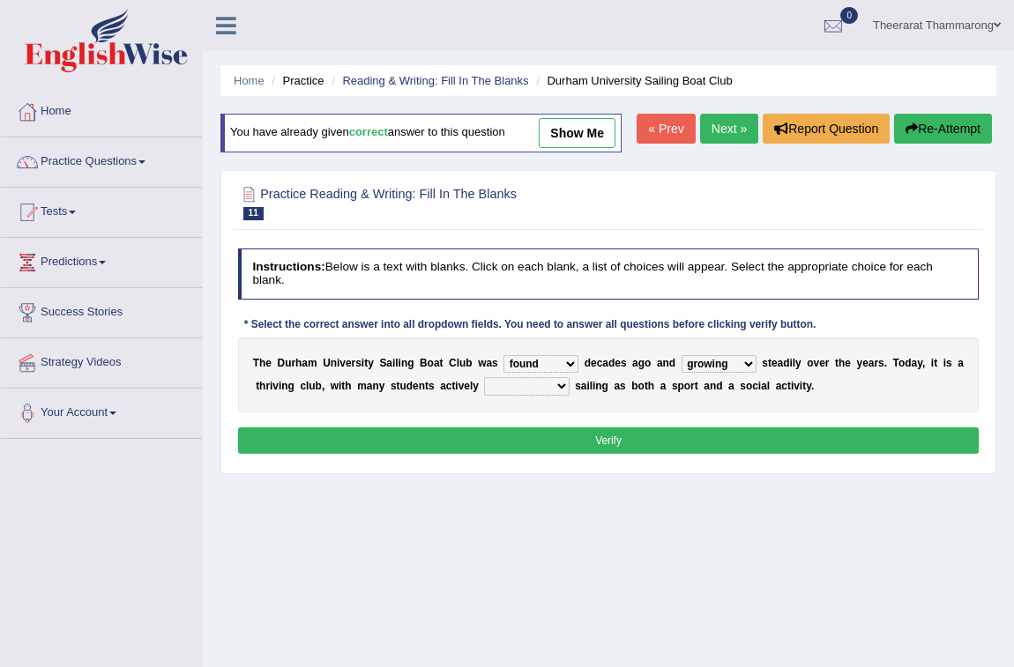
click at [484, 395] on select "enjoy enjoyed are enjoying enjoying" at bounding box center [526, 386] width 85 height 18
click at [535, 453] on button "Verify" at bounding box center [608, 441] width 741 height 26
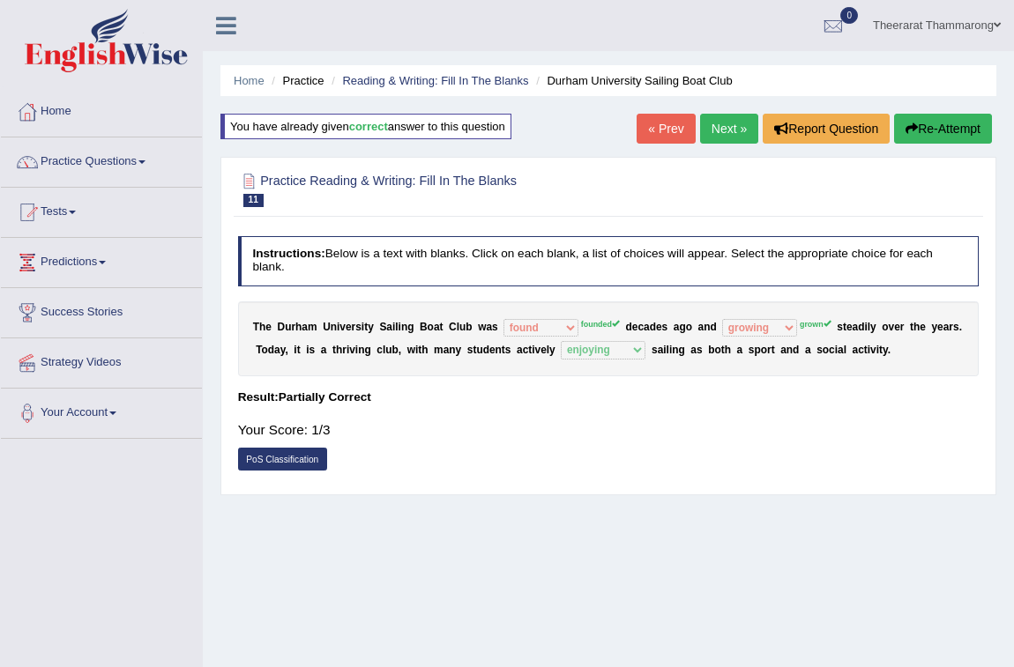
click at [958, 131] on button "Re-Attempt" at bounding box center [943, 129] width 98 height 30
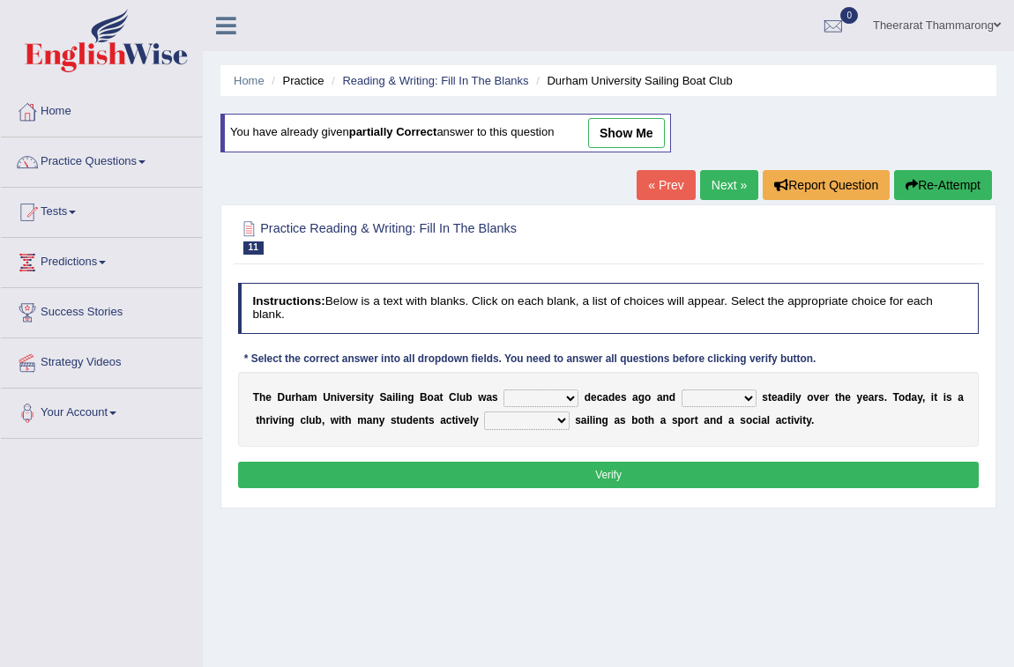
click at [549, 398] on select "found fund founded find" at bounding box center [540, 399] width 75 height 18
select select "founded"
click at [503, 390] on select "found fund founded find" at bounding box center [540, 399] width 75 height 18
click at [736, 398] on select "grow growing has grown grown" at bounding box center [718, 399] width 75 height 18
select select "grown"
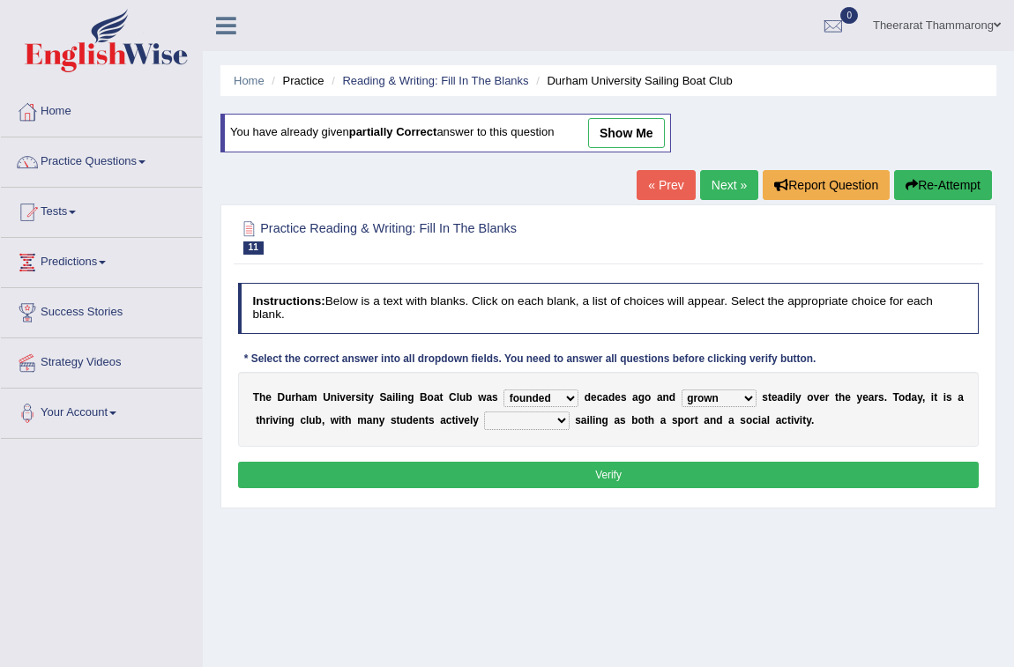
click at [681, 390] on select "grow growing has grown grown" at bounding box center [718, 399] width 75 height 18
click at [514, 420] on select "enjoy enjoyed are enjoying enjoying" at bounding box center [526, 421] width 85 height 18
select select "enjoying"
click at [484, 412] on select "enjoy enjoyed are enjoying enjoying" at bounding box center [526, 421] width 85 height 18
click at [538, 480] on button "Verify" at bounding box center [608, 475] width 741 height 26
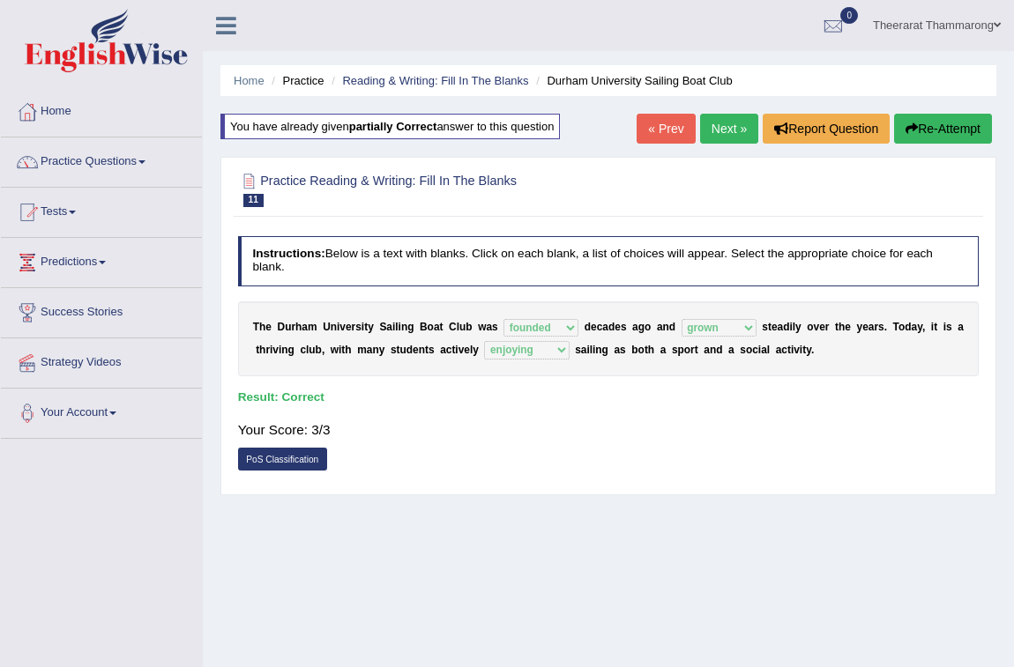
click at [723, 130] on link "Next »" at bounding box center [729, 129] width 58 height 30
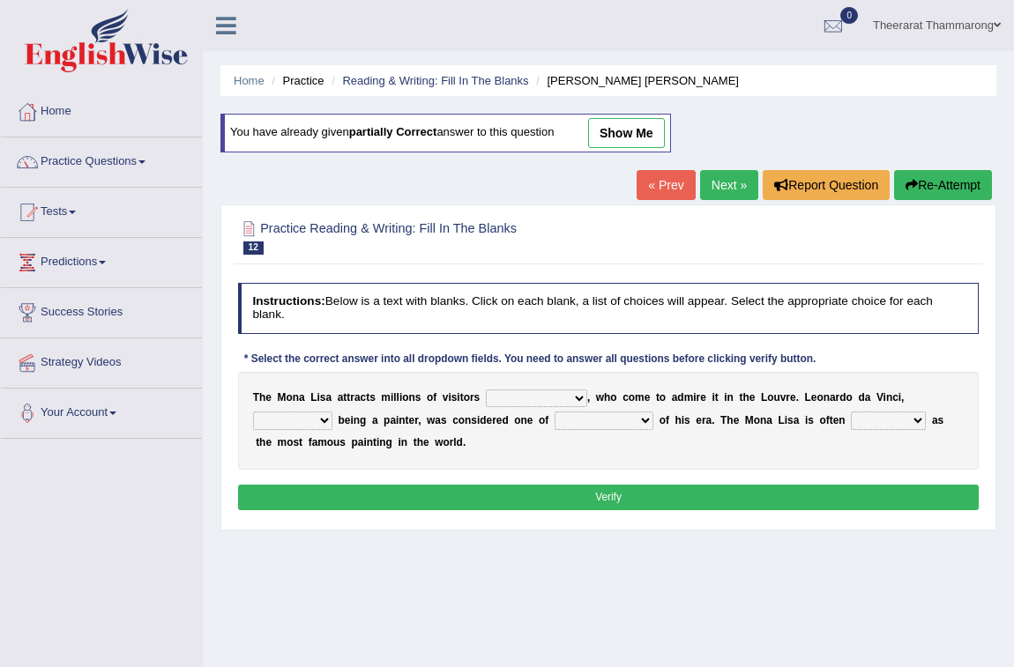
click at [566, 402] on select "around the year the all year all year round per year" at bounding box center [536, 399] width 101 height 18
select select "per year"
click at [486, 390] on select "around the year the all year all year round per year" at bounding box center [536, 399] width 101 height 18
click at [324, 419] on select "rather than as much as as well as as long as" at bounding box center [292, 421] width 79 height 18
select select "as well as"
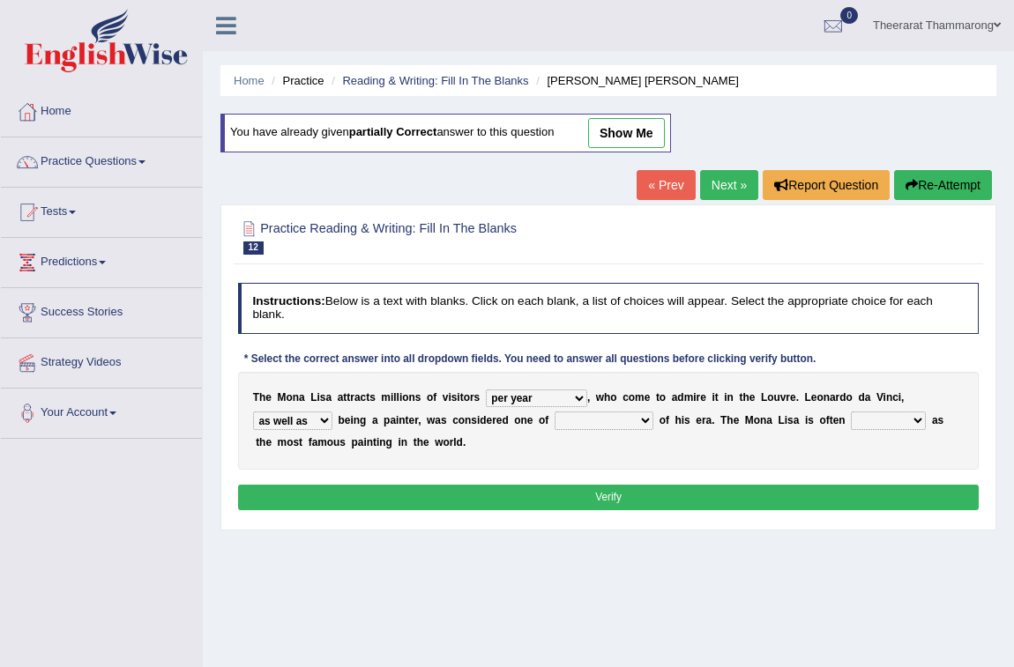
click at [253, 412] on select "rather than as much as as well as as long as" at bounding box center [292, 421] width 79 height 18
click at [632, 417] on select "better artists artist the better artist the best artists" at bounding box center [603, 421] width 99 height 18
select select "better artists"
click at [554, 412] on select "better artists artist the better artist the best artists" at bounding box center [603, 421] width 99 height 18
click at [588, 495] on button "Verify" at bounding box center [608, 498] width 741 height 26
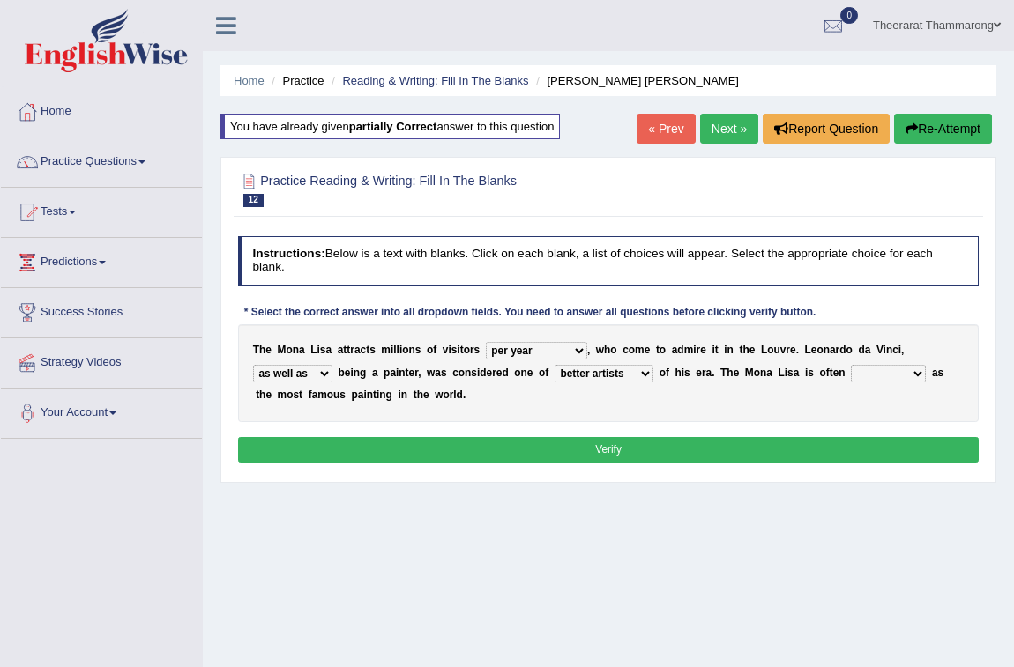
click at [885, 376] on select "classified suggested predicted described" at bounding box center [888, 374] width 75 height 18
select select "suggested"
click at [851, 365] on select "classified suggested predicted described" at bounding box center [888, 374] width 75 height 18
click at [778, 453] on button "Verify" at bounding box center [608, 450] width 741 height 26
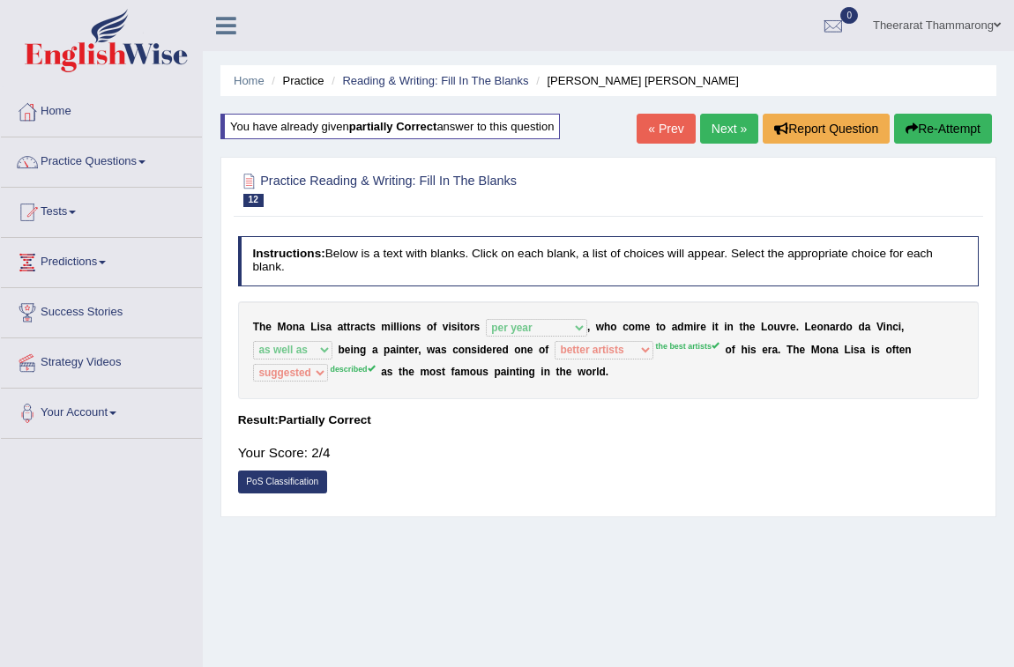
click at [947, 123] on button "Re-Attempt" at bounding box center [943, 129] width 98 height 30
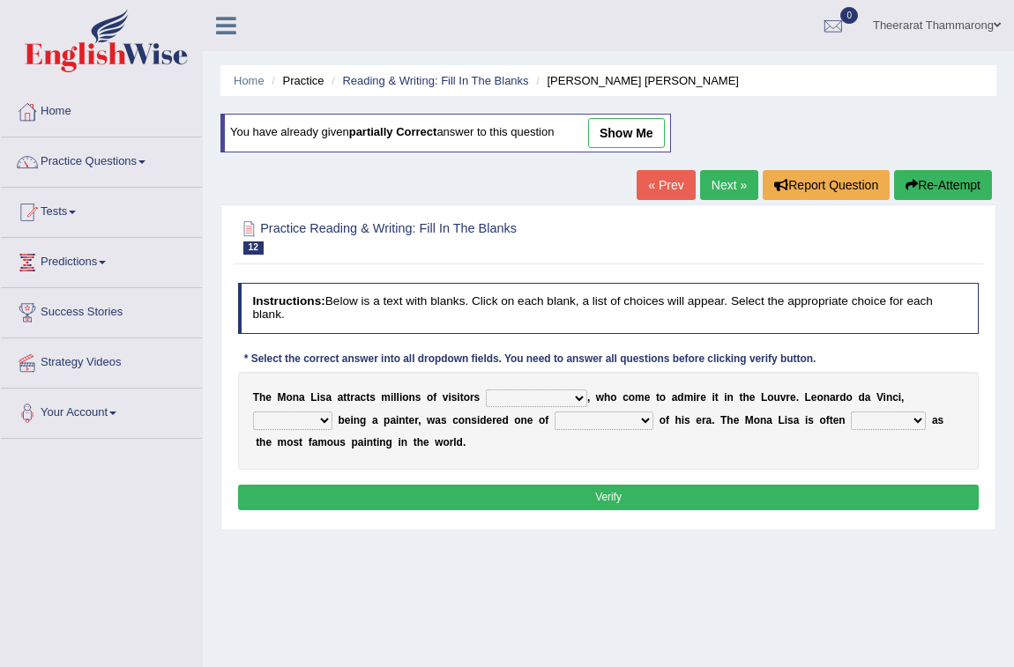
click at [501, 396] on select "around the year the all year all year round per year" at bounding box center [536, 399] width 101 height 18
select select "per year"
click at [486, 390] on select "around the year the all year all year round per year" at bounding box center [536, 399] width 101 height 18
click at [316, 422] on select "rather than as much as as well as as long as" at bounding box center [292, 421] width 79 height 18
select select "as well as"
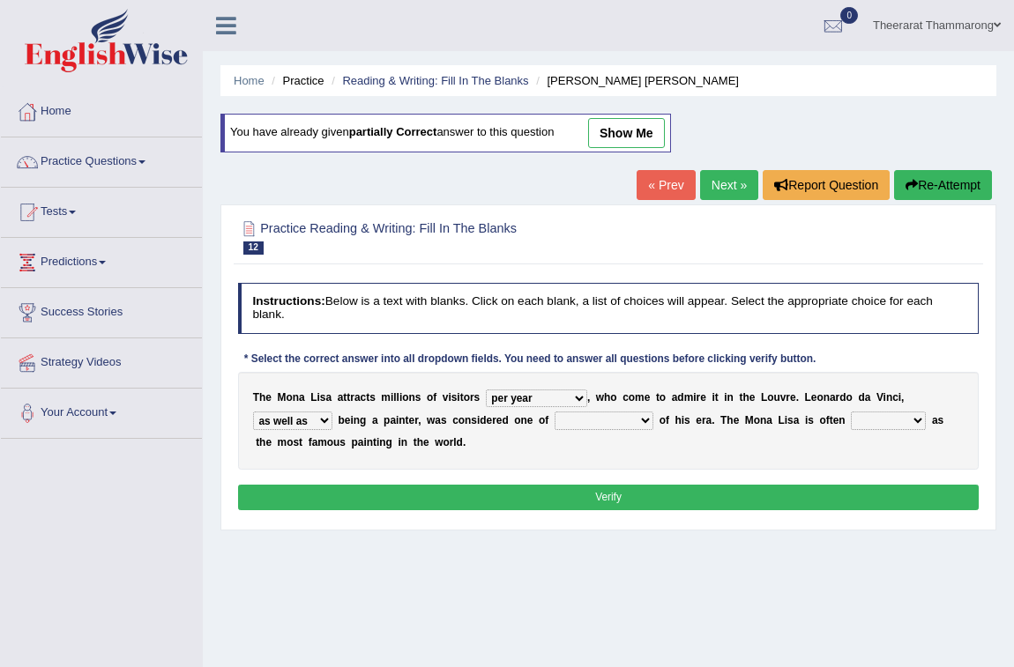
click at [253, 412] on select "rather than as much as as well as as long as" at bounding box center [292, 421] width 79 height 18
click at [620, 419] on select "better artists artist the better artist the best artists" at bounding box center [603, 421] width 99 height 18
select select "the best artists"
click at [554, 412] on select "better artists artist the better artist the best artists" at bounding box center [603, 421] width 99 height 18
click at [914, 419] on select "classified suggested predicted described" at bounding box center [888, 421] width 75 height 18
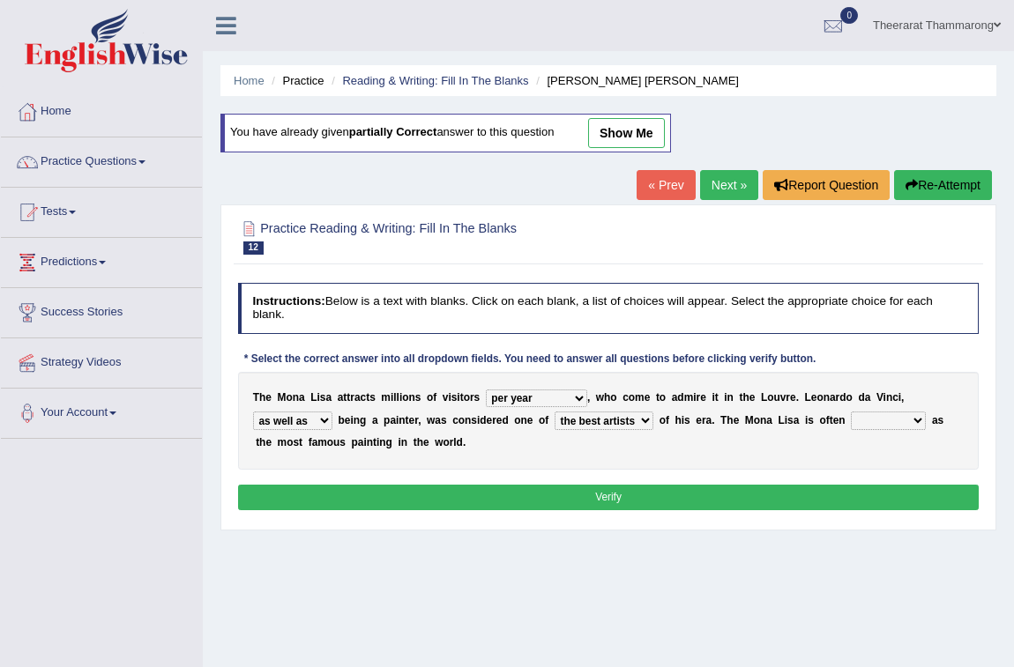
select select "described"
click at [851, 412] on select "classified suggested predicted described" at bounding box center [888, 421] width 75 height 18
click at [761, 500] on button "Verify" at bounding box center [608, 498] width 741 height 26
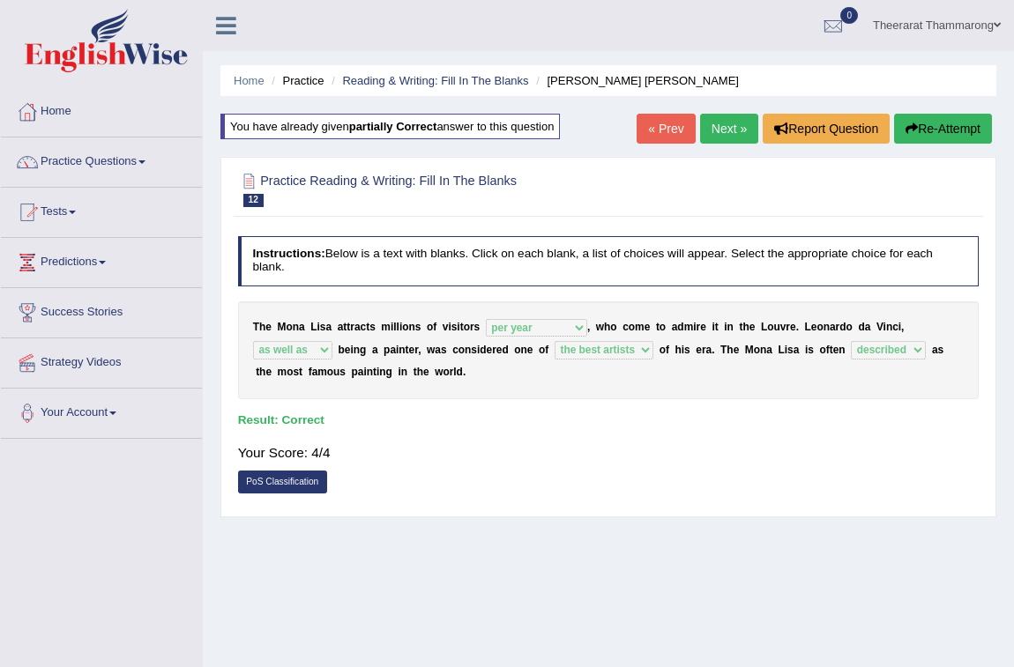
click at [714, 123] on link "Next »" at bounding box center [729, 129] width 58 height 30
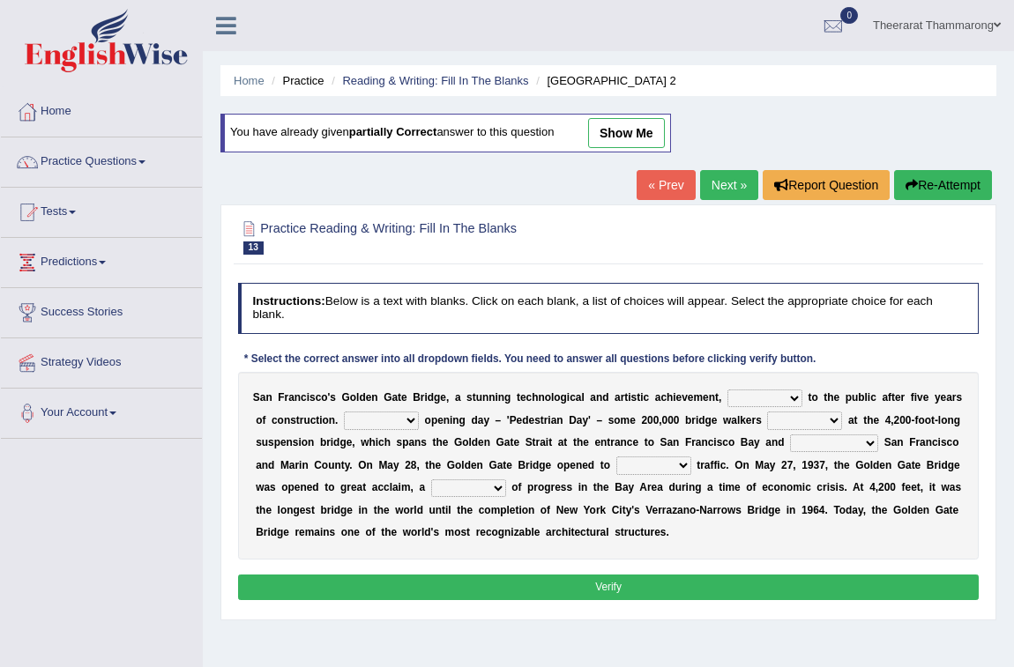
click at [792, 398] on select "opens closes appears equals" at bounding box center [764, 399] width 75 height 18
select select "opens"
click at [727, 390] on select "opens closes appears equals" at bounding box center [764, 399] width 75 height 18
click at [407, 421] on select "On During Since When" at bounding box center [381, 421] width 75 height 18
select select "When"
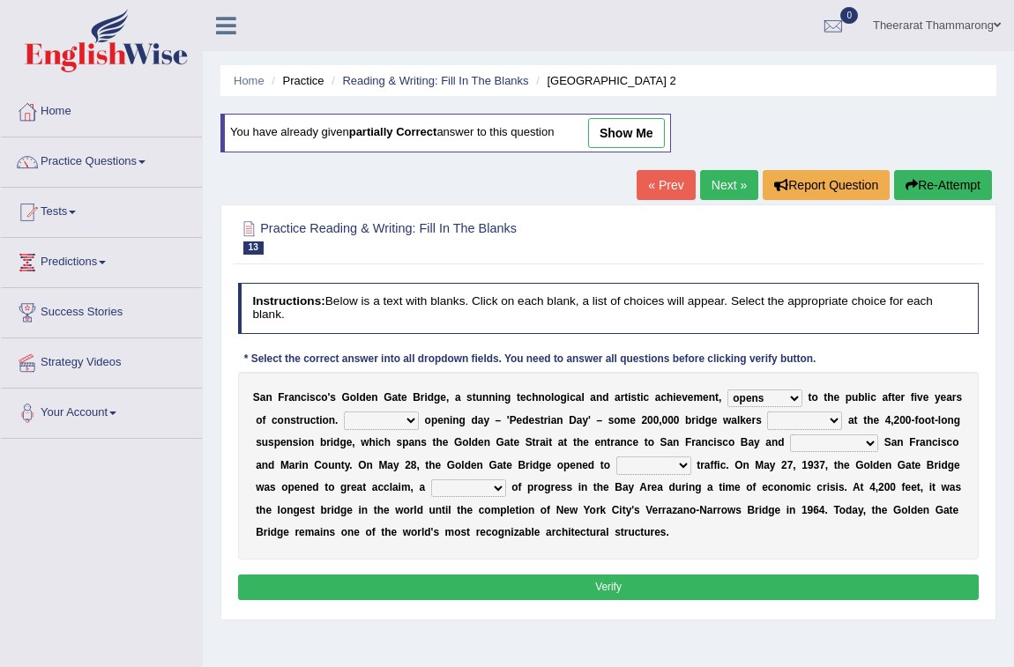
click at [344, 412] on select "On During Since When" at bounding box center [381, 421] width 75 height 18
click at [801, 425] on select "stationed looked marveled laughed" at bounding box center [804, 421] width 75 height 18
select select "stationed"
click at [767, 412] on select "stationed looked marveled laughed" at bounding box center [804, 421] width 75 height 18
click at [837, 444] on select "separates connects channels differentiates" at bounding box center [834, 444] width 88 height 18
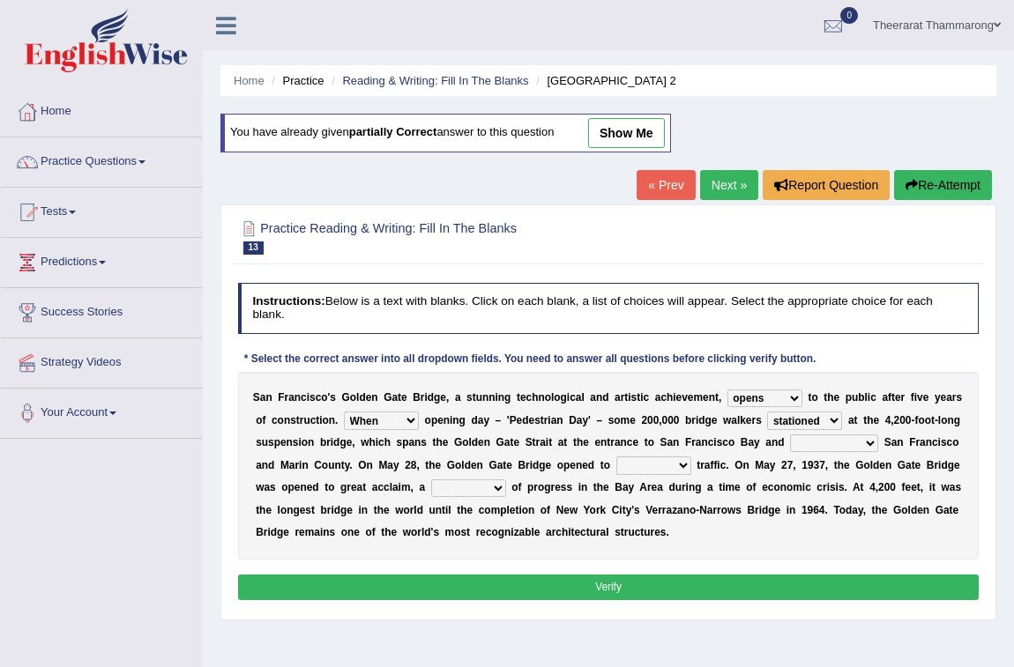
select select "connects"
click at [790, 435] on select "separates connects channels differentiates" at bounding box center [834, 444] width 88 height 18
click at [852, 443] on select "separates connects channels differentiates" at bounding box center [834, 444] width 88 height 18
click at [683, 468] on select "aquatic vehicular airborne watertight" at bounding box center [653, 466] width 75 height 18
select select "vehicular"
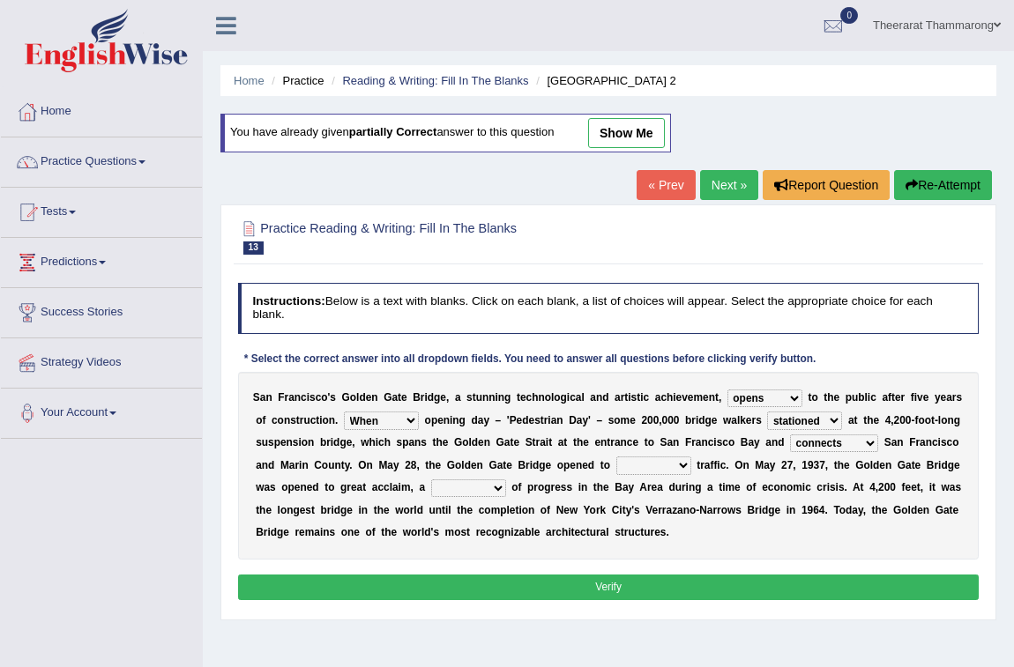
click at [616, 457] on select "aquatic vehicular airborne watertight" at bounding box center [653, 466] width 75 height 18
click at [501, 487] on select "denial symbol technique yield" at bounding box center [468, 489] width 75 height 18
select select "symbol"
click at [431, 480] on select "denial symbol technique yield" at bounding box center [468, 489] width 75 height 18
click at [481, 591] on button "Verify" at bounding box center [608, 588] width 741 height 26
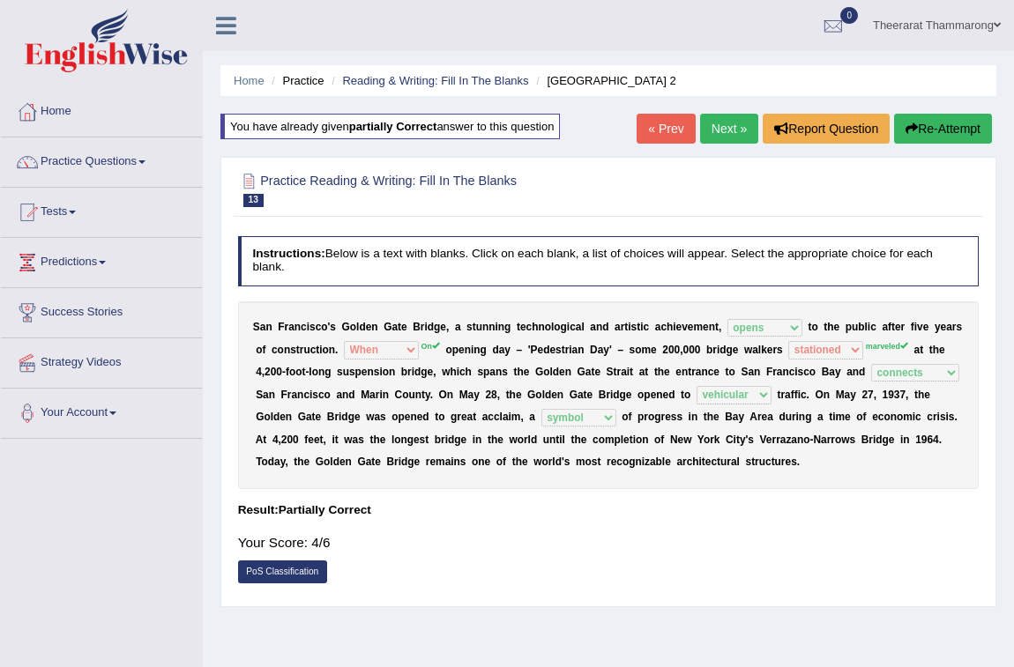
click at [948, 130] on button "Re-Attempt" at bounding box center [943, 129] width 98 height 30
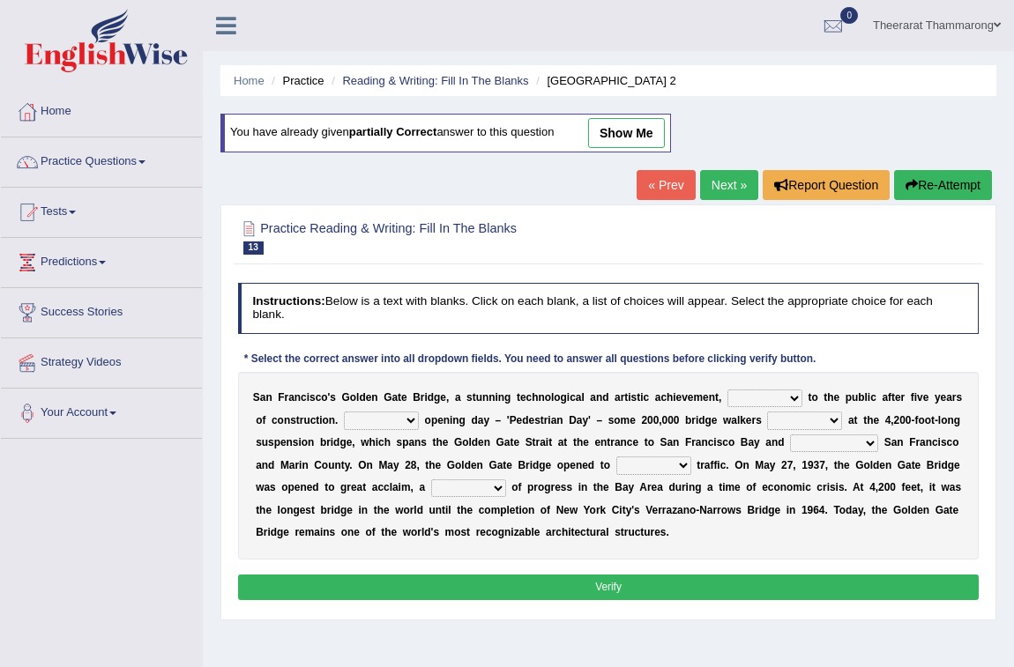
click at [766, 397] on select "opens closes appears equals" at bounding box center [764, 399] width 75 height 18
select select "opens"
click at [727, 390] on select "opens closes appears equals" at bounding box center [764, 399] width 75 height 18
click at [384, 418] on select "On During Since When" at bounding box center [381, 421] width 75 height 18
select select "On"
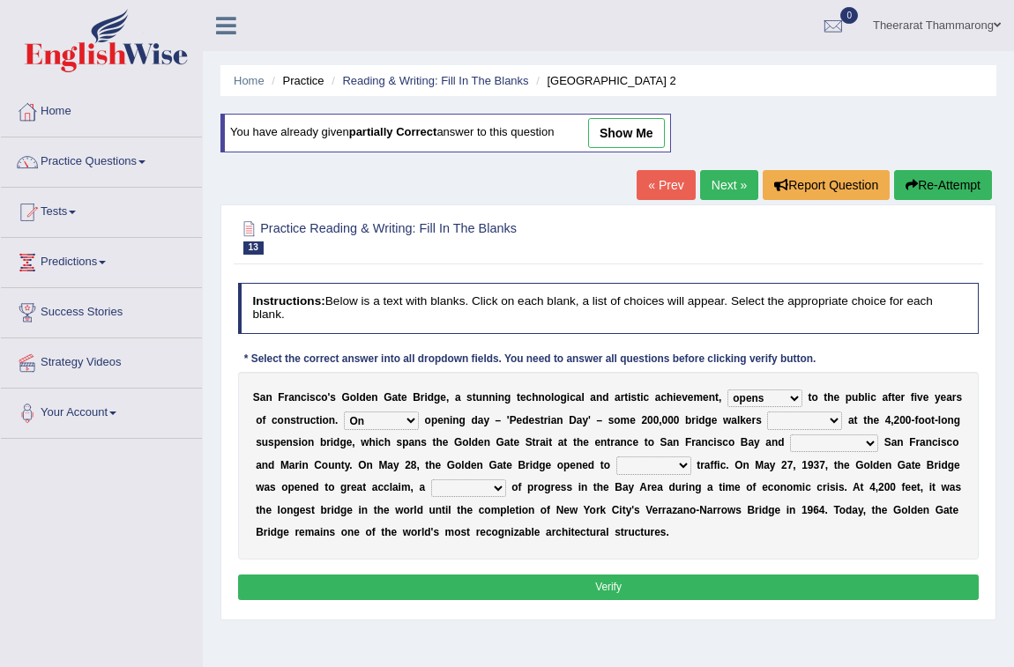
click at [344, 412] on select "On During Since When" at bounding box center [381, 421] width 75 height 18
click at [804, 414] on select "stationed looked marveled laughed" at bounding box center [804, 421] width 75 height 18
select select "marveled"
click at [767, 412] on select "stationed looked marveled laughed" at bounding box center [804, 421] width 75 height 18
click at [831, 441] on select "separates connects channels differentiates" at bounding box center [834, 444] width 88 height 18
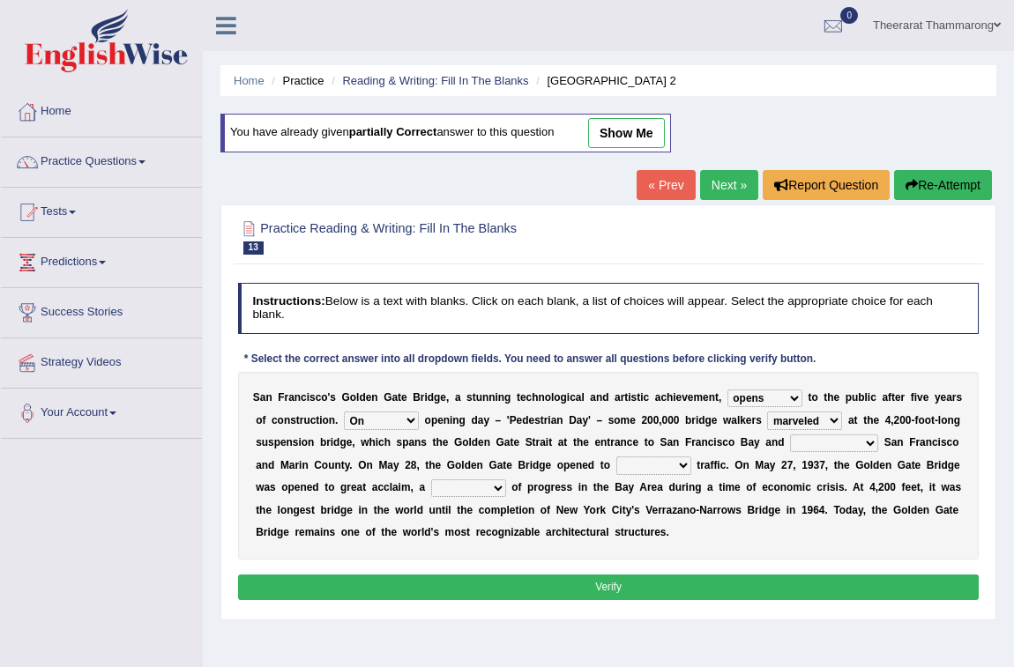
select select "connects"
click at [790, 435] on select "separates connects channels differentiates" at bounding box center [834, 444] width 88 height 18
click at [637, 468] on select "aquatic vehicular airborne watertight" at bounding box center [653, 466] width 75 height 18
select select "vehicular"
click at [616, 457] on select "aquatic vehicular airborne watertight" at bounding box center [653, 466] width 75 height 18
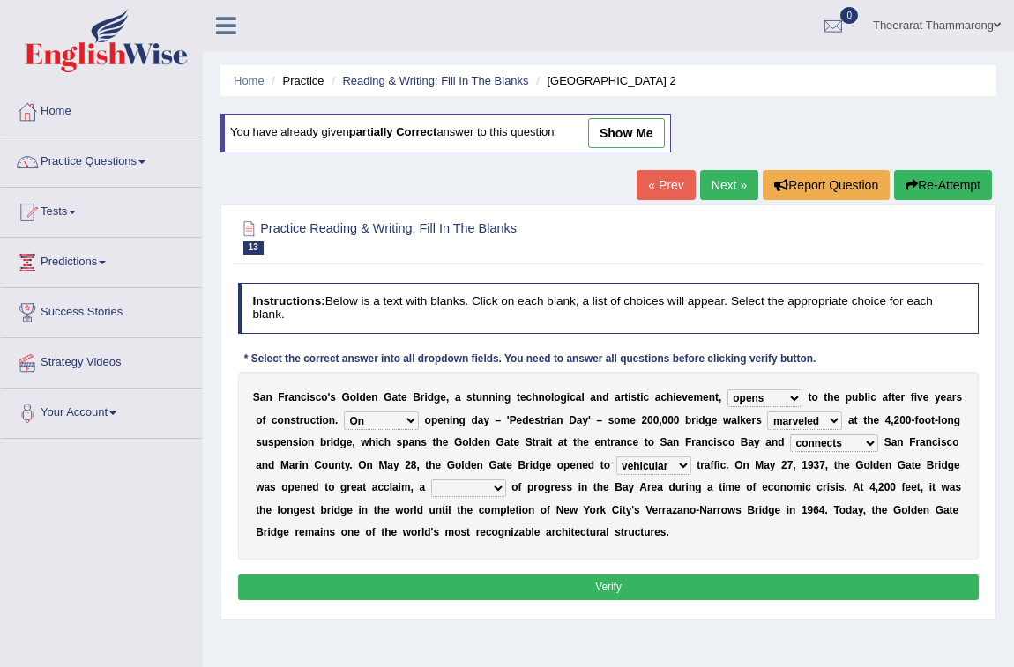
click at [486, 491] on select "denial symbol technique yield" at bounding box center [468, 489] width 75 height 18
select select "symbol"
click at [431, 480] on select "denial symbol technique yield" at bounding box center [468, 489] width 75 height 18
click at [582, 585] on button "Verify" at bounding box center [608, 588] width 741 height 26
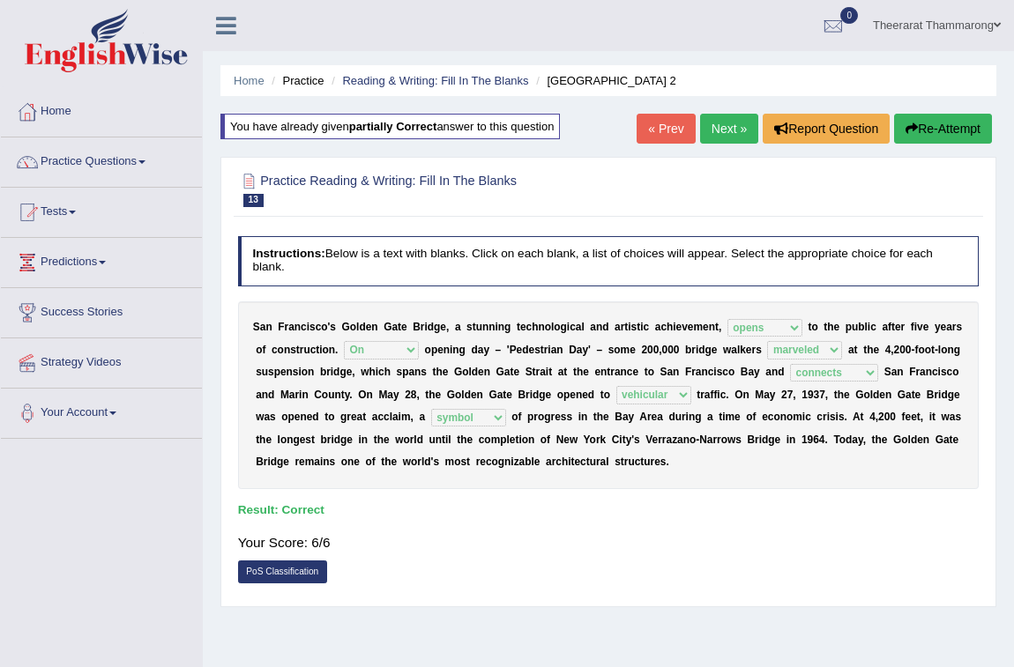
click at [744, 130] on link "Next »" at bounding box center [729, 129] width 58 height 30
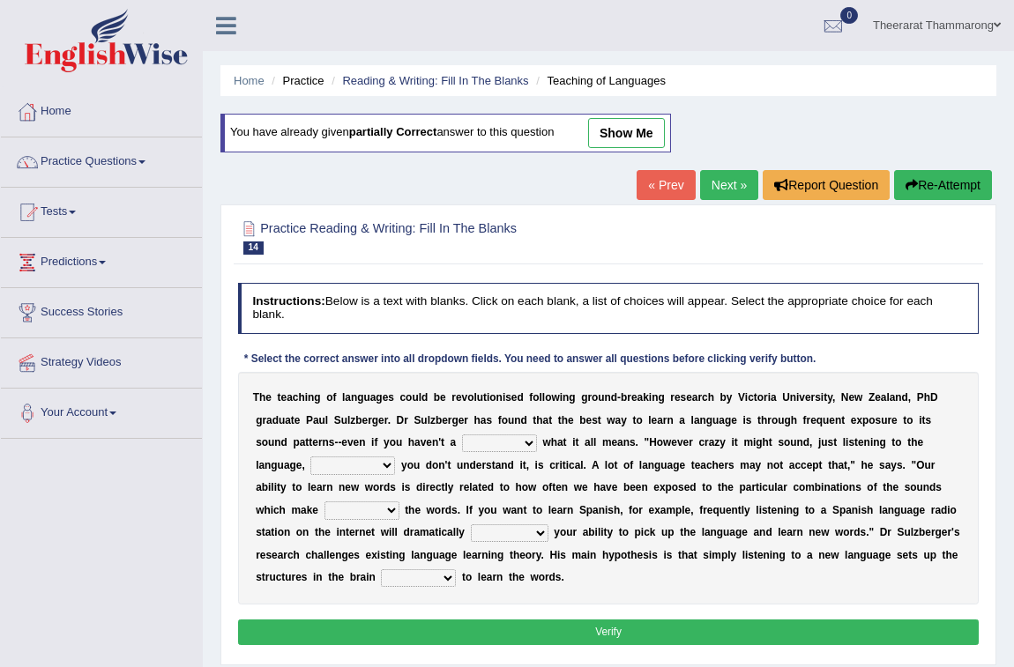
click at [515, 444] on select "dew claw clue due" at bounding box center [499, 444] width 75 height 18
select select "due"
click at [462, 435] on select "dew claw clue due" at bounding box center [499, 444] width 75 height 18
click at [366, 462] on select "but also all together even though if so" at bounding box center [352, 466] width 85 height 18
select select "even though"
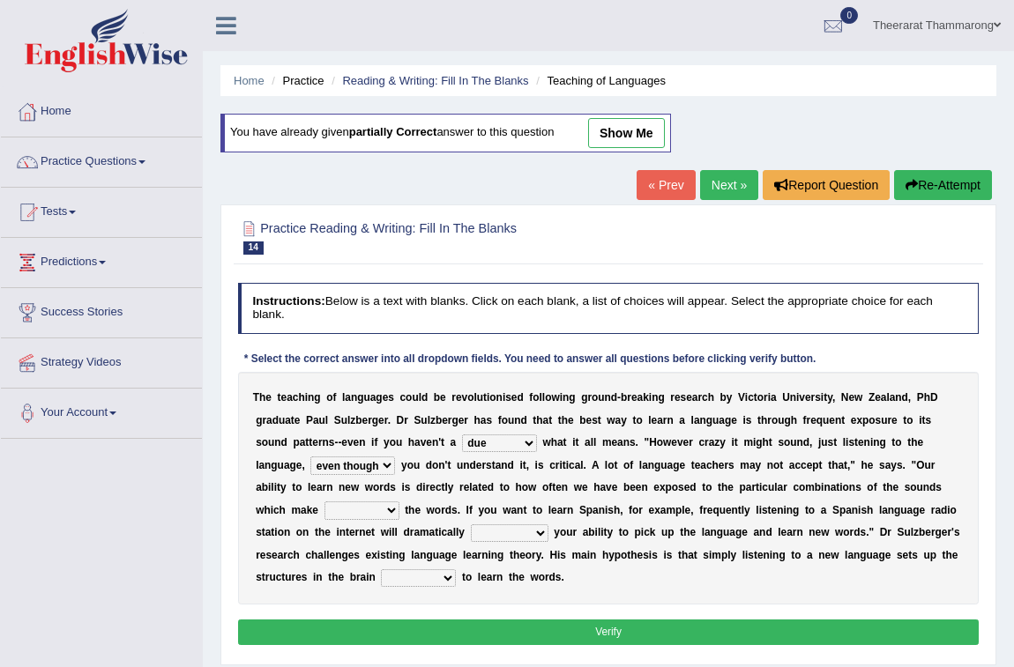
click at [310, 457] on select "but also all together even though if so" at bounding box center [352, 466] width 85 height 18
click at [375, 512] on select "down up of on" at bounding box center [361, 511] width 75 height 18
select select "up"
click at [324, 502] on select "down up of on" at bounding box center [361, 511] width 75 height 18
click at [494, 538] on select "evaluate exaggerate describe boost" at bounding box center [510, 534] width 78 height 18
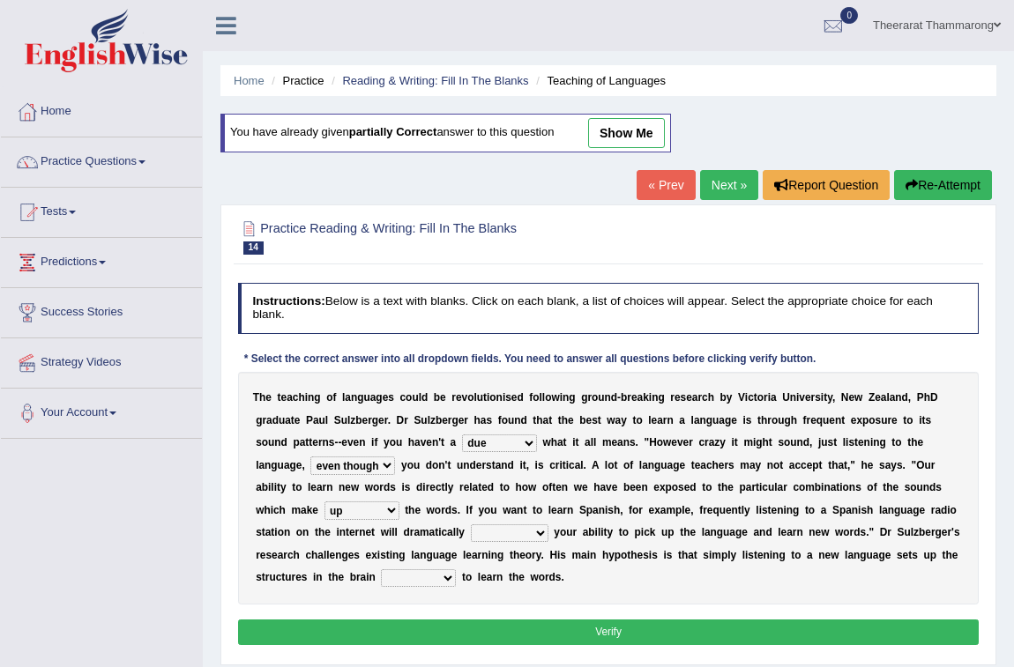
select select "boost"
click at [471, 525] on select "evaluate exaggerate describe boost" at bounding box center [510, 534] width 78 height 18
click at [435, 577] on select "requiring required directed to require" at bounding box center [418, 578] width 75 height 18
select select "directed"
click at [381, 569] on select "requiring required directed to require" at bounding box center [418, 578] width 75 height 18
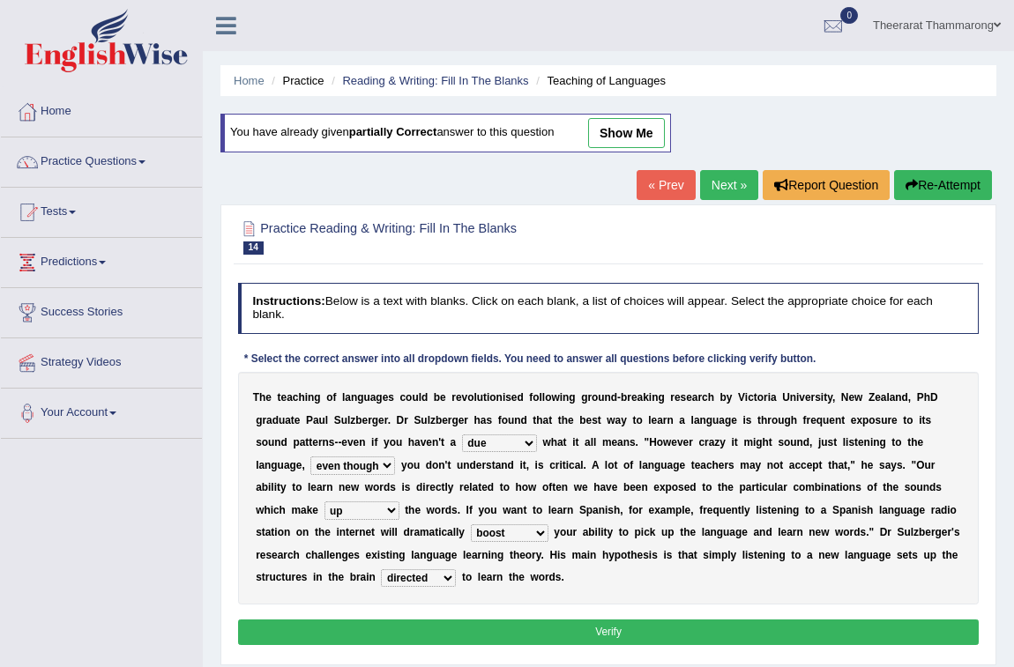
click at [456, 635] on button "Verify" at bounding box center [608, 633] width 741 height 26
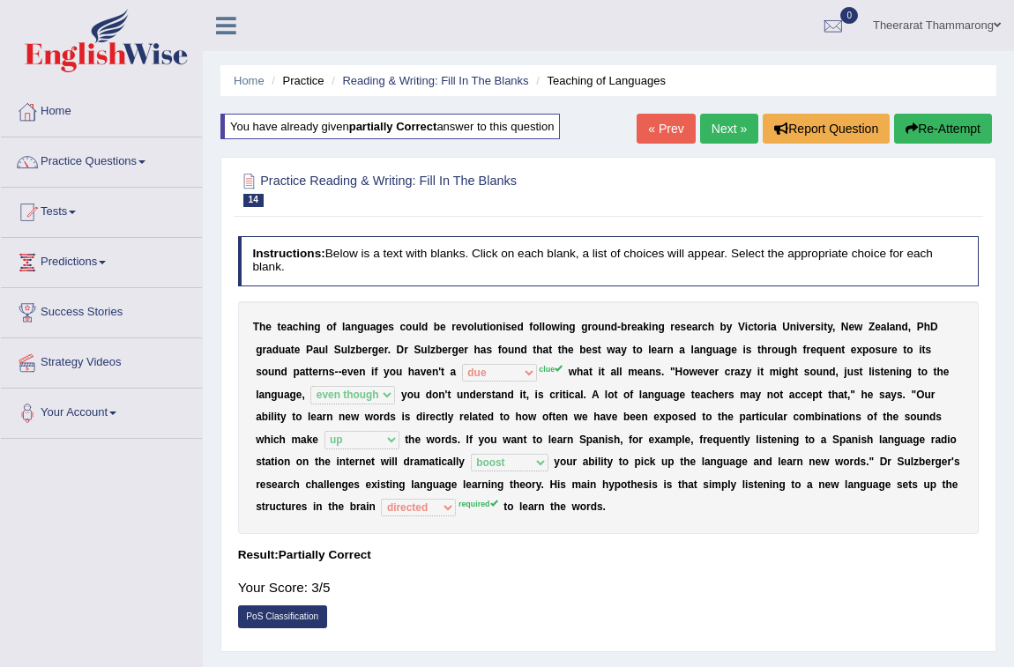
click at [710, 125] on link "Next »" at bounding box center [729, 129] width 58 height 30
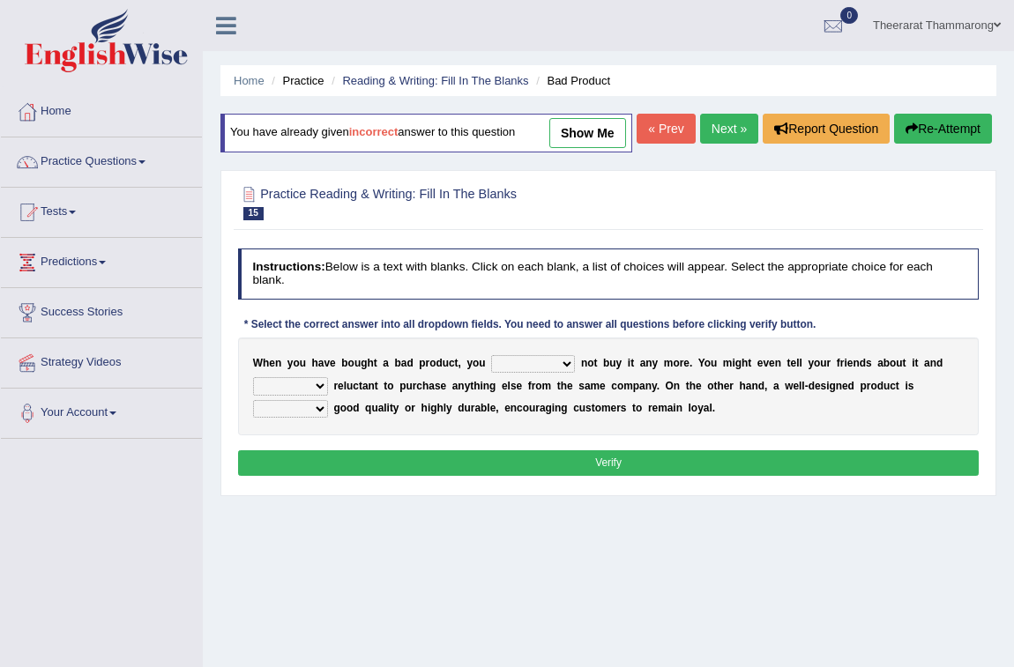
click at [545, 373] on select "would have should have should" at bounding box center [533, 364] width 84 height 18
select select "have"
click at [491, 373] on select "would have should have should" at bounding box center [533, 364] width 84 height 18
click at [520, 373] on select "would have should have should" at bounding box center [533, 364] width 84 height 18
click at [519, 539] on div "Home Practice Reading & Writing: Fill In The Blanks Bad Product You have alread…" at bounding box center [608, 441] width 811 height 882
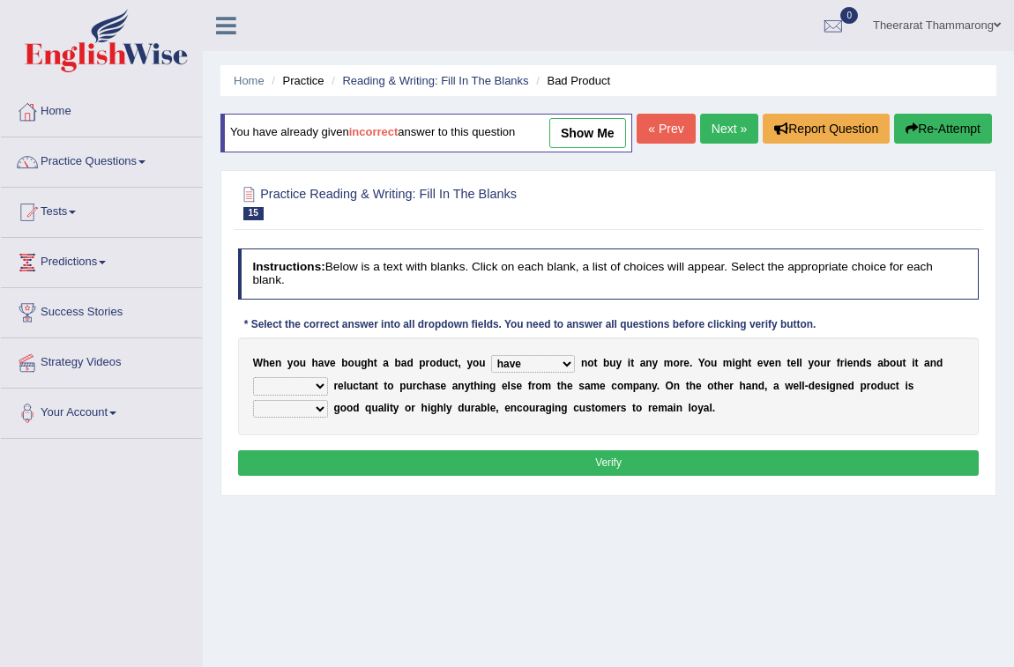
click at [317, 395] on select "is are be being" at bounding box center [290, 386] width 75 height 18
select select "being"
click at [253, 395] on select "is are be being" at bounding box center [290, 386] width 75 height 18
click at [313, 418] on select "both also neither either" at bounding box center [290, 409] width 75 height 18
select select "either"
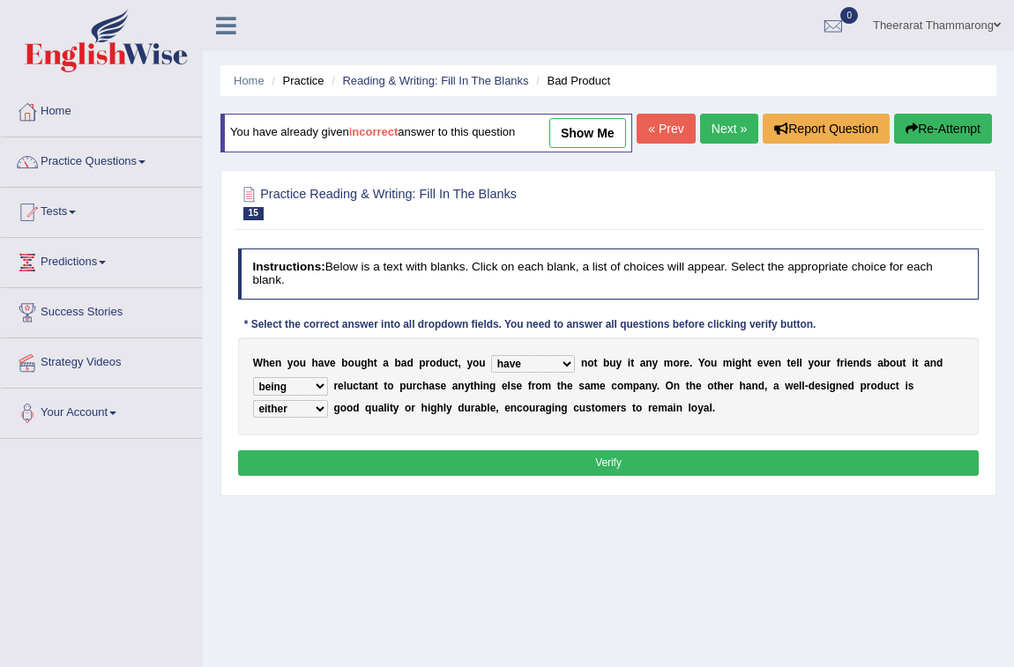
click at [253, 418] on select "both also neither either" at bounding box center [290, 409] width 75 height 18
click at [330, 476] on button "Verify" at bounding box center [608, 463] width 741 height 26
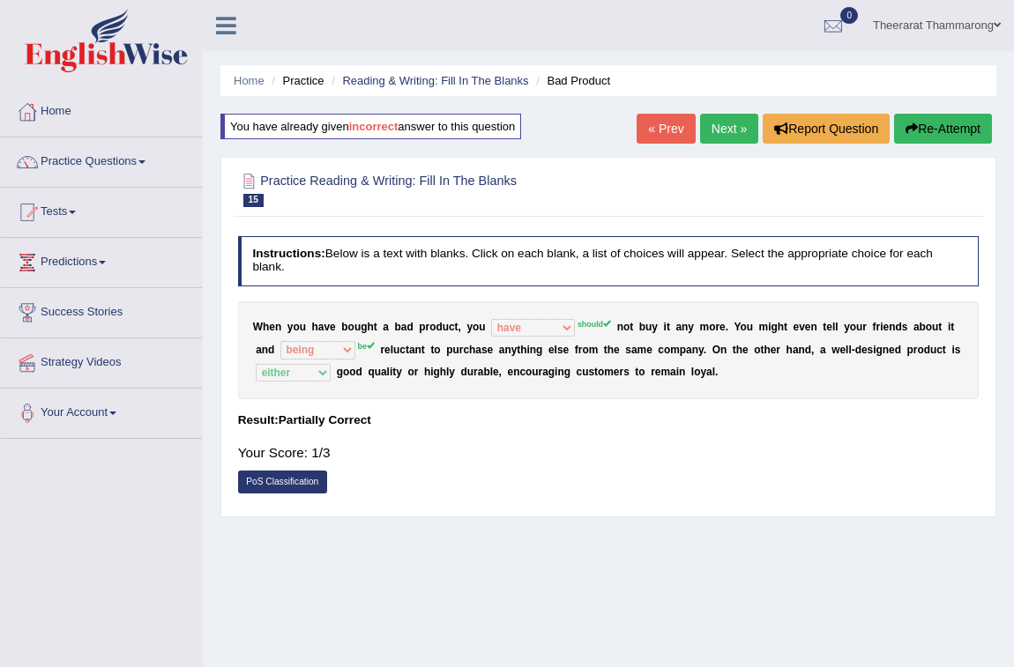
click at [948, 119] on button "Re-Attempt" at bounding box center [943, 129] width 98 height 30
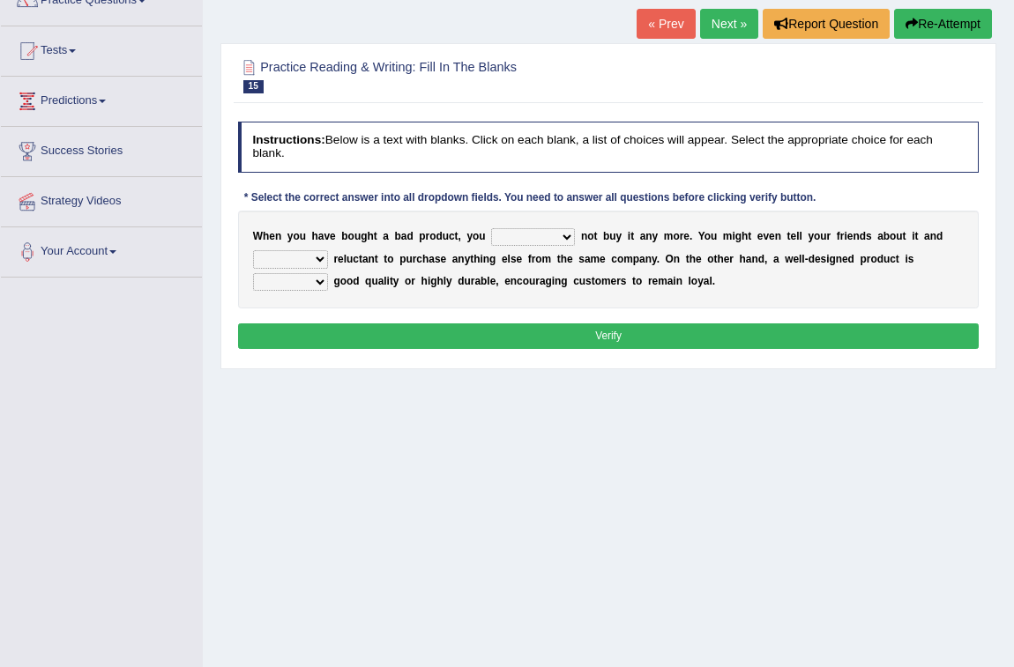
scroll to position [164, 0]
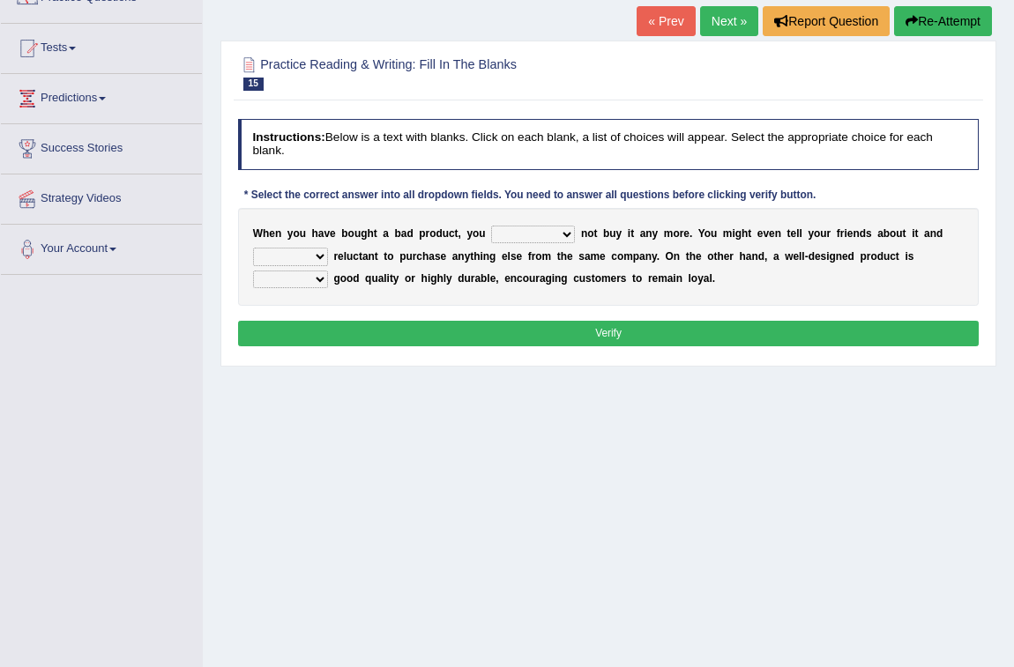
click at [544, 238] on select "would have should have should" at bounding box center [533, 235] width 84 height 18
select select "should"
click at [491, 226] on select "would have should have should" at bounding box center [533, 235] width 84 height 18
click at [288, 250] on select "is are be being" at bounding box center [290, 257] width 75 height 18
select select "be"
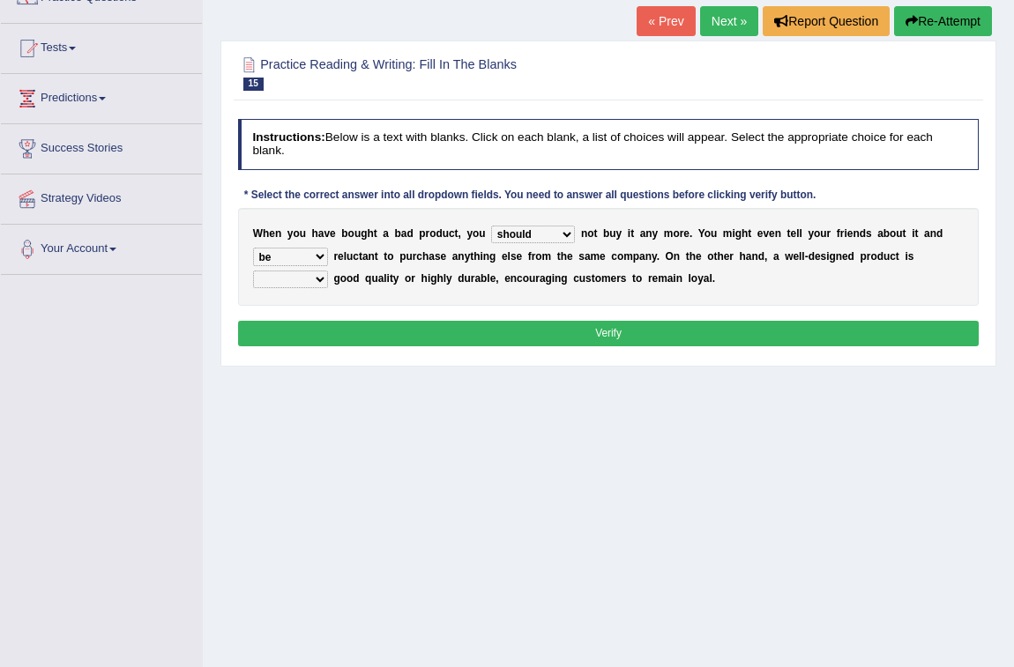
click at [253, 248] on select "is are be being" at bounding box center [290, 257] width 75 height 18
click at [316, 273] on select "both also neither either" at bounding box center [290, 280] width 75 height 18
select select "either"
click at [253, 271] on select "both also neither either" at bounding box center [290, 280] width 75 height 18
click at [592, 332] on button "Verify" at bounding box center [608, 334] width 741 height 26
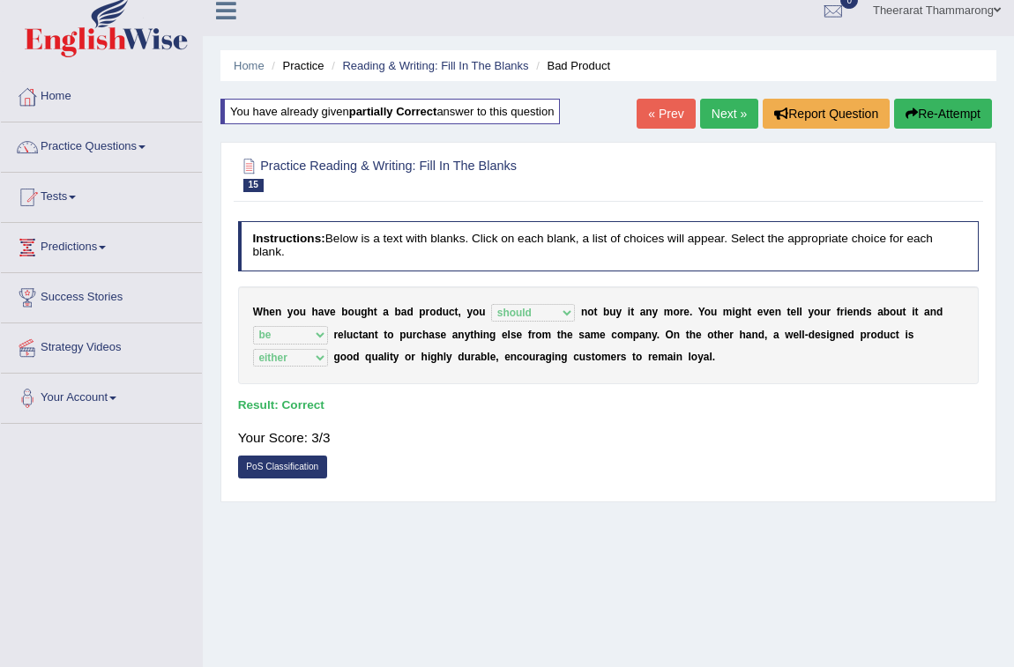
scroll to position [0, 0]
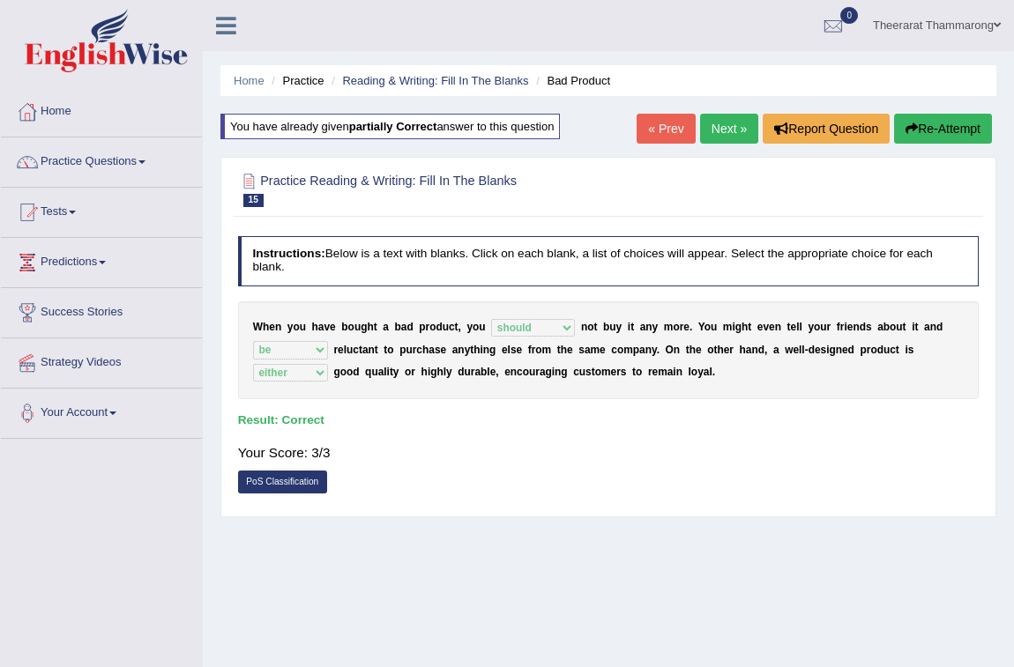
click at [719, 123] on link "Next »" at bounding box center [729, 129] width 58 height 30
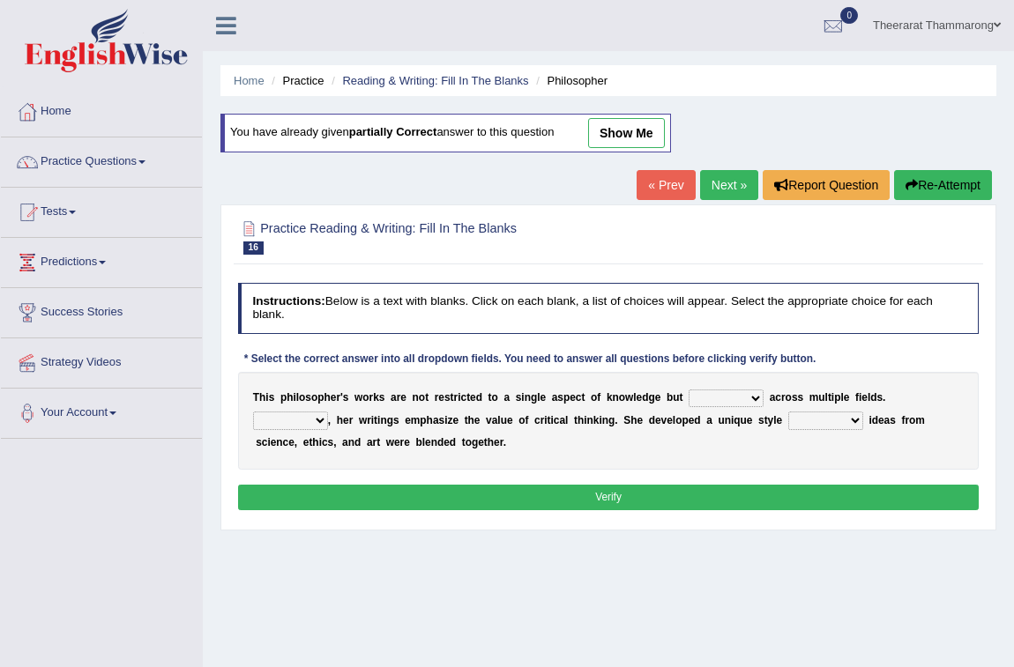
click at [753, 402] on select "constrain contain assemble extend" at bounding box center [725, 399] width 75 height 18
select select "contain"
click at [688, 390] on select "constrain contain assemble extend" at bounding box center [725, 399] width 75 height 18
click at [293, 420] on select "Rather So Moreover Likely" at bounding box center [290, 421] width 75 height 18
select select "Moreover"
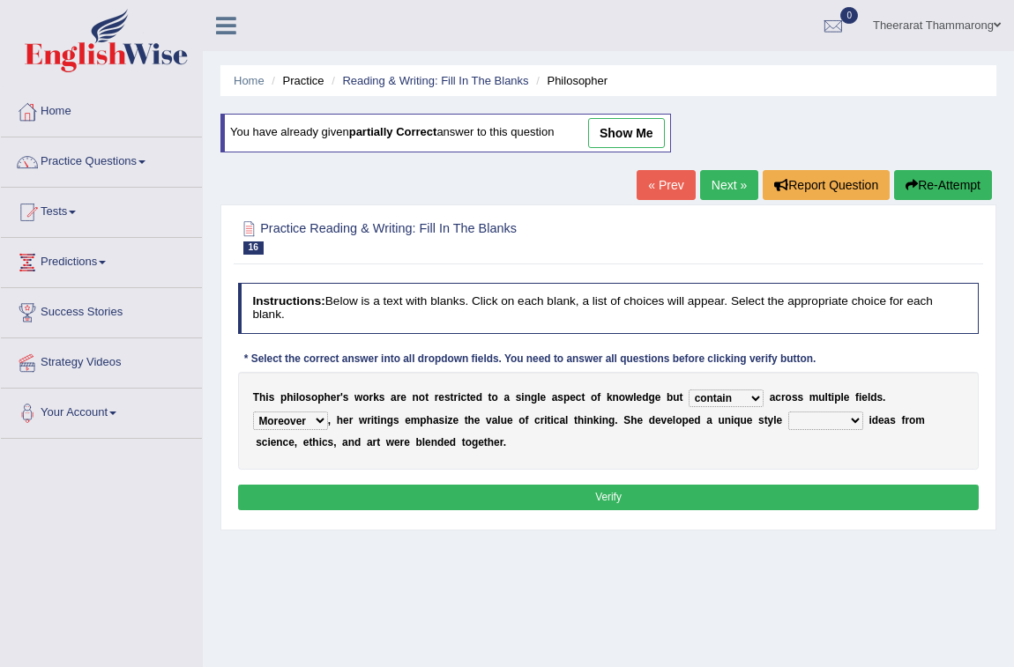
click at [253, 412] on select "Rather So Moreover Likely" at bounding box center [290, 421] width 75 height 18
click at [848, 419] on select "in that that which in which" at bounding box center [825, 421] width 75 height 18
select select "which"
click at [788, 412] on select "in that that which in which" at bounding box center [825, 421] width 75 height 18
click at [667, 501] on button "Verify" at bounding box center [608, 498] width 741 height 26
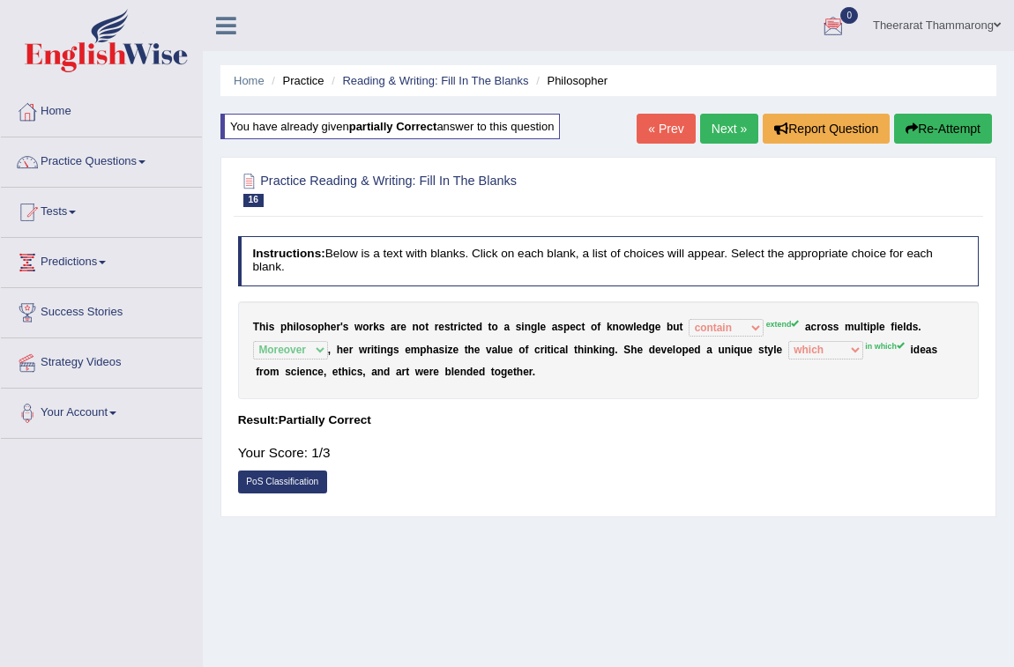
drag, startPoint x: 968, startPoint y: 121, endPoint x: 956, endPoint y: 145, distance: 26.4
click at [965, 124] on button "Re-Attempt" at bounding box center [943, 129] width 98 height 30
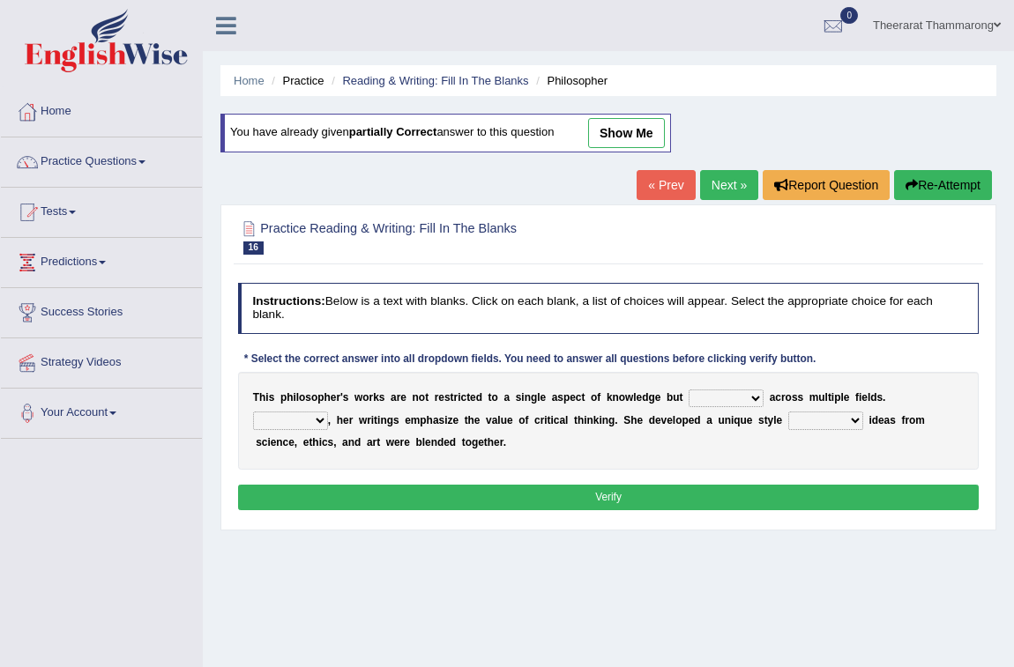
click at [750, 397] on select "constrain contain assemble extend" at bounding box center [725, 399] width 75 height 18
select select "extend"
click at [688, 390] on select "constrain contain assemble extend" at bounding box center [725, 399] width 75 height 18
click at [321, 425] on select "Rather So Moreover Likely" at bounding box center [290, 421] width 75 height 18
select select "Moreover"
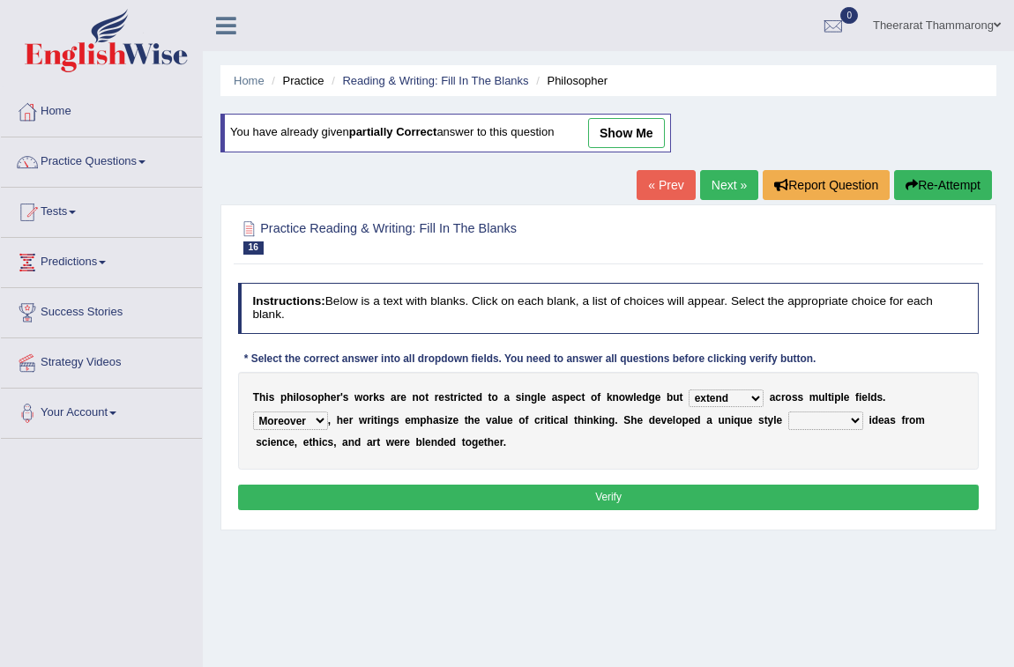
click at [253, 412] on select "Rather So Moreover Likely" at bounding box center [290, 421] width 75 height 18
click at [843, 416] on select "in that that which in which" at bounding box center [825, 421] width 75 height 18
select select "in which"
click at [788, 412] on select "in that that which in which" at bounding box center [825, 421] width 75 height 18
click at [585, 489] on button "Verify" at bounding box center [608, 498] width 741 height 26
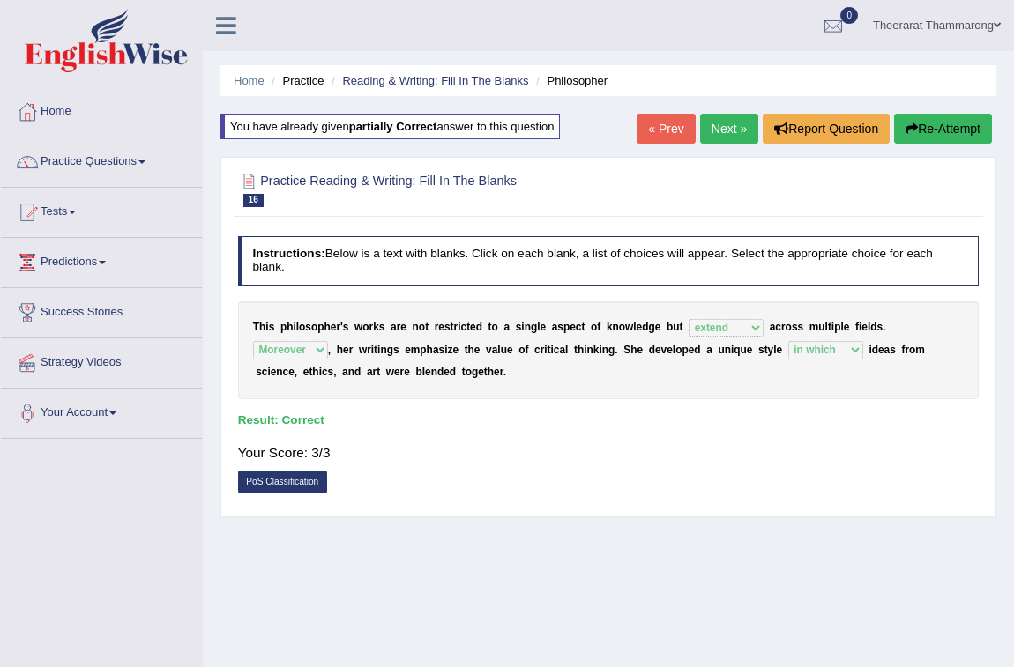
click at [725, 130] on link "Next »" at bounding box center [729, 129] width 58 height 30
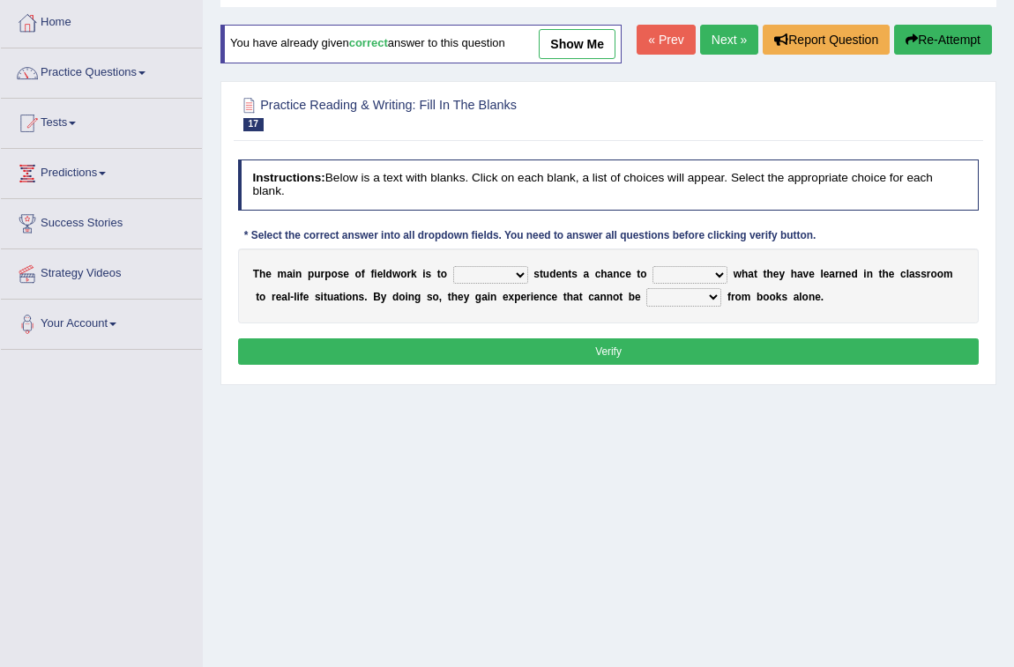
scroll to position [160, 0]
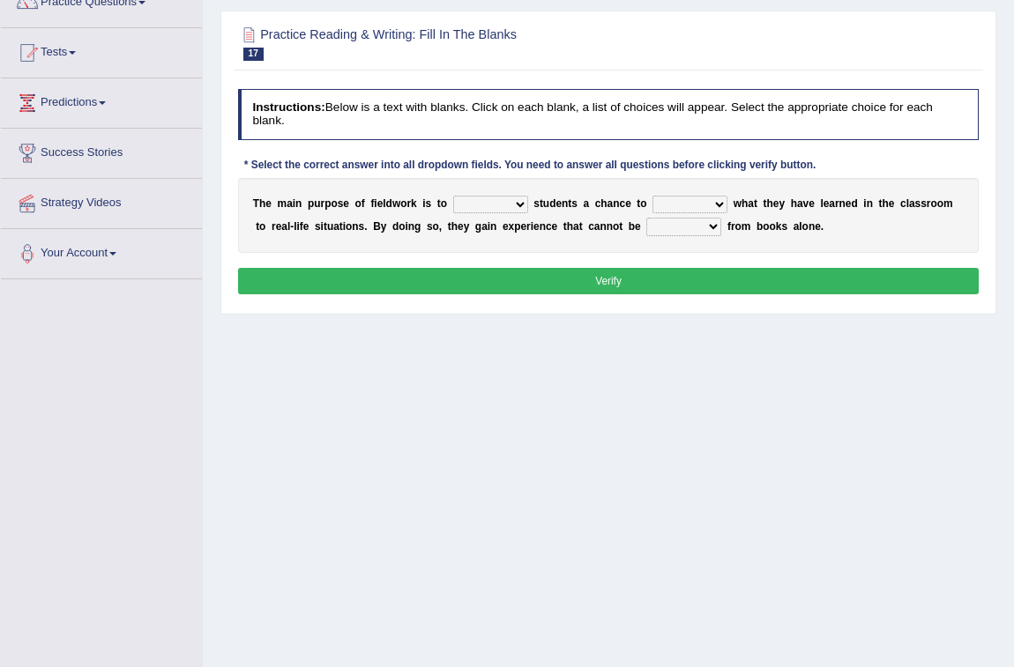
click at [517, 213] on select "resemble stow rave offer" at bounding box center [490, 205] width 75 height 18
select select "rave"
click at [453, 213] on select "resemble stow rave offer" at bounding box center [490, 205] width 75 height 18
click at [705, 213] on select "compare align apply dismount" at bounding box center [689, 205] width 75 height 18
select select "apply"
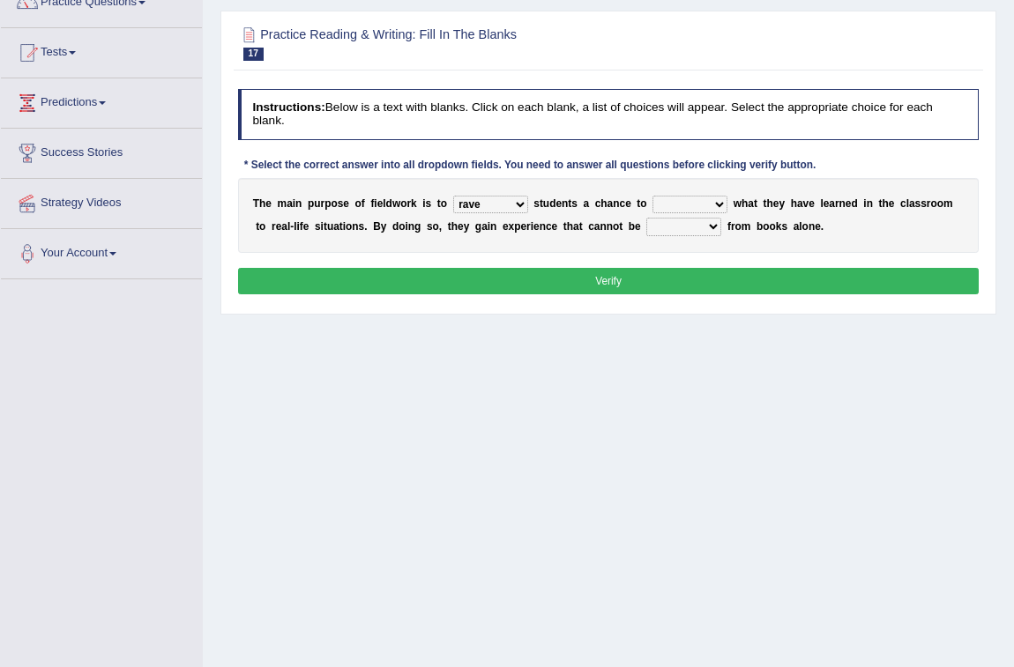
click at [652, 213] on select "compare align apply dismount" at bounding box center [689, 205] width 75 height 18
click at [709, 235] on select "originated prepared obtained touted" at bounding box center [683, 227] width 75 height 18
select select "prepared"
click at [646, 235] on select "originated prepared obtained touted" at bounding box center [683, 227] width 75 height 18
click at [686, 294] on button "Verify" at bounding box center [608, 281] width 741 height 26
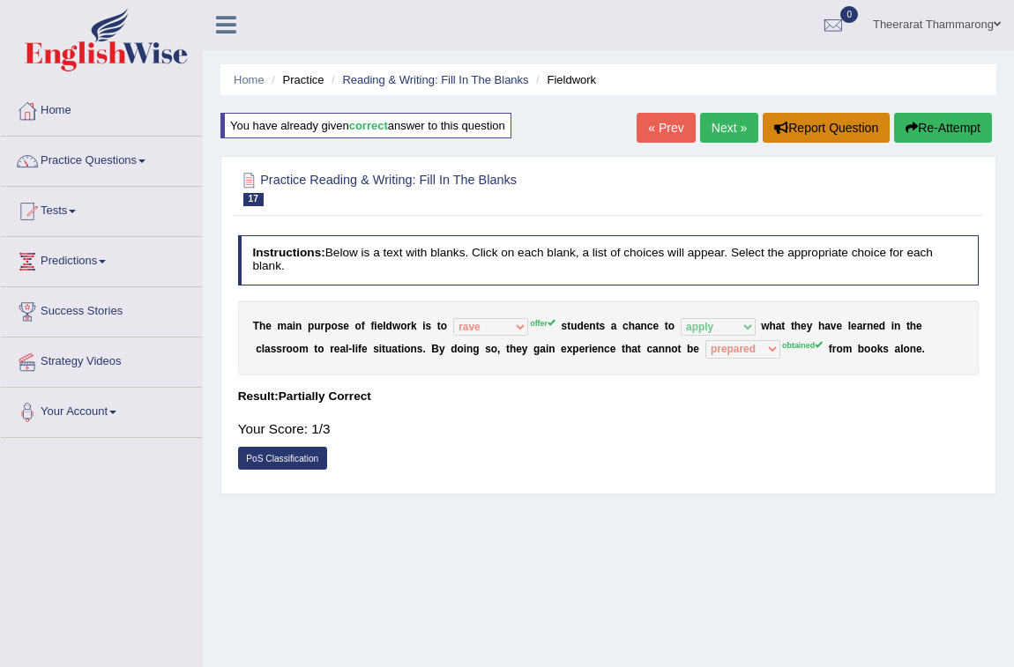
scroll to position [0, 0]
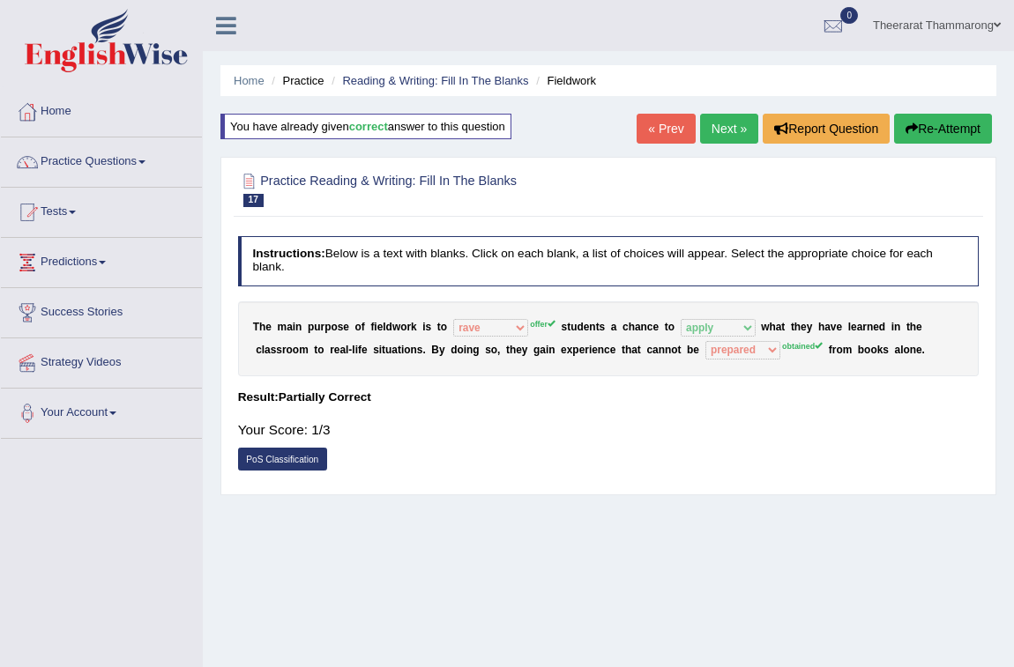
click at [936, 126] on button "Re-Attempt" at bounding box center [943, 129] width 98 height 30
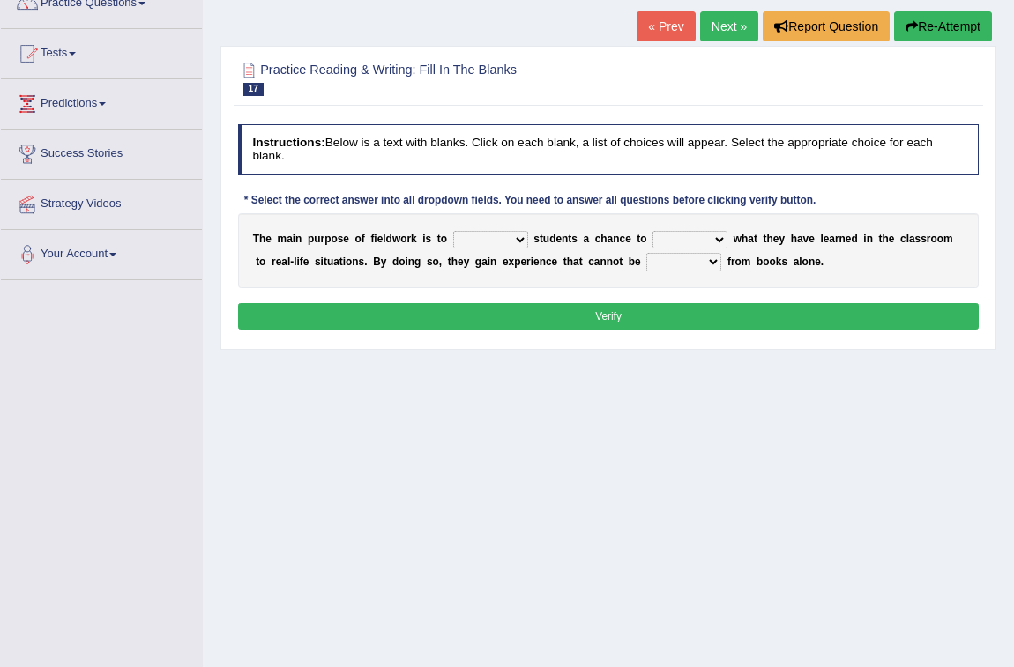
scroll to position [160, 0]
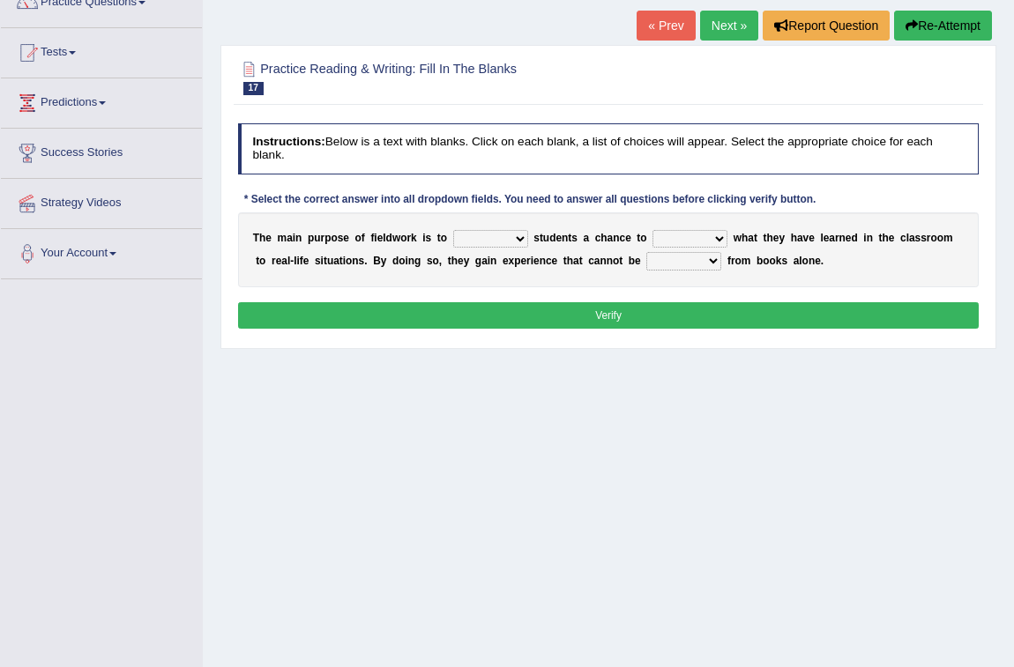
click at [502, 242] on select "resemble stow rave offer" at bounding box center [490, 239] width 75 height 18
select select "offer"
click at [453, 230] on select "resemble stow rave offer" at bounding box center [490, 239] width 75 height 18
click at [699, 238] on select "compare align apply dismount" at bounding box center [689, 239] width 75 height 18
select select "apply"
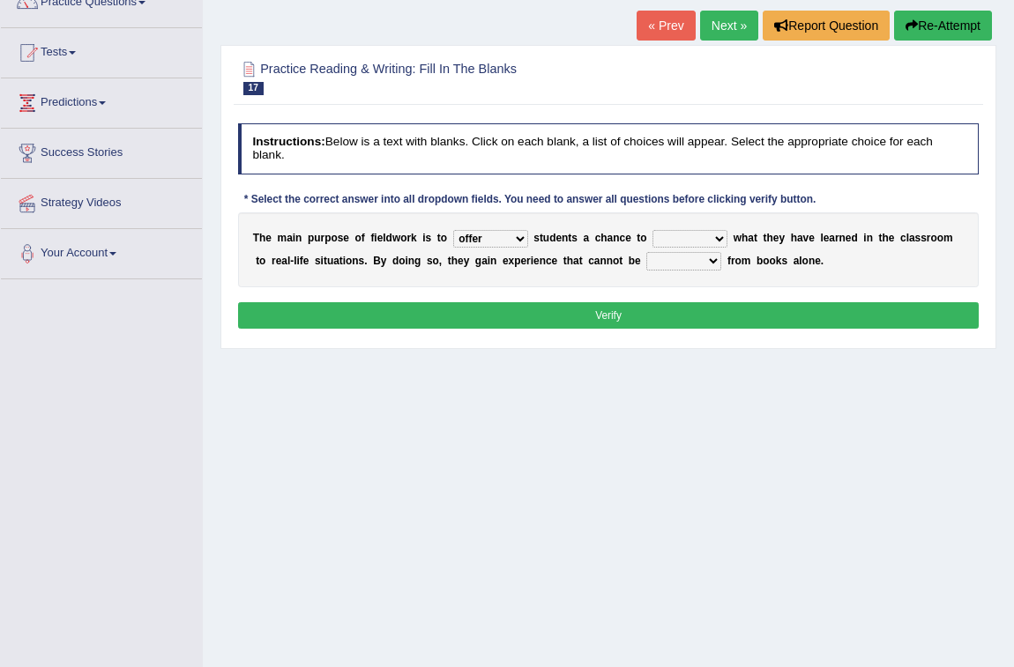
click at [652, 230] on select "compare align apply dismount" at bounding box center [689, 239] width 75 height 18
click at [714, 259] on select "originated prepared obtained touted" at bounding box center [683, 261] width 75 height 18
select select "obtained"
click at [646, 252] on select "originated prepared obtained touted" at bounding box center [683, 261] width 75 height 18
click at [682, 313] on button "Verify" at bounding box center [608, 315] width 741 height 26
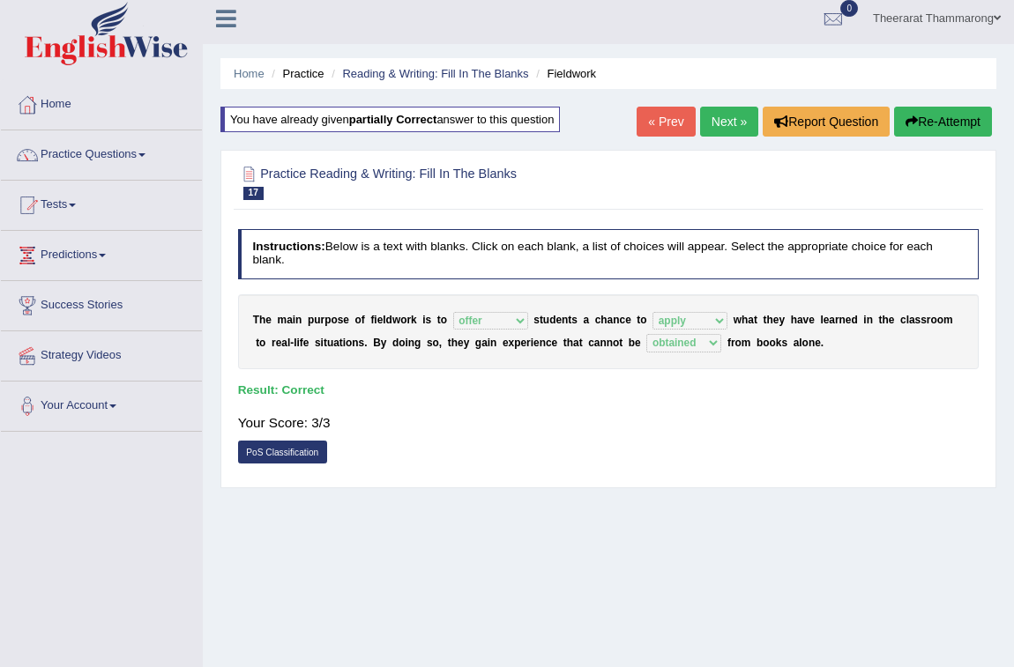
scroll to position [0, 0]
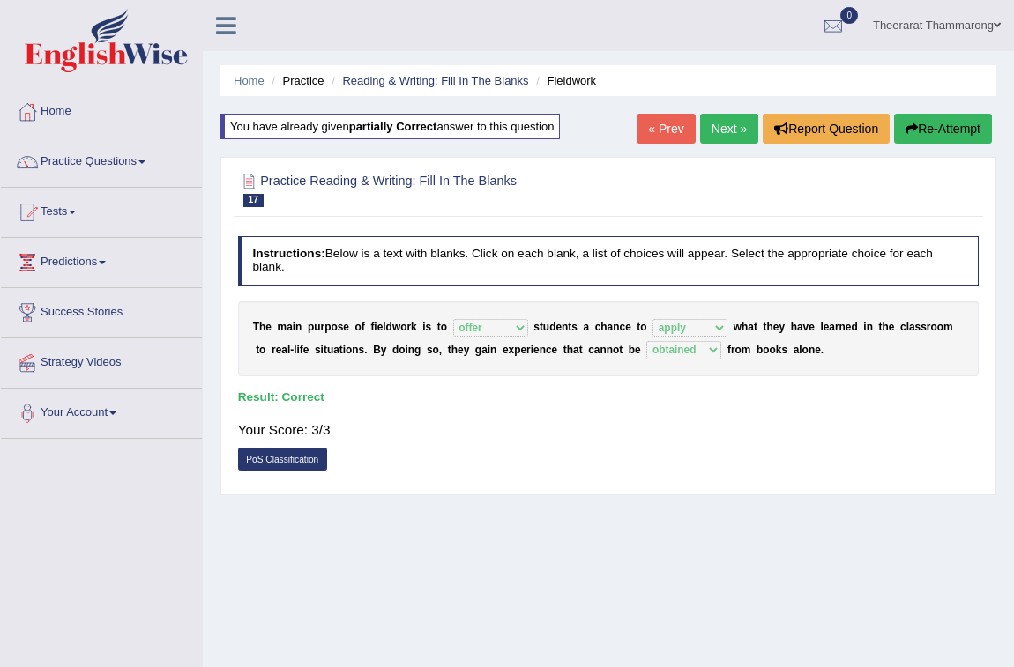
click at [718, 115] on link "Next »" at bounding box center [729, 129] width 58 height 30
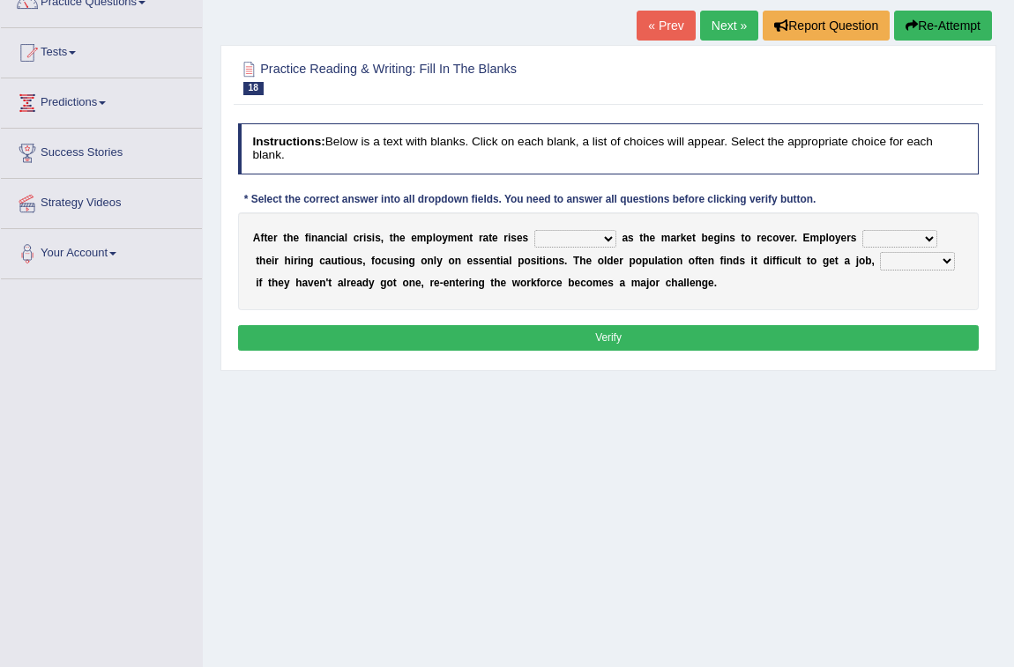
click at [599, 239] on select "normally conversely strenuously sharply" at bounding box center [575, 239] width 82 height 18
click at [784, 455] on div "Home Practice Reading & Writing: Fill In The Blanks Crisis and Employment You h…" at bounding box center [608, 281] width 811 height 882
click at [926, 264] on select "although while then because" at bounding box center [917, 261] width 75 height 18
select select "although"
click at [880, 252] on select "although while then because" at bounding box center [917, 261] width 75 height 18
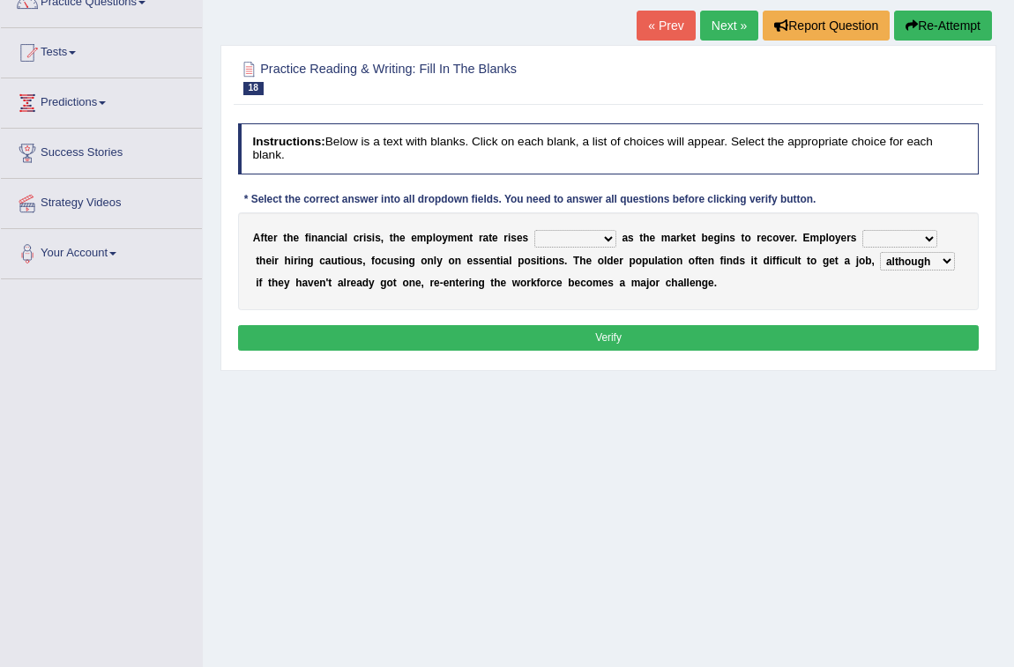
click at [609, 242] on select "normally conversely strenuously sharply" at bounding box center [575, 239] width 82 height 18
select select "conversely"
click at [534, 230] on select "normally conversely strenuously sharply" at bounding box center [575, 239] width 82 height 18
click at [917, 238] on select "keeping kept keep are kept" at bounding box center [899, 239] width 75 height 18
click at [862, 230] on select "keeping kept keep are kept" at bounding box center [899, 239] width 75 height 18
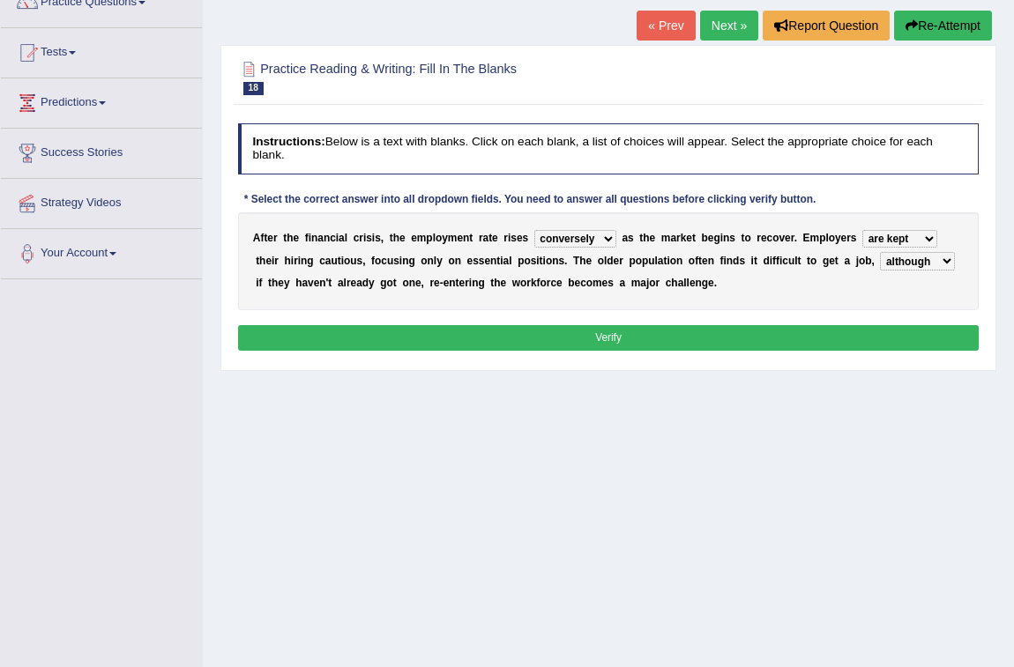
click at [908, 237] on select "keeping kept keep are kept" at bounding box center [899, 239] width 75 height 18
select select "kept"
click at [862, 230] on select "keeping kept keep are kept" at bounding box center [899, 239] width 75 height 18
click at [747, 330] on button "Verify" at bounding box center [608, 338] width 741 height 26
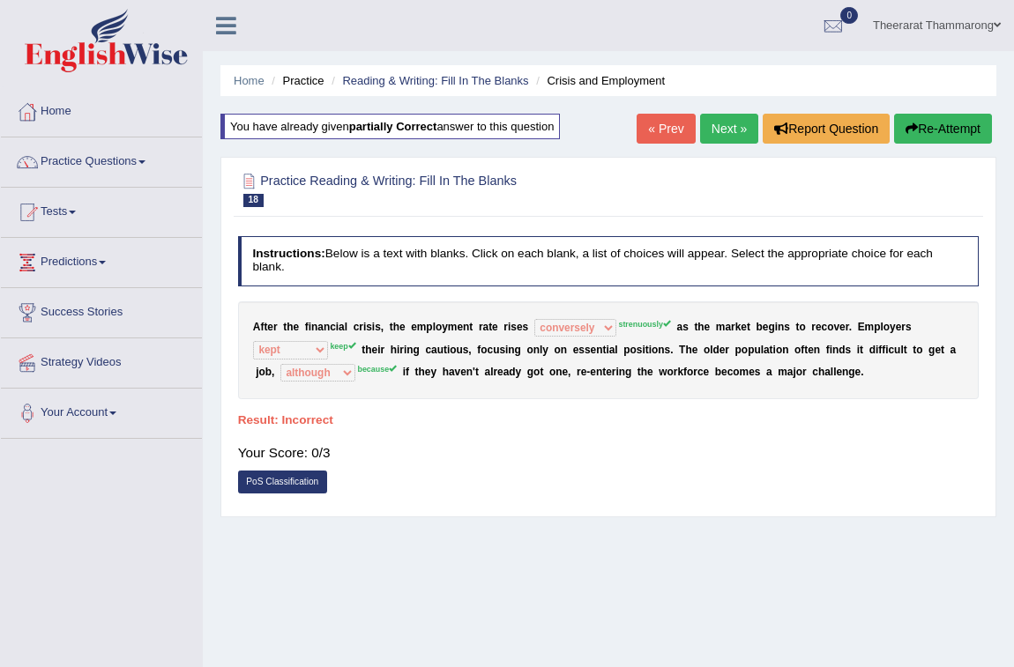
click at [939, 116] on button "Re-Attempt" at bounding box center [943, 129] width 98 height 30
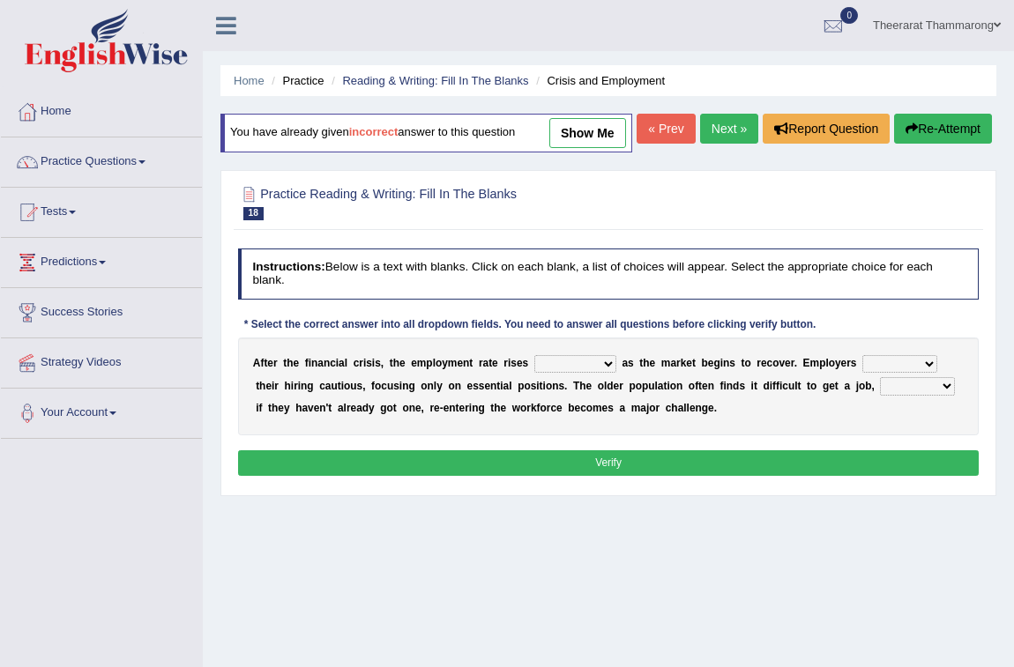
click at [583, 373] on select "normally conversely strenuously sharply" at bounding box center [575, 364] width 82 height 18
select select "strenuously"
click at [534, 373] on select "normally conversely strenuously sharply" at bounding box center [575, 364] width 82 height 18
click at [896, 373] on select "keeping kept keep are kept" at bounding box center [899, 364] width 75 height 18
select select "keep"
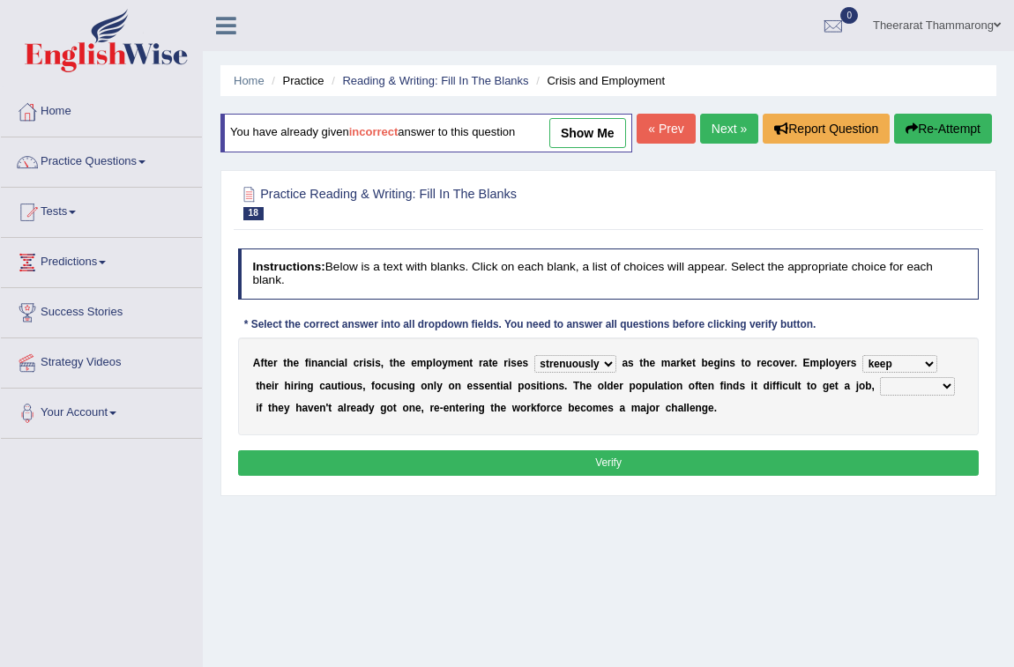
click at [862, 373] on select "keeping kept keep are kept" at bounding box center [899, 364] width 75 height 18
click at [934, 395] on select "although while then because" at bounding box center [917, 386] width 75 height 18
select select "because"
click at [880, 395] on select "although while then because" at bounding box center [917, 386] width 75 height 18
click at [479, 476] on button "Verify" at bounding box center [608, 463] width 741 height 26
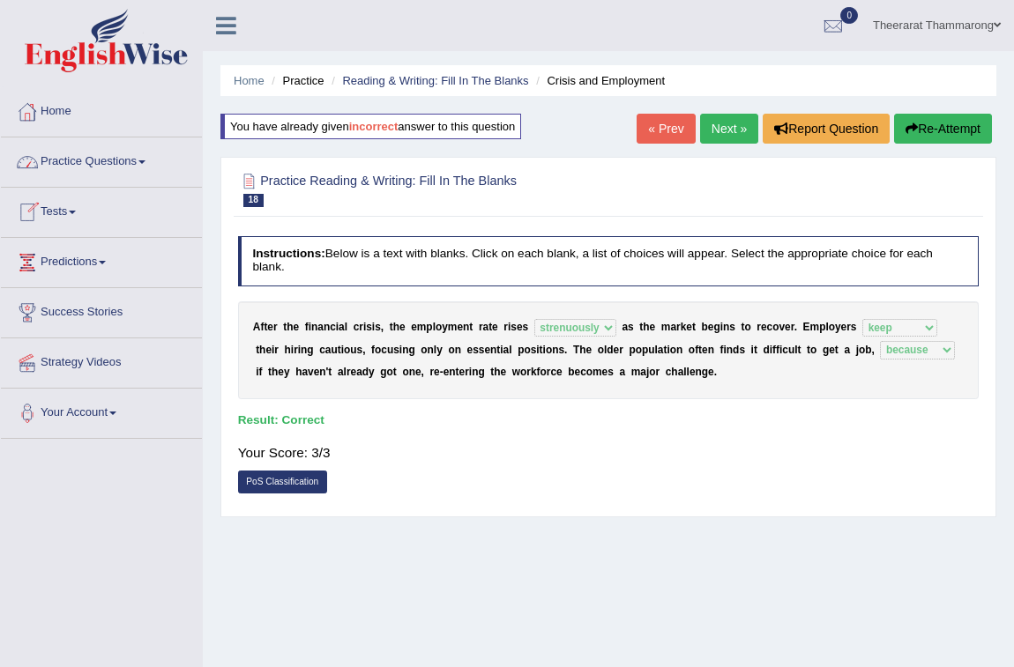
click at [714, 132] on link "Next »" at bounding box center [729, 129] width 58 height 30
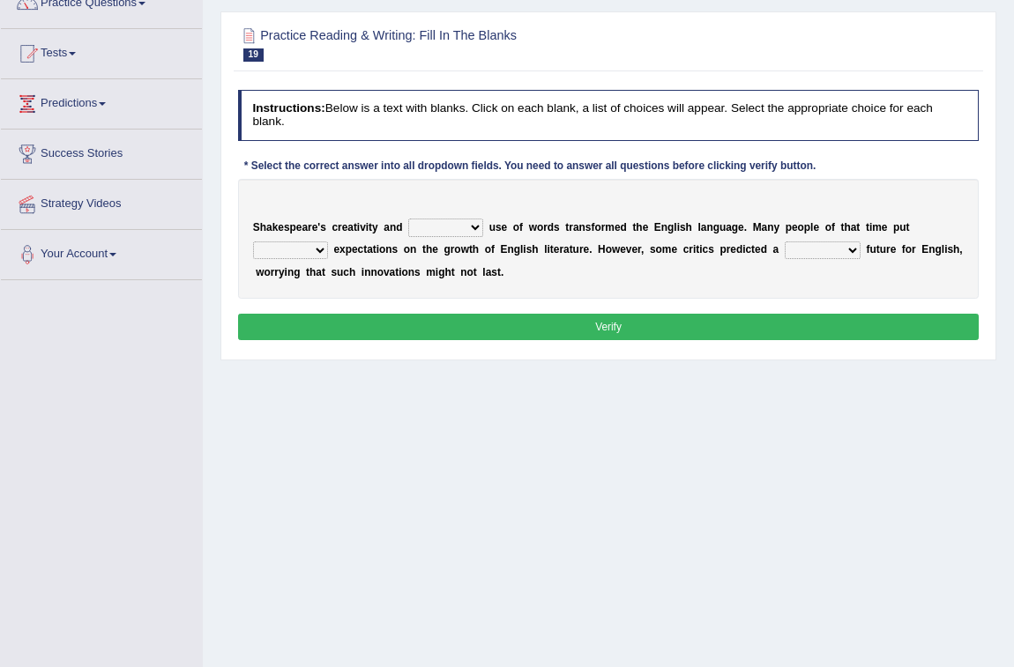
scroll to position [160, 0]
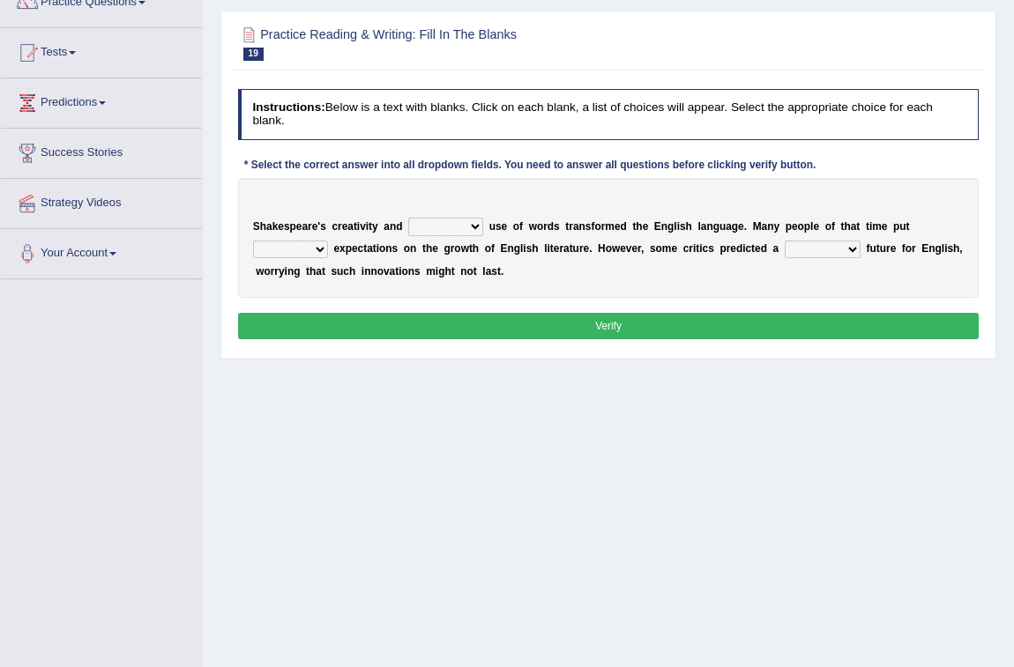
click at [473, 235] on select "idealized intensive fancied inventive" at bounding box center [445, 227] width 75 height 18
select select "idealized"
click at [408, 235] on select "idealized intensive fancied inventive" at bounding box center [445, 227] width 75 height 18
click at [312, 258] on select "wide much high more" at bounding box center [290, 250] width 75 height 18
select select "more"
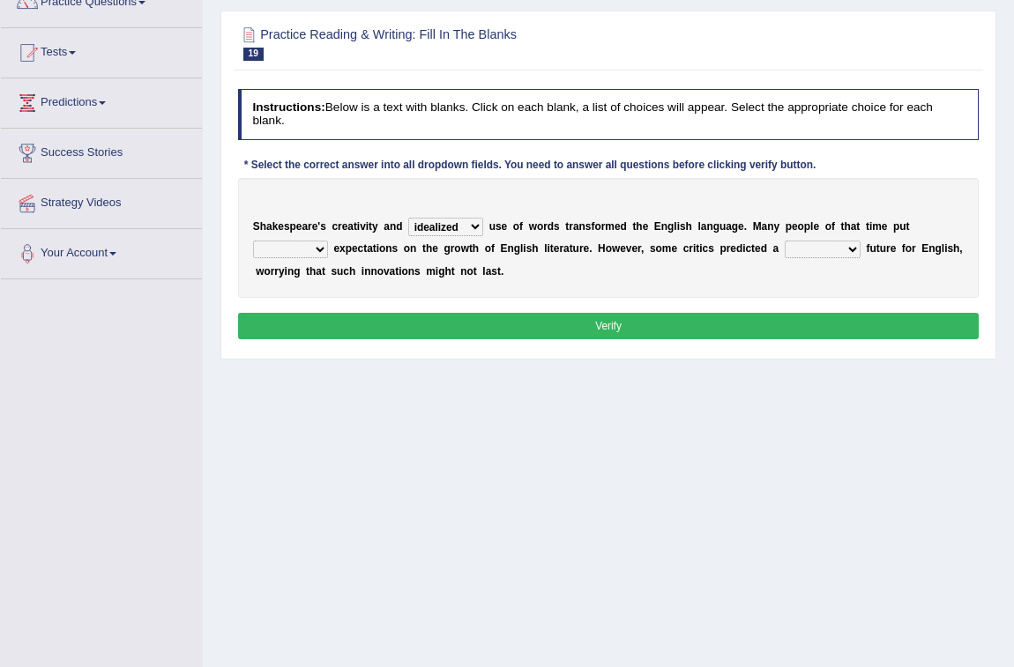
click at [253, 258] on select "wide much high more" at bounding box center [290, 250] width 75 height 18
click at [822, 258] on select "monetary promising irresistible daunting" at bounding box center [823, 250] width 76 height 18
select select "promising"
click at [785, 258] on select "monetary promising irresistible daunting" at bounding box center [823, 250] width 76 height 18
click at [679, 339] on button "Verify" at bounding box center [608, 326] width 741 height 26
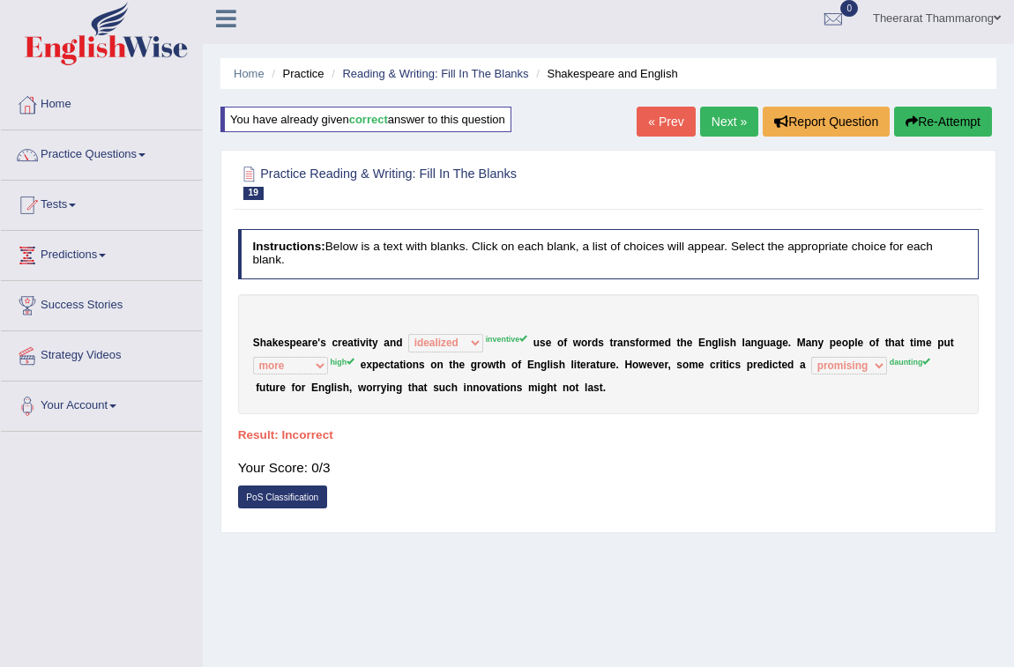
scroll to position [0, 0]
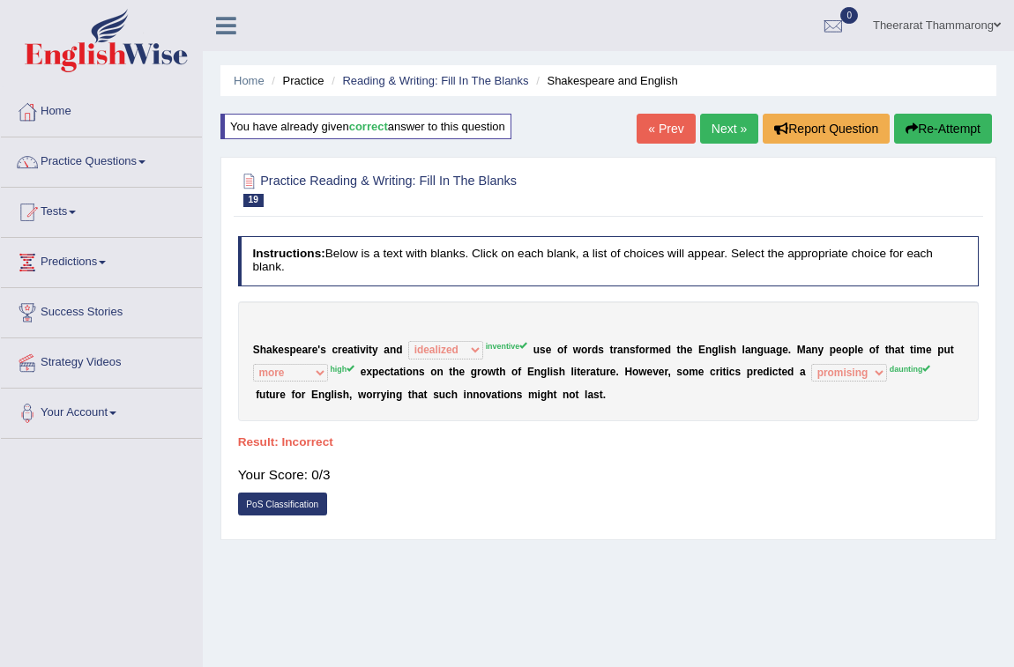
click at [946, 119] on button "Re-Attempt" at bounding box center [943, 129] width 98 height 30
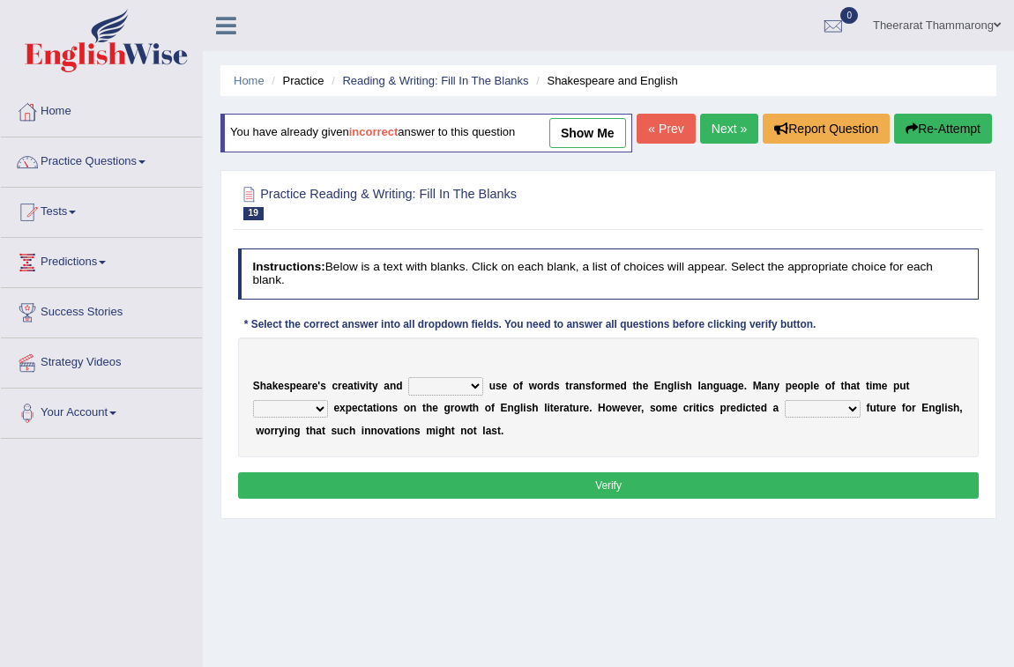
click at [459, 395] on select "idealized intensive fancied inventive" at bounding box center [445, 386] width 75 height 18
select select "inventive"
click at [408, 395] on select "idealized intensive fancied inventive" at bounding box center [445, 386] width 75 height 18
click at [298, 418] on select "wide much high more" at bounding box center [290, 409] width 75 height 18
select select "high"
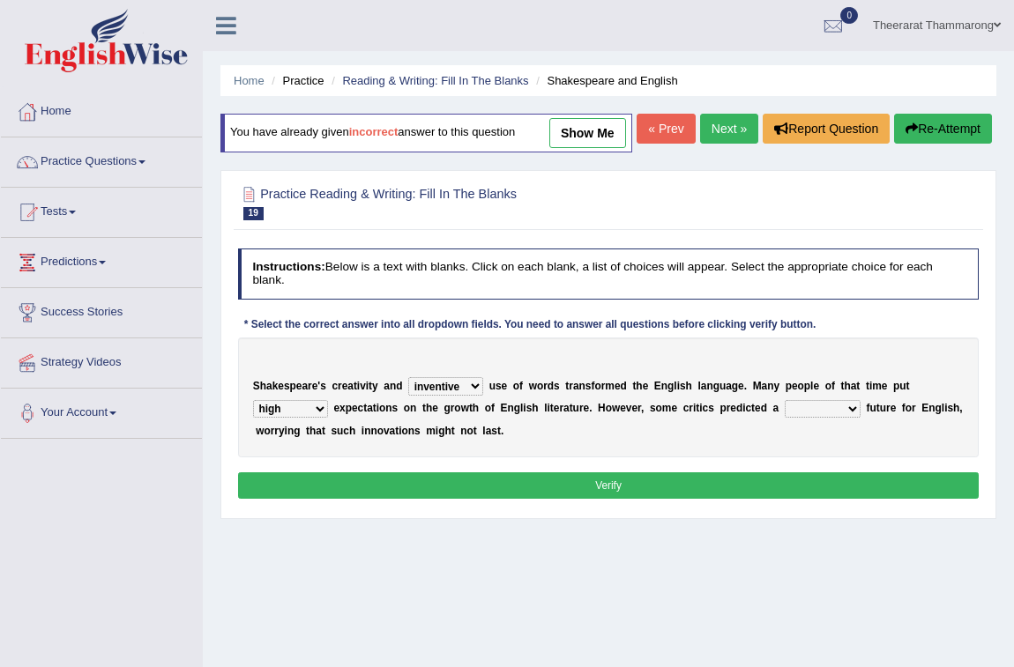
click at [253, 418] on select "wide much high more" at bounding box center [290, 409] width 75 height 18
click at [836, 418] on select "monetary promising irresistible daunting" at bounding box center [823, 409] width 76 height 18
select select "irresistible"
click at [785, 418] on select "monetary promising irresistible daunting" at bounding box center [823, 409] width 76 height 18
click at [818, 498] on button "Verify" at bounding box center [608, 485] width 741 height 26
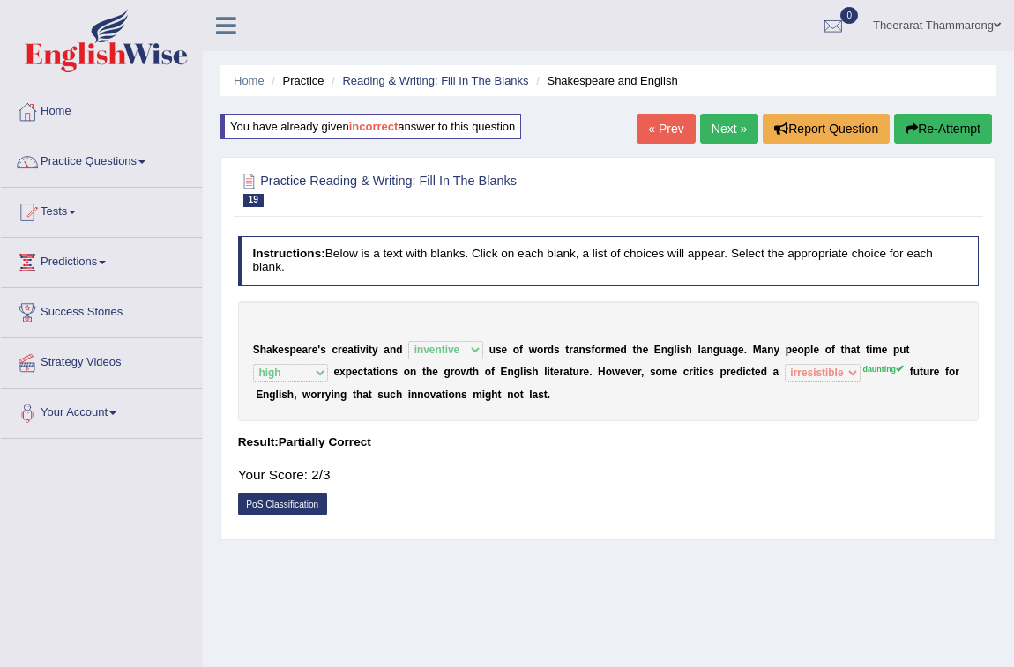
click at [728, 132] on link "Next »" at bounding box center [729, 129] width 58 height 30
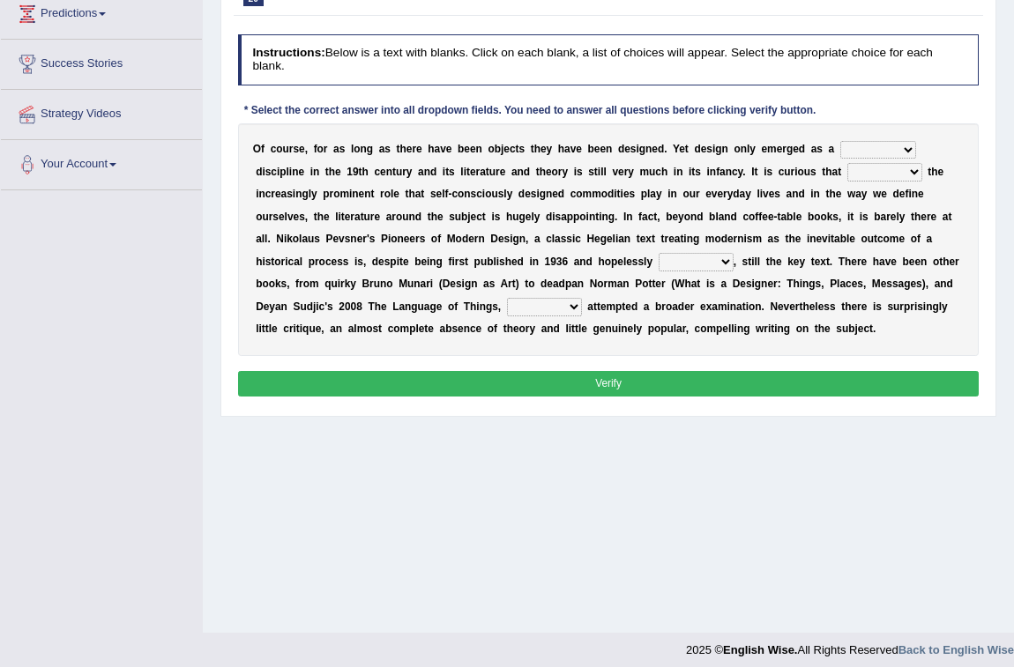
scroll to position [257, 0]
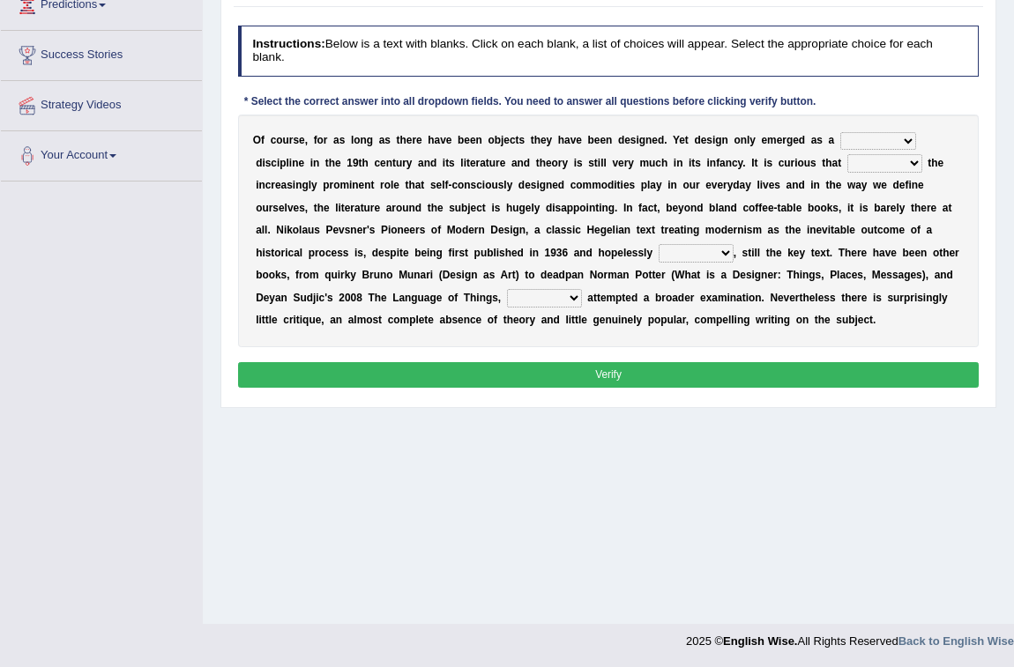
click at [897, 162] on select "since despite within through" at bounding box center [884, 163] width 75 height 18
select select "despite"
click at [847, 154] on select "since despite within through" at bounding box center [884, 163] width 75 height 18
click at [856, 137] on select "bilateral ubiquitous foremost dedicated" at bounding box center [878, 141] width 76 height 18
select select "ubiquitous"
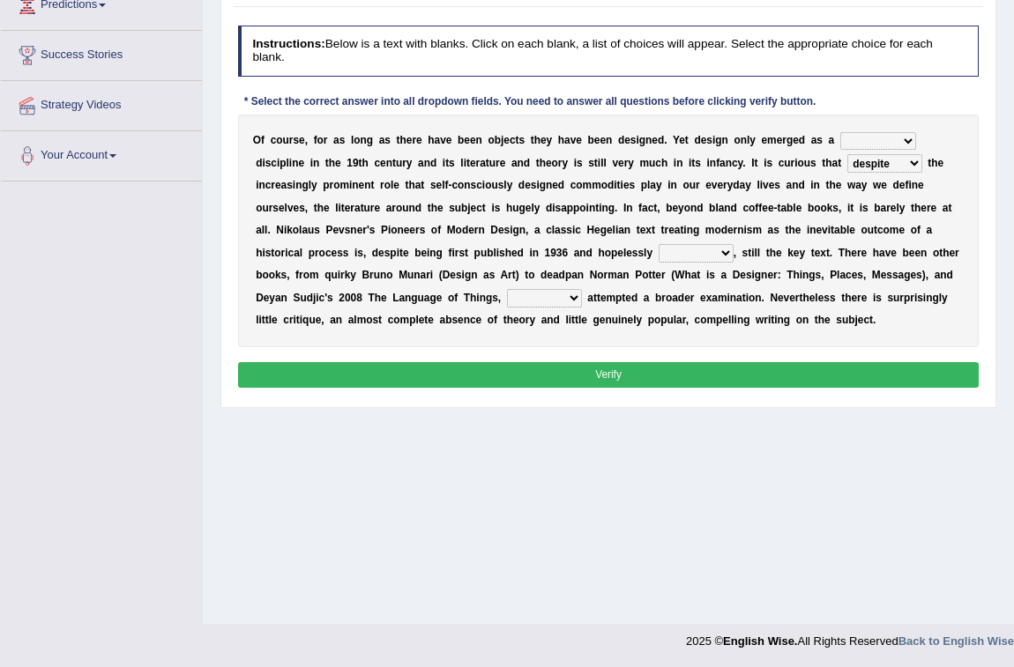
click at [840, 132] on select "bilateral ubiquitous foremost dedicated" at bounding box center [878, 141] width 76 height 18
click at [702, 256] on select "dates dating date dated" at bounding box center [695, 253] width 75 height 18
select select "date"
click at [658, 244] on select "dates dating date dated" at bounding box center [695, 253] width 75 height 18
click at [553, 291] on select "which then however as" at bounding box center [544, 298] width 75 height 18
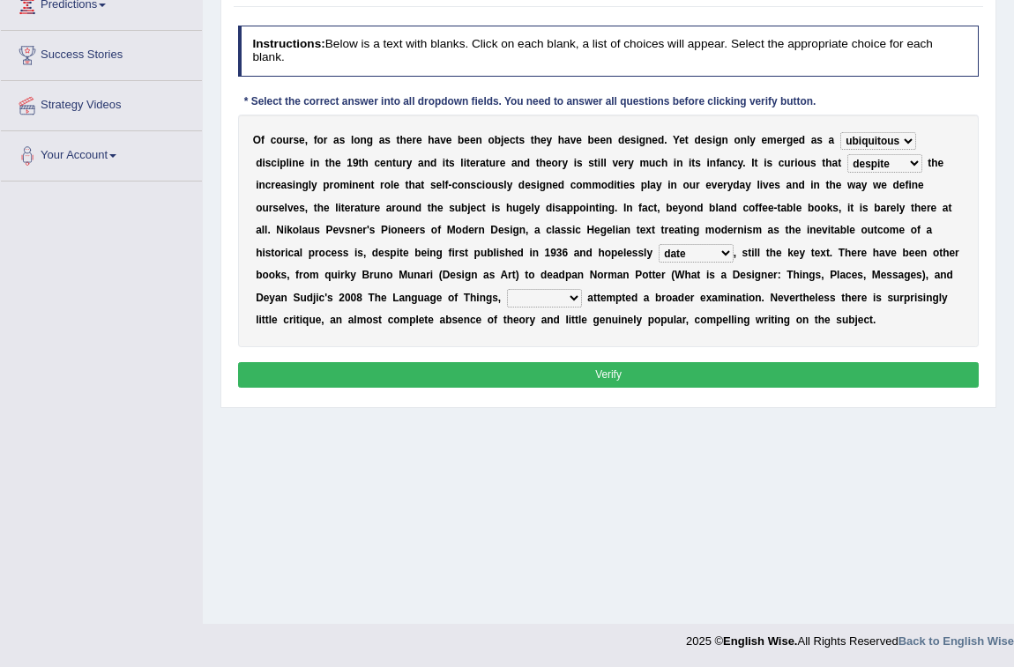
select select "which"
click at [507, 289] on select "which then however as" at bounding box center [544, 298] width 75 height 18
click at [546, 372] on button "Verify" at bounding box center [608, 375] width 741 height 26
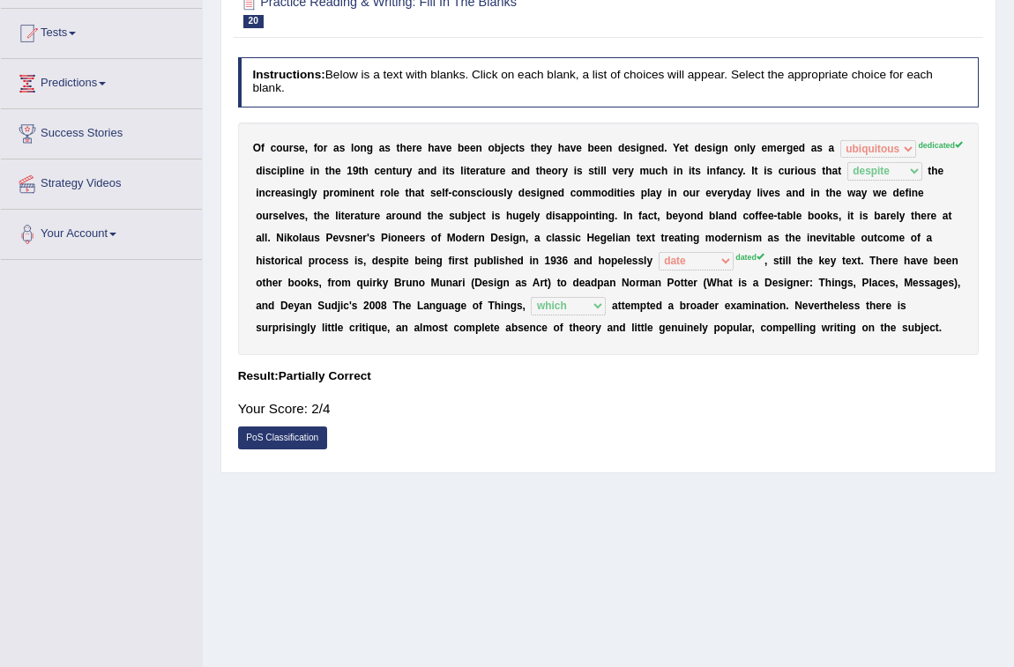
scroll to position [18, 0]
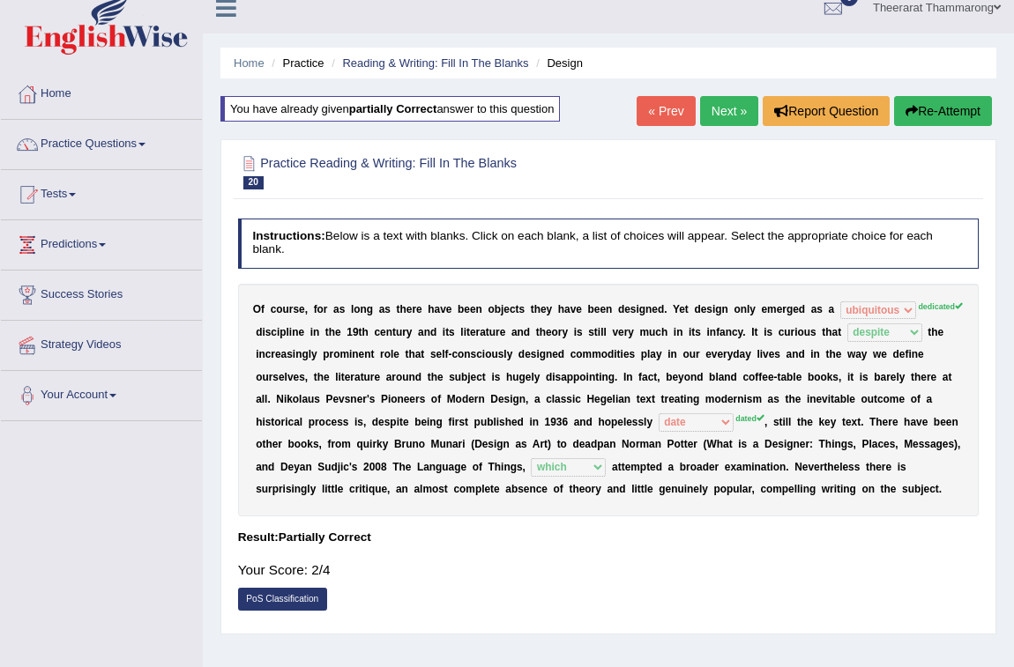
click at [939, 7] on link "Theerarat Thammarong" at bounding box center [936, 5] width 154 height 46
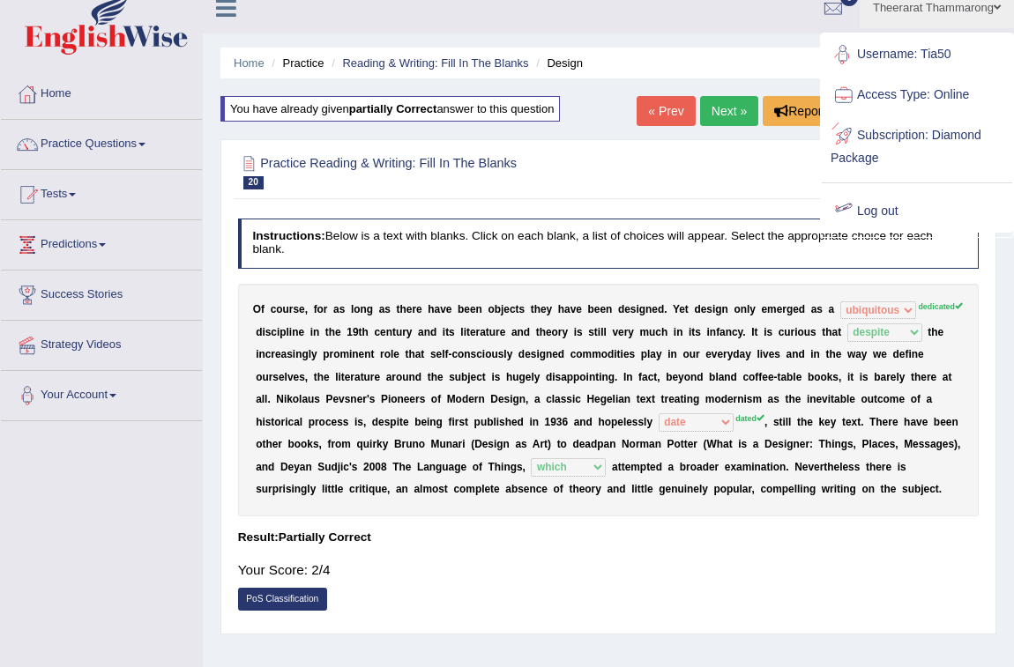
click at [862, 206] on link "Log out" at bounding box center [917, 211] width 190 height 41
